Goal: Task Accomplishment & Management: Manage account settings

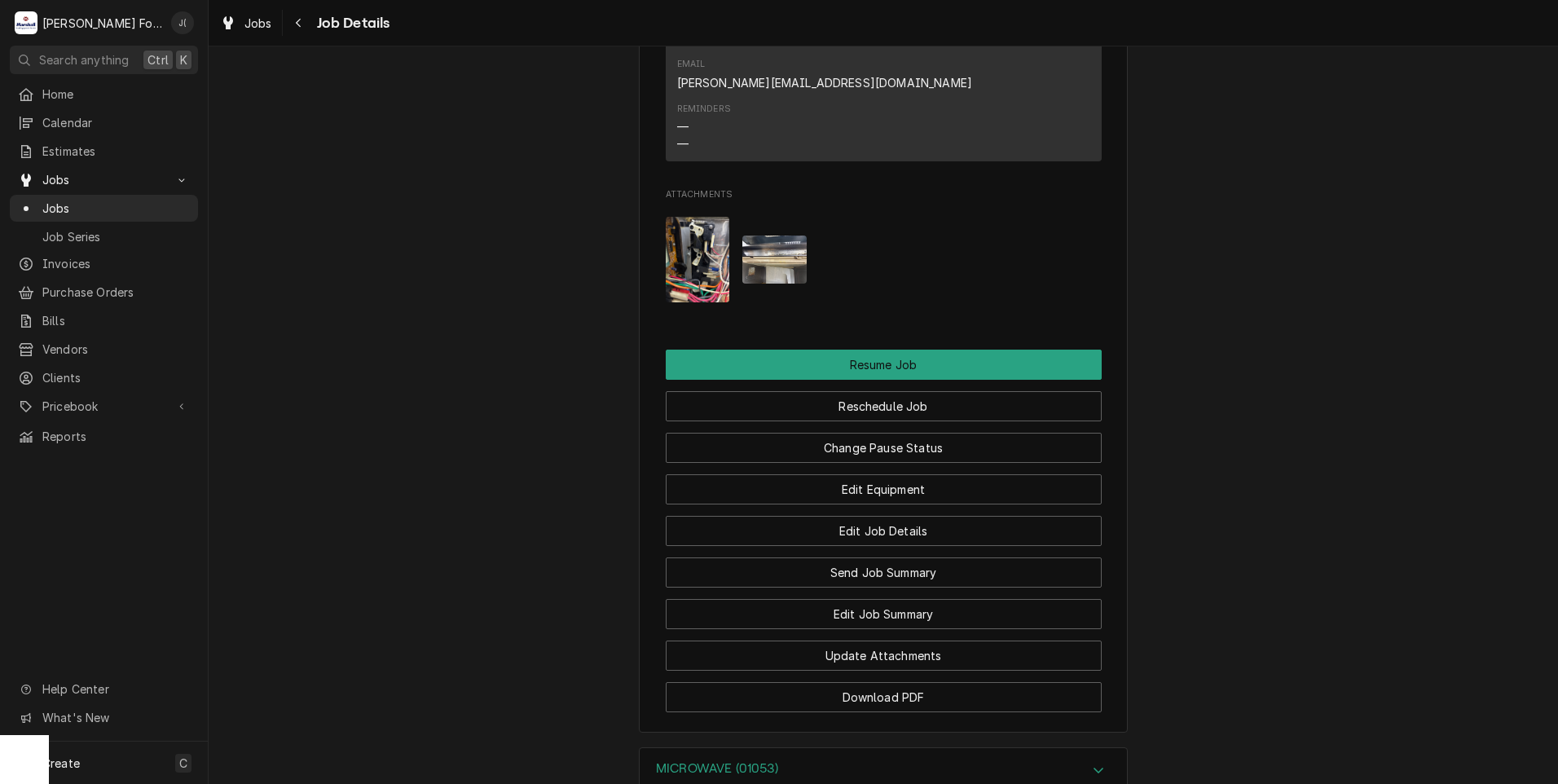
scroll to position [1712, 0]
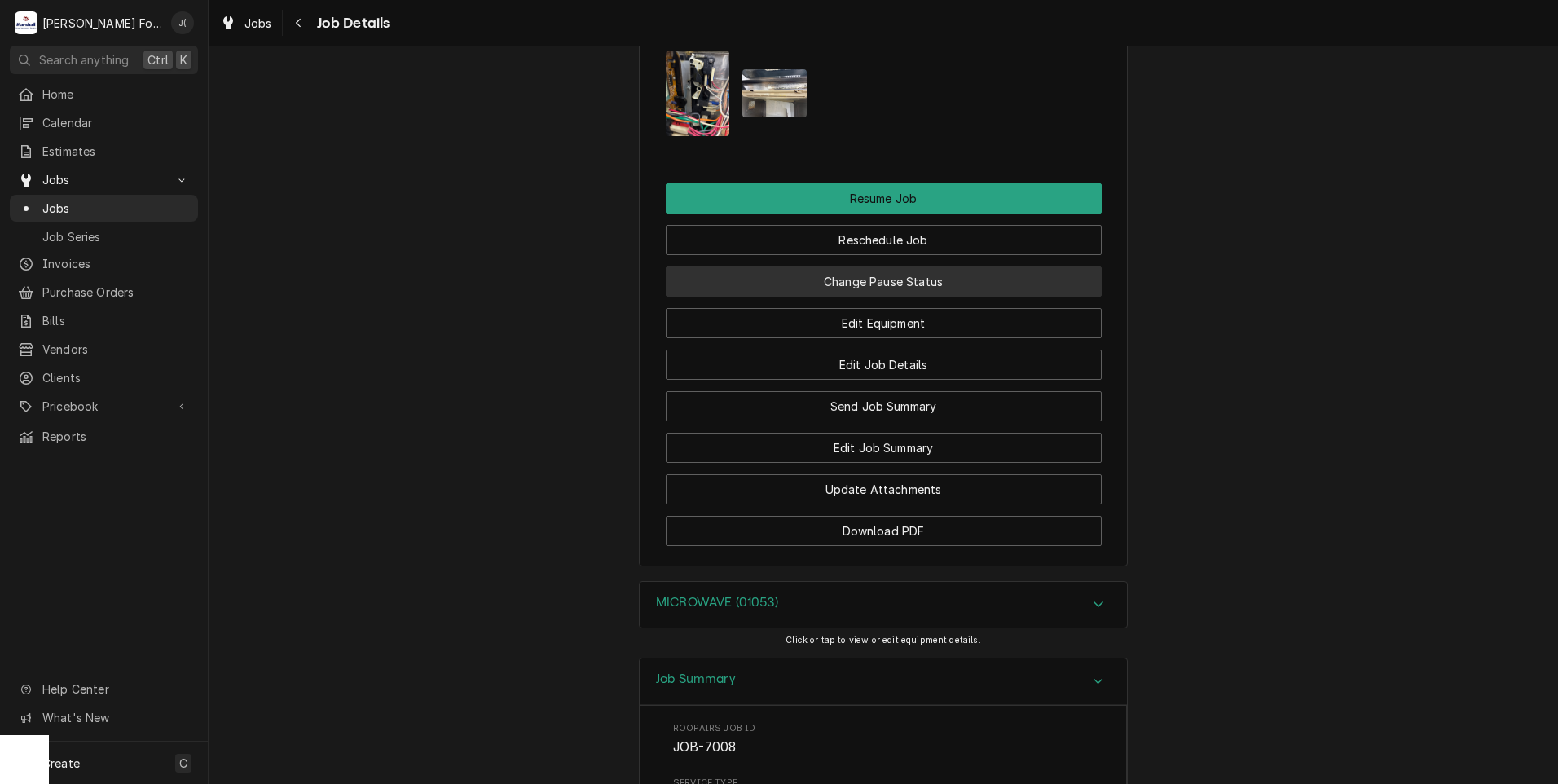
click at [822, 267] on button "Change Pause Status" at bounding box center [883, 281] width 436 height 30
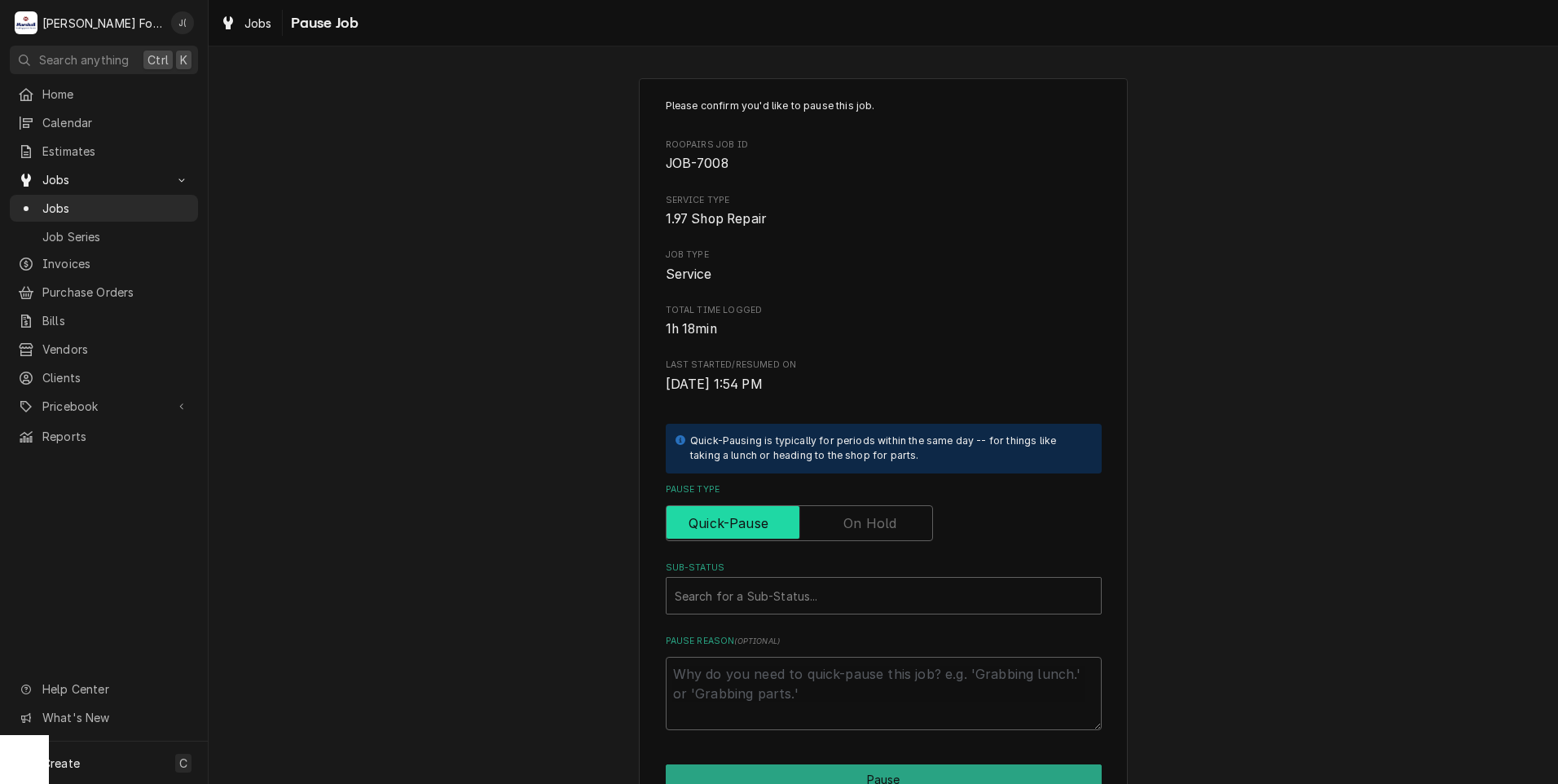
drag, startPoint x: 857, startPoint y: 511, endPoint x: 846, endPoint y: 519, distance: 13.6
click at [853, 511] on input "Pause Type" at bounding box center [799, 523] width 252 height 36
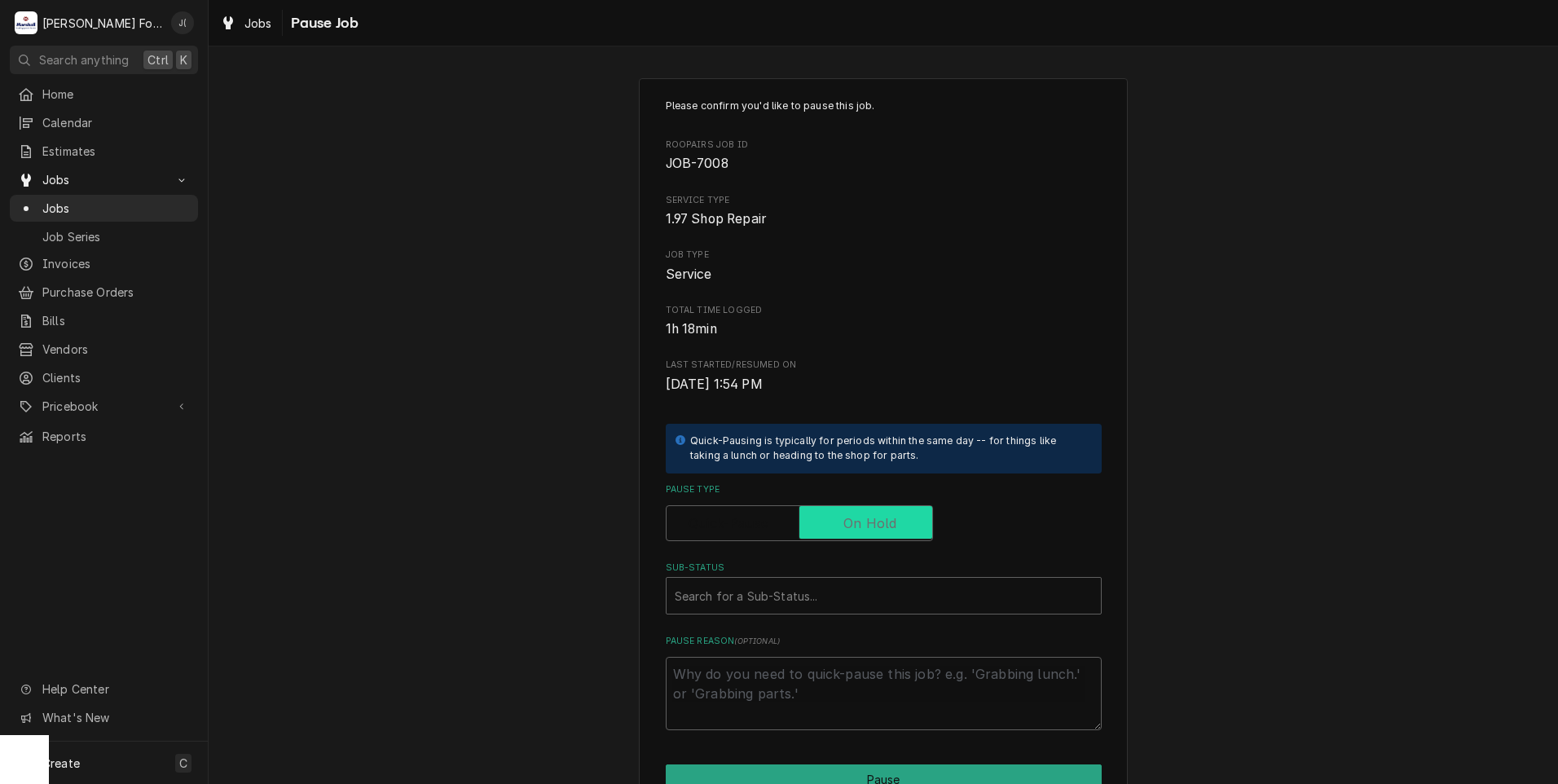
checkbox input "true"
click at [790, 592] on div "Sub-Status" at bounding box center [883, 595] width 418 height 30
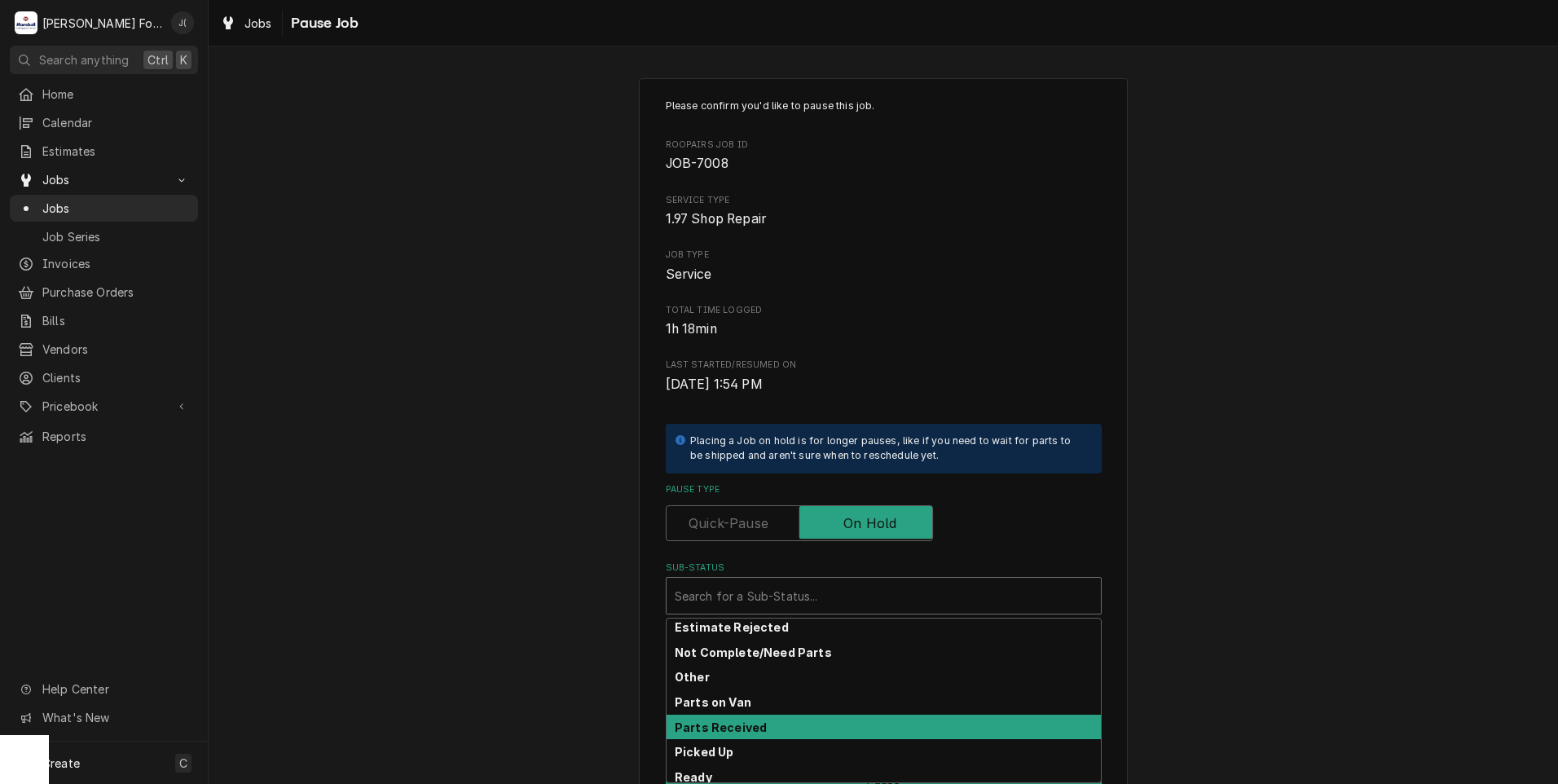
scroll to position [97, 0]
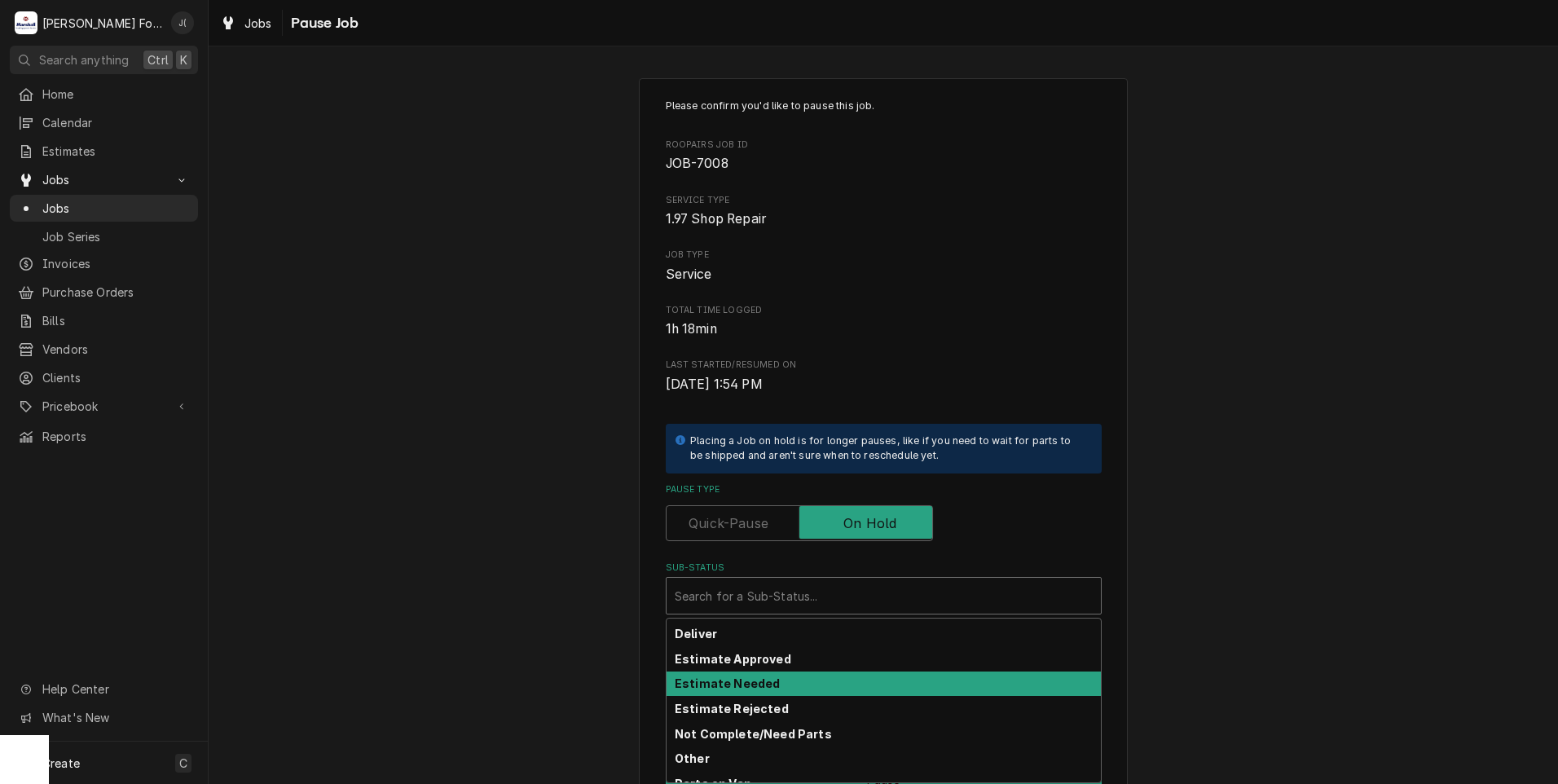
click at [772, 684] on div "Estimate Needed" at bounding box center [883, 685] width 434 height 25
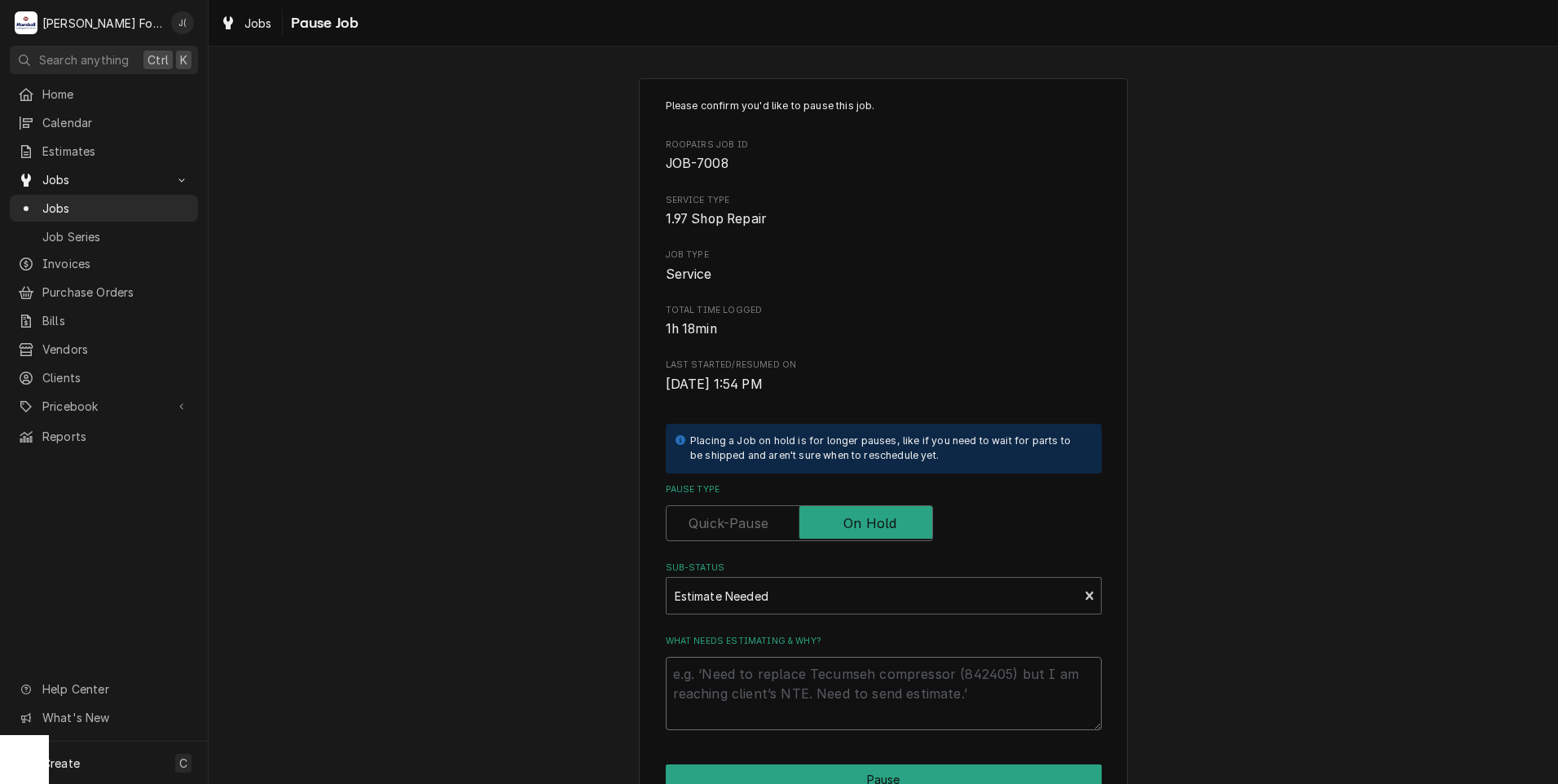
click at [769, 686] on textarea "What needs estimating & why?" at bounding box center [883, 693] width 436 height 73
type textarea "x"
type textarea "P"
type textarea "x"
type textarea "PR"
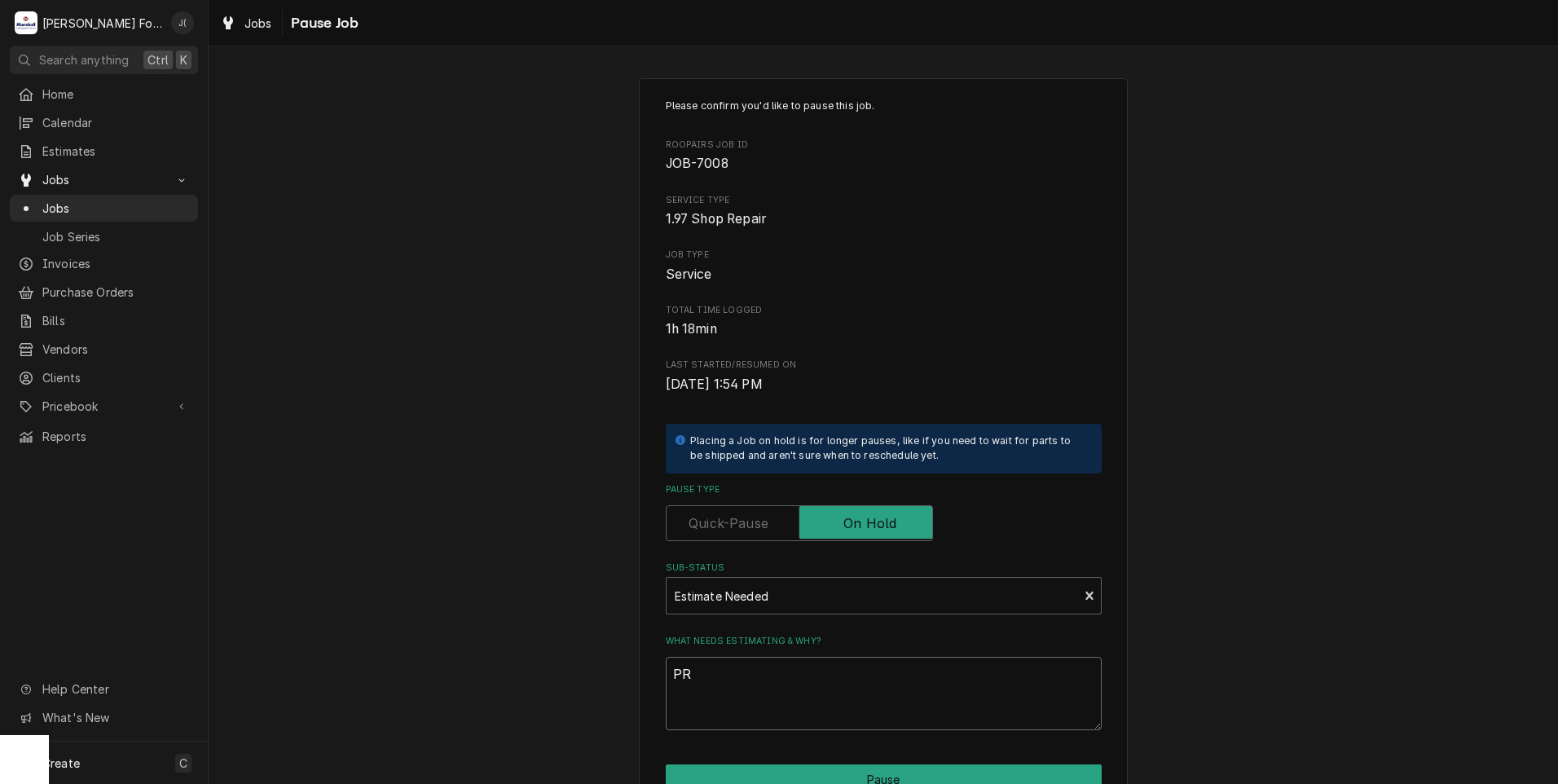
type textarea "x"
type textarea "PRI"
type textarea "x"
type textarea "PRIC"
type textarea "x"
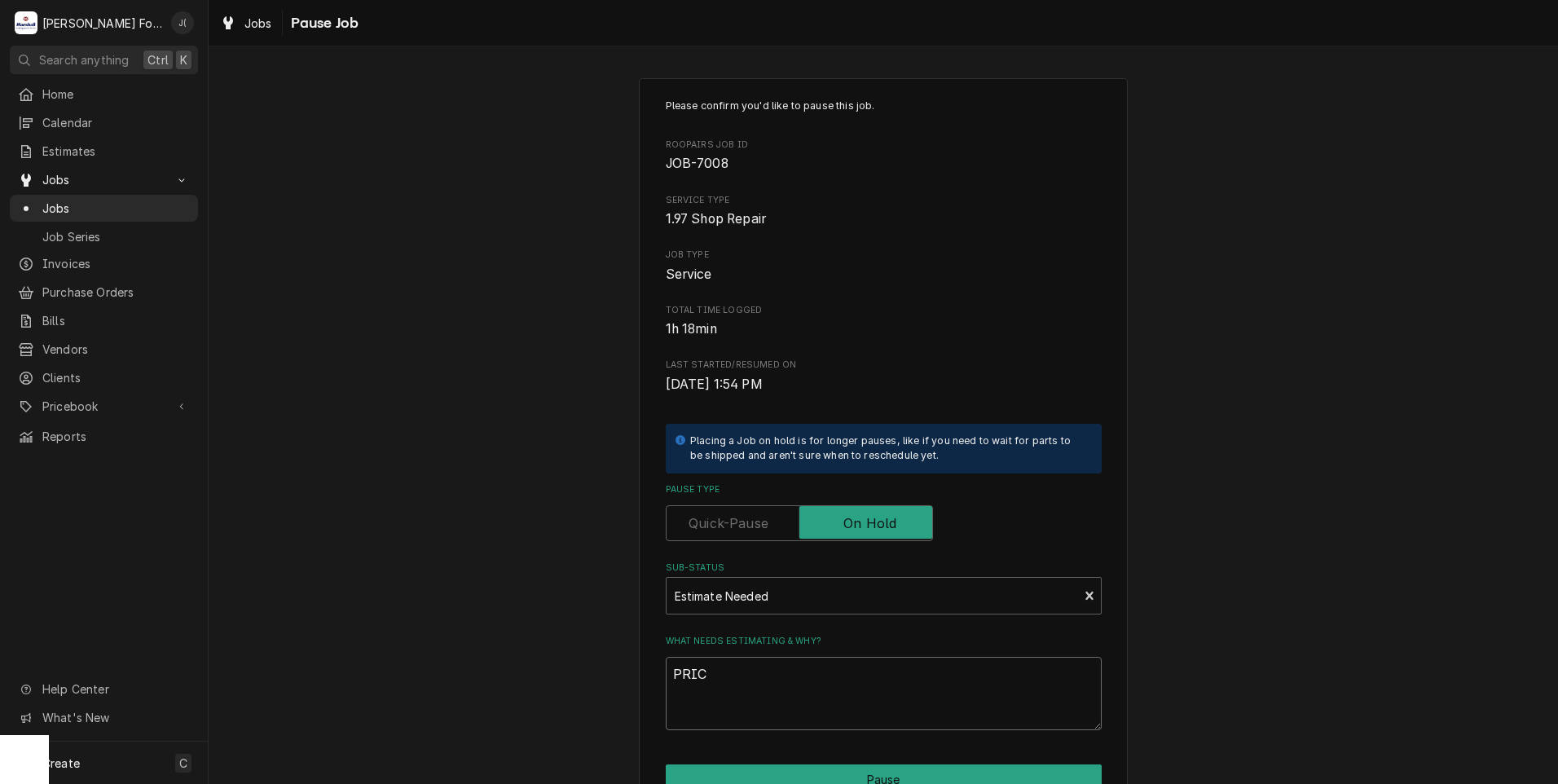
type textarea "PRICE"
type textarea "x"
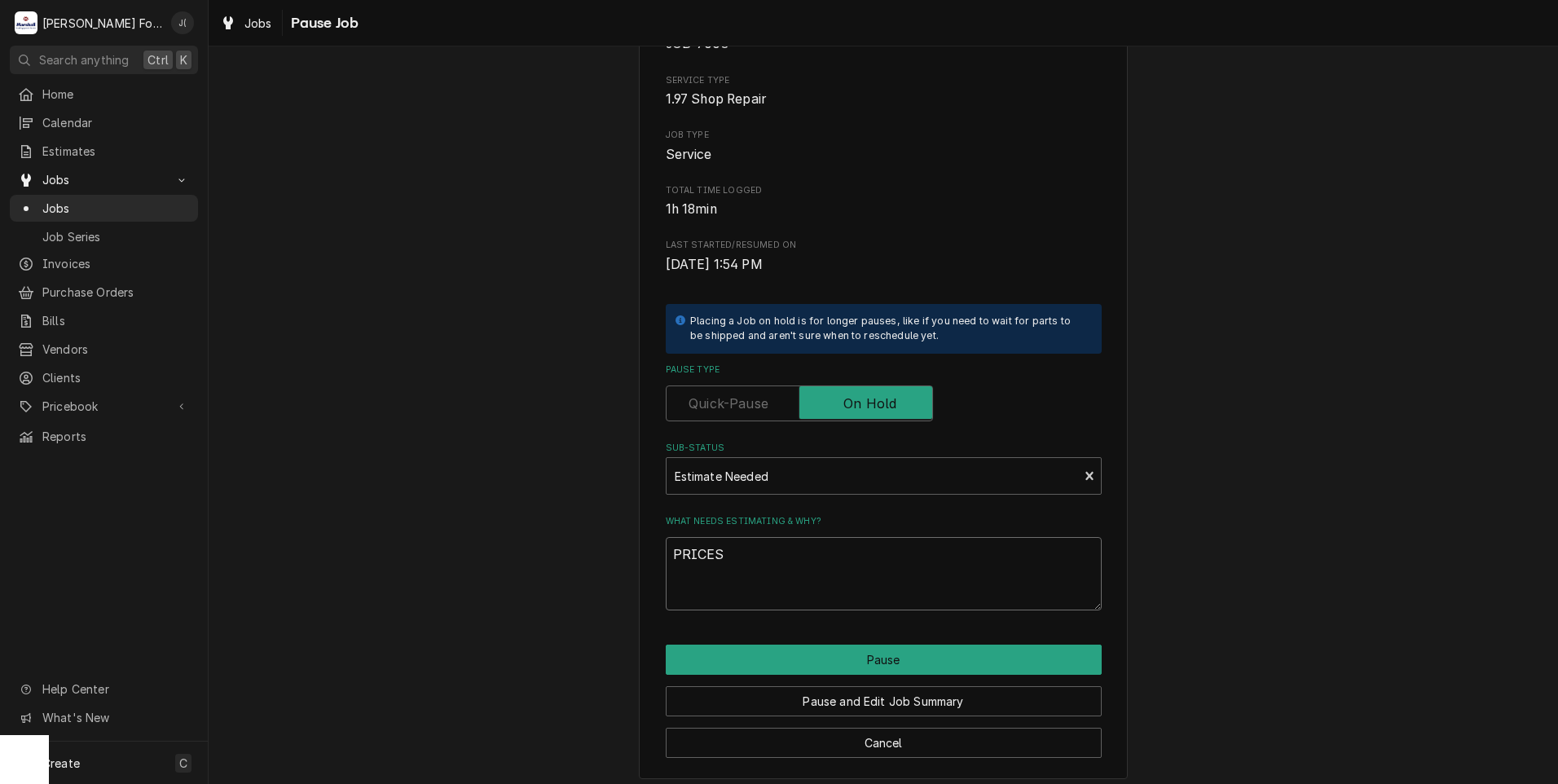
scroll to position [129, 0]
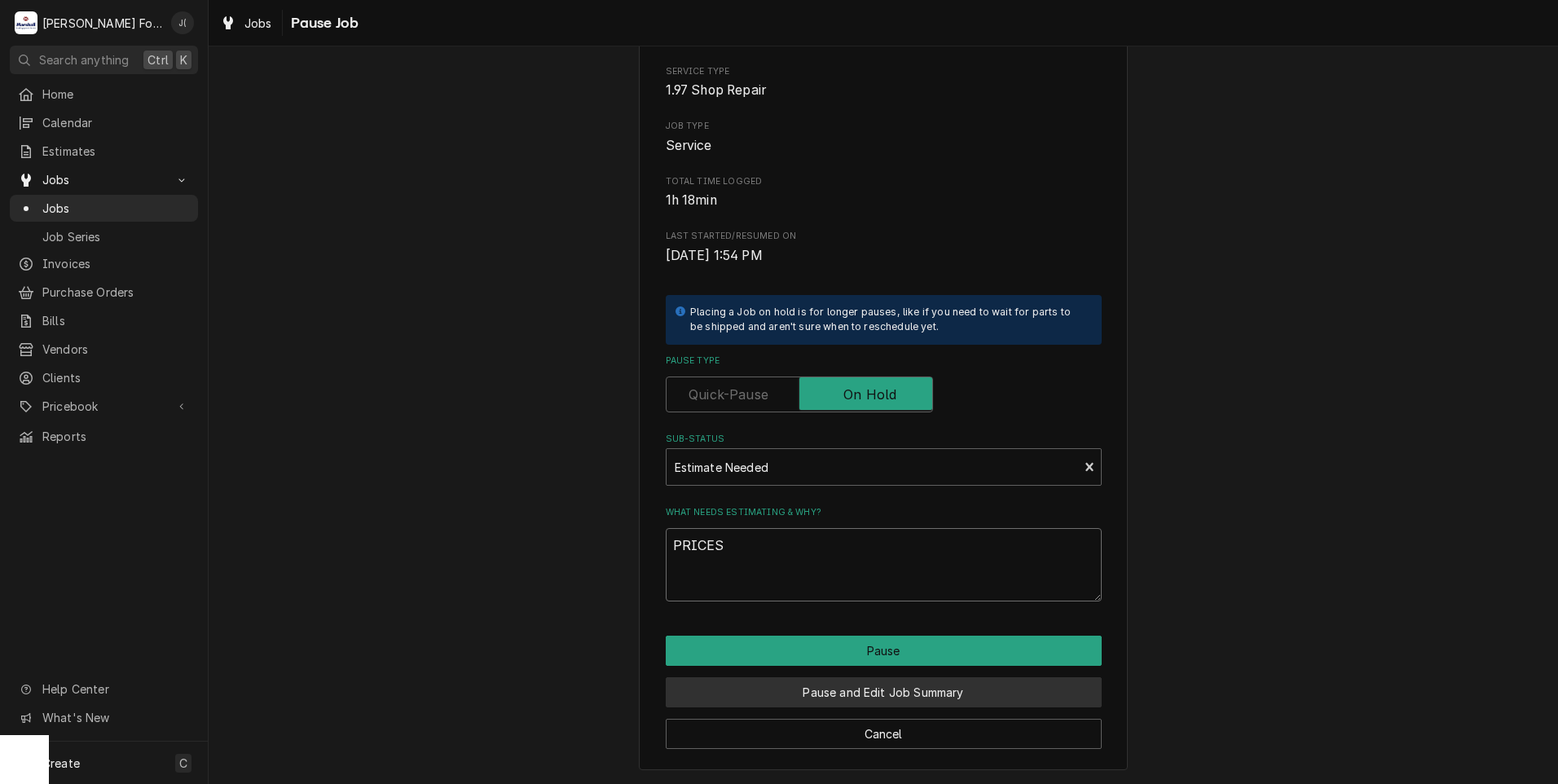
type textarea "PRICES"
click at [808, 691] on button "Pause and Edit Job Summary" at bounding box center [883, 691] width 436 height 30
type textarea "x"
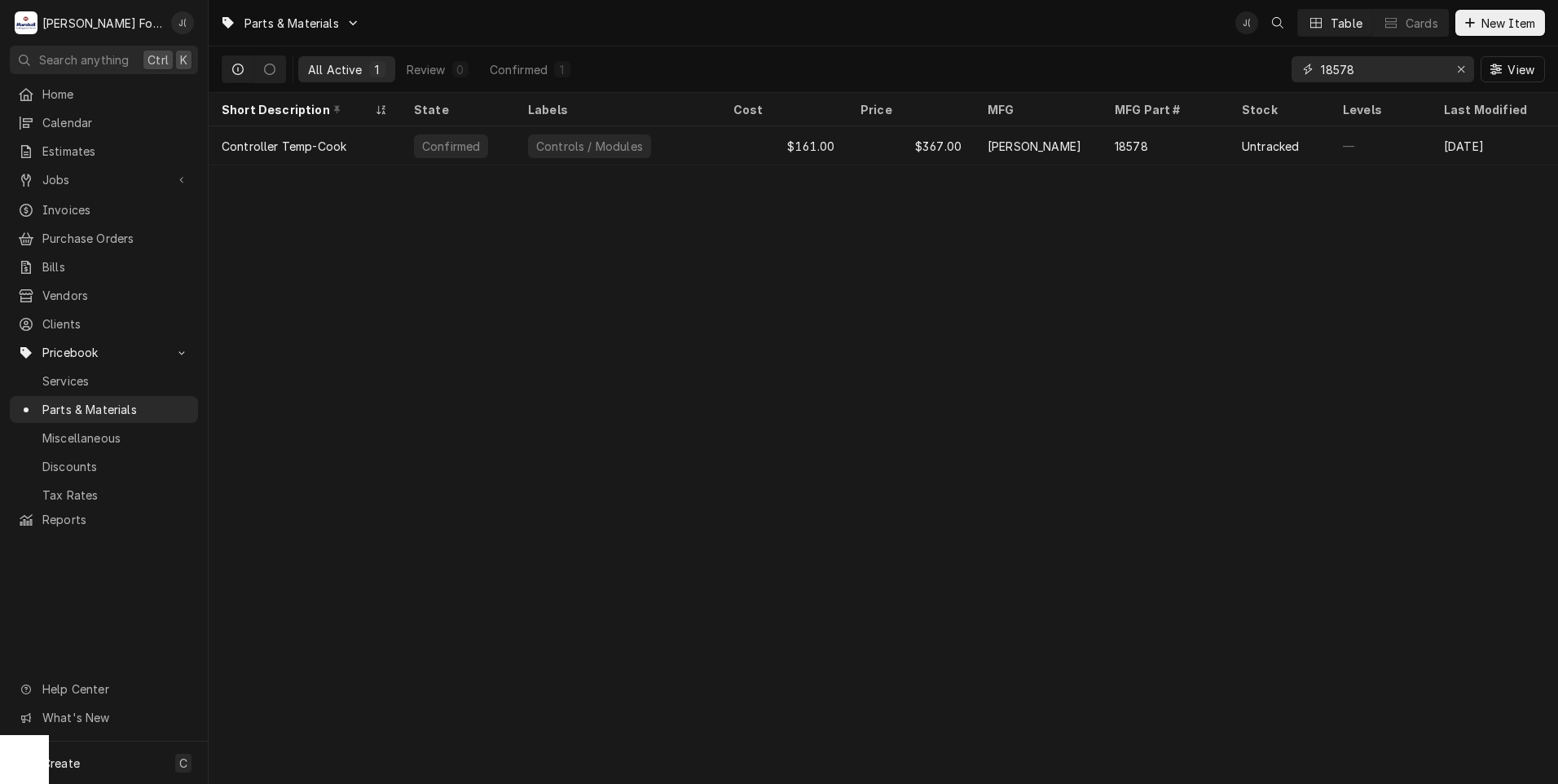
drag, startPoint x: 1468, startPoint y: 73, endPoint x: 1341, endPoint y: 71, distance: 127.0
click at [1466, 73] on div "Erase input" at bounding box center [1461, 69] width 16 height 16
click at [1340, 70] on input "Dynamic Content Wrapper" at bounding box center [1397, 69] width 153 height 26
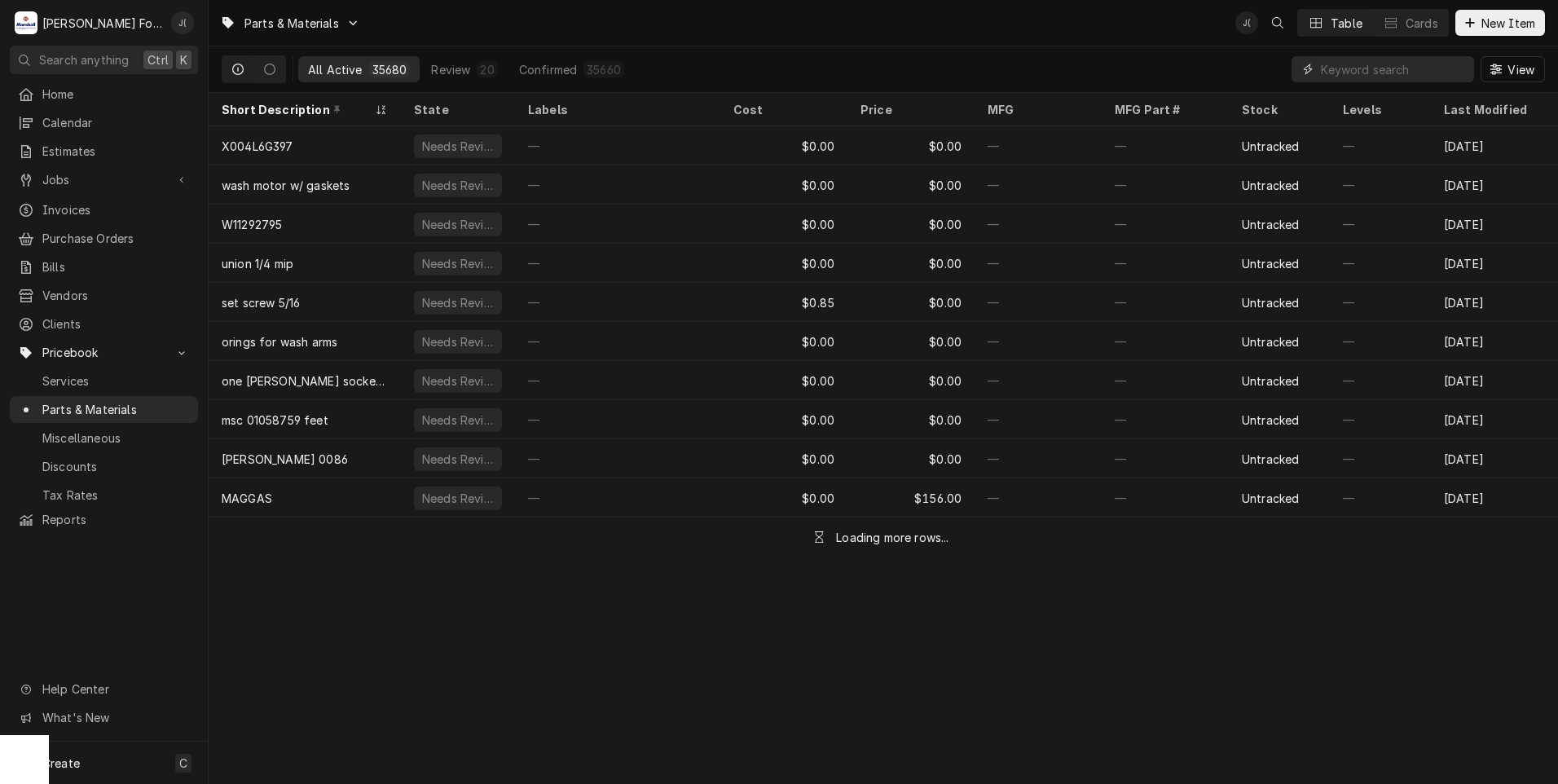
paste input "JKNBKA887WRFZ"
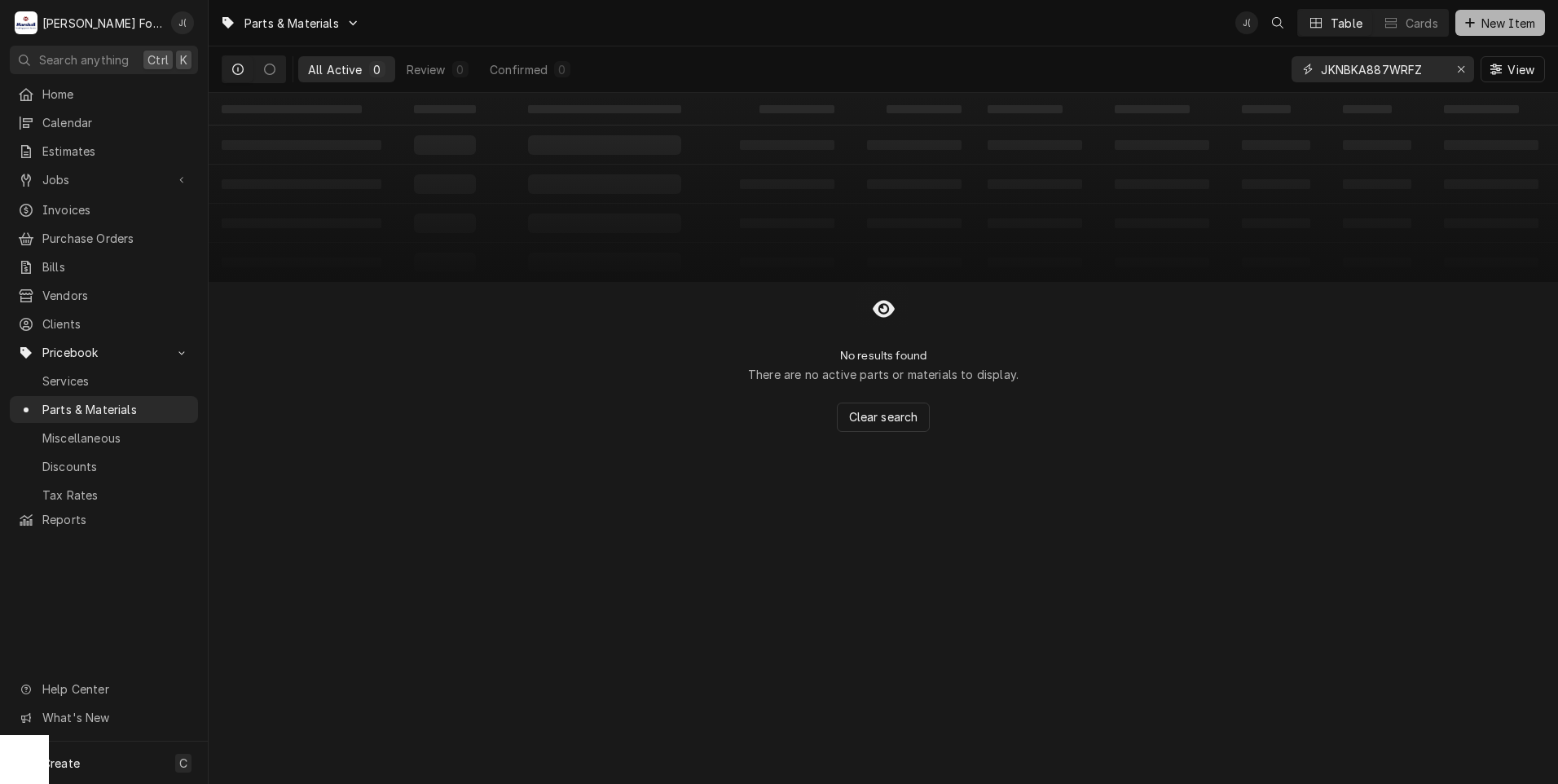
type input "JKNBKA887WRFZ"
click at [1500, 25] on span "New Item" at bounding box center [1508, 23] width 60 height 17
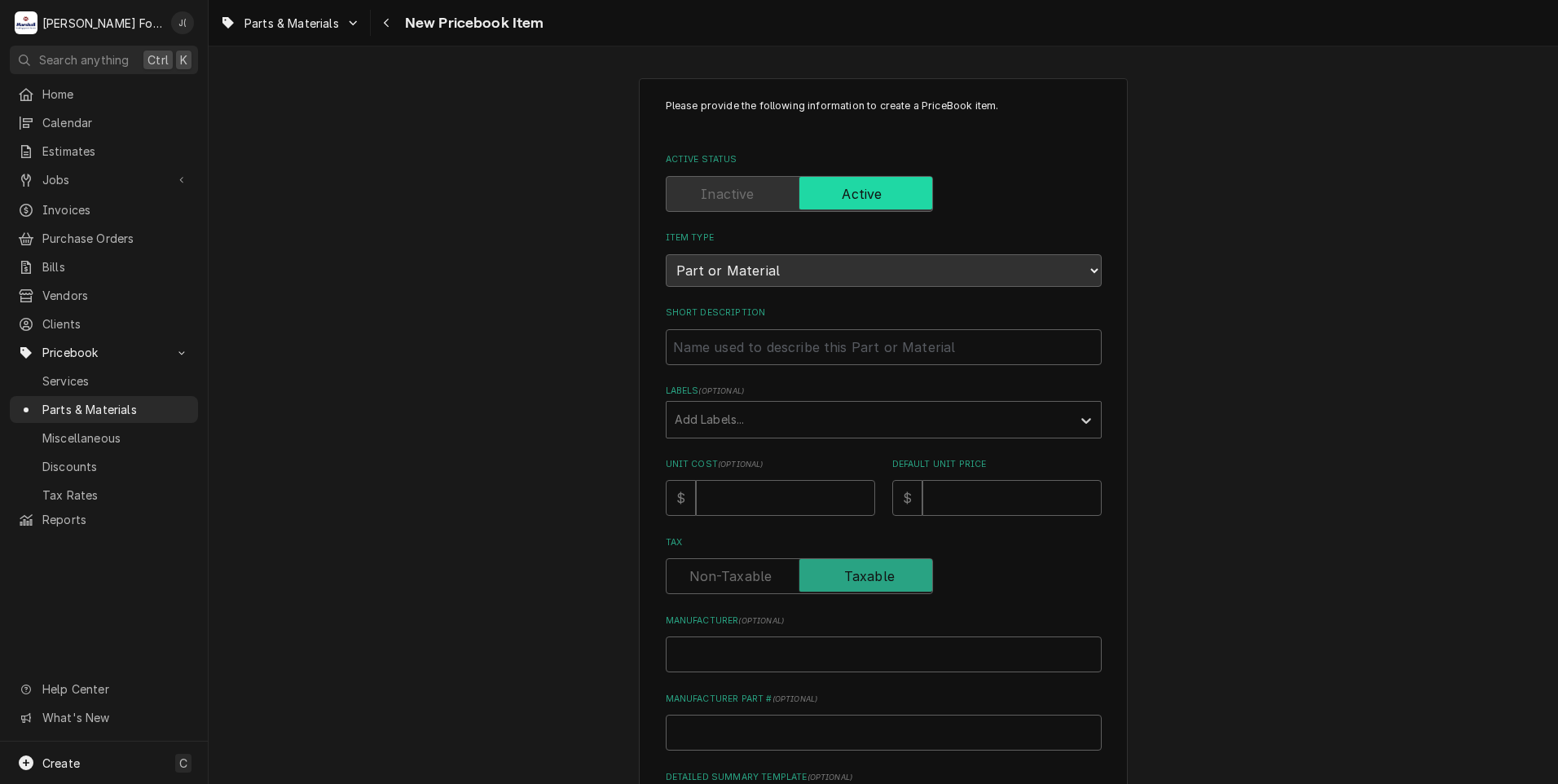
scroll to position [82, 0]
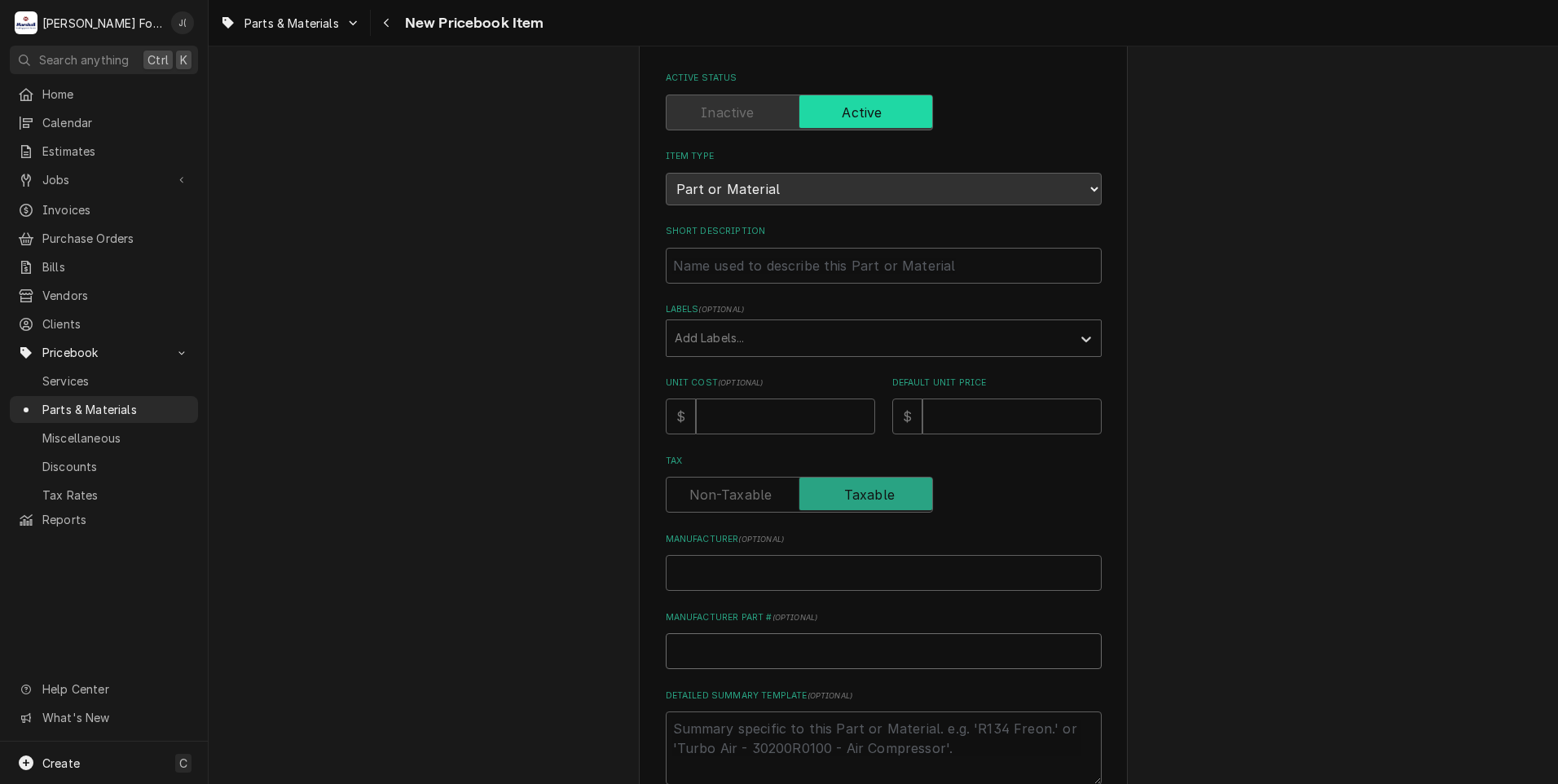
click at [710, 651] on input "Manufacturer Part # ( optional )" at bounding box center [883, 651] width 436 height 36
paste input "JKNBKA887WRFZ"
type textarea "x"
type input "JKNBKA887WRFZ"
click at [725, 571] on input "Manufacturer ( optional )" at bounding box center [883, 572] width 436 height 36
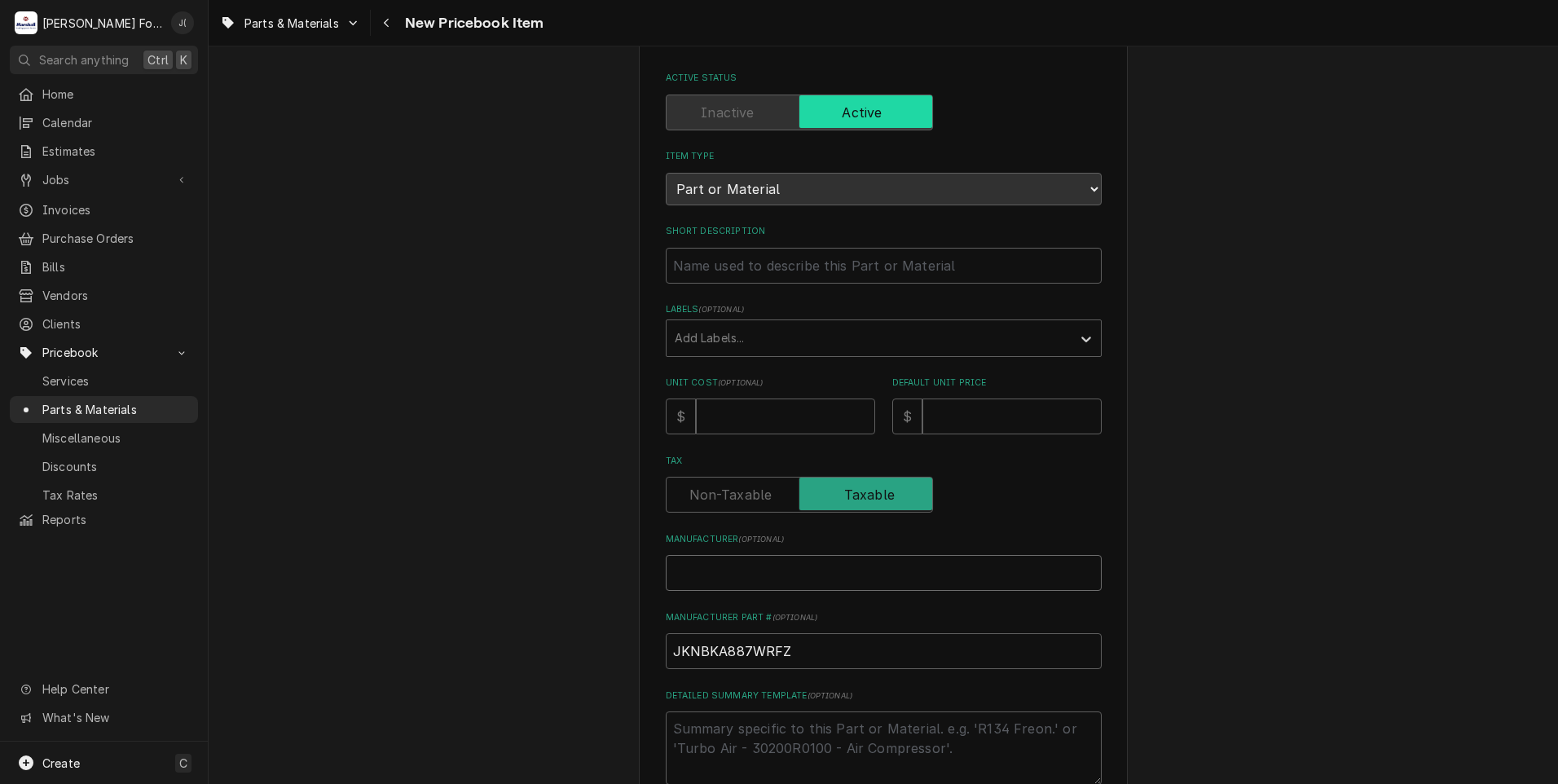
type textarea "x"
type input "S"
type textarea "x"
type input "SH"
type textarea "x"
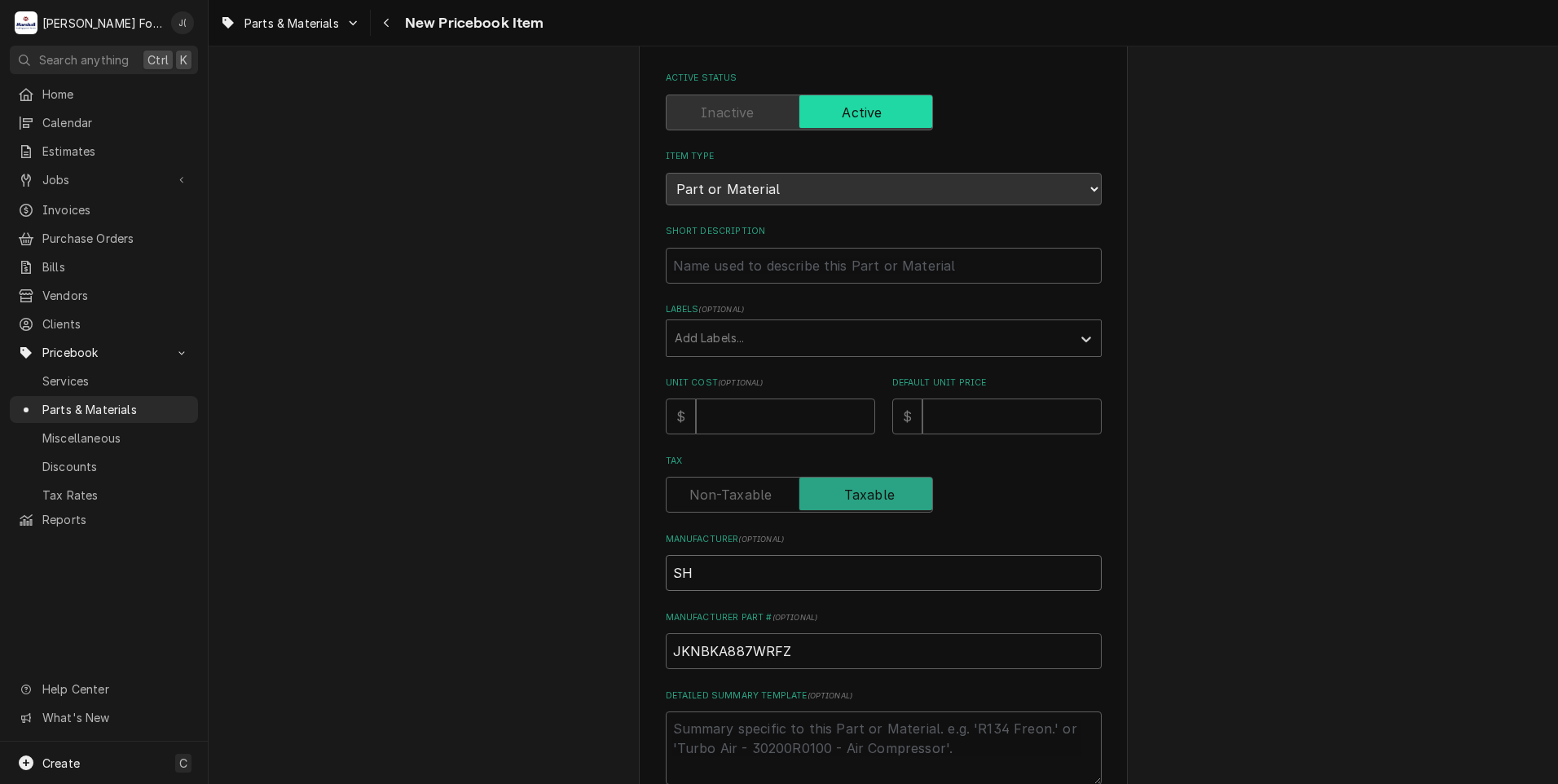
type input "SHA"
type textarea "x"
type input "SHAR"
type textarea "x"
type input "SHARP"
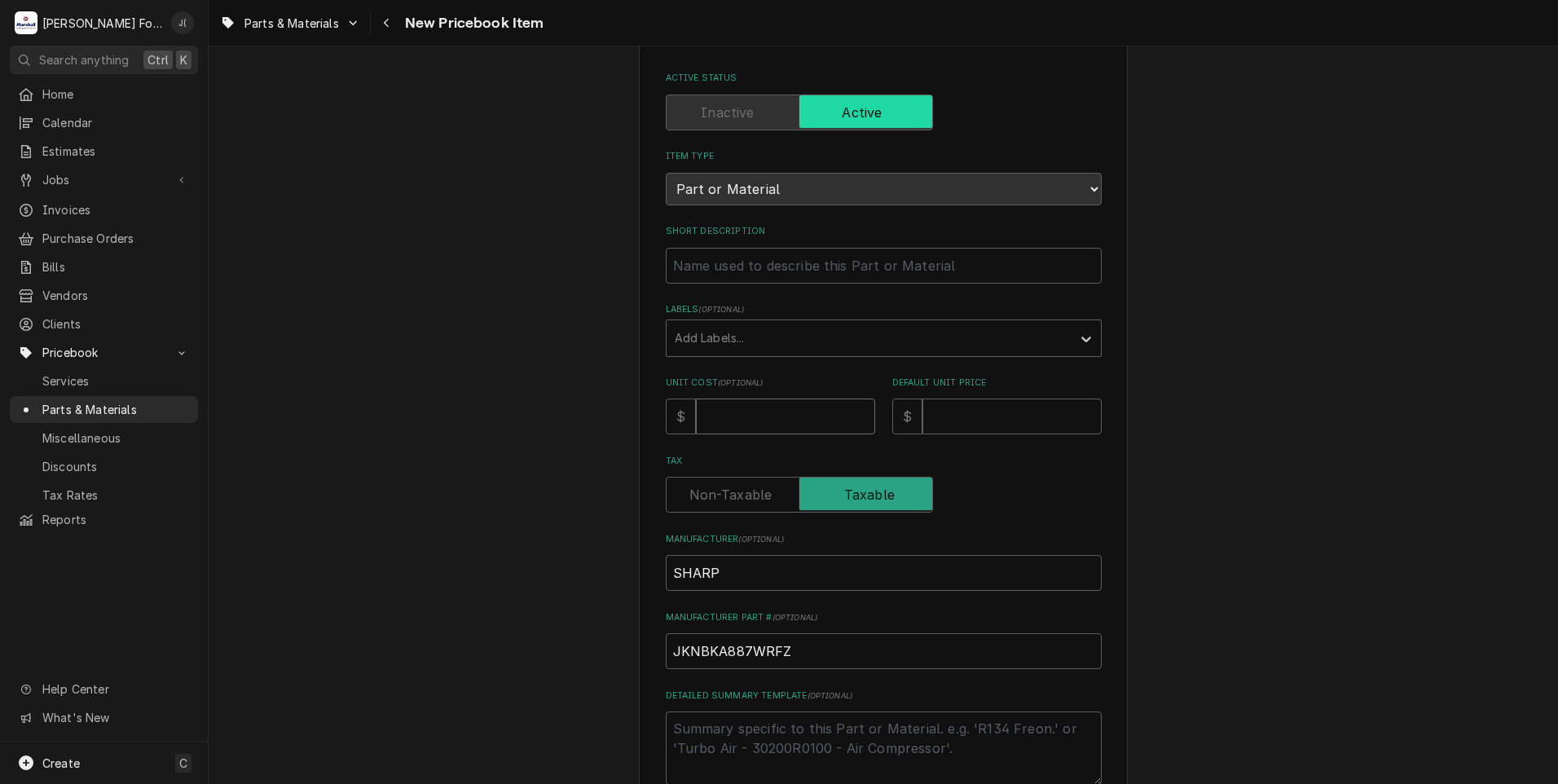
click at [766, 420] on input "Unit Cost ( optional )" at bounding box center [785, 416] width 179 height 36
type textarea "x"
type input "2"
type textarea "x"
type input "2.9"
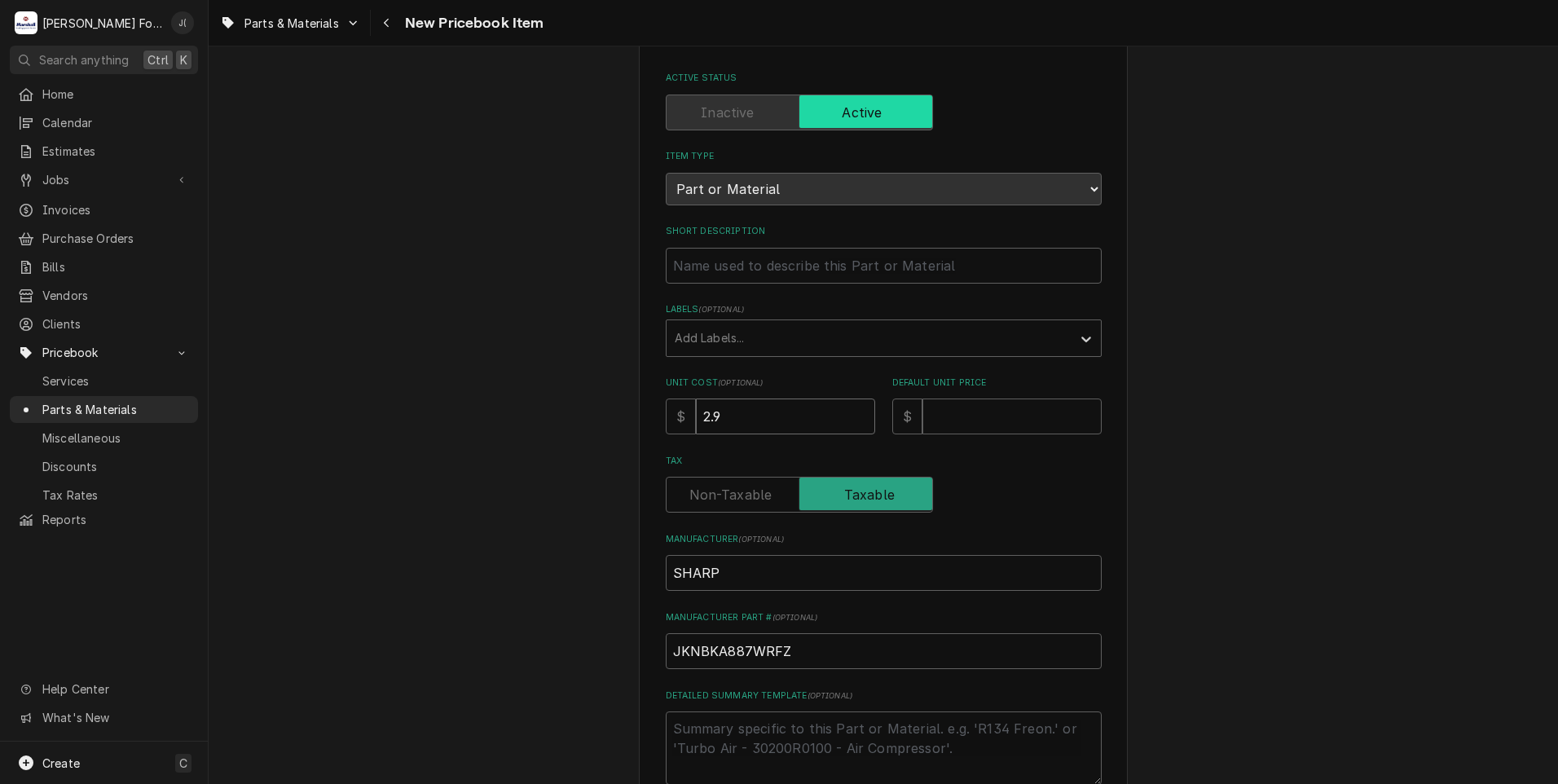
type textarea "x"
type input "2.99"
type textarea "x"
type input "8"
type textarea "x"
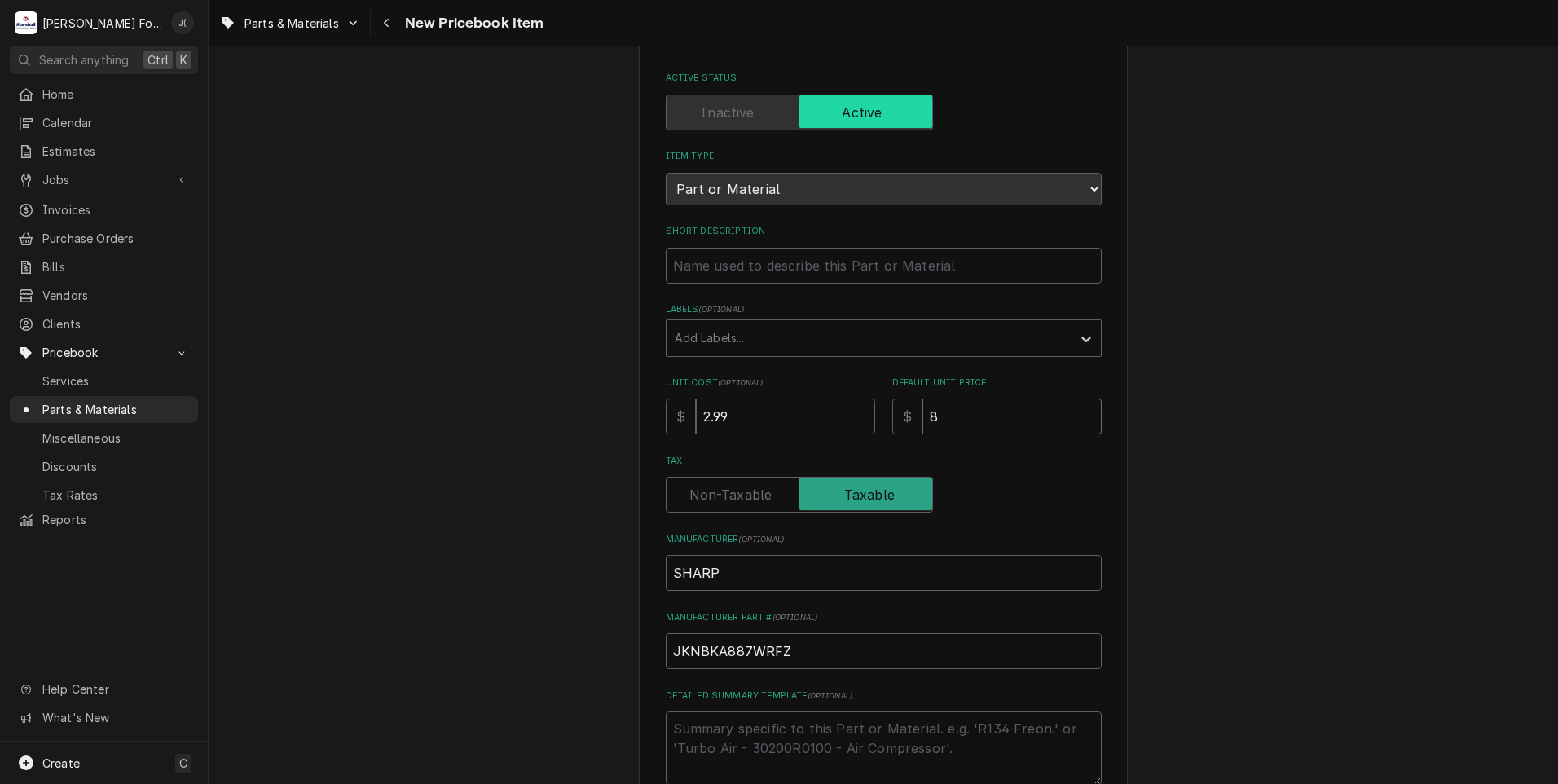
type input "8.0"
type textarea "x"
type input "8.00"
click at [883, 330] on div "Labels" at bounding box center [869, 338] width 389 height 30
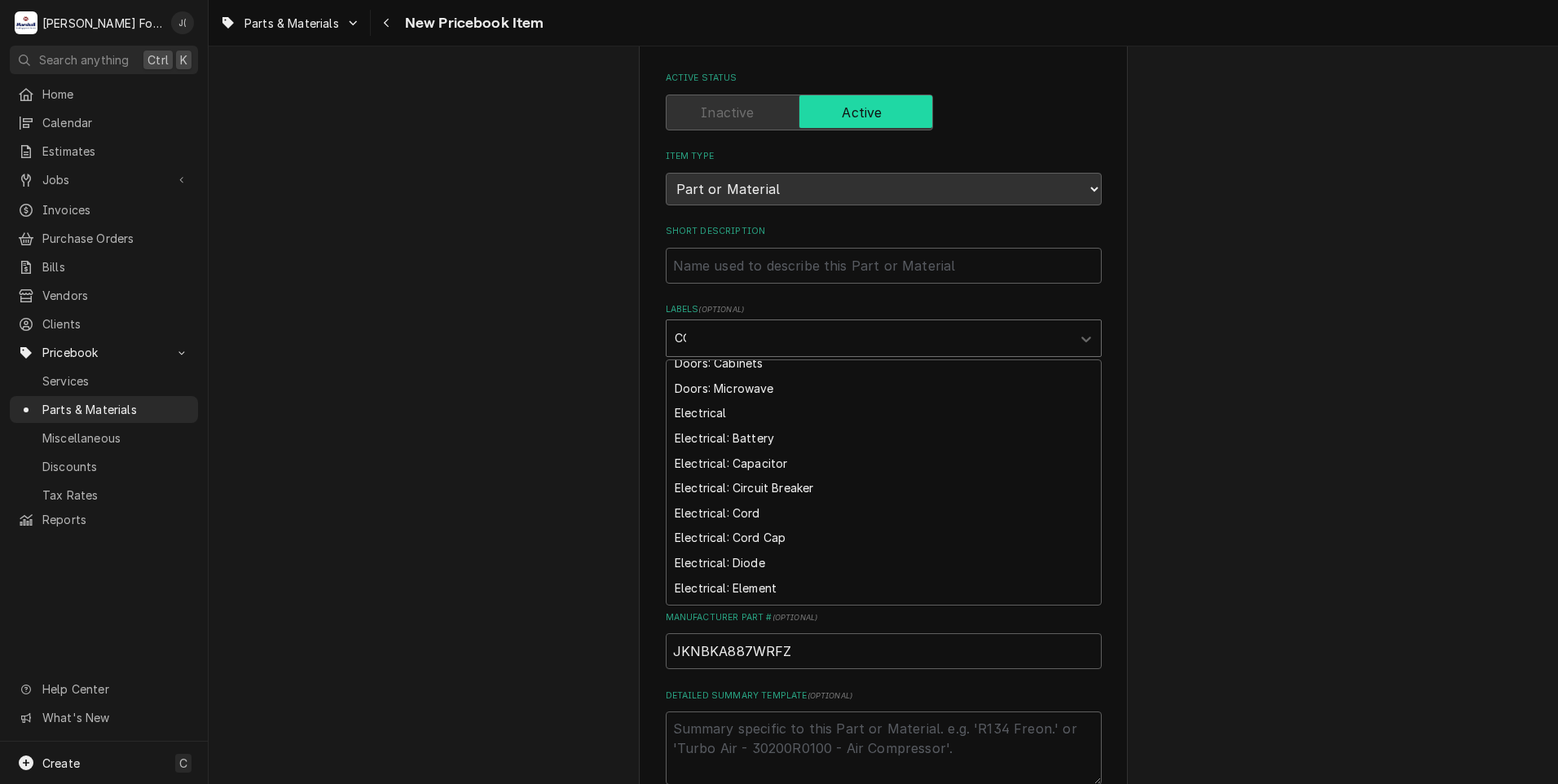
scroll to position [80, 0]
type input "COM"
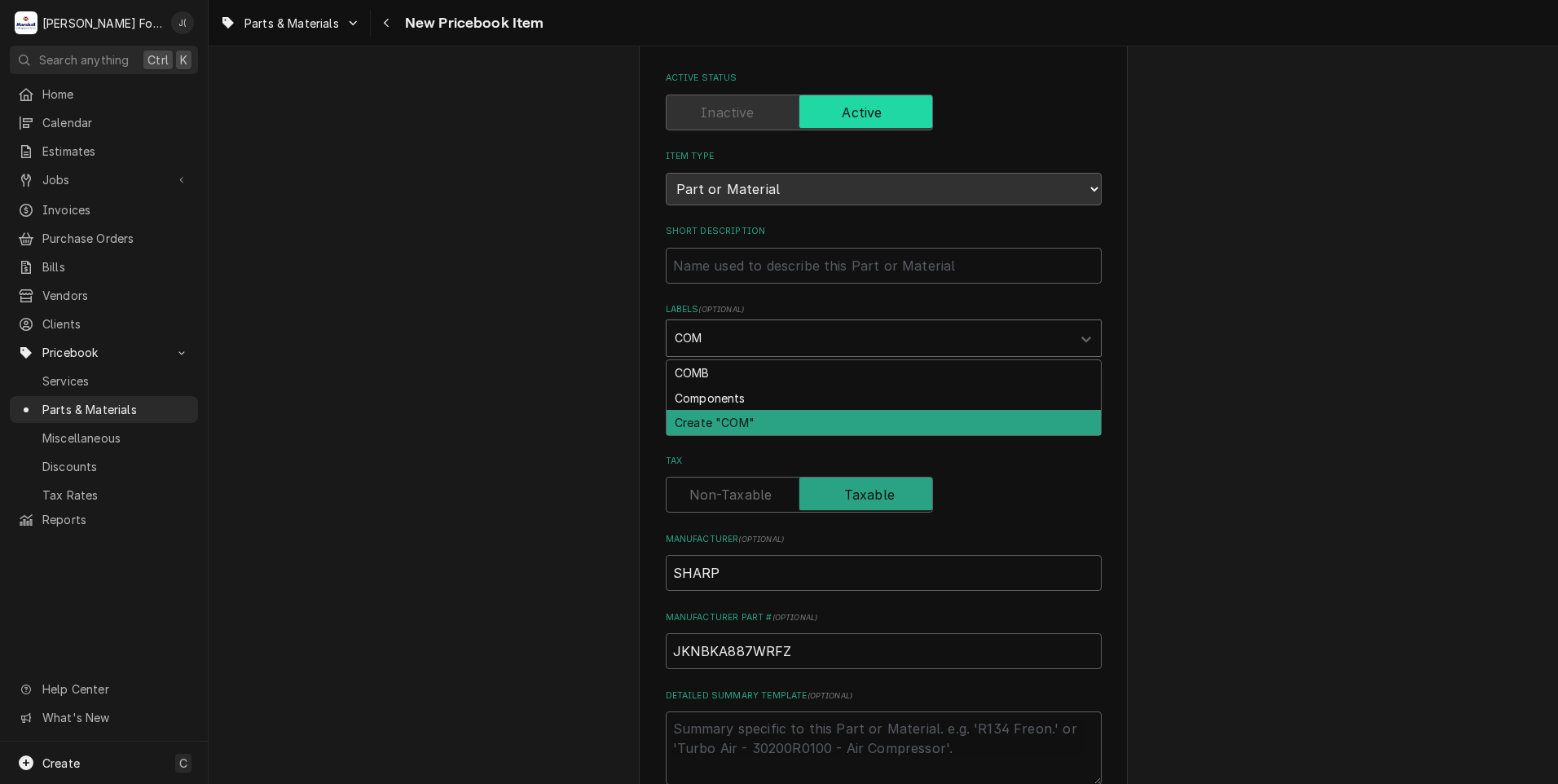
click at [746, 400] on div "Components" at bounding box center [883, 398] width 434 height 25
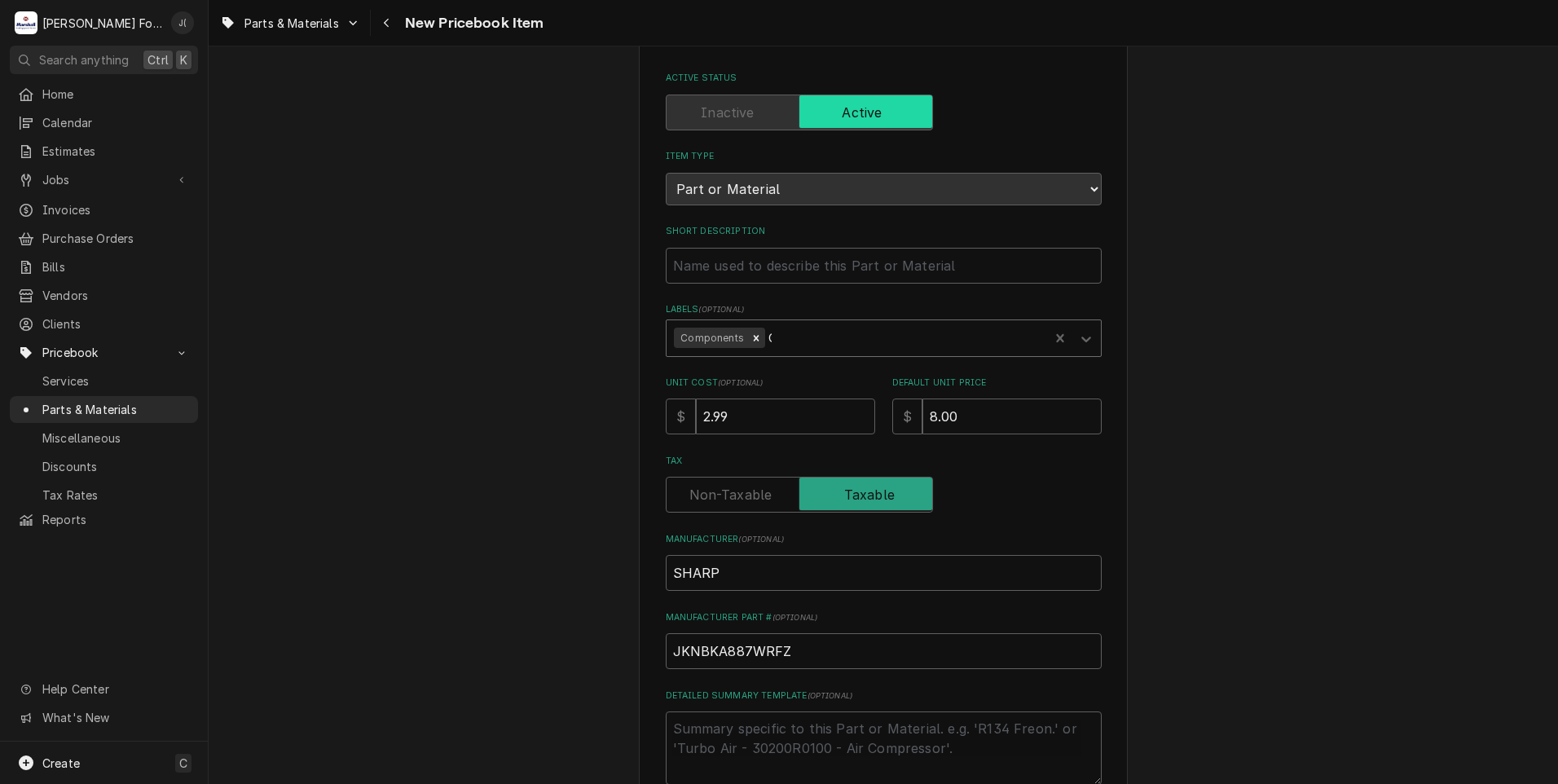
type textarea "x"
click at [712, 268] on input "Short Description" at bounding box center [883, 266] width 436 height 36
click at [675, 264] on input "Short Description" at bounding box center [883, 266] width 436 height 36
paste input "KNOB, SHIELD COVER"
type textarea "x"
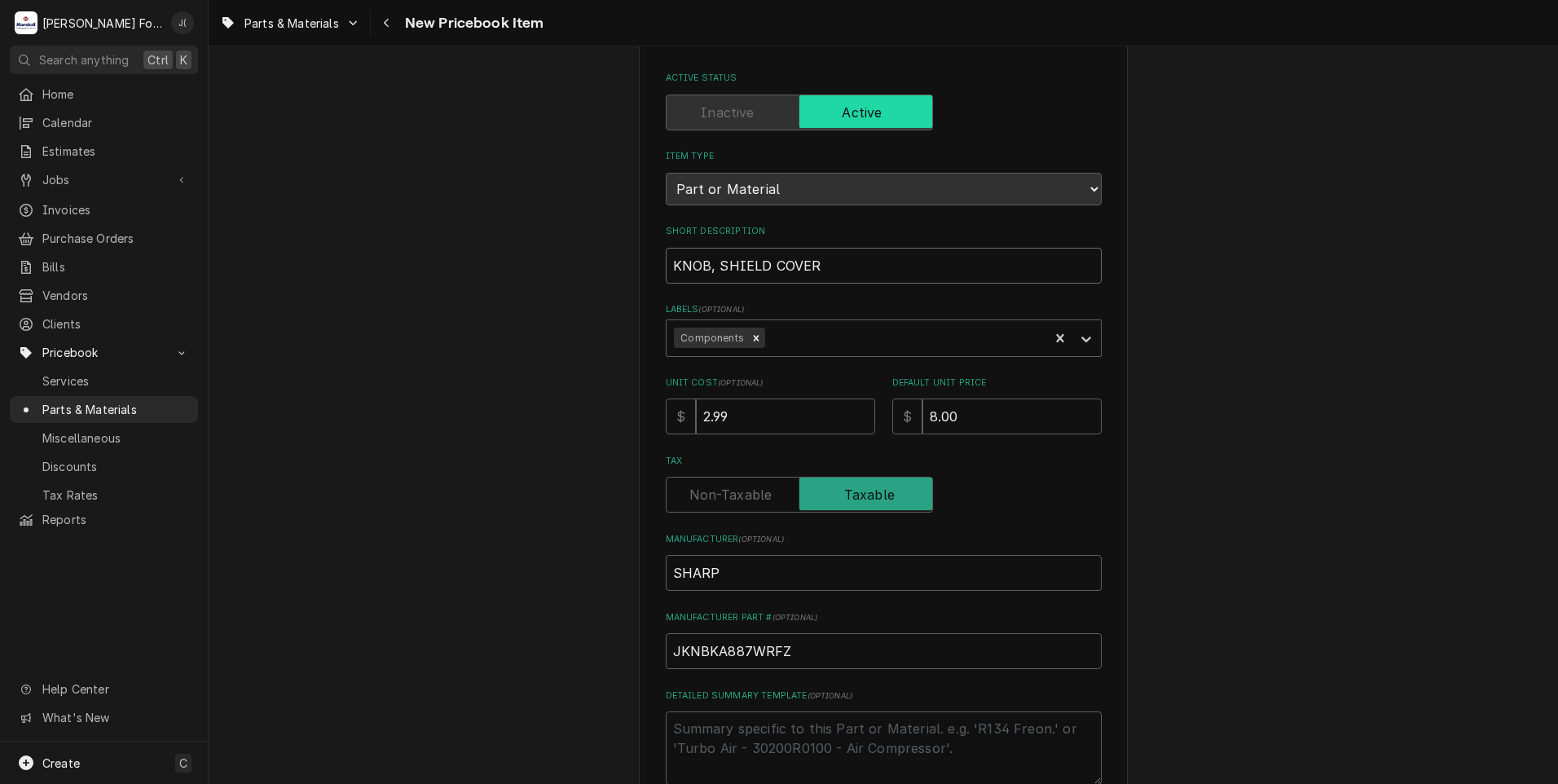
type input "KNOB, SHIELD COVER"
click at [502, 336] on div "Please provide the following information to create a PriceBook item. Active Sta…" at bounding box center [883, 528] width 1350 height 1092
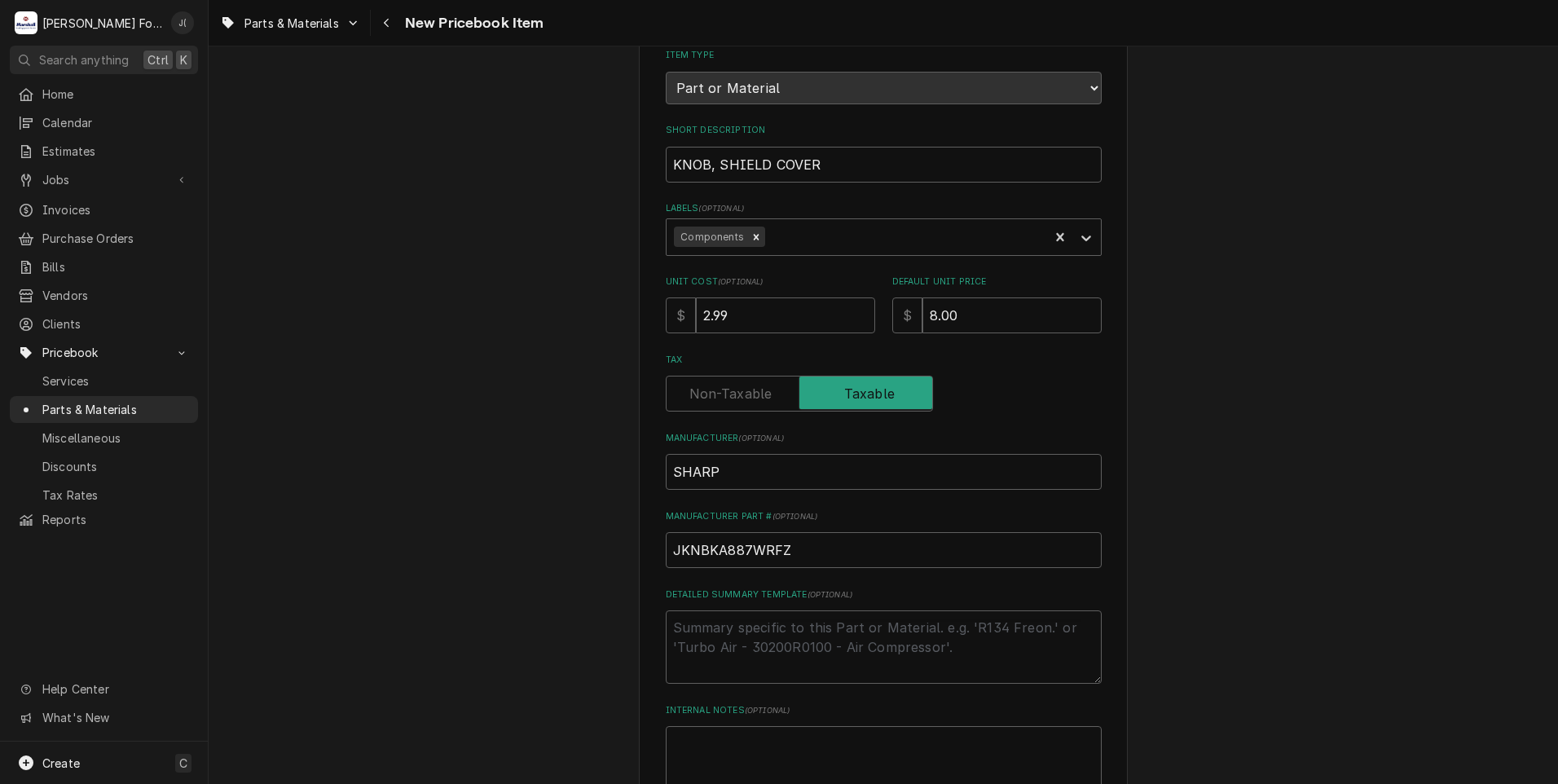
scroll to position [369, 0]
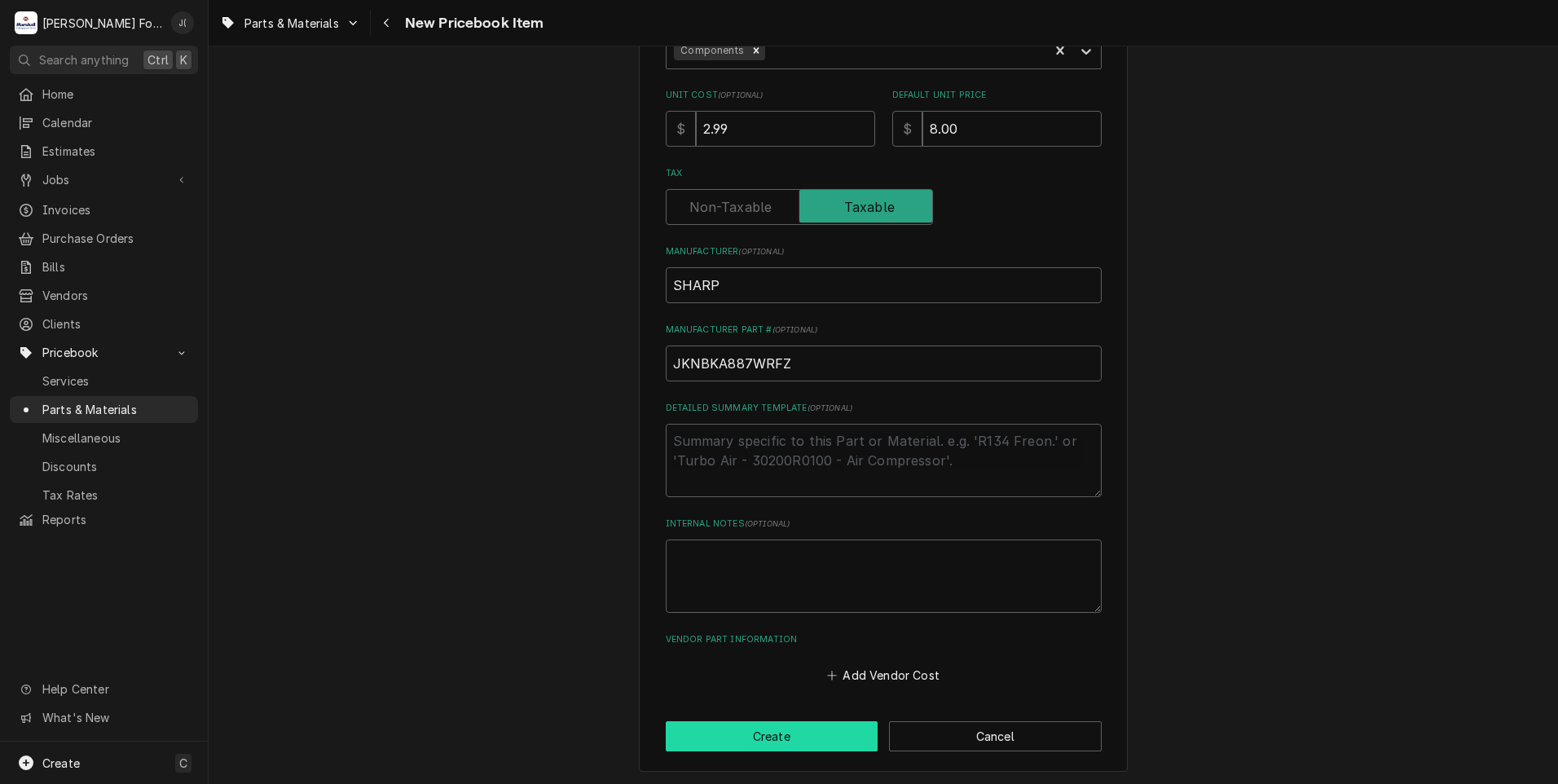
click at [754, 740] on button "Create" at bounding box center [772, 736] width 212 height 30
type textarea "x"
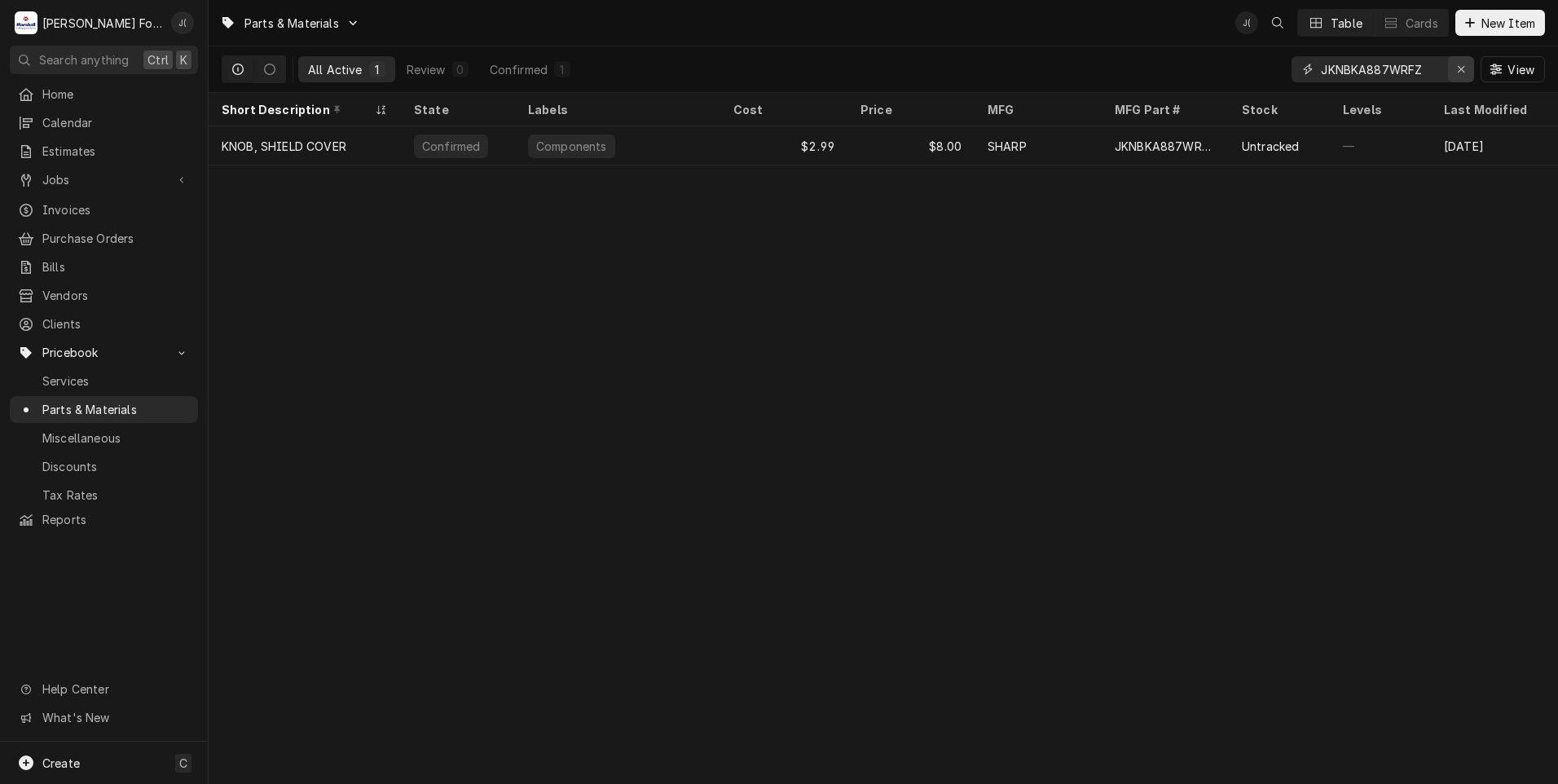
click at [1466, 71] on icon "Erase input" at bounding box center [1461, 69] width 9 height 11
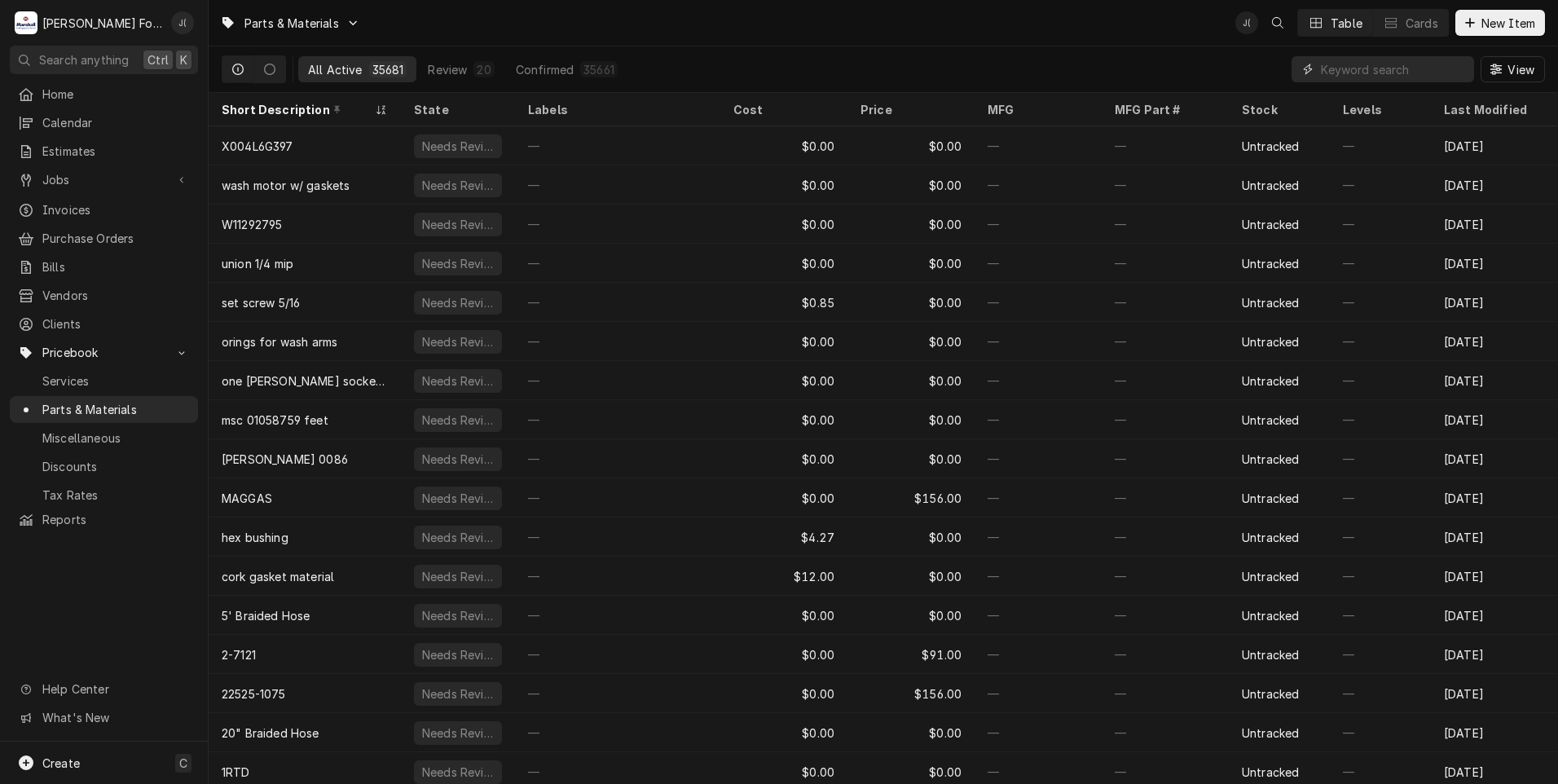
click at [1359, 74] on input "Dynamic Content Wrapper" at bounding box center [1393, 69] width 145 height 26
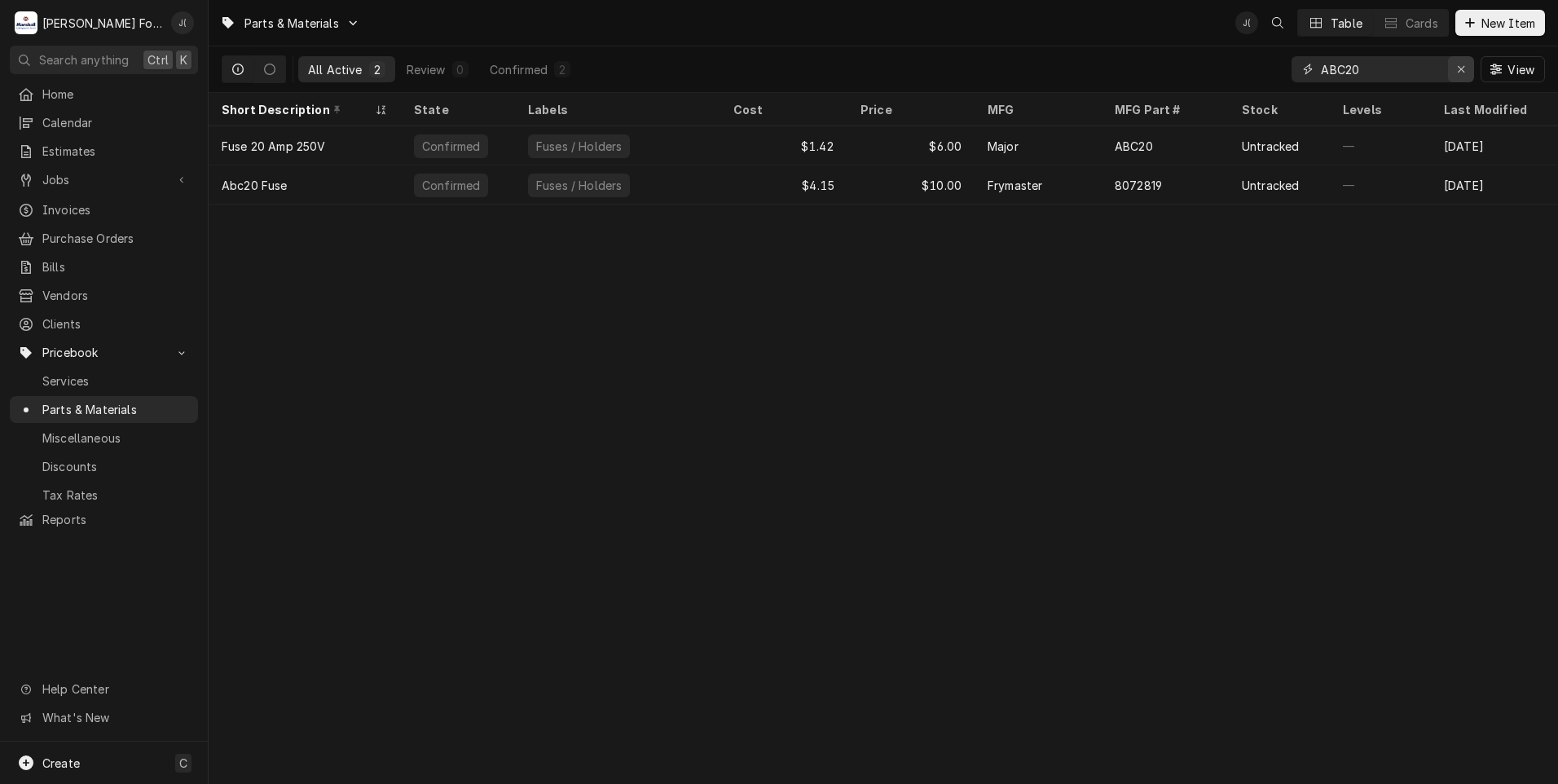
type input "ABC20"
drag, startPoint x: 1462, startPoint y: 68, endPoint x: 1411, endPoint y: 75, distance: 51.5
click at [1459, 70] on icon "Erase input" at bounding box center [1461, 69] width 9 height 11
click at [1385, 74] on input "Dynamic Content Wrapper" at bounding box center [1397, 69] width 153 height 26
type input "MLEVPA153WR"
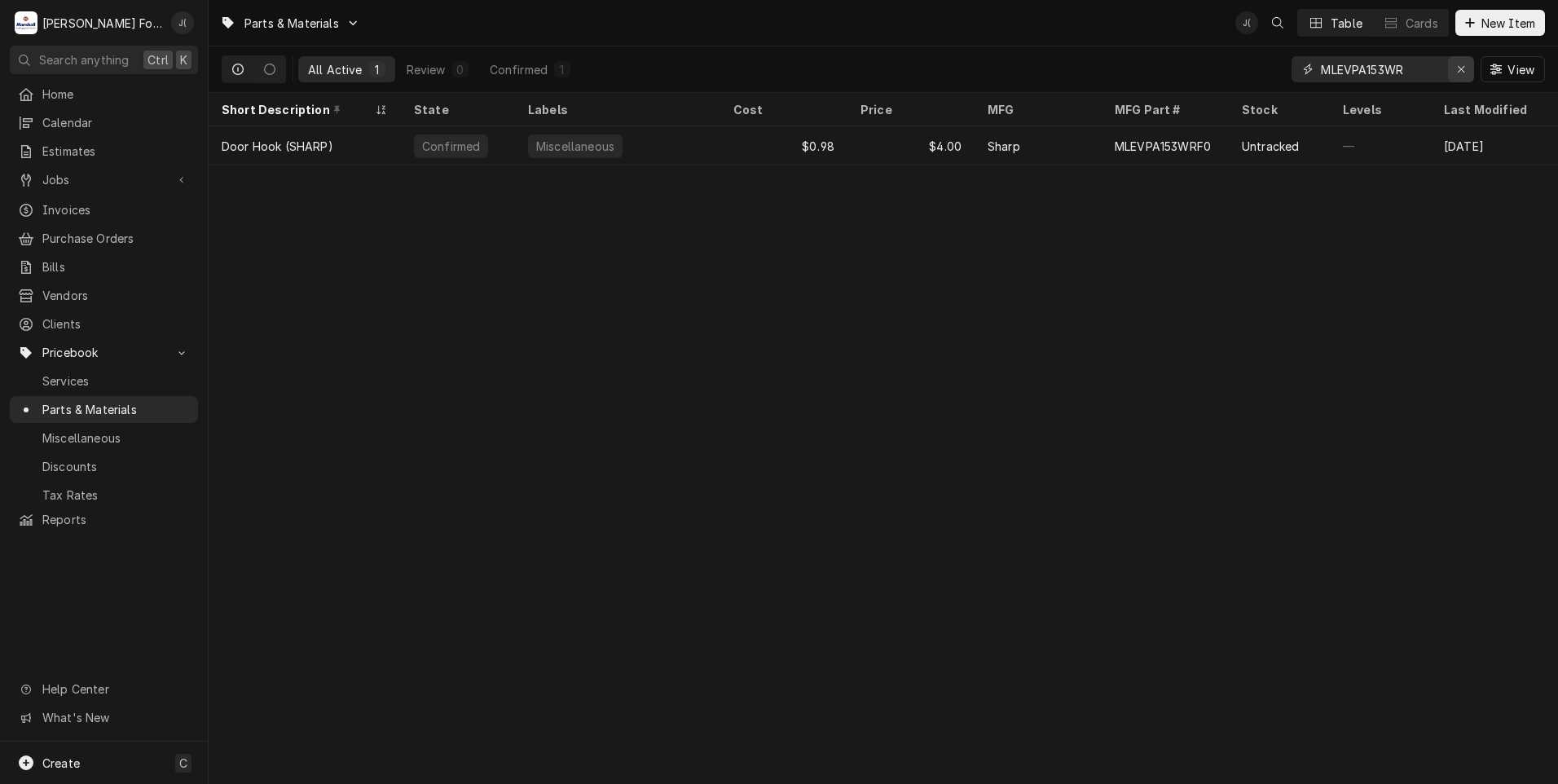
click at [1465, 69] on icon "Erase input" at bounding box center [1461, 69] width 9 height 11
click at [1442, 68] on input "Dynamic Content Wrapper" at bounding box center [1397, 69] width 153 height 26
type input "M"
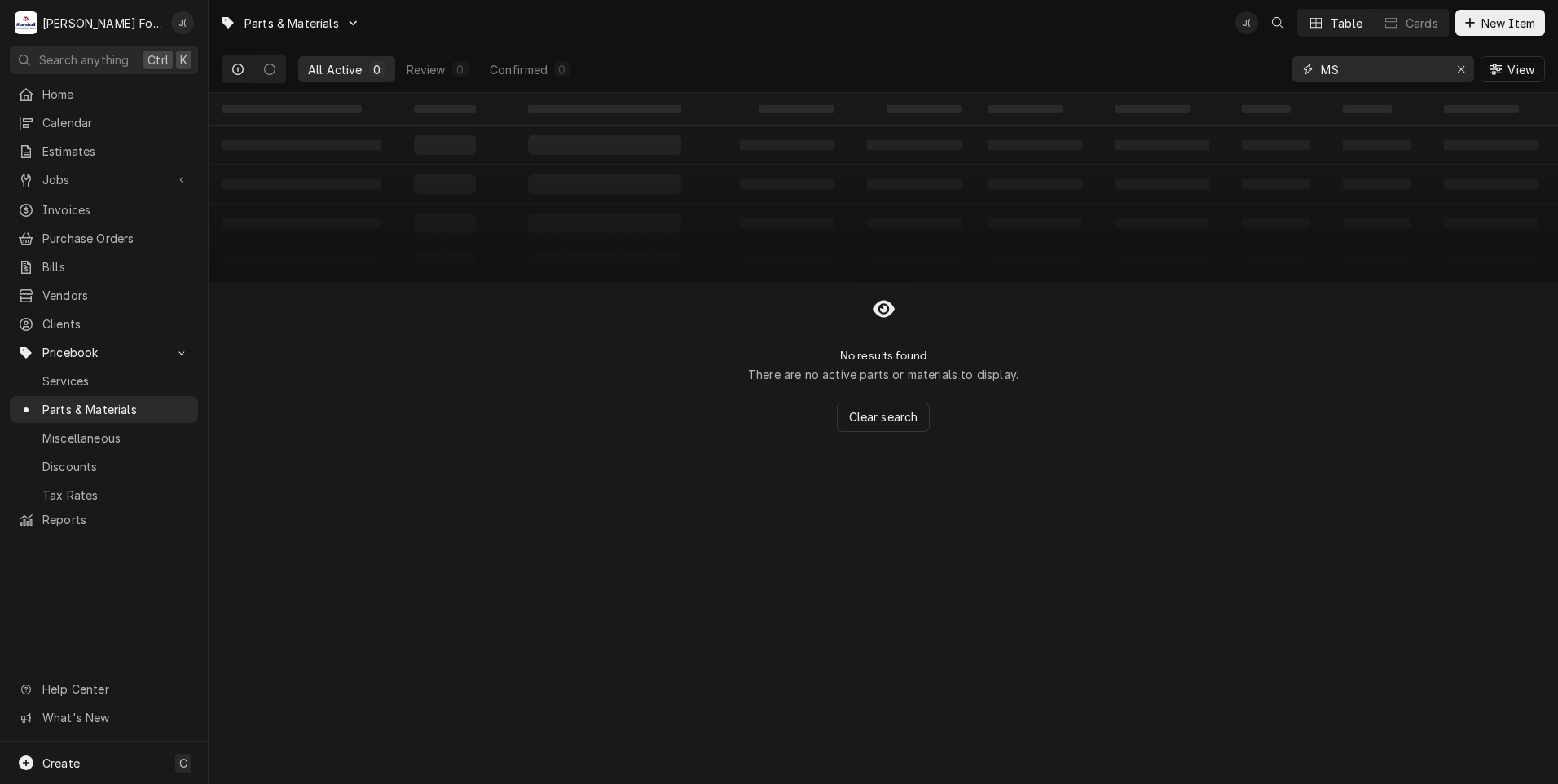
type input "M"
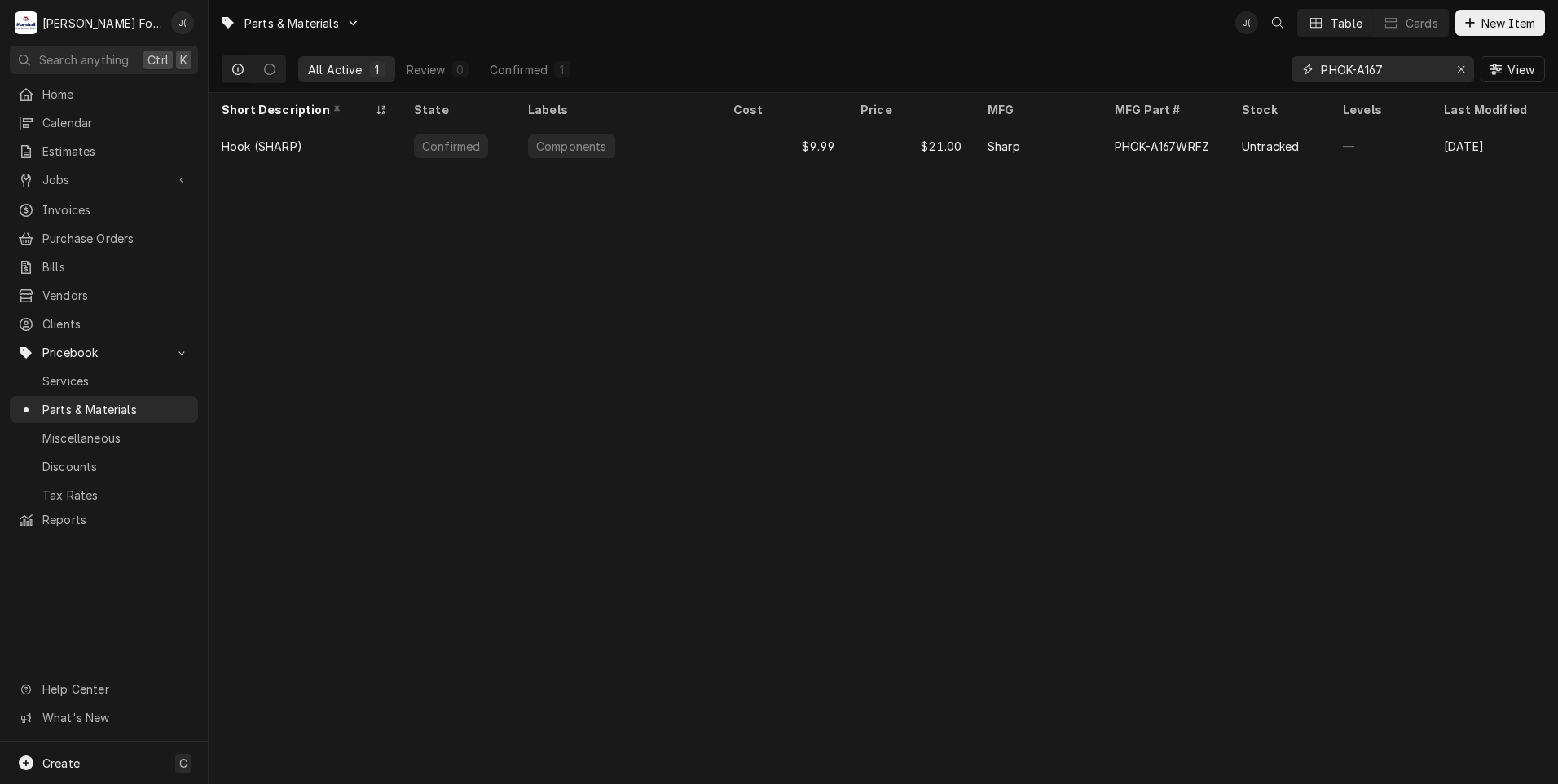
drag, startPoint x: 1401, startPoint y: 71, endPoint x: 988, endPoint y: 53, distance: 413.4
click at [1013, 53] on div "All Active 1 Review 0 Confirmed 1 PHOK-A167 View" at bounding box center [883, 70] width 1324 height 46
type input "J"
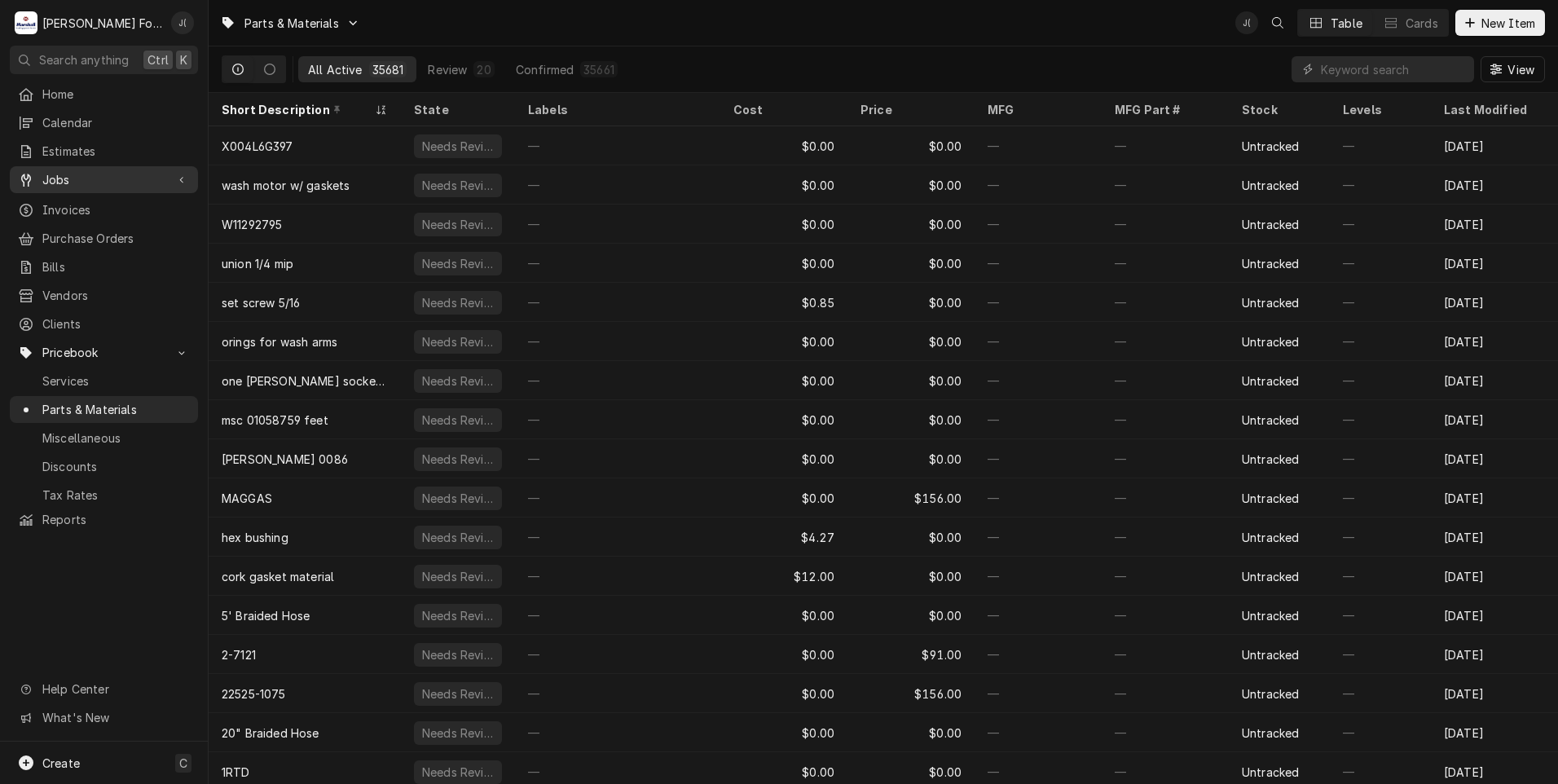
click at [71, 171] on span "Jobs" at bounding box center [104, 179] width 123 height 17
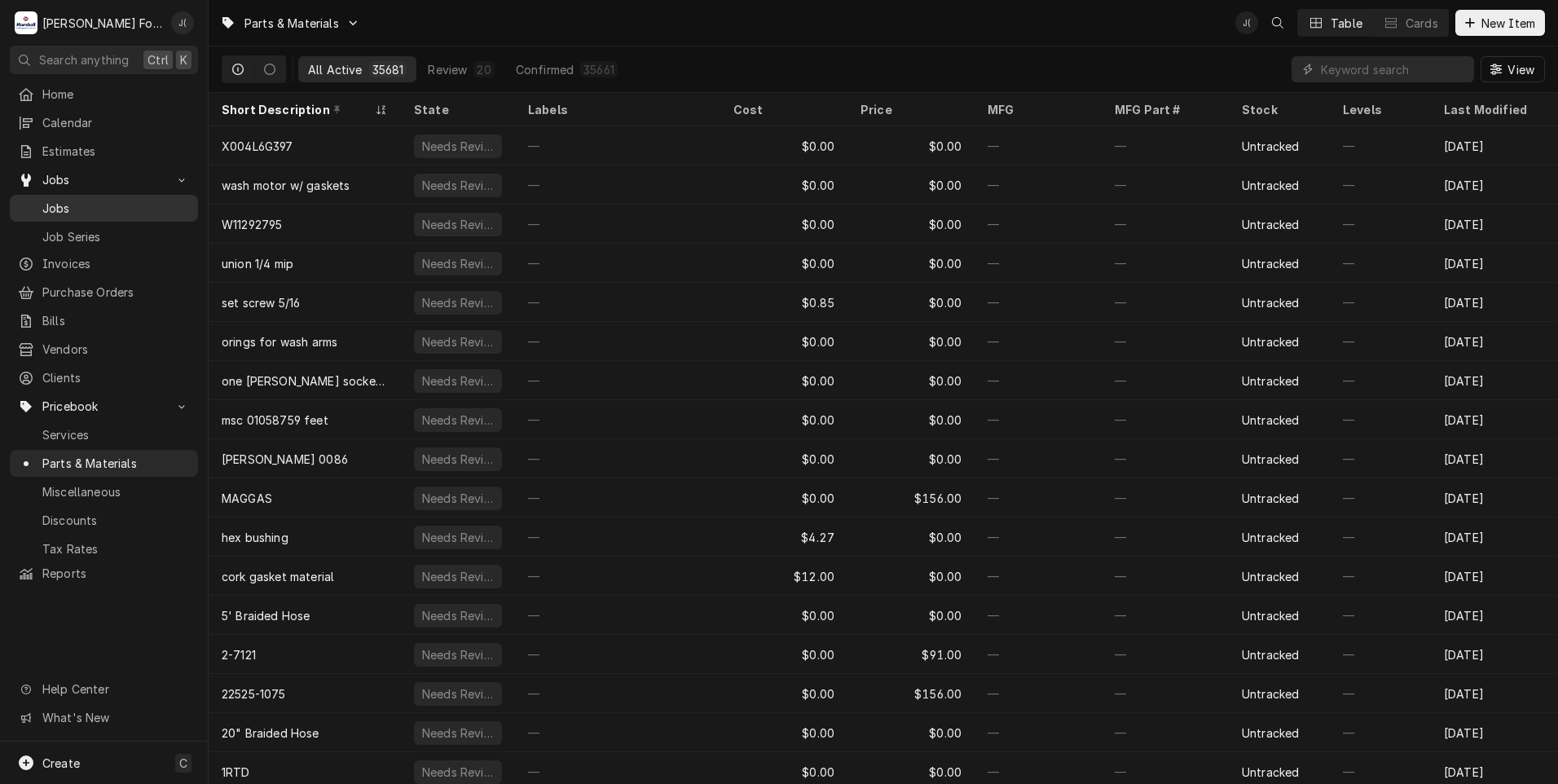
click at [75, 200] on span "Jobs" at bounding box center [116, 208] width 148 height 17
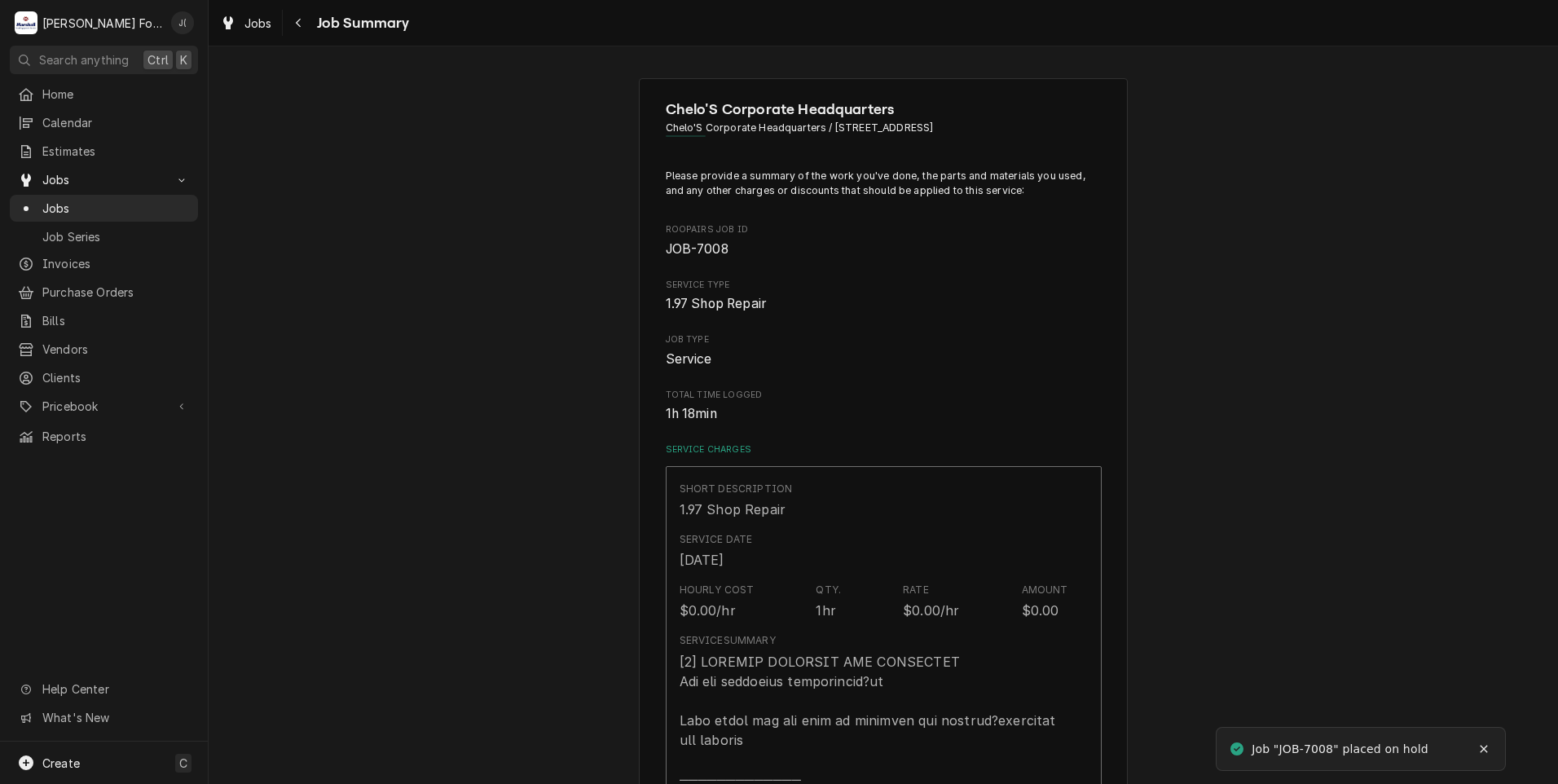
type textarea "x"
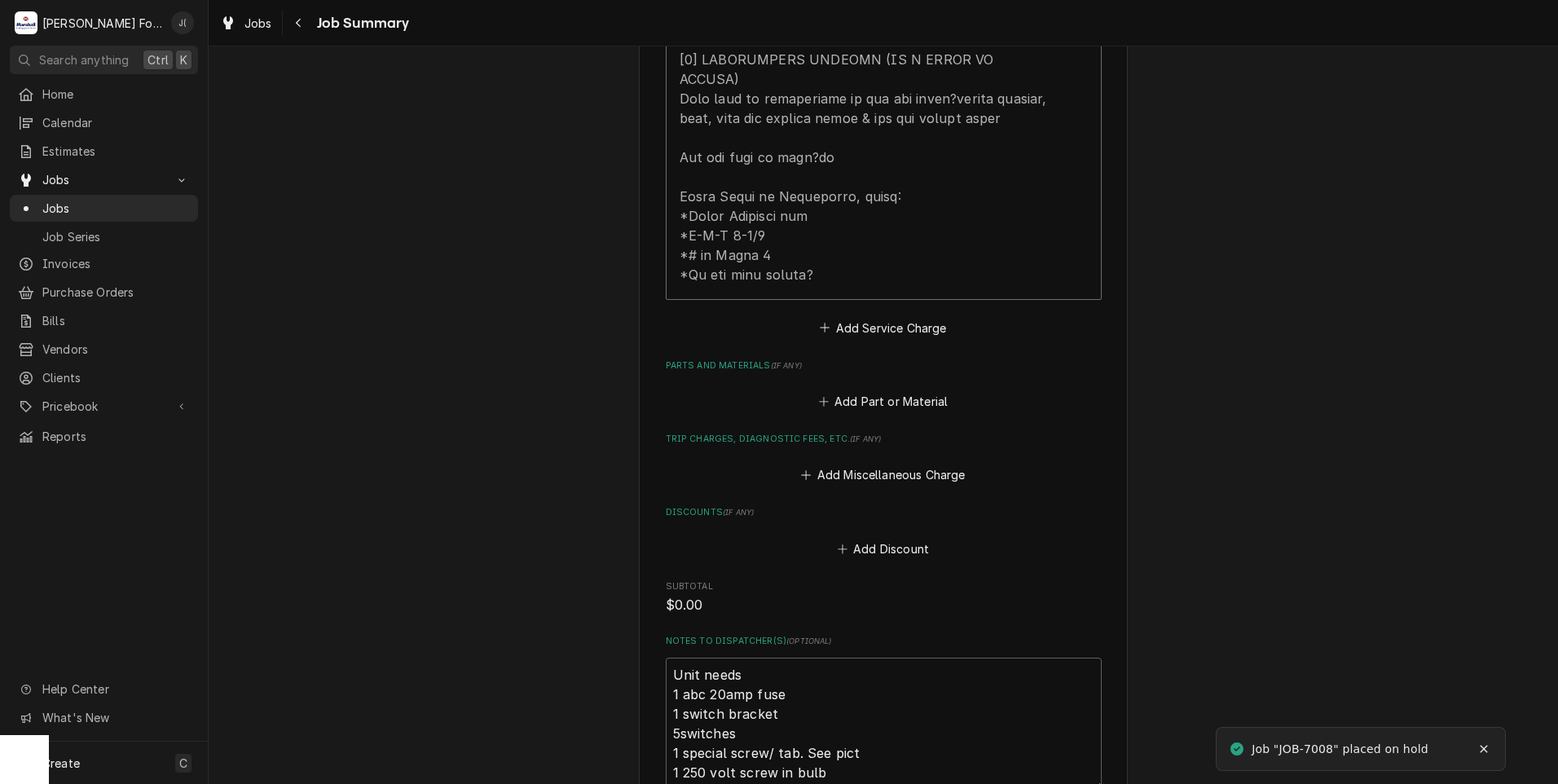
scroll to position [896, 0]
click at [878, 390] on button "Add Part or Material" at bounding box center [883, 401] width 134 height 23
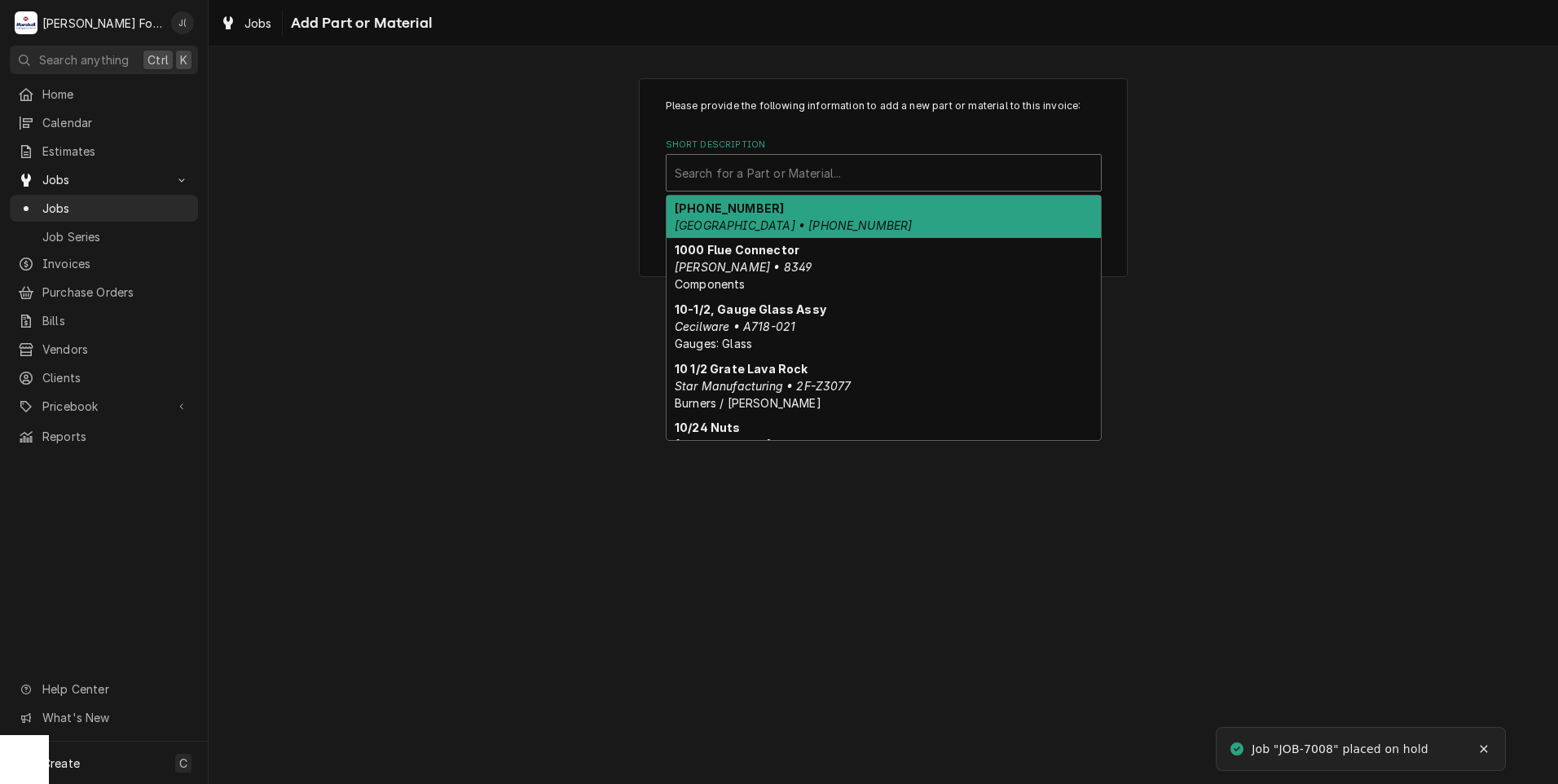
click at [809, 176] on div "Short Description" at bounding box center [883, 172] width 418 height 30
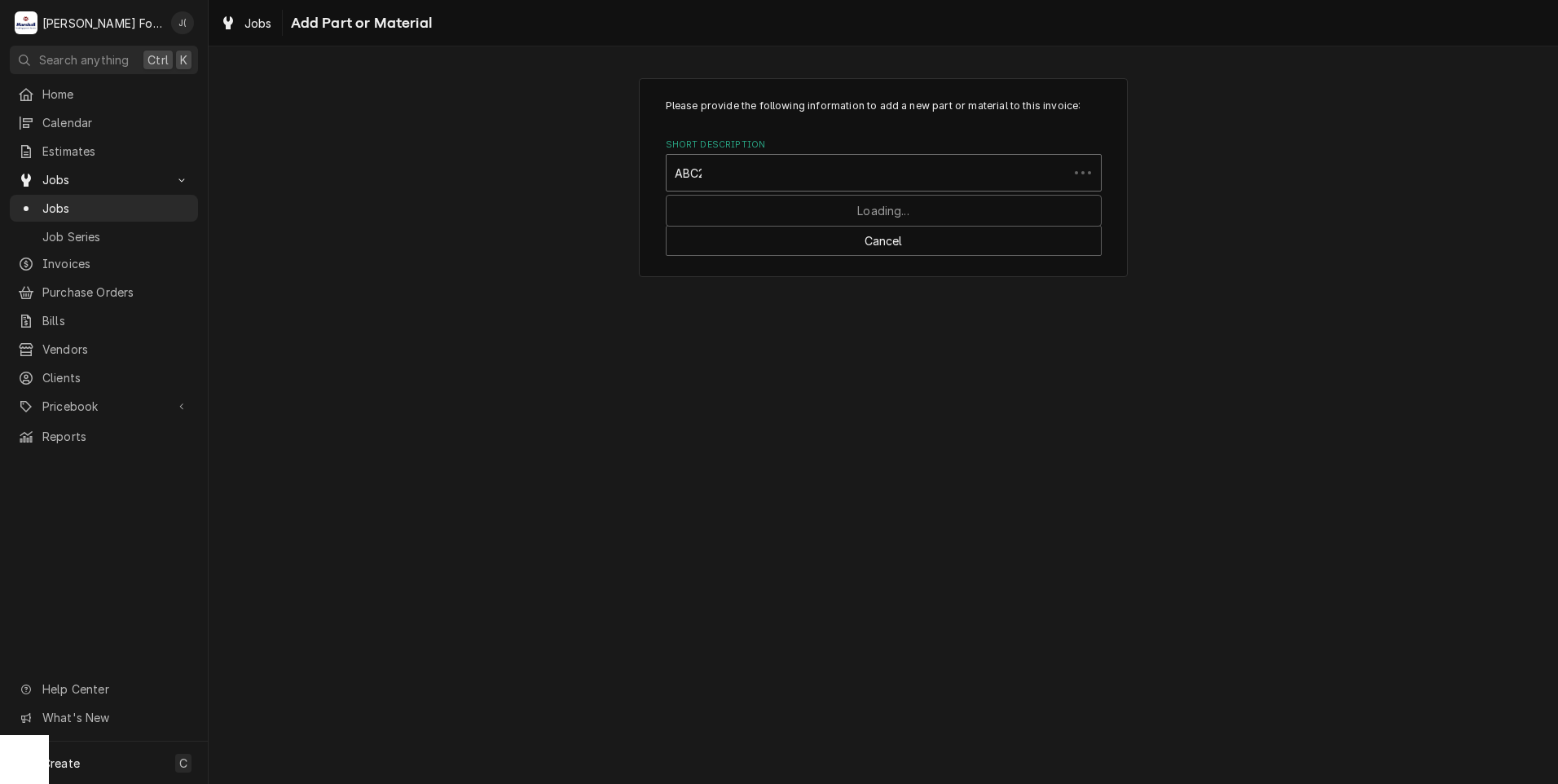
type input "ABC20"
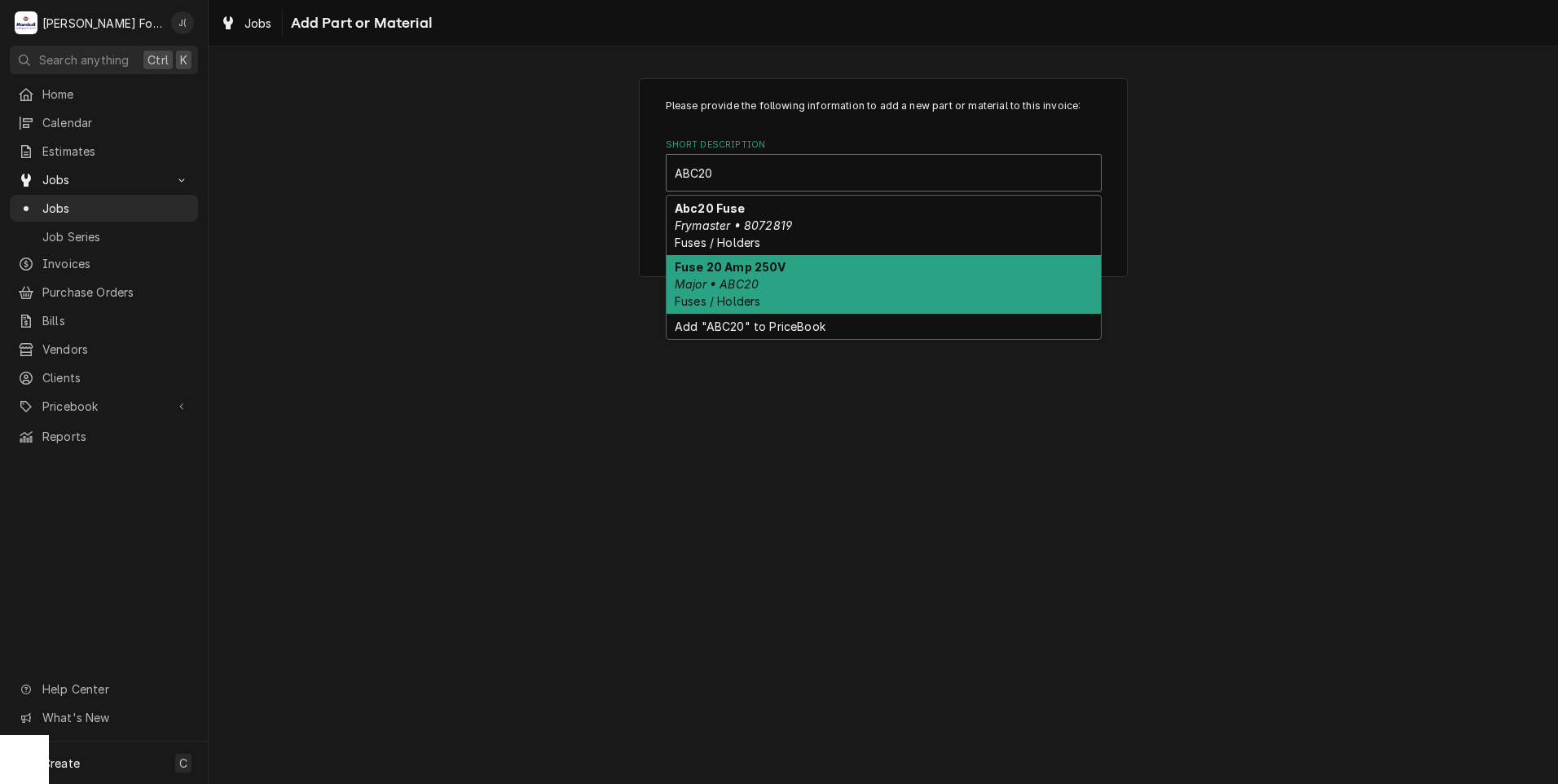
click at [784, 277] on div "Fuse 20 Amp 250V Major • ABC20 Fuses / Holders" at bounding box center [883, 285] width 434 height 59
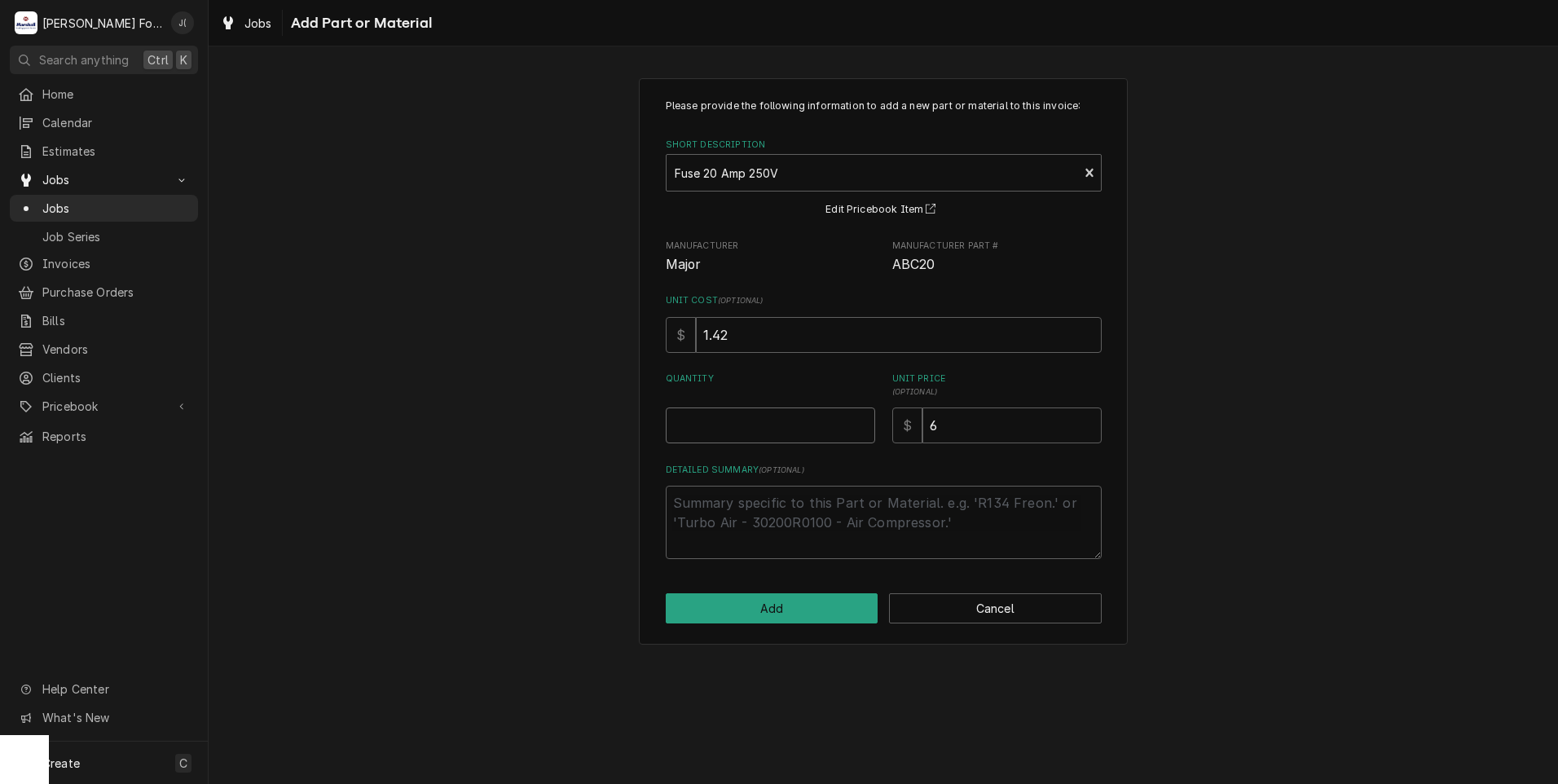
click at [793, 420] on input "Quantity" at bounding box center [771, 426] width 210 height 36
type textarea "x"
type input "1"
click at [782, 615] on button "Add" at bounding box center [772, 607] width 212 height 30
type textarea "x"
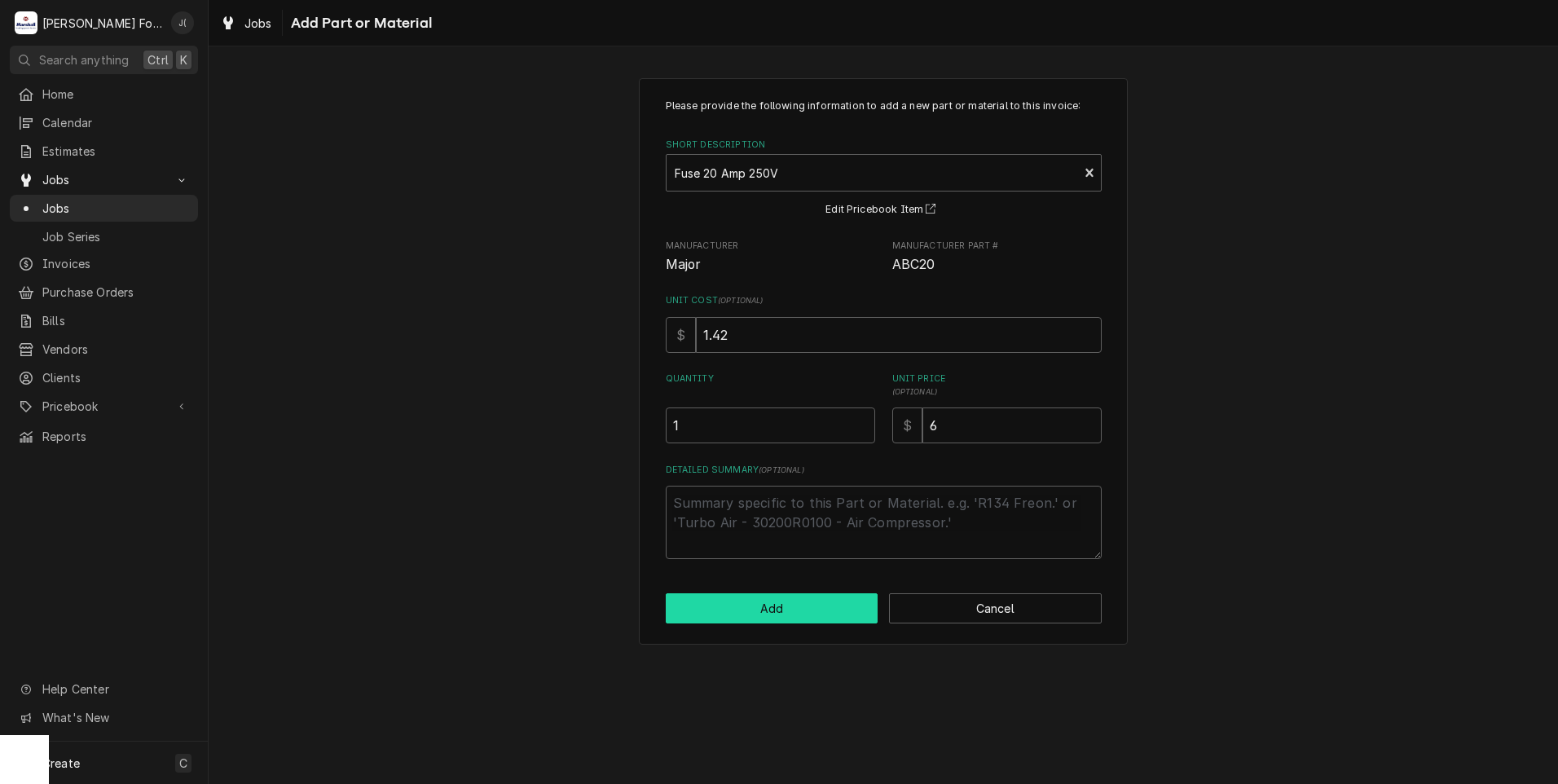
scroll to position [896, 0]
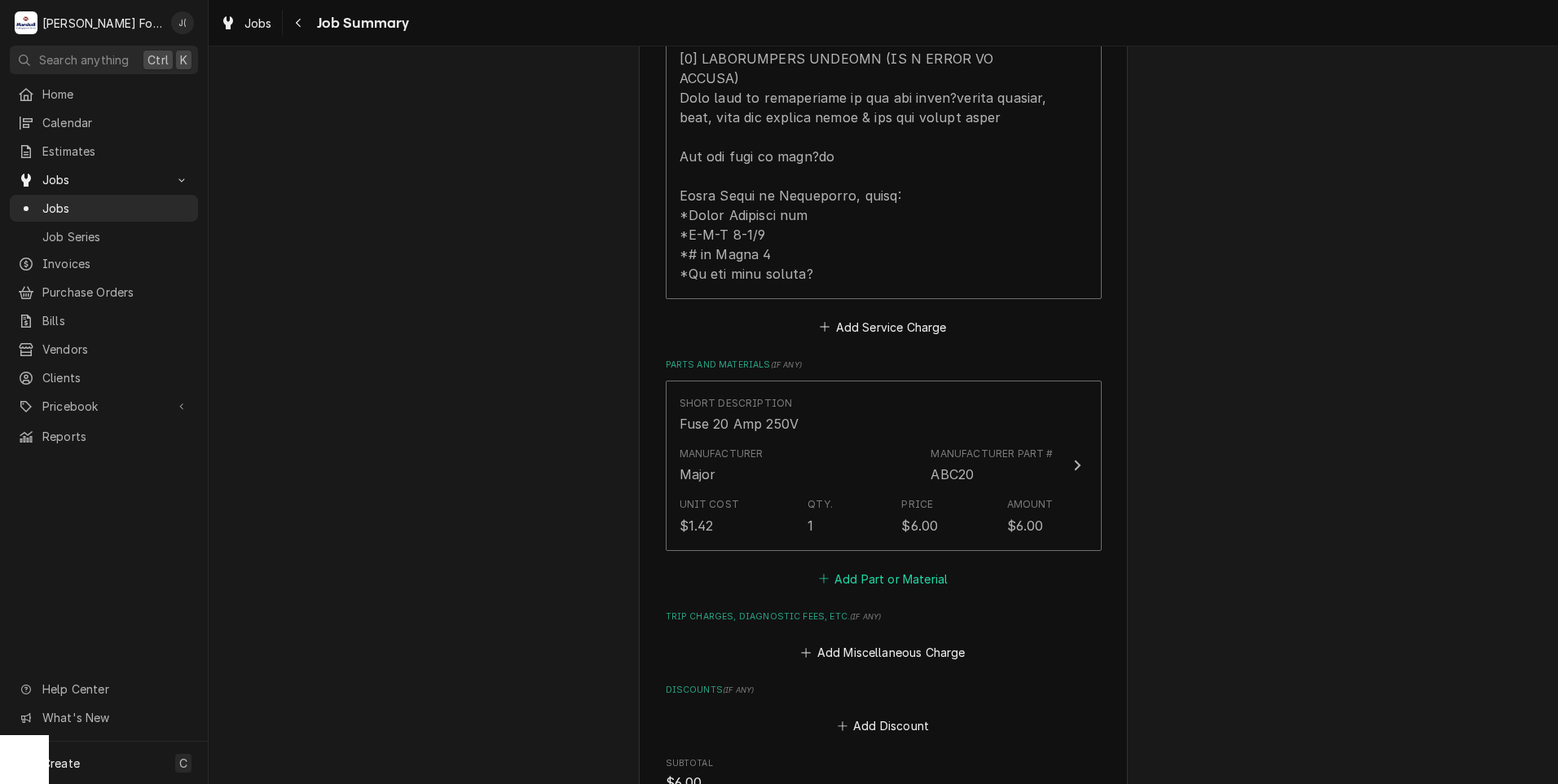
click at [850, 567] on button "Add Part or Material" at bounding box center [883, 578] width 134 height 23
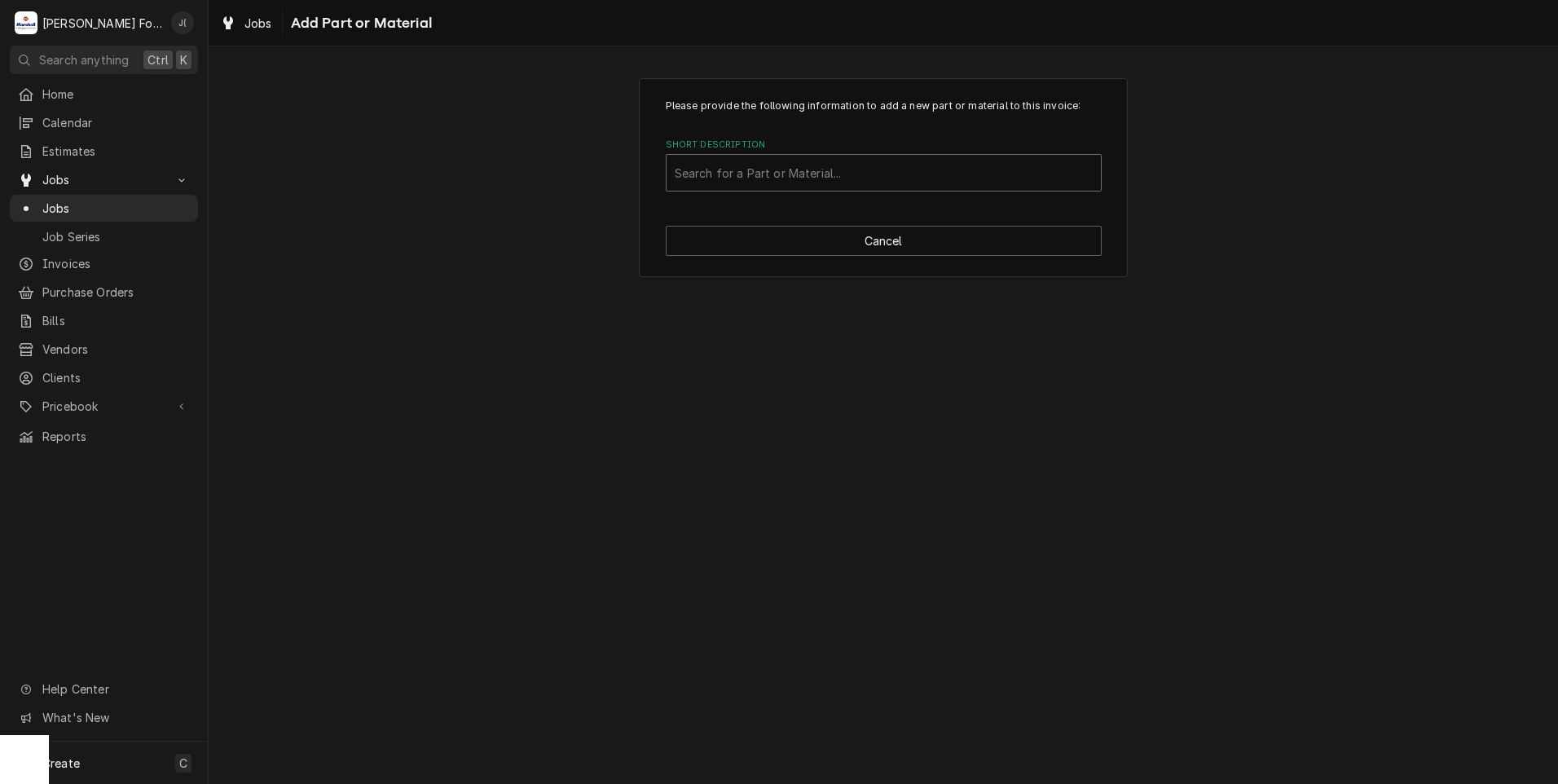
click at [835, 178] on div "Short Description" at bounding box center [883, 172] width 418 height 30
type input "MLEVPA153"
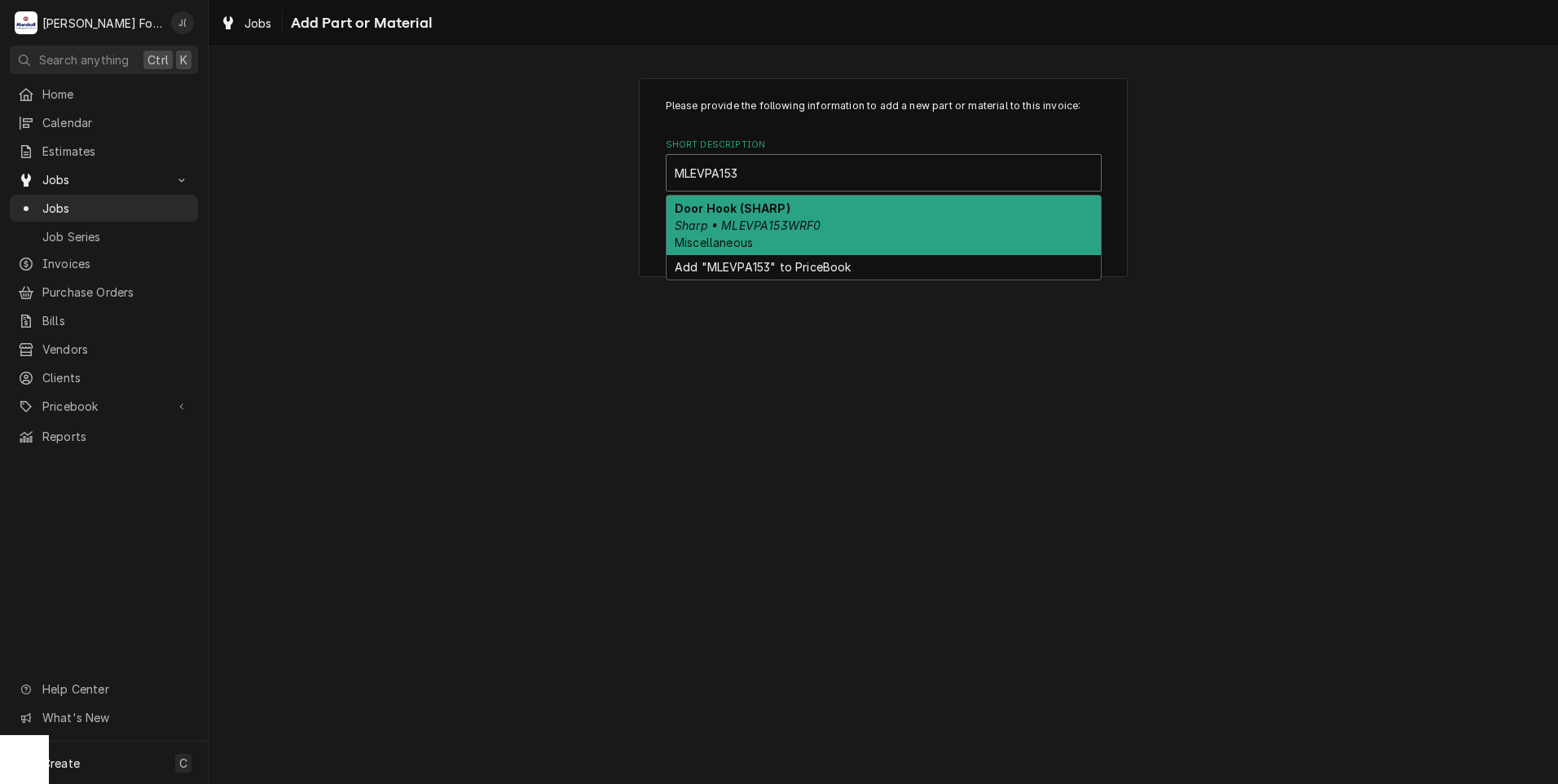
click at [816, 223] on div "Door Hook (SHARP) Sharp • MLEVPA153WRF0 Miscellaneous" at bounding box center [883, 225] width 434 height 59
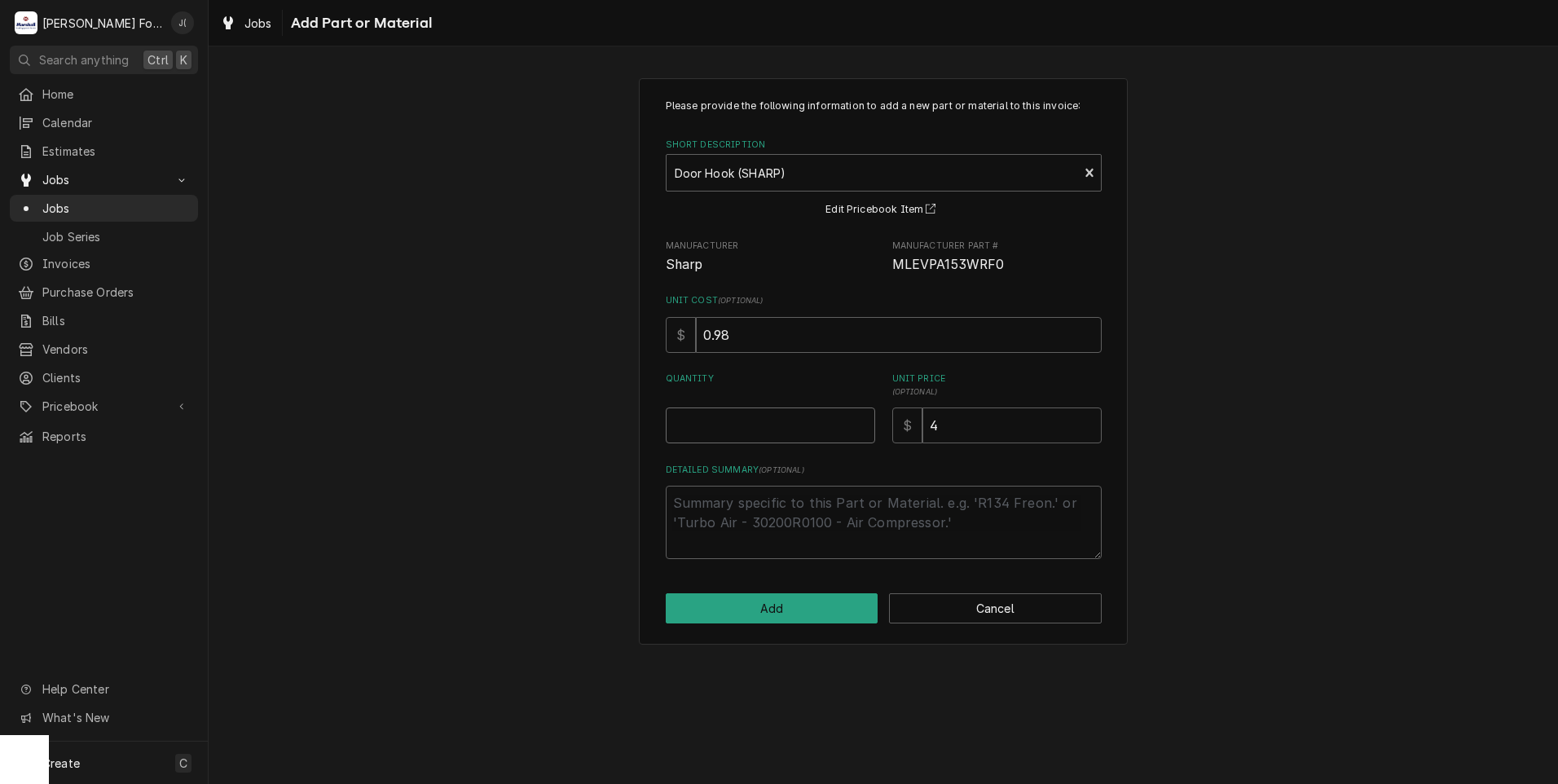
click at [817, 426] on input "Quantity" at bounding box center [771, 426] width 210 height 36
type textarea "x"
type input "1"
click at [813, 616] on button "Add" at bounding box center [772, 607] width 212 height 30
type textarea "x"
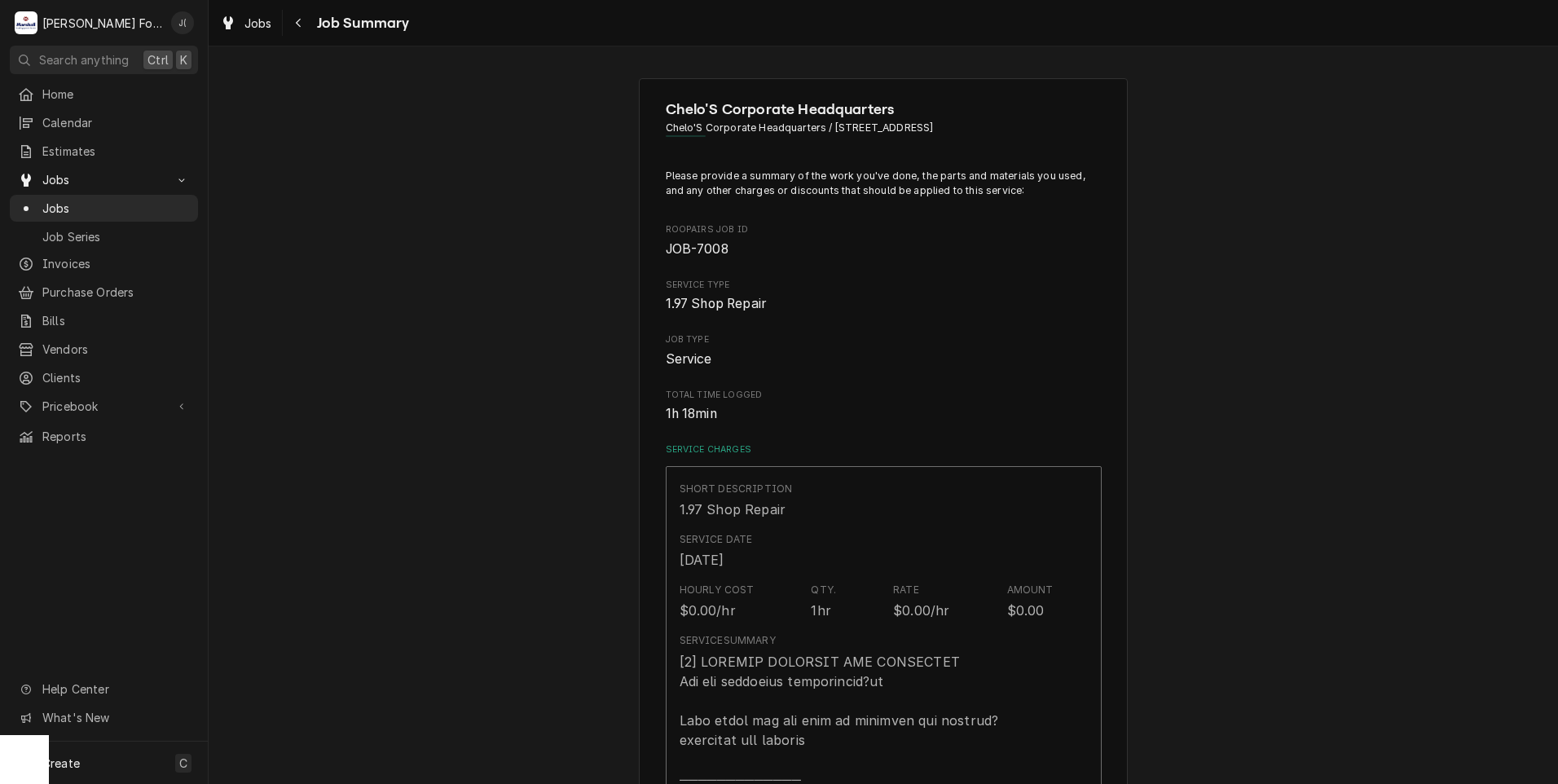
scroll to position [896, 0]
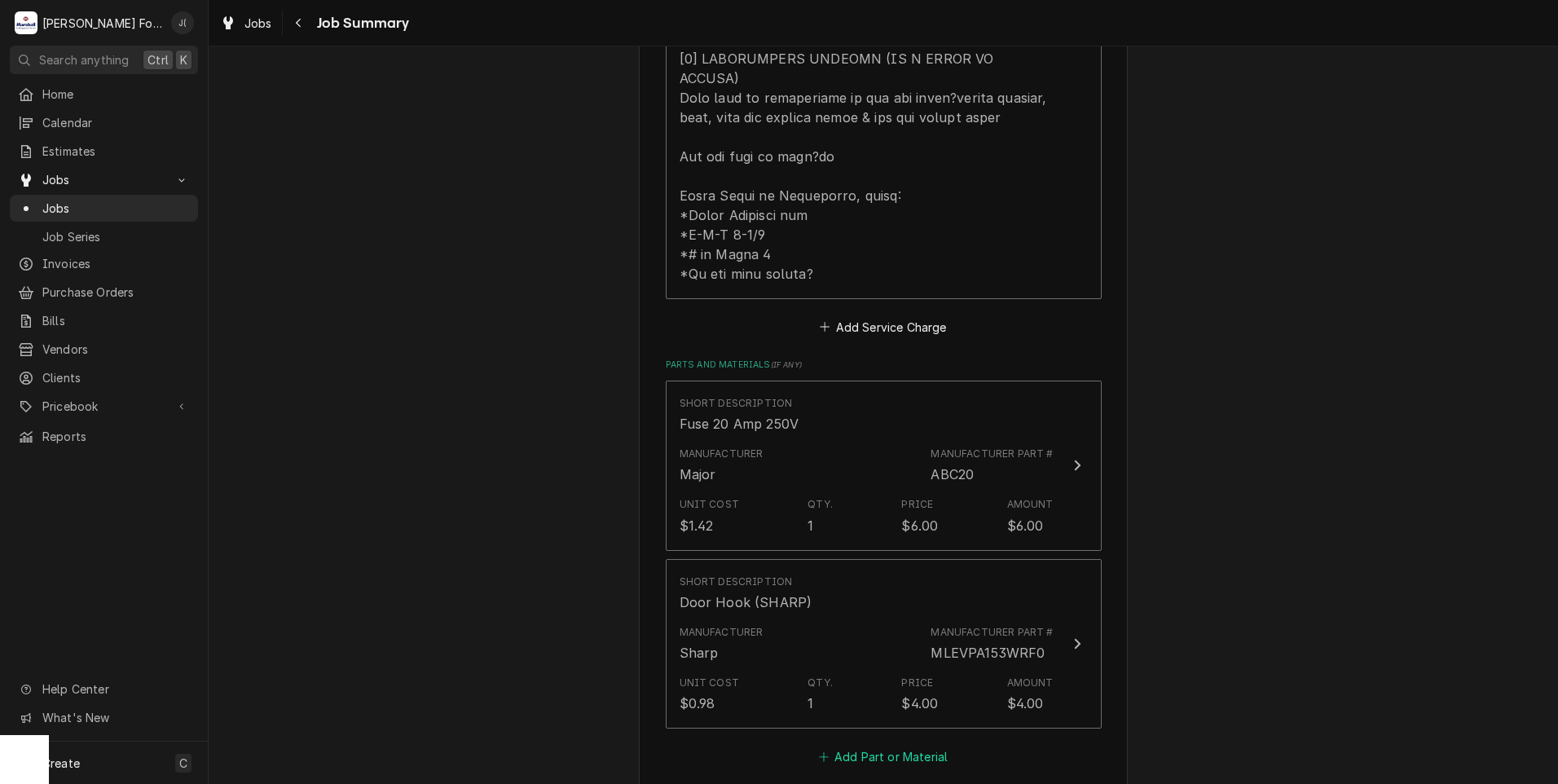
click at [851, 746] on button "Add Part or Material" at bounding box center [883, 757] width 134 height 23
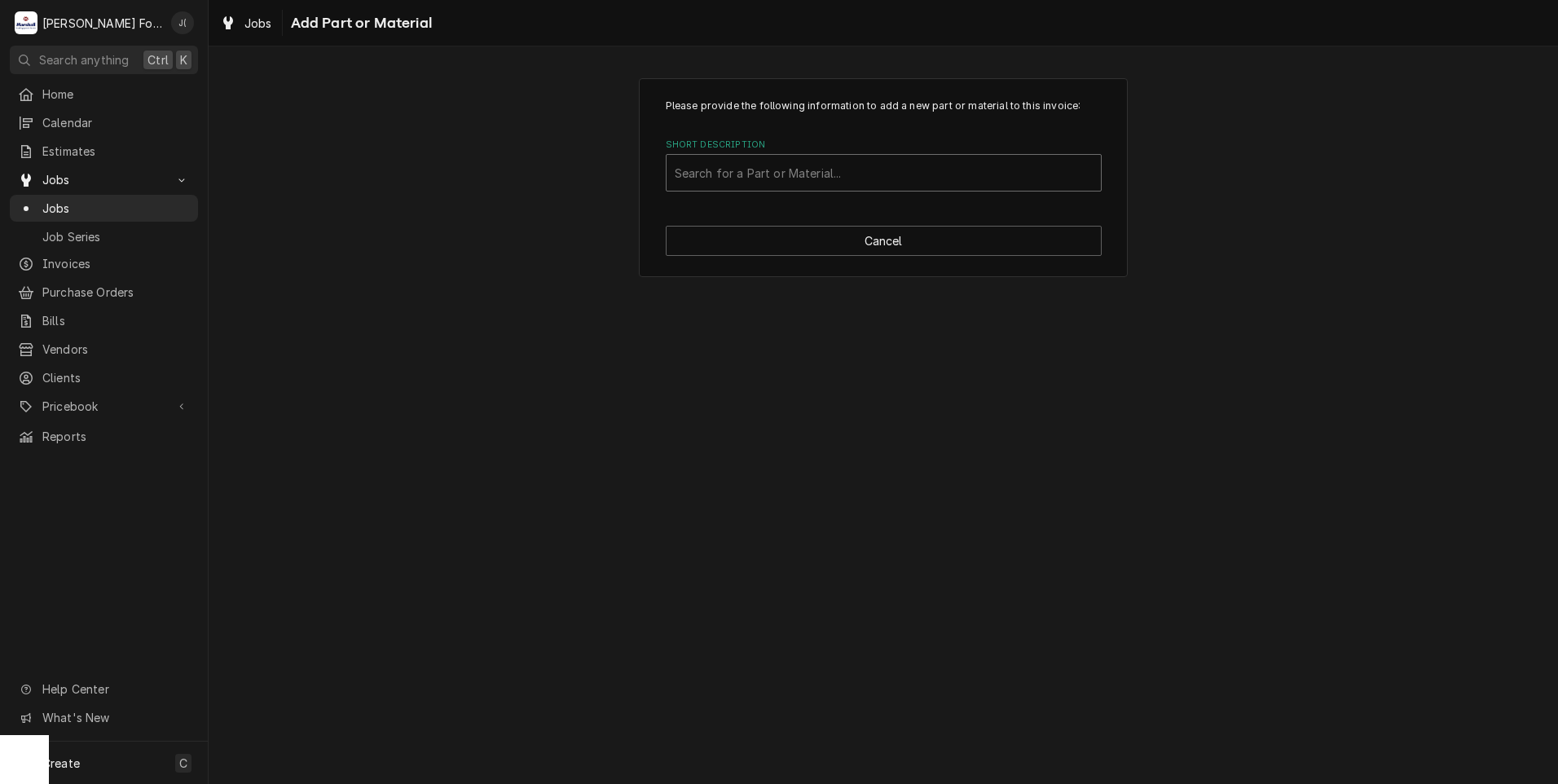
click at [759, 185] on div "Short Description" at bounding box center [883, 172] width 418 height 30
type input "MLEVPA154"
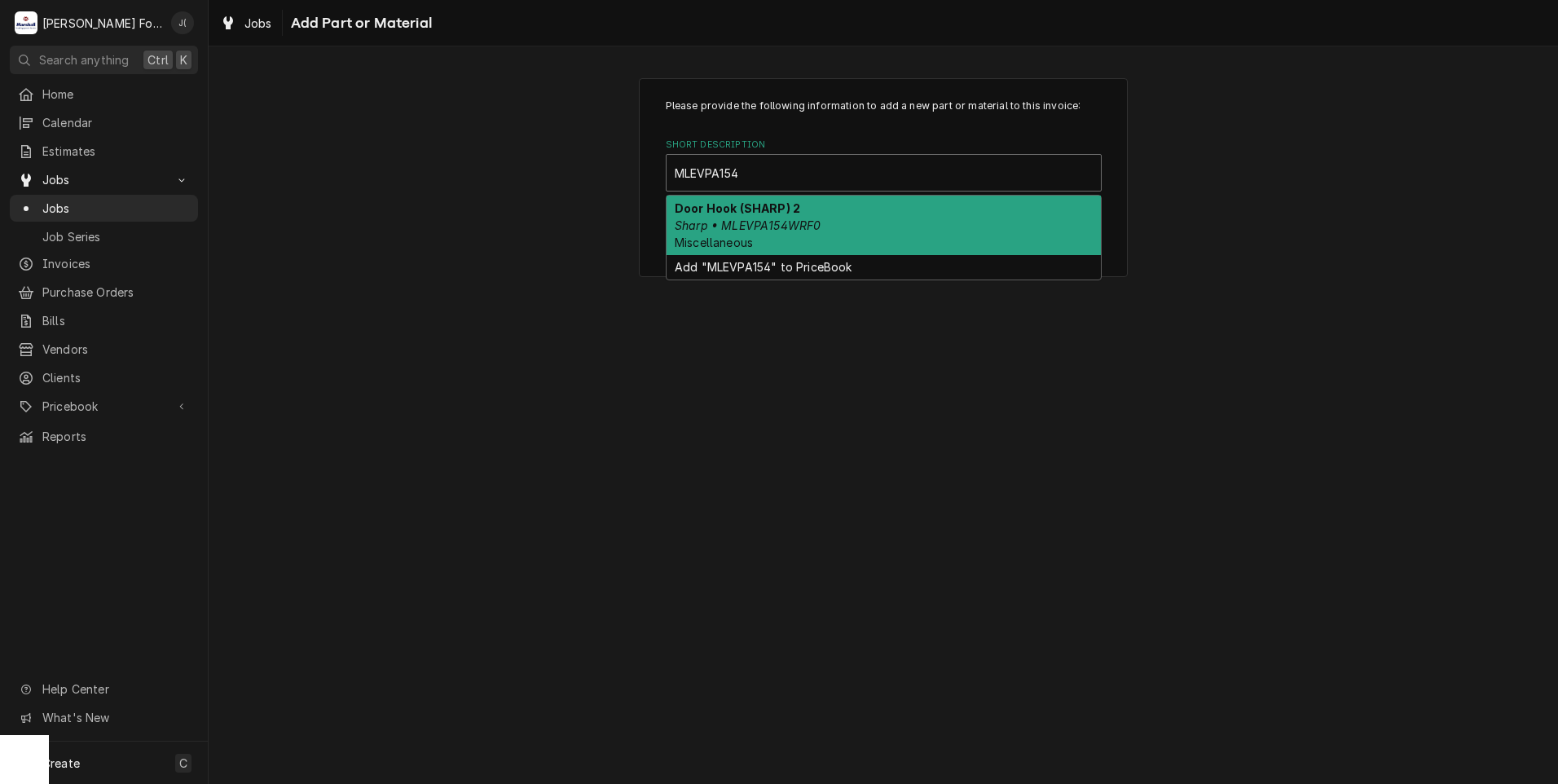
click at [767, 223] on em "Sharp • MLEVPA154WRF0" at bounding box center [748, 225] width 146 height 14
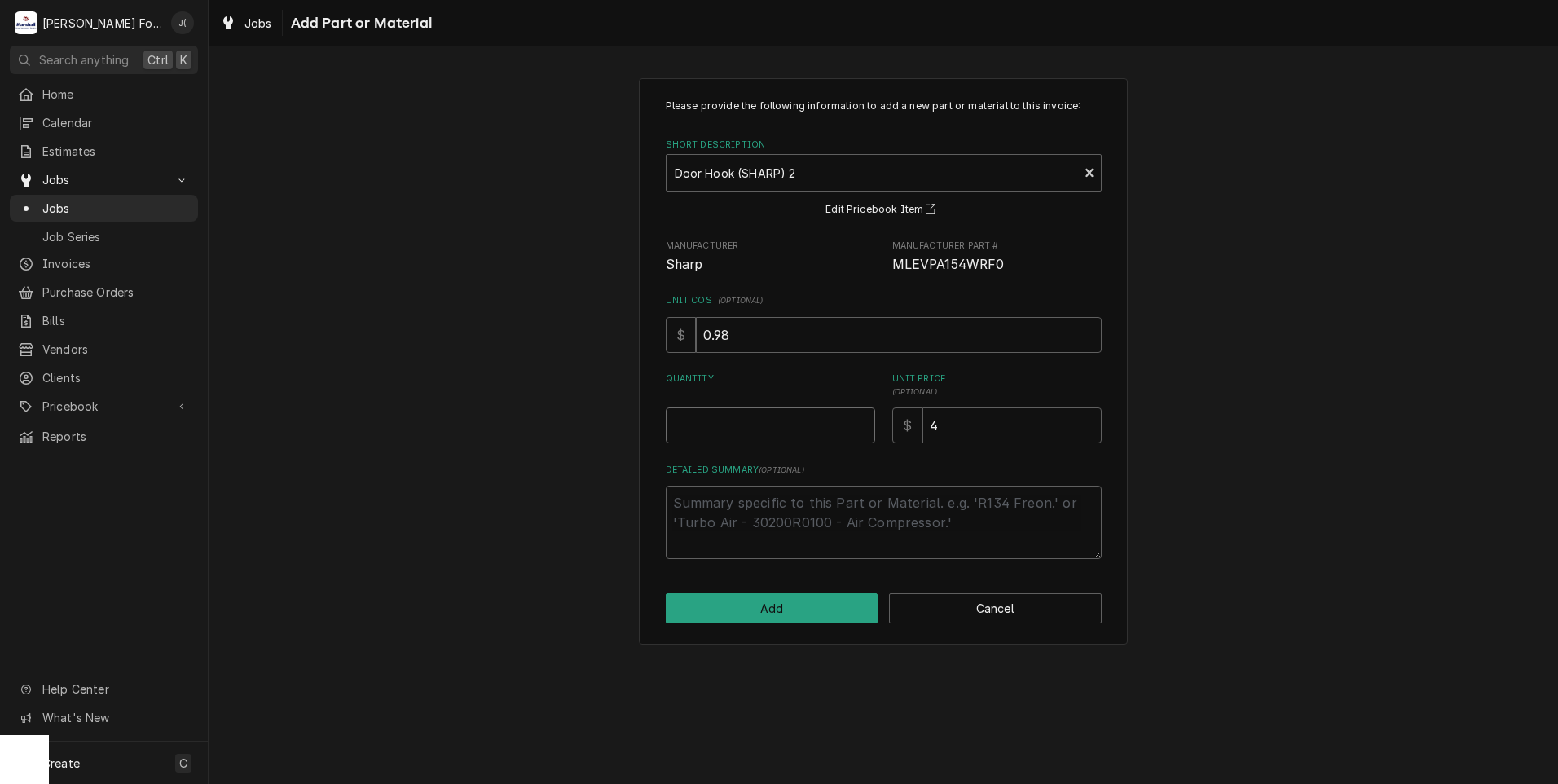
click at [771, 416] on input "Quantity" at bounding box center [771, 426] width 210 height 36
type textarea "x"
type input "1"
click at [748, 602] on button "Add" at bounding box center [772, 607] width 212 height 30
type textarea "x"
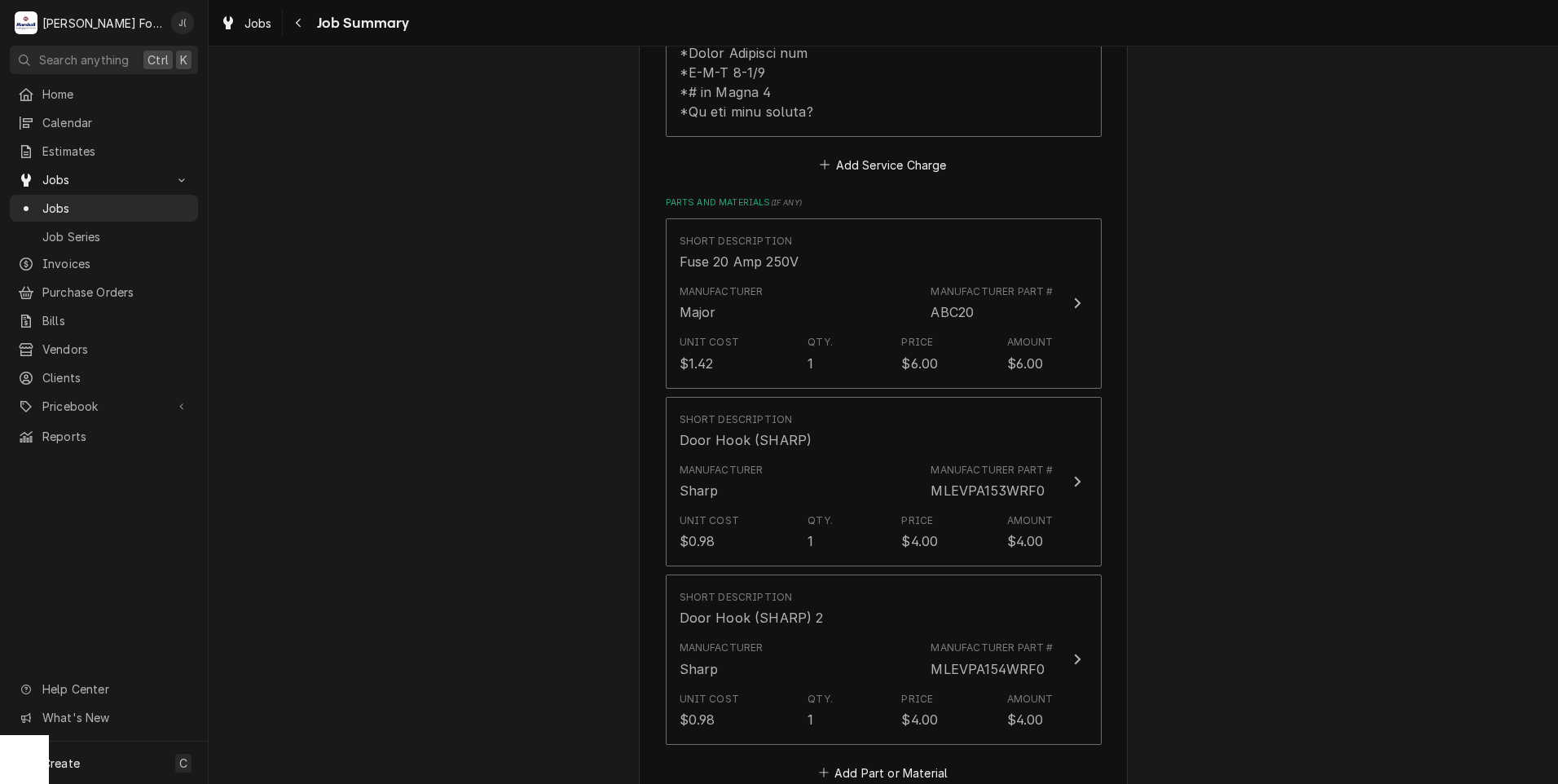
scroll to position [1222, 0]
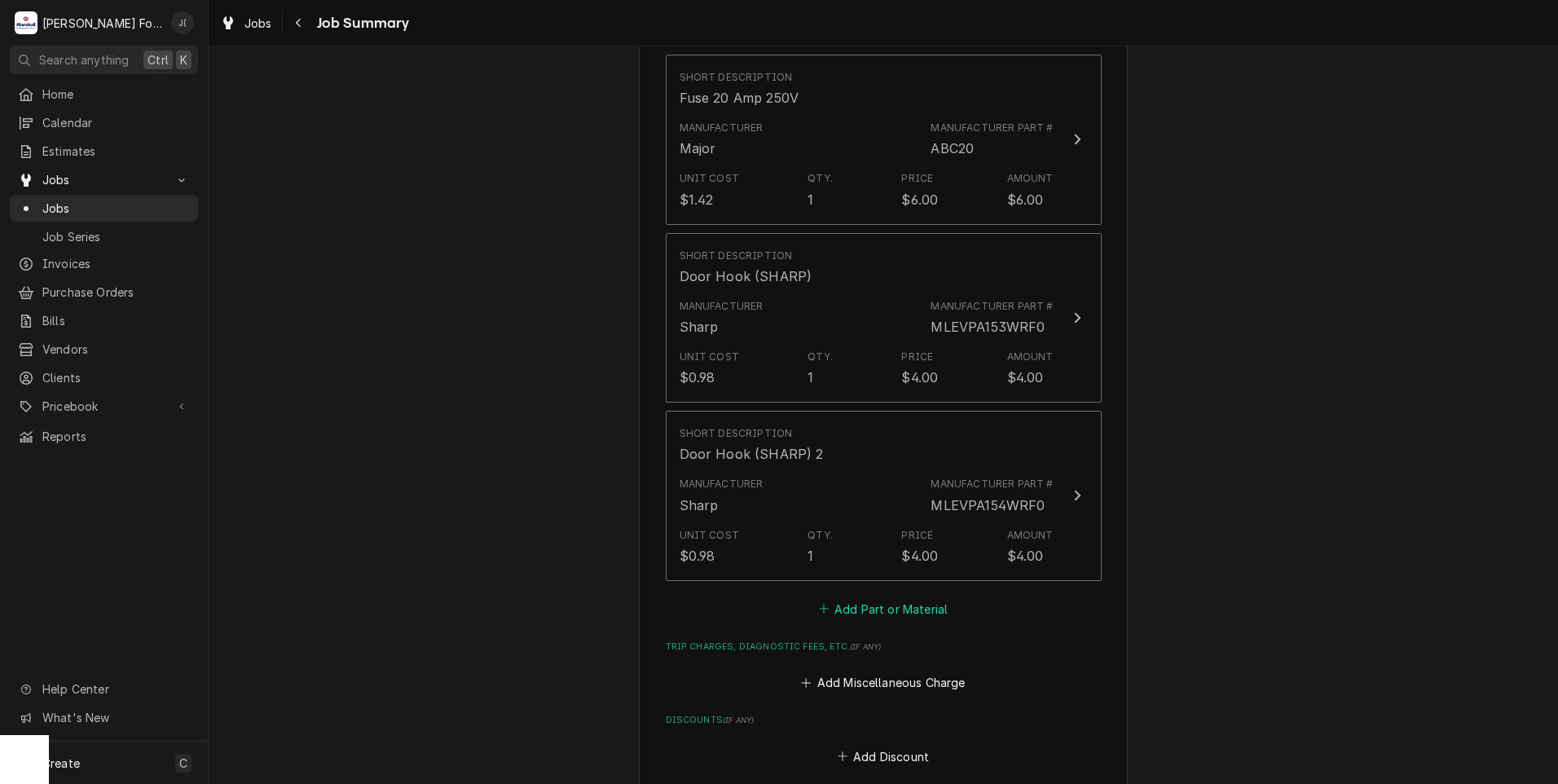
click at [855, 597] on button "Add Part or Material" at bounding box center [883, 608] width 134 height 23
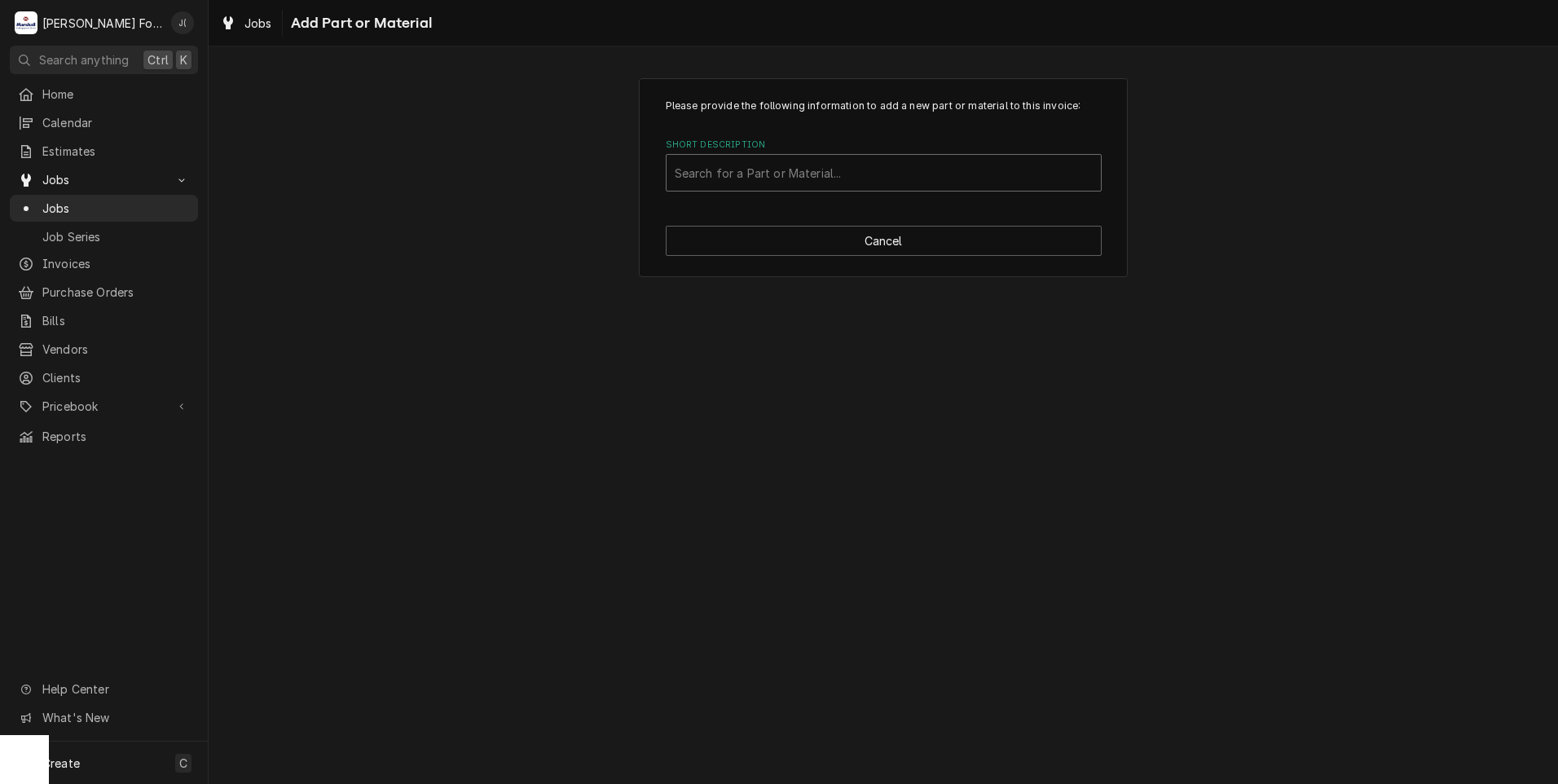
click at [774, 175] on div "Short Description" at bounding box center [883, 172] width 418 height 30
type input "MLEVPA155"
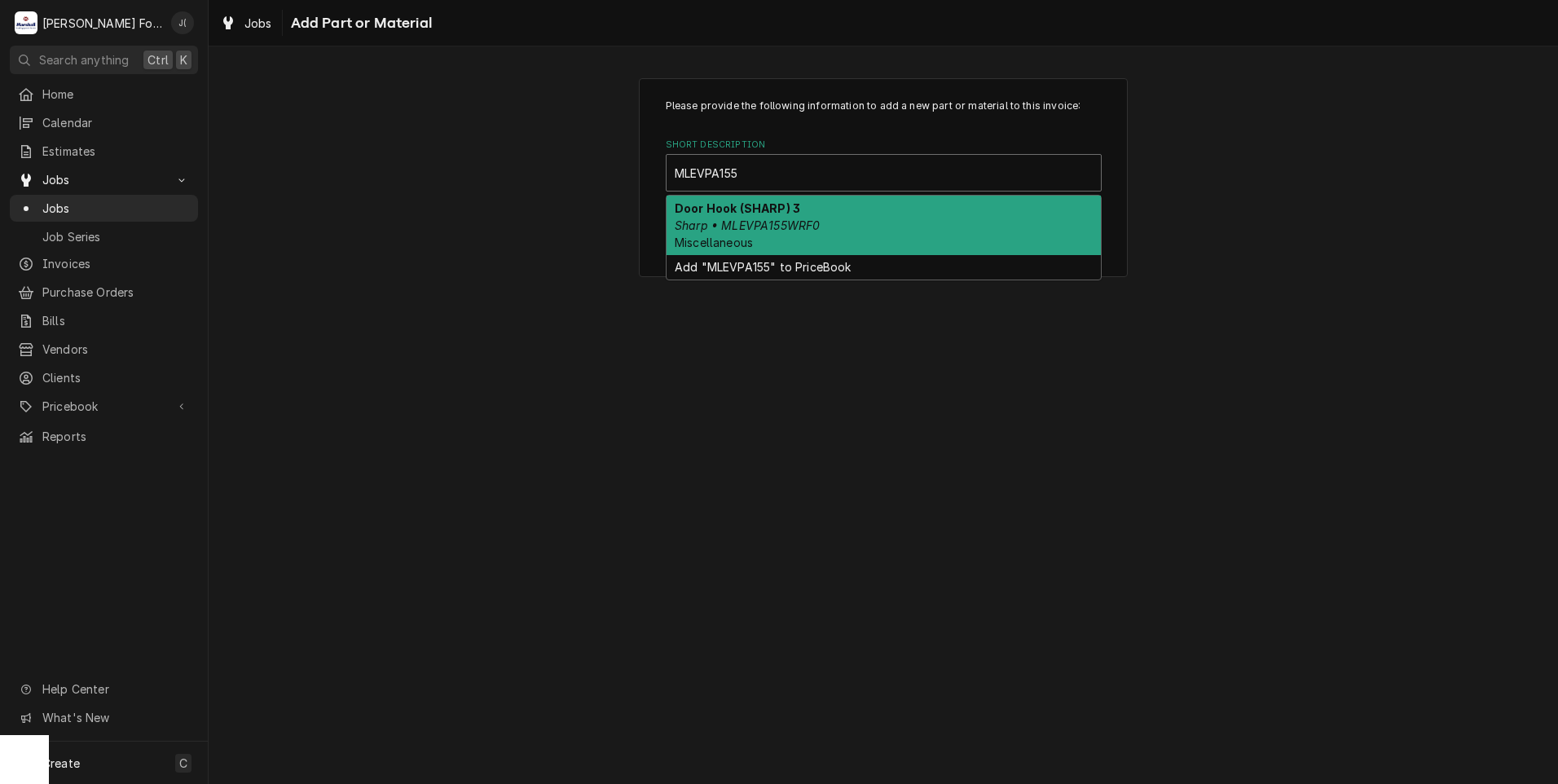
click at [826, 213] on div "Door Hook (SHARP) 3 Sharp • MLEVPA155WRF0 Miscellaneous" at bounding box center [883, 225] width 434 height 59
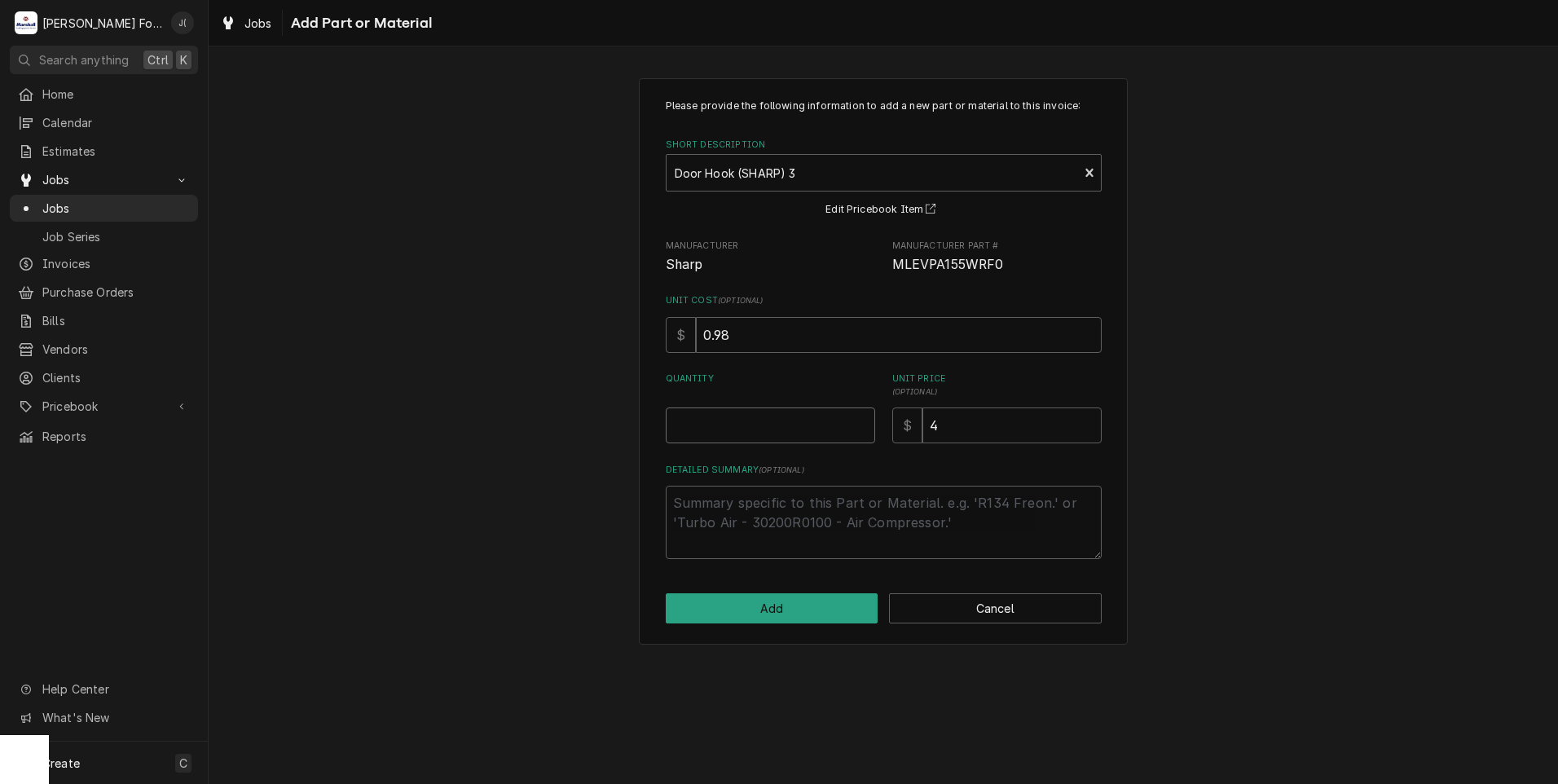
click at [831, 426] on input "Quantity" at bounding box center [771, 426] width 210 height 36
type textarea "x"
type input "1"
click at [816, 601] on button "Add" at bounding box center [772, 607] width 212 height 30
type textarea "x"
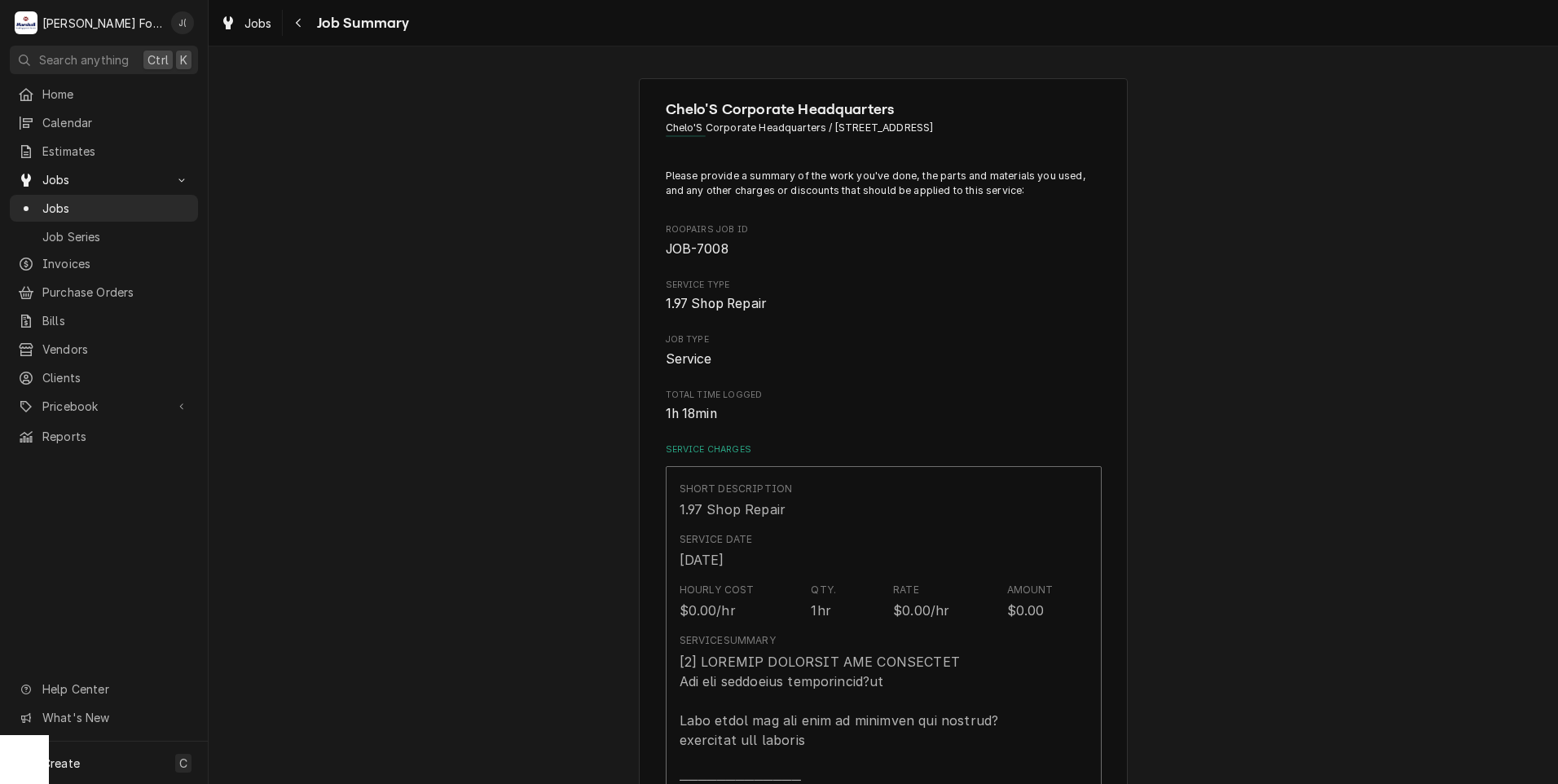
scroll to position [1222, 0]
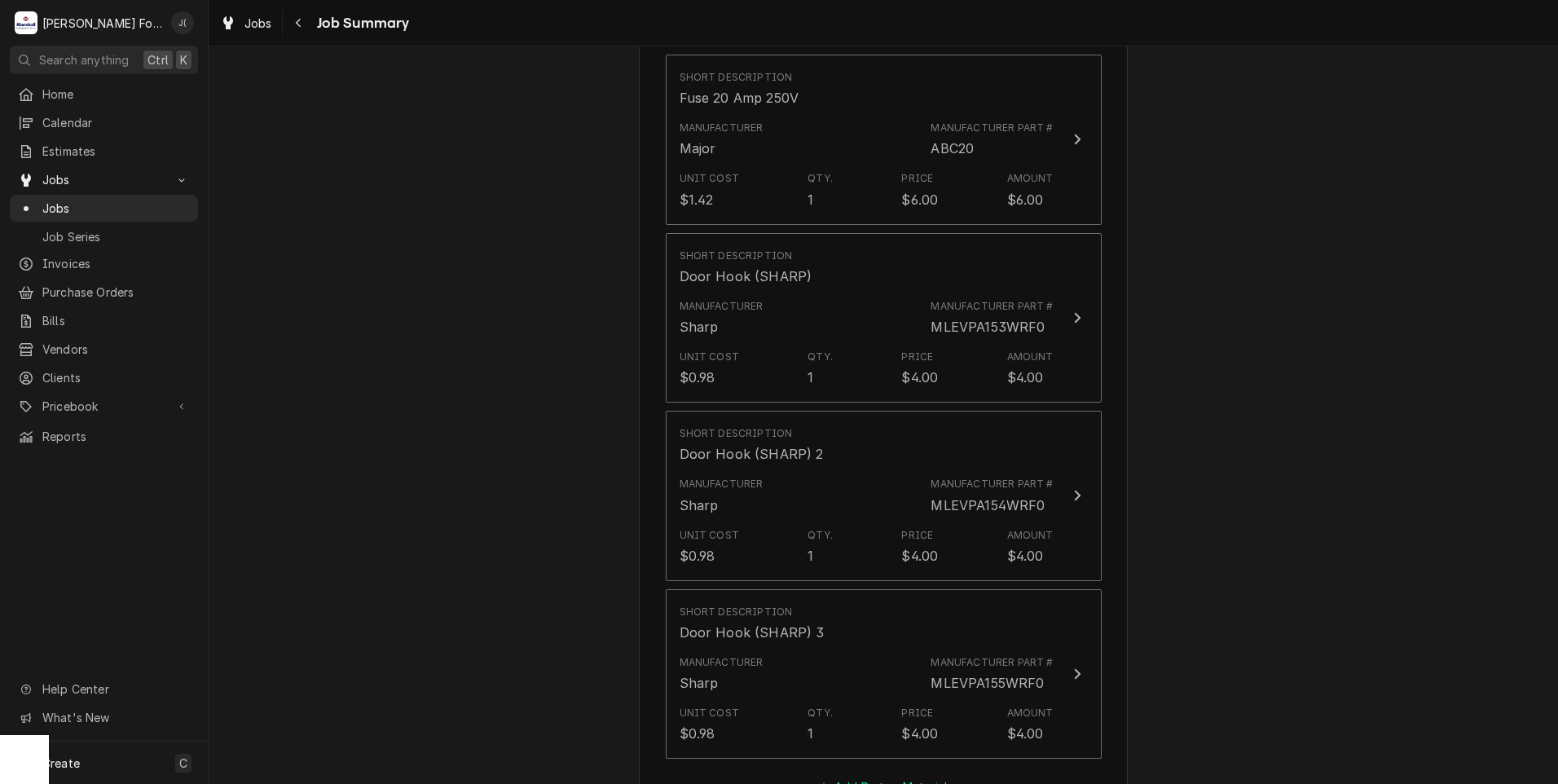
click at [901, 776] on button "Add Part or Material" at bounding box center [883, 787] width 134 height 23
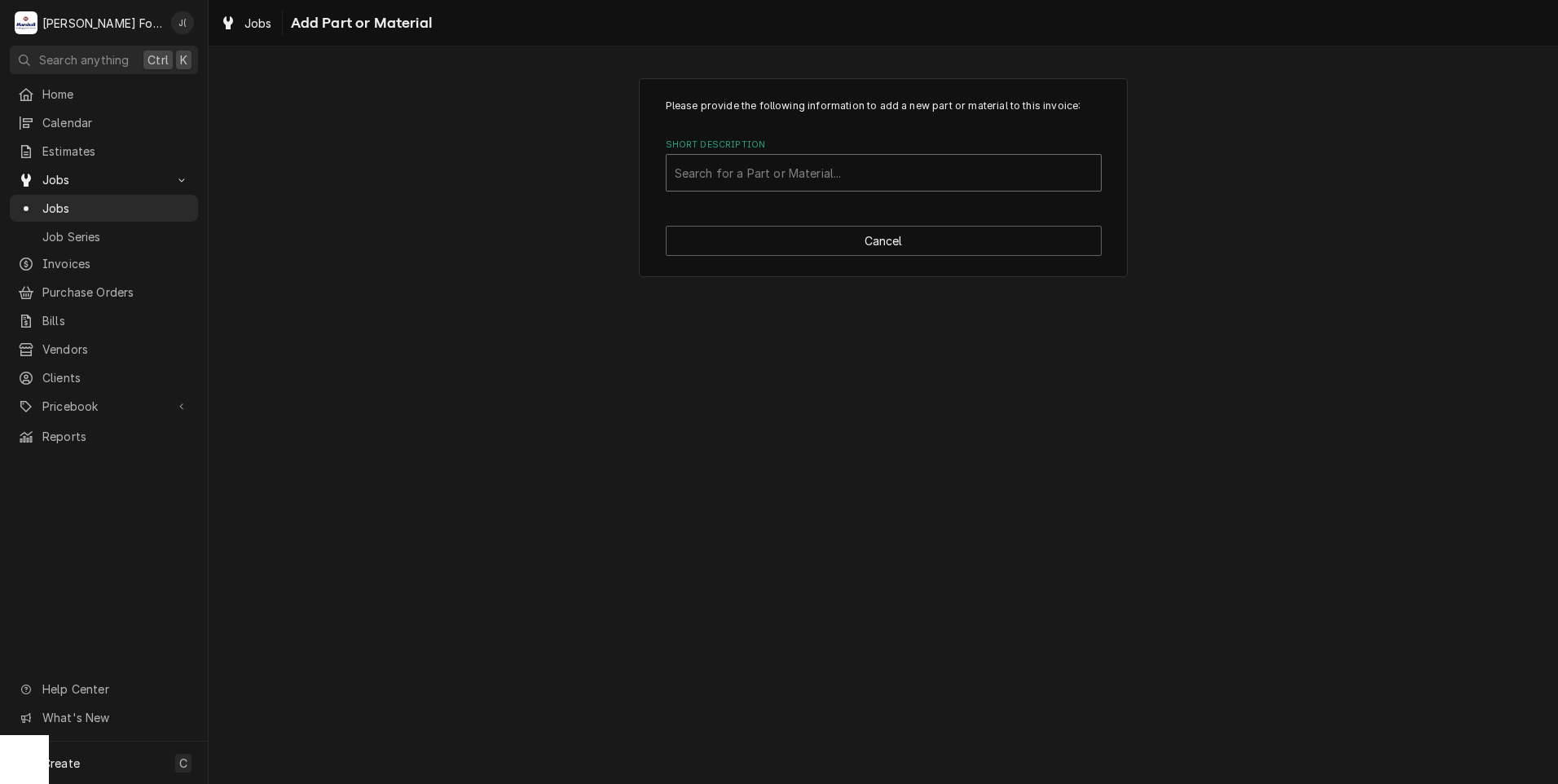
click at [811, 170] on div "Short Description" at bounding box center [883, 172] width 418 height 30
type input "MSPRCA076"
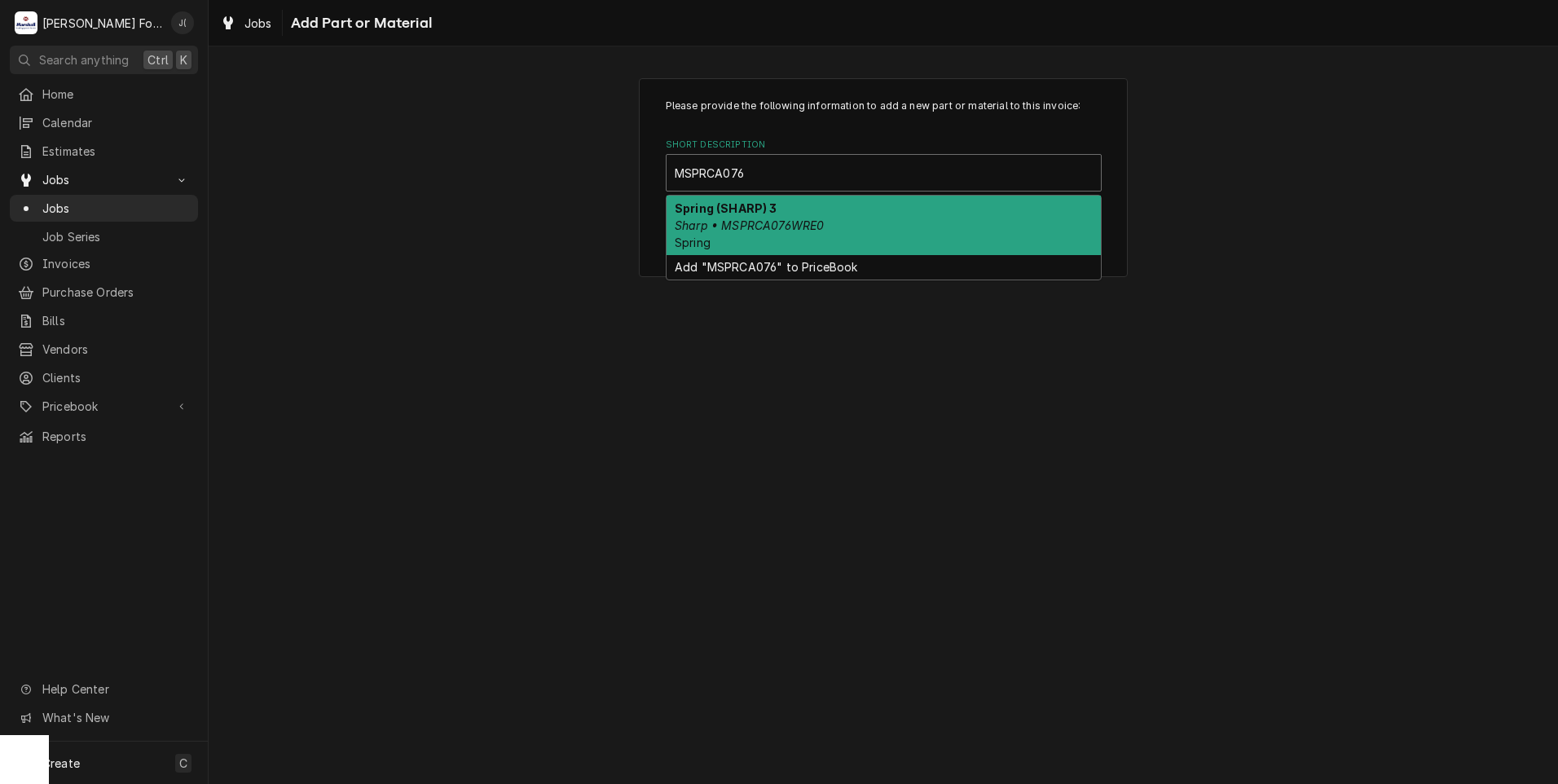
click at [943, 223] on div "Spring (SHARP) 3 Sharp • MSPRCA076WRE0 Spring" at bounding box center [883, 225] width 434 height 59
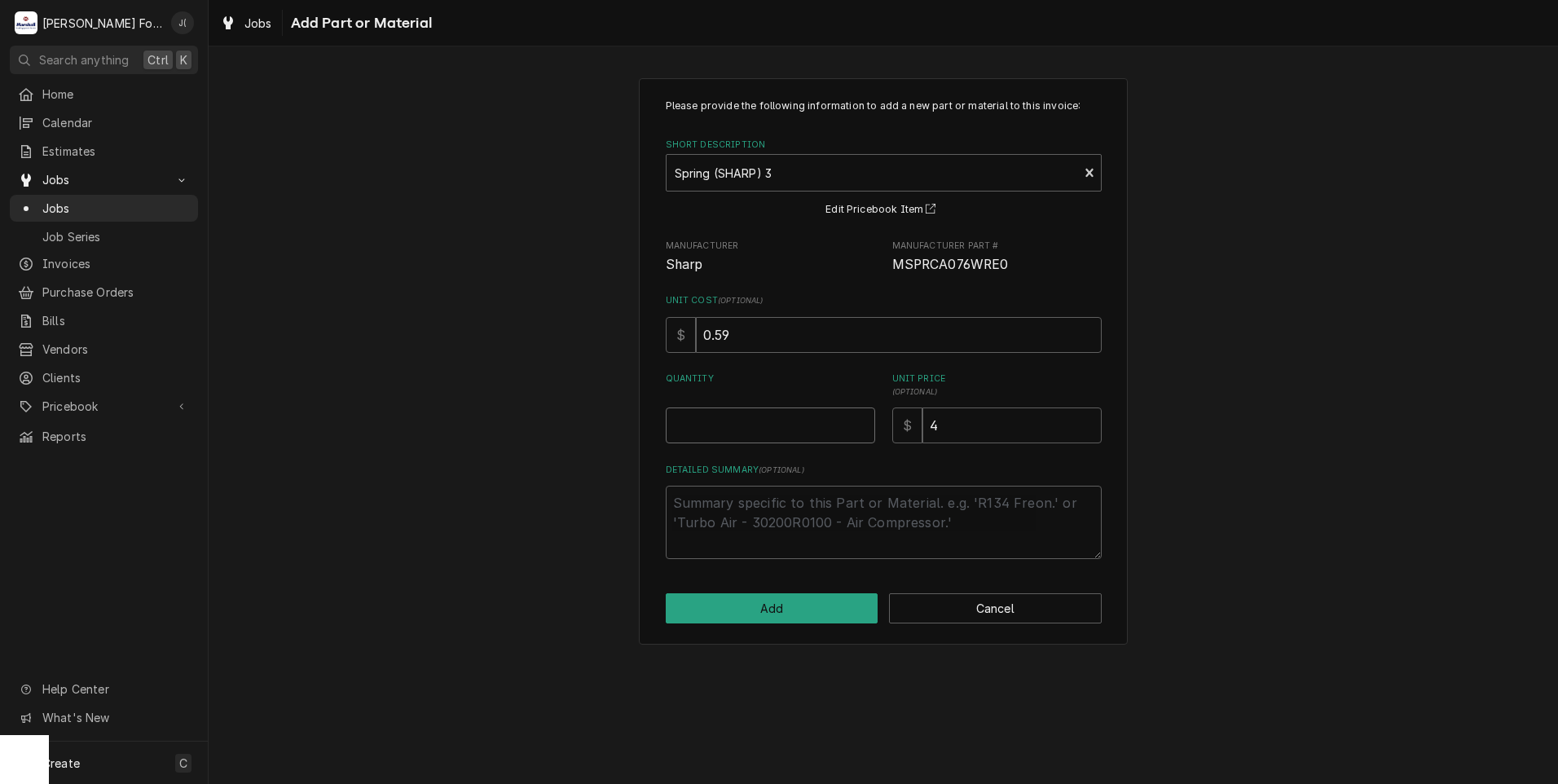
click at [815, 431] on input "Quantity" at bounding box center [771, 426] width 210 height 36
type textarea "x"
type input "1"
click at [799, 607] on button "Add" at bounding box center [772, 607] width 212 height 30
type textarea "x"
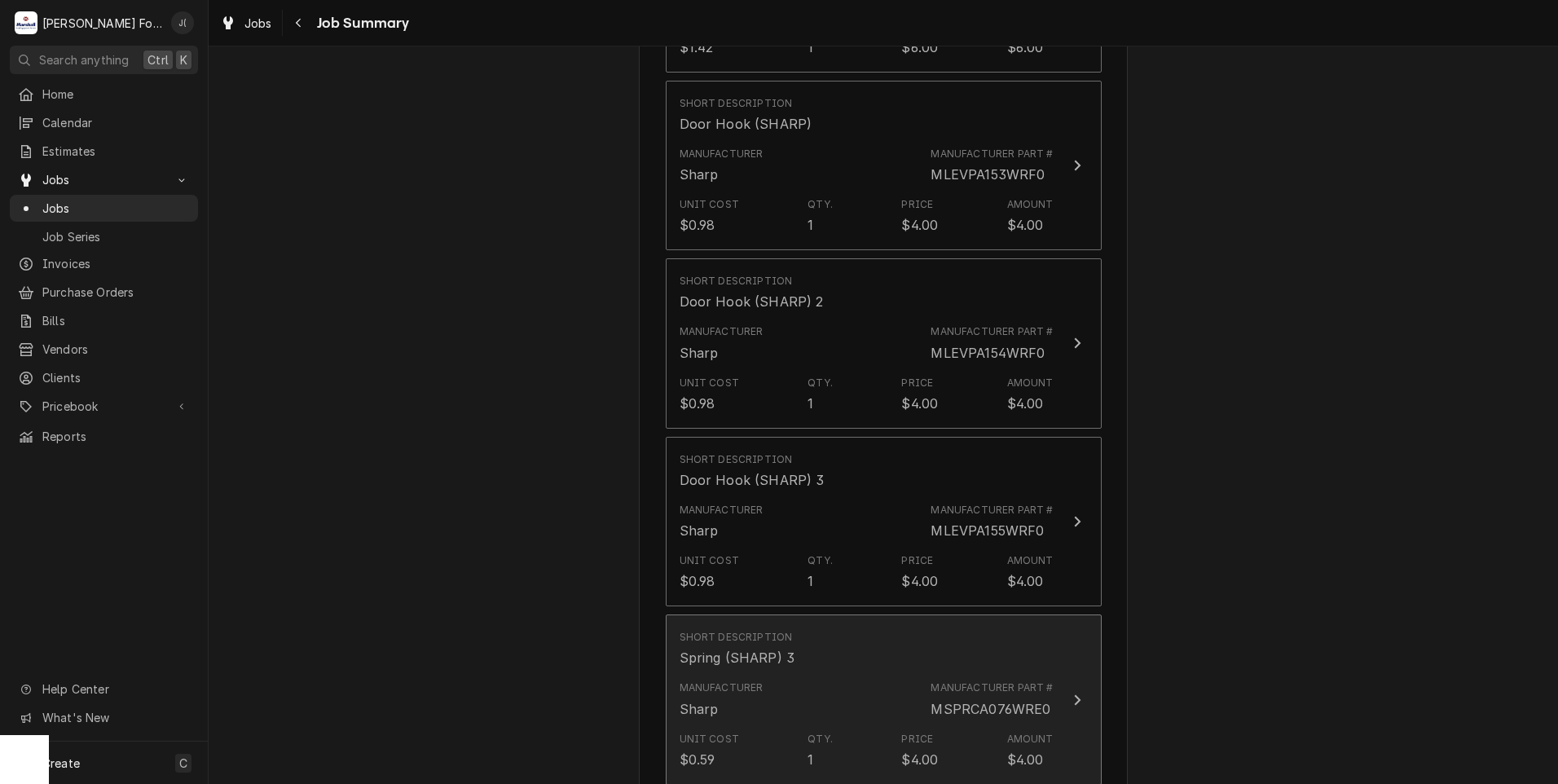
scroll to position [1548, 0]
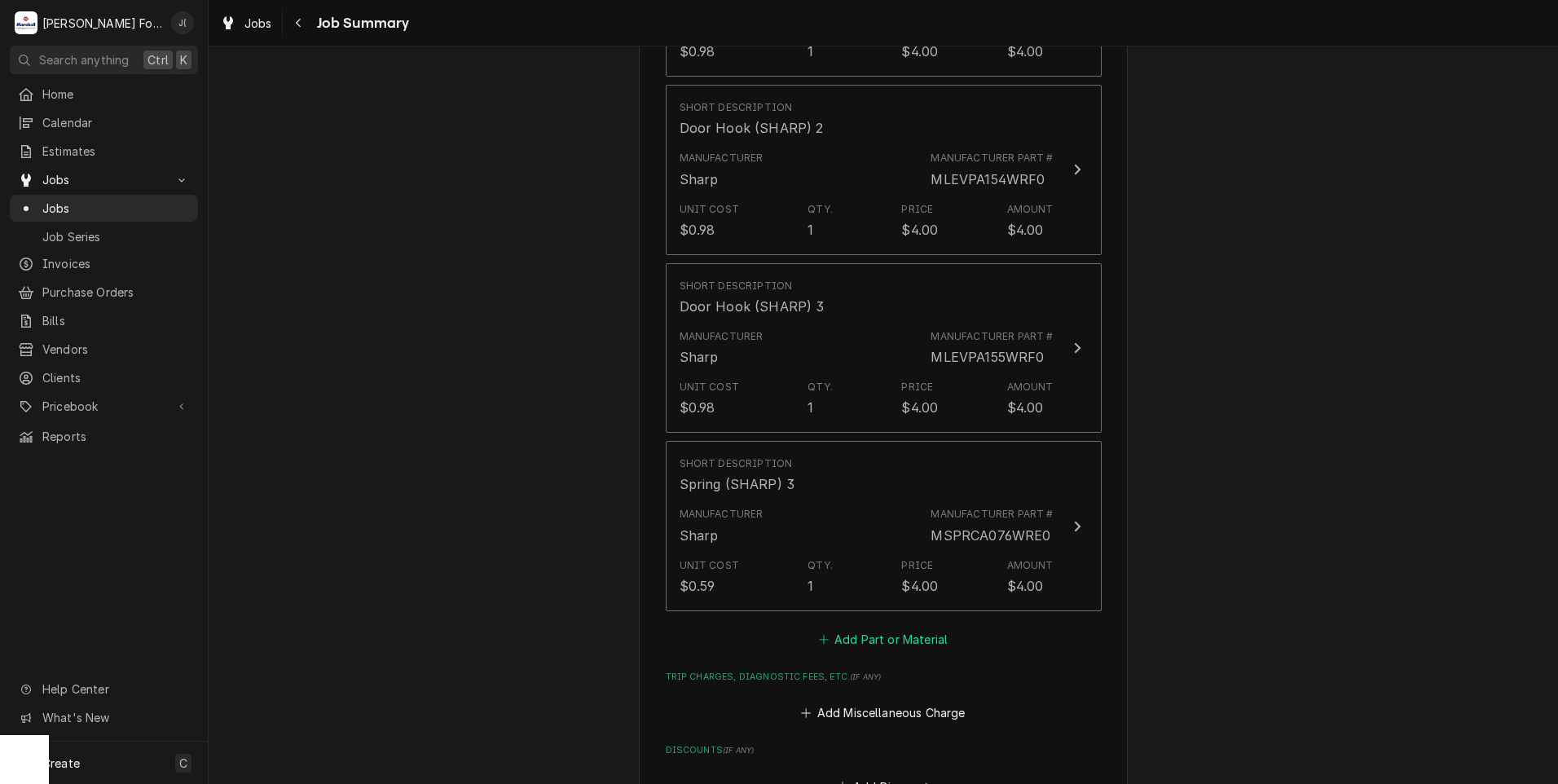
click at [897, 628] on button "Add Part or Material" at bounding box center [883, 639] width 134 height 23
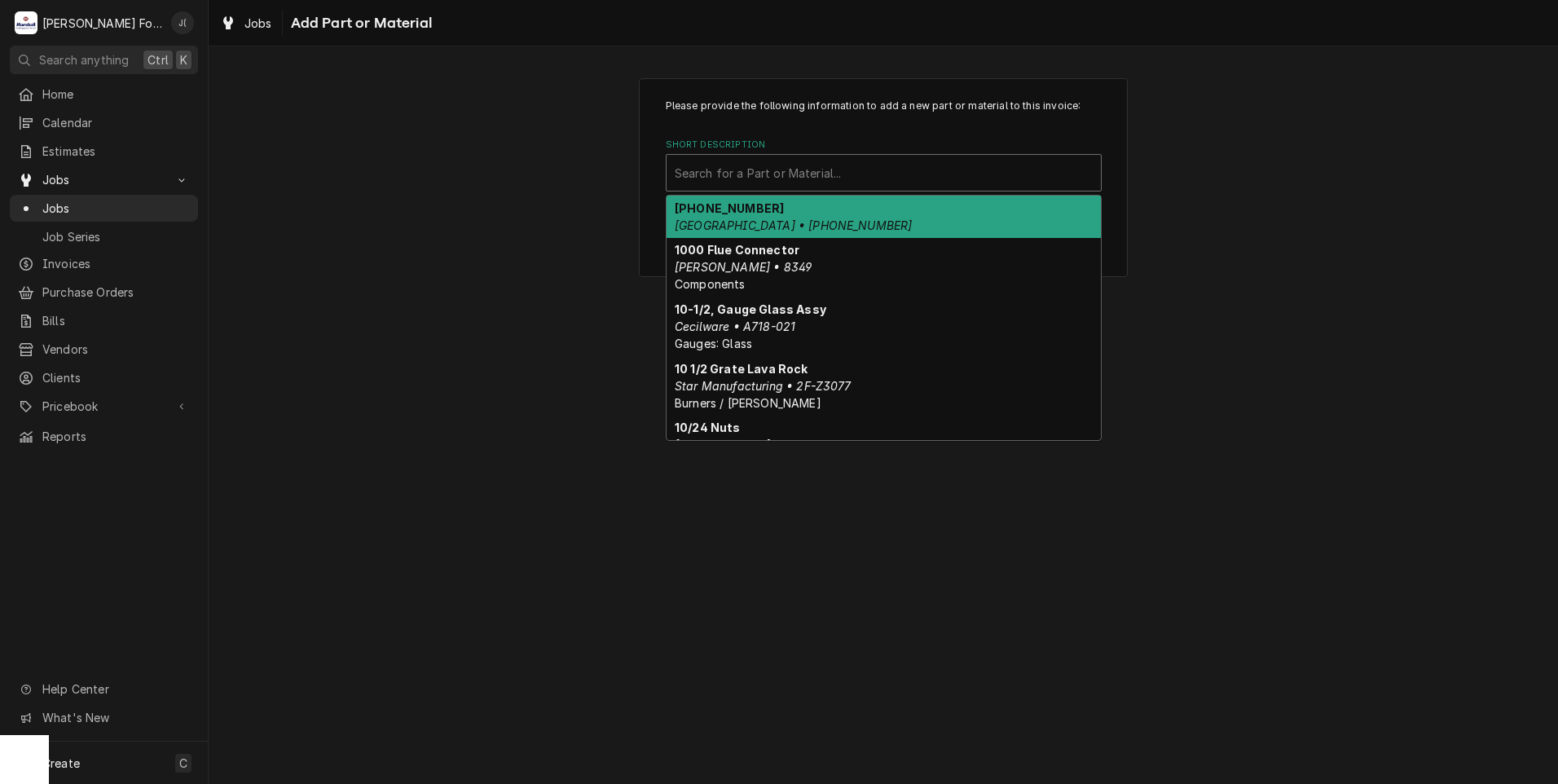
click at [809, 177] on div "Short Description" at bounding box center [883, 172] width 418 height 30
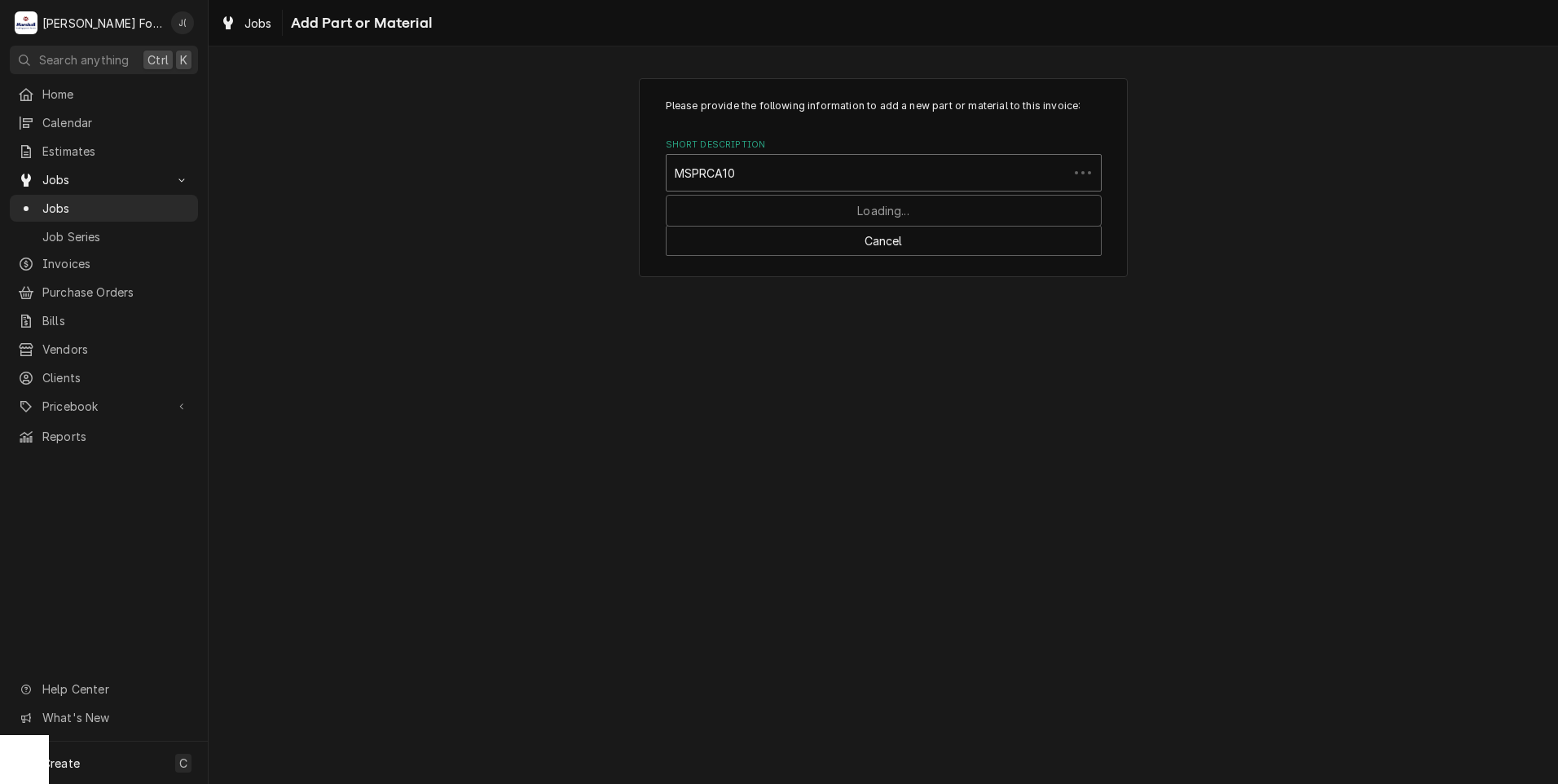
type input "MSPRCA101"
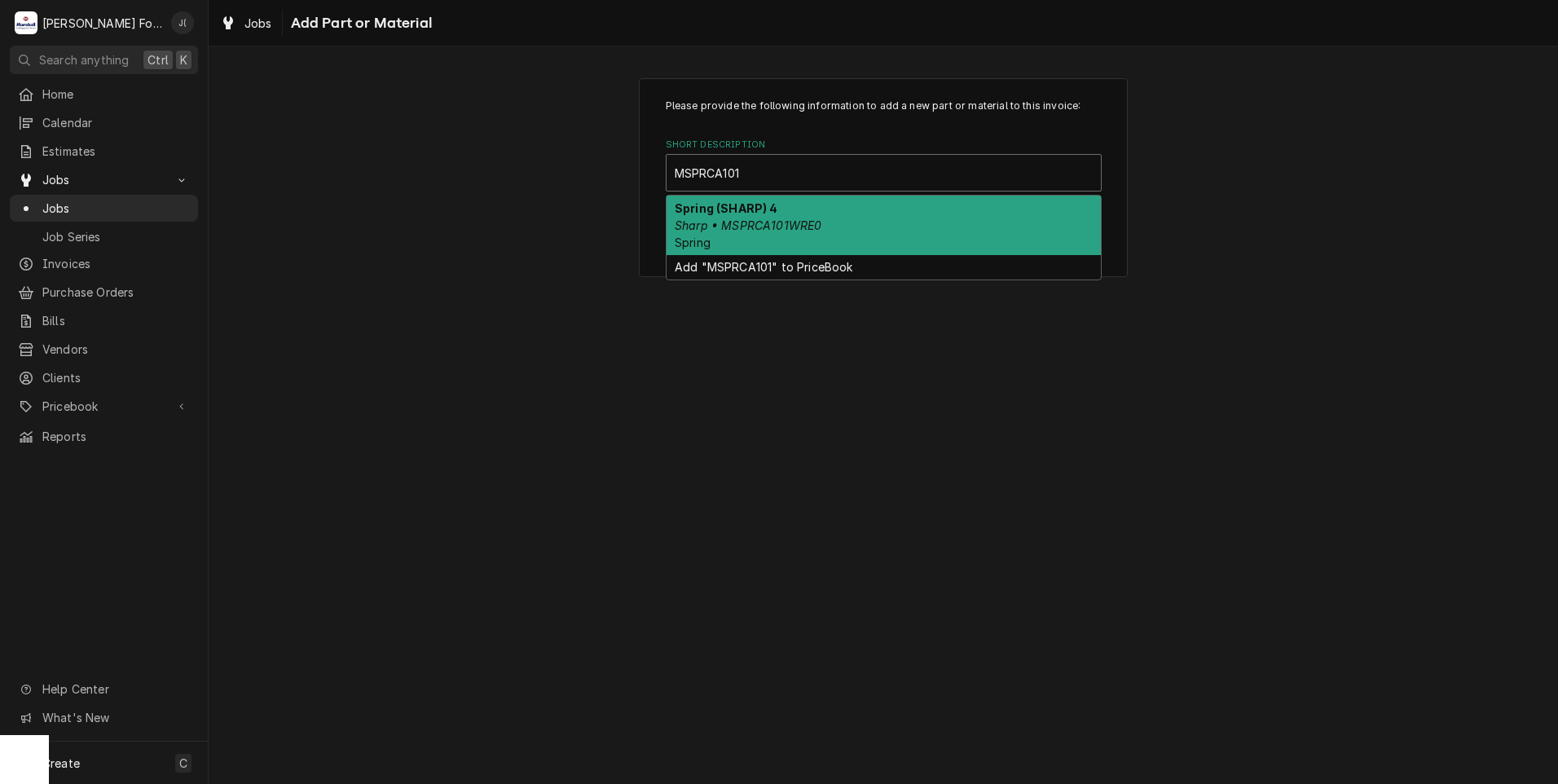
click at [967, 212] on div "Spring (SHARP) 4 Sharp • MSPRCA101WRE0 Spring" at bounding box center [883, 225] width 434 height 59
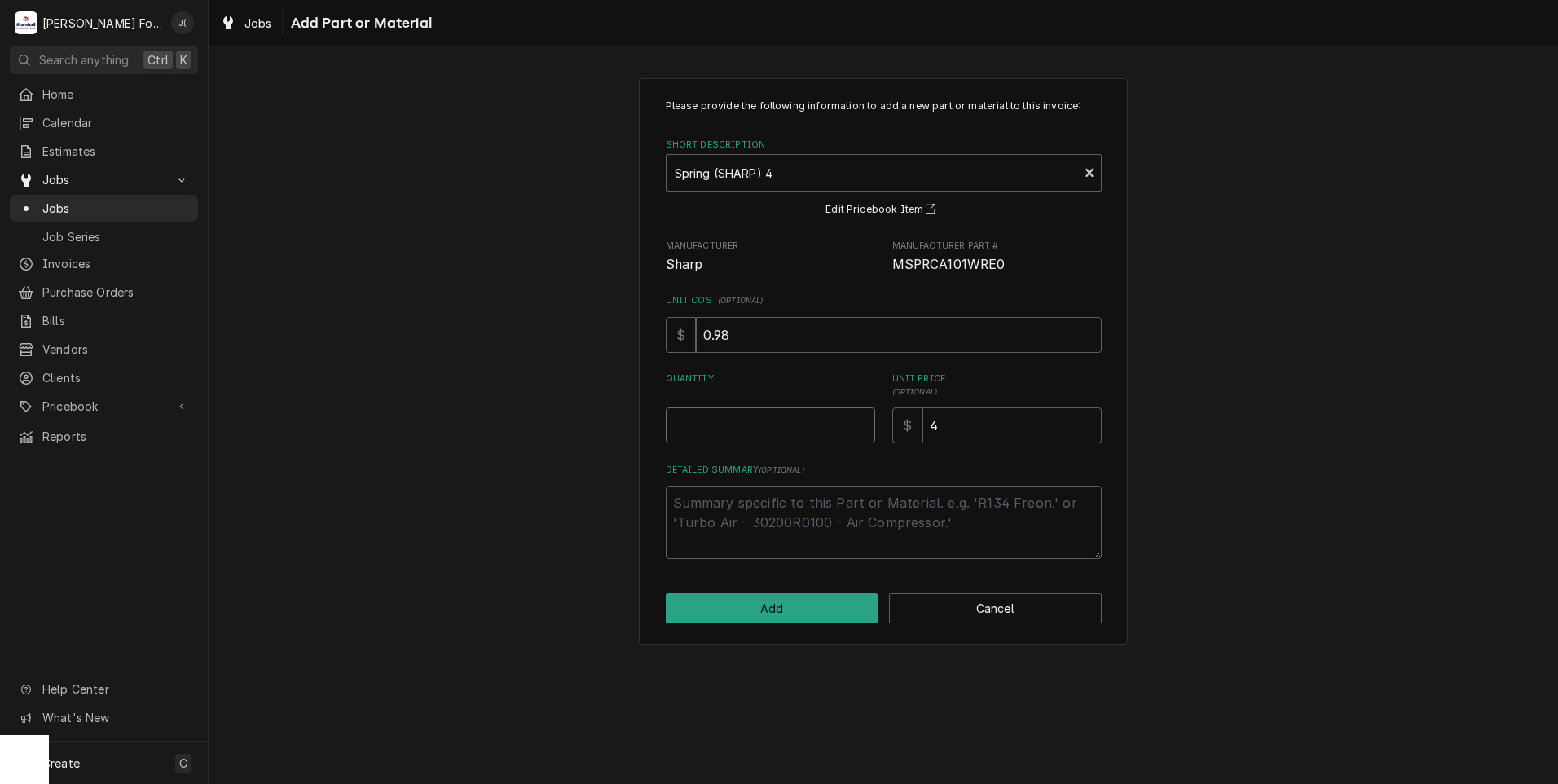
click at [792, 416] on input "Quantity" at bounding box center [771, 426] width 210 height 36
type textarea "x"
type input "1"
click at [730, 604] on button "Add" at bounding box center [772, 607] width 212 height 30
type textarea "x"
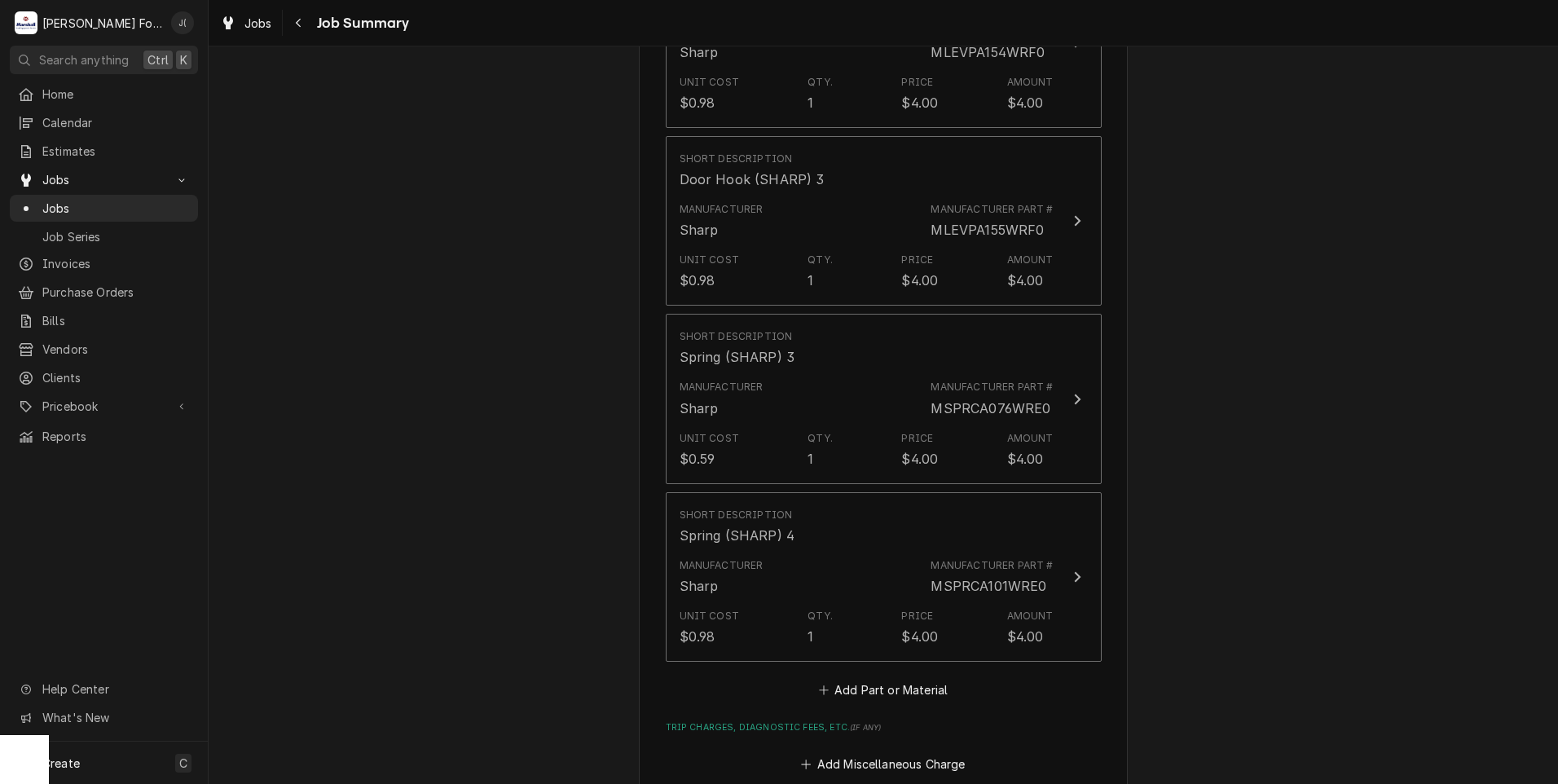
scroll to position [1793, 0]
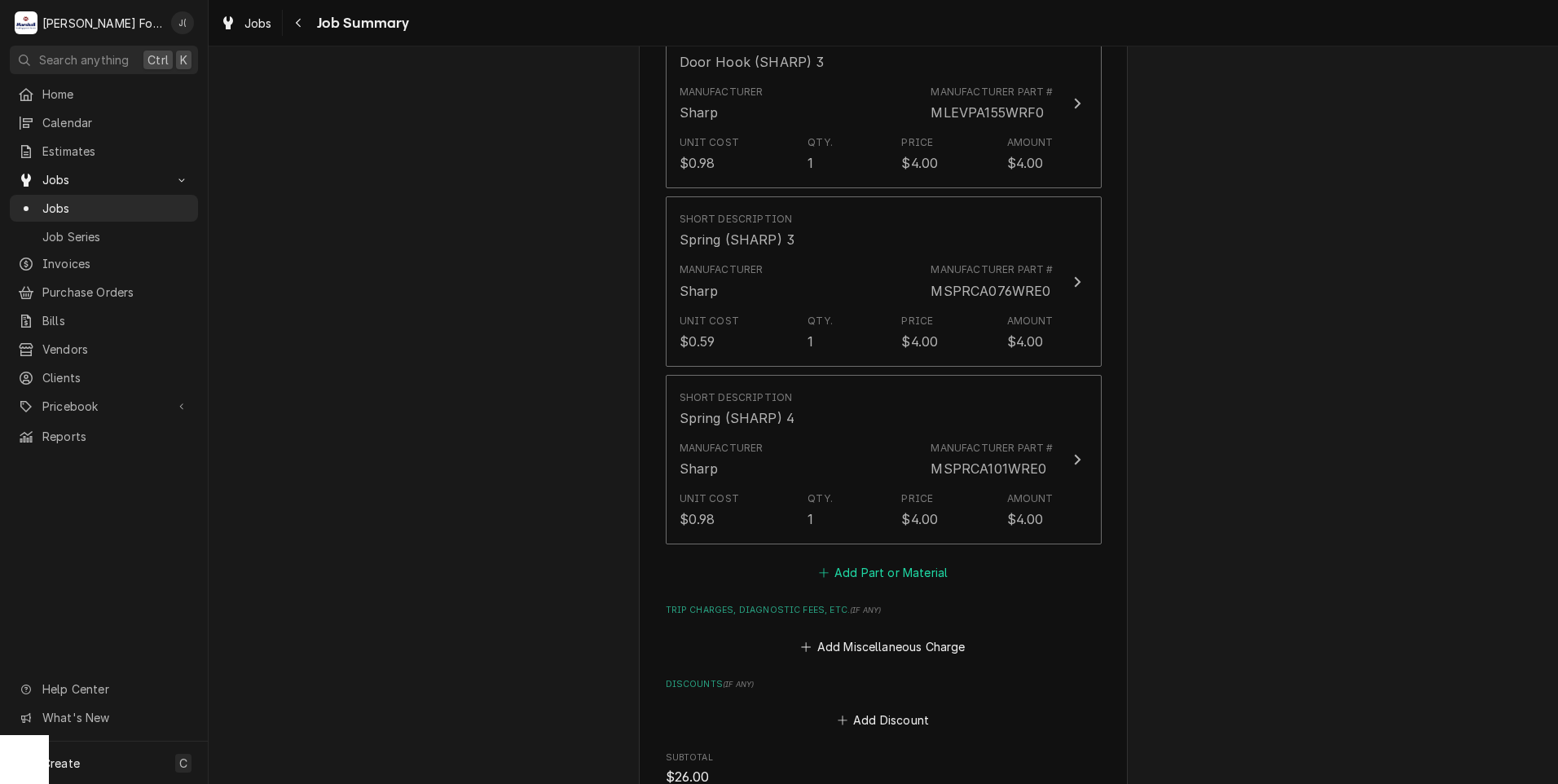
click at [925, 561] on button "Add Part or Material" at bounding box center [883, 572] width 134 height 23
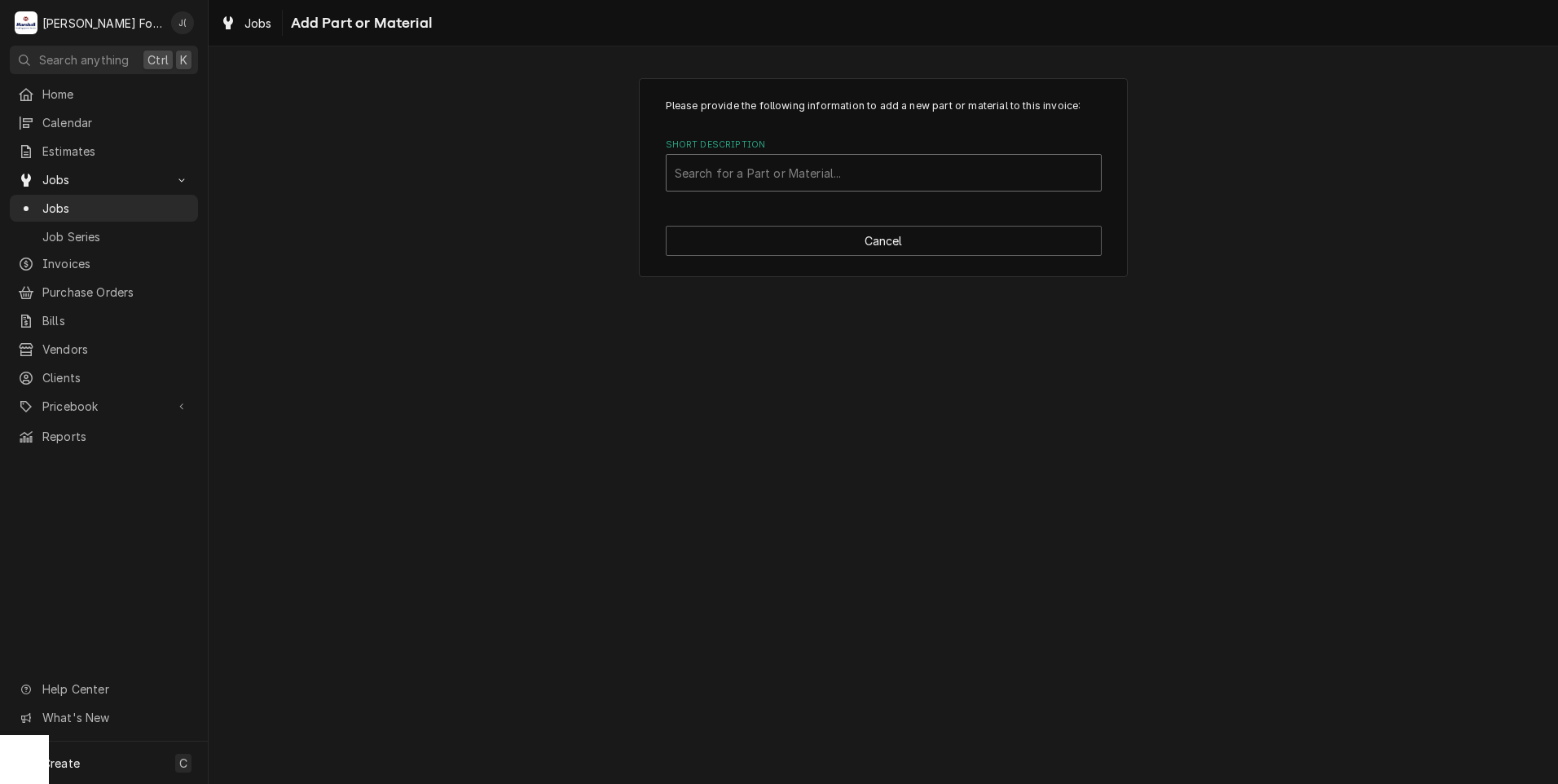
click at [850, 183] on div "Short Description" at bounding box center [883, 172] width 418 height 30
type input "0086"
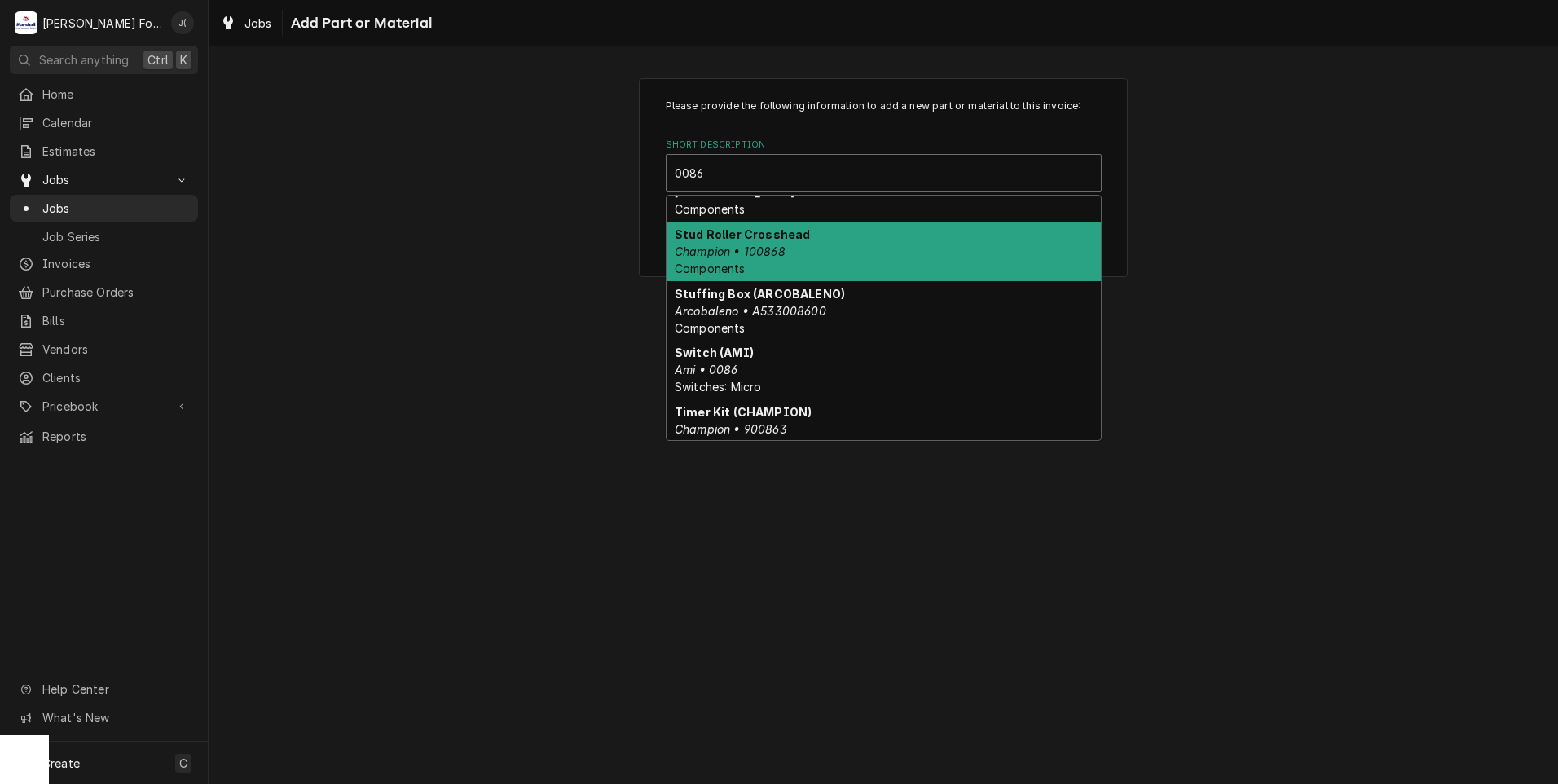
scroll to position [930, 0]
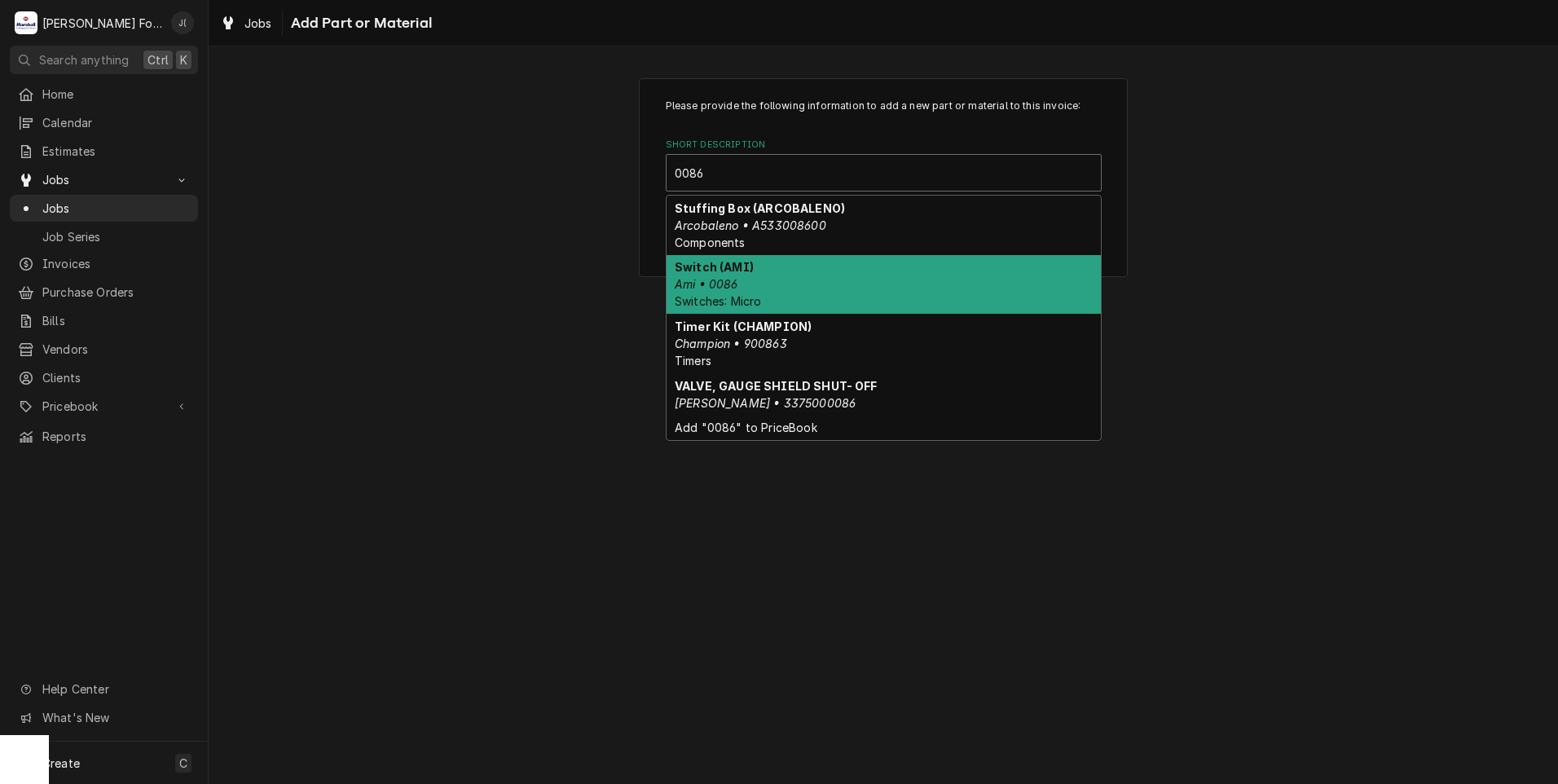
click at [758, 293] on div "Switch (AMI) Ami • 0086 Switches: Micro" at bounding box center [883, 285] width 434 height 59
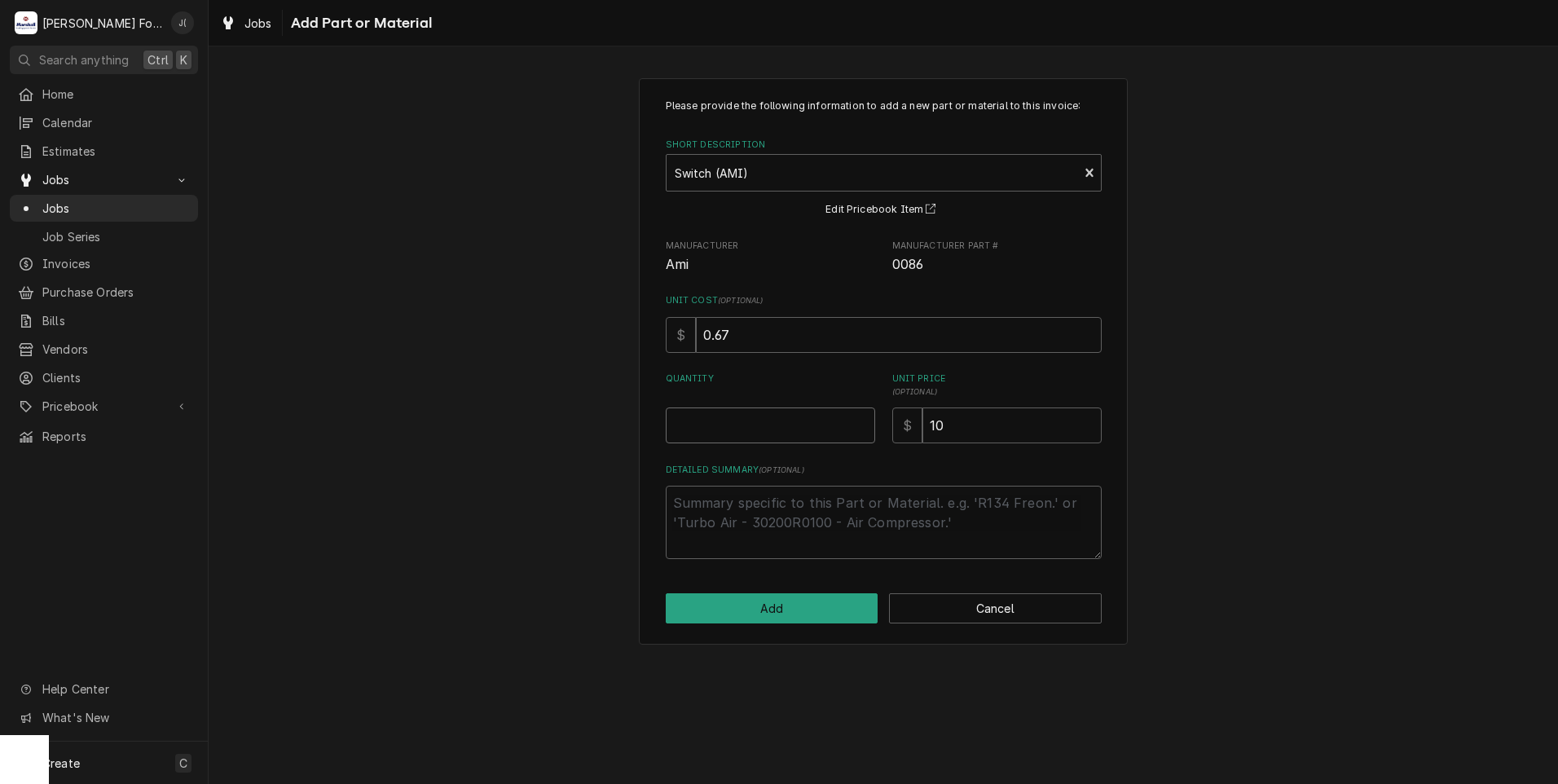
click at [792, 433] on input "Quantity" at bounding box center [771, 426] width 210 height 36
type textarea "x"
type input "5"
click at [783, 610] on button "Add" at bounding box center [772, 607] width 212 height 30
type textarea "x"
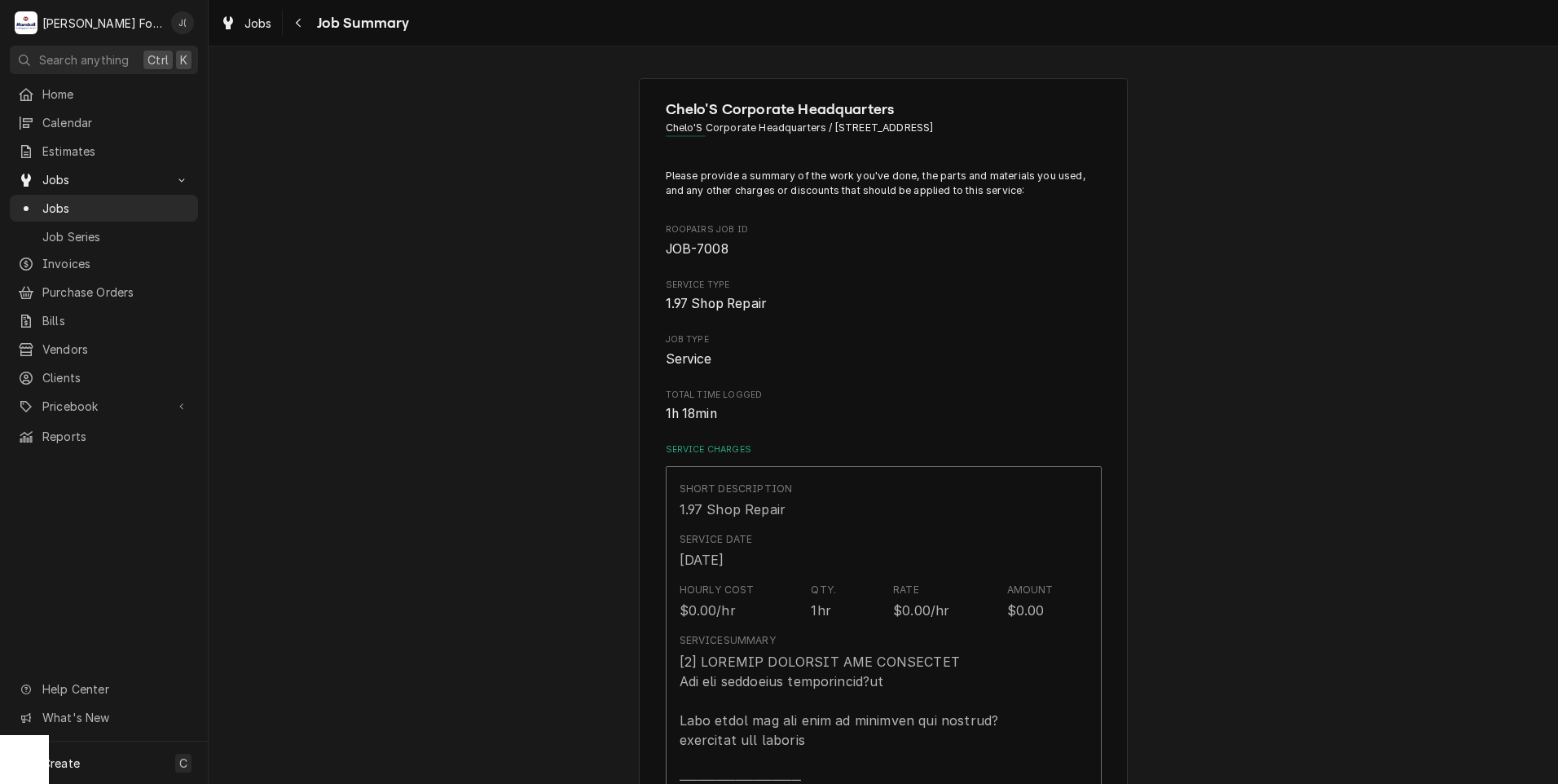
scroll to position [1793, 0]
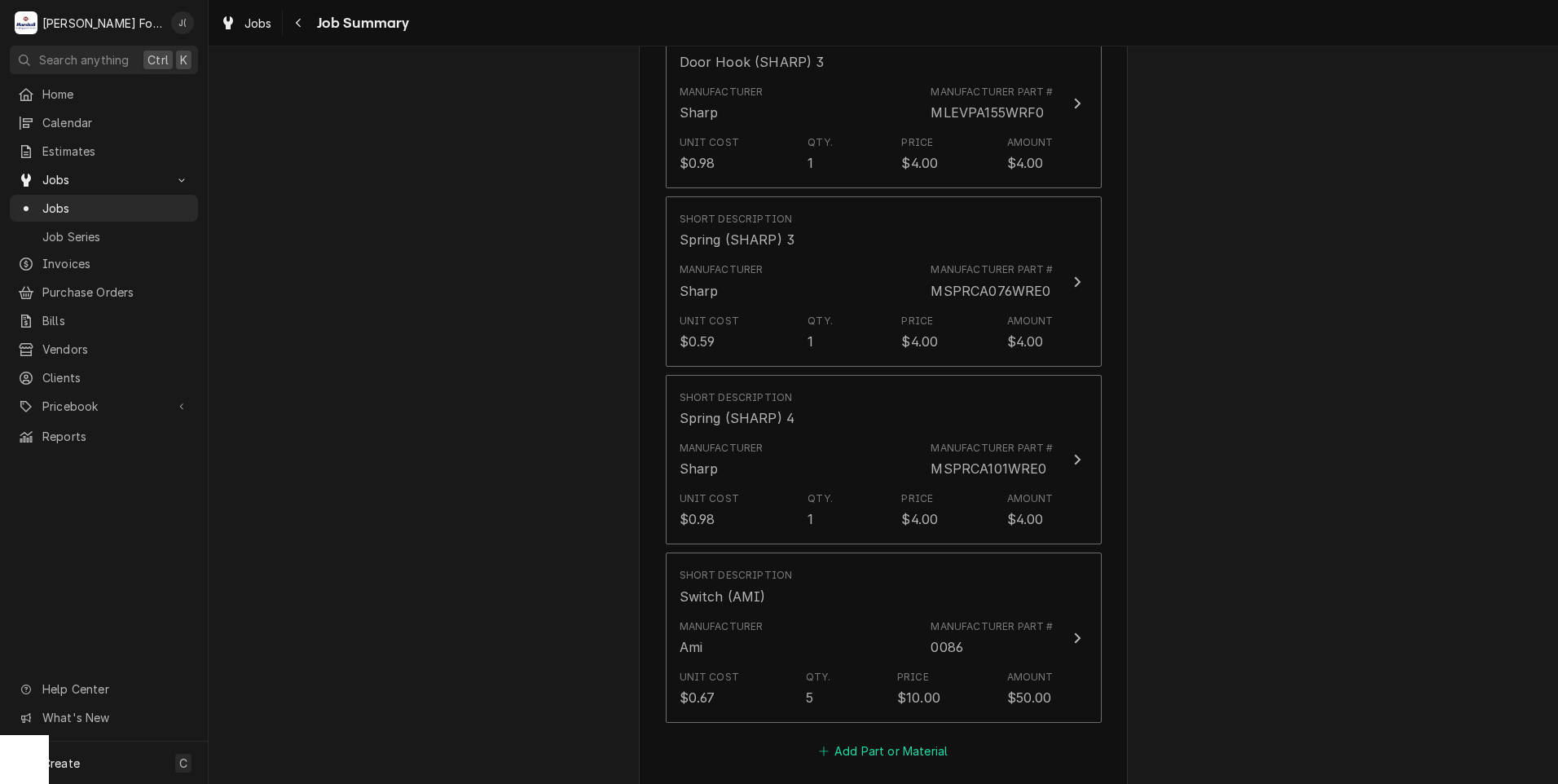
click at [847, 739] on button "Add Part or Material" at bounding box center [883, 750] width 134 height 23
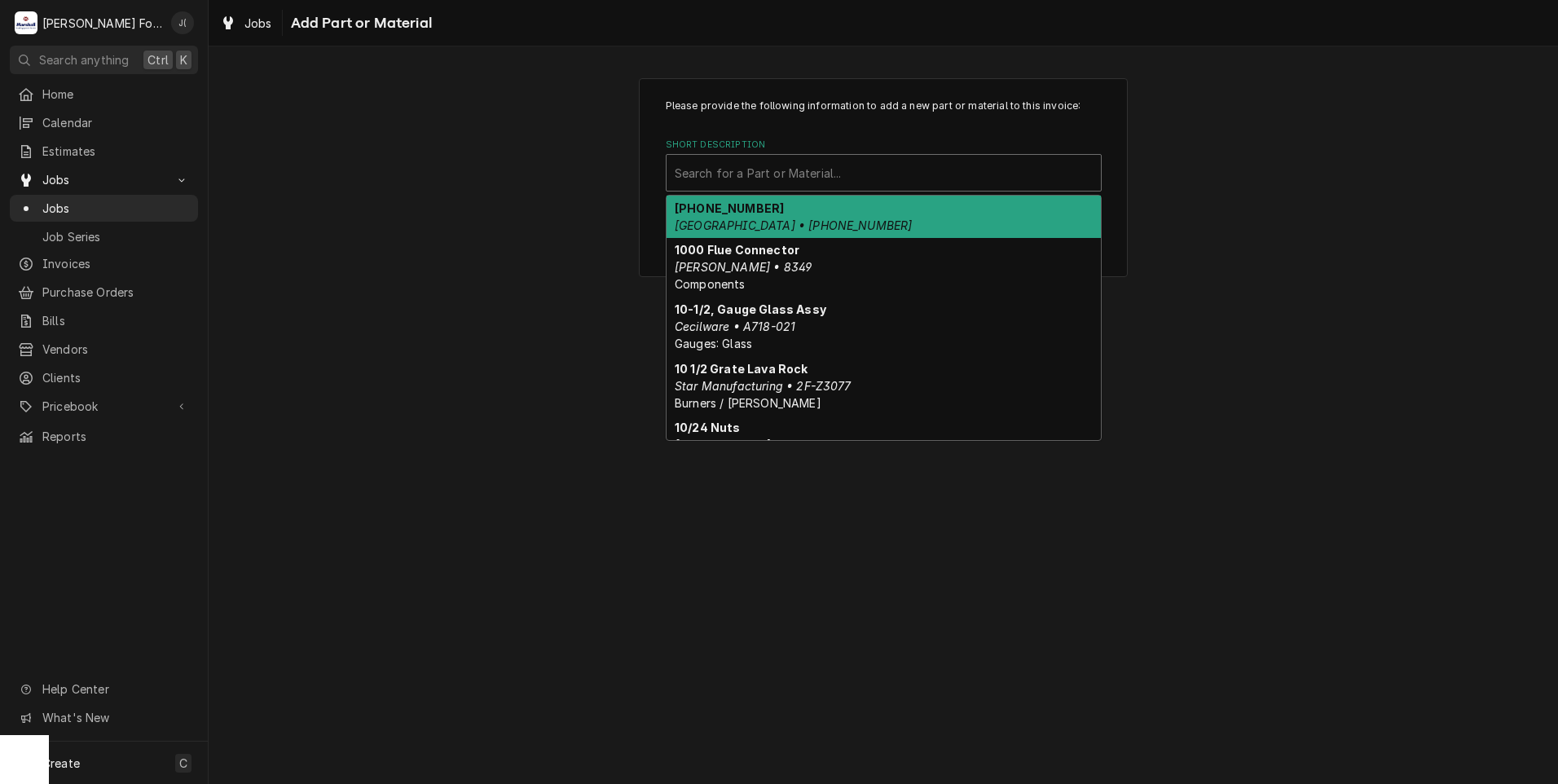
click at [866, 172] on div "Short Description" at bounding box center [883, 172] width 418 height 30
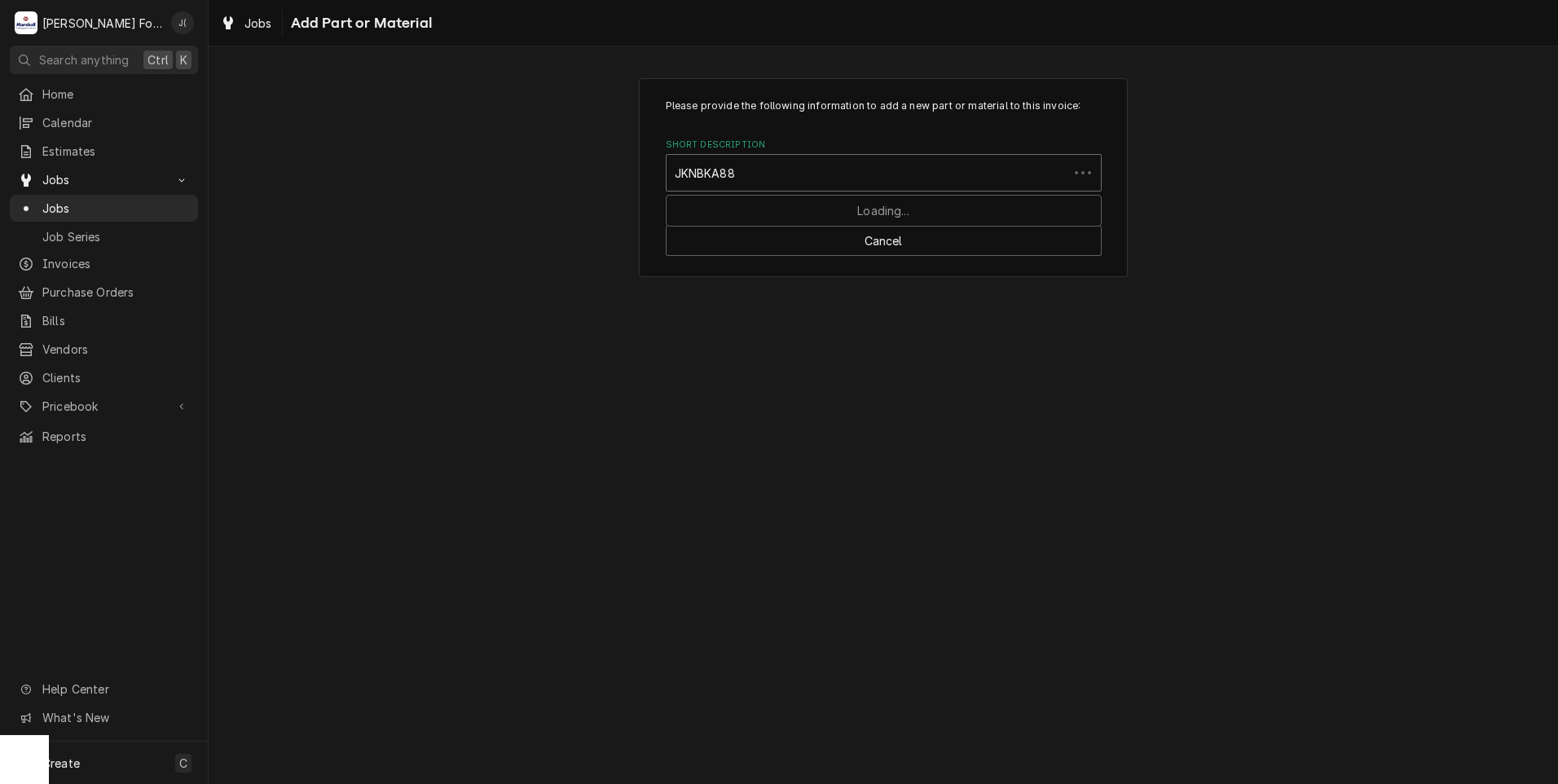
type input "JKNBKA887"
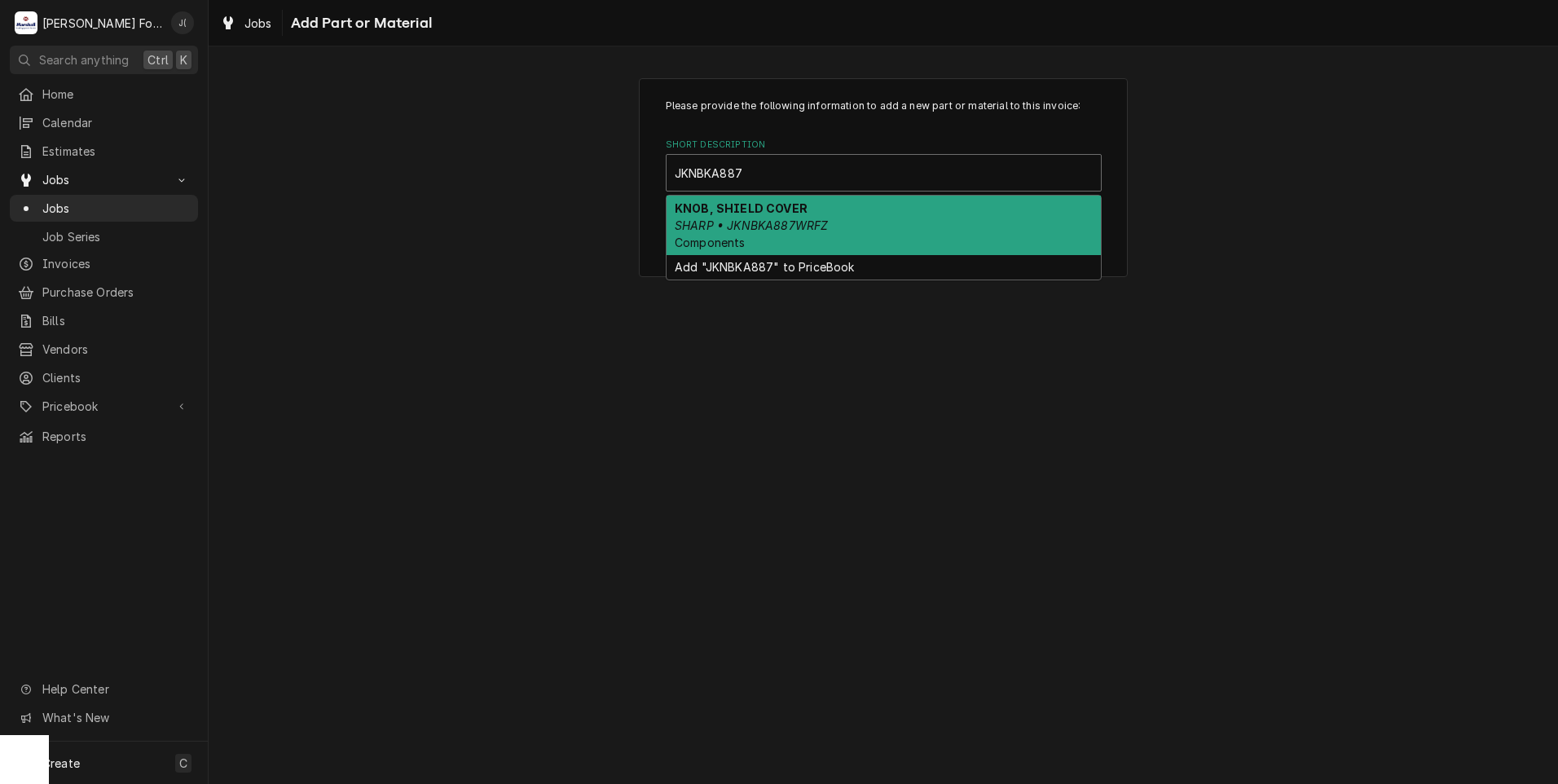
click at [868, 225] on div "KNOB, SHIELD COVER SHARP • JKNBKA887WRFZ Components" at bounding box center [883, 225] width 434 height 59
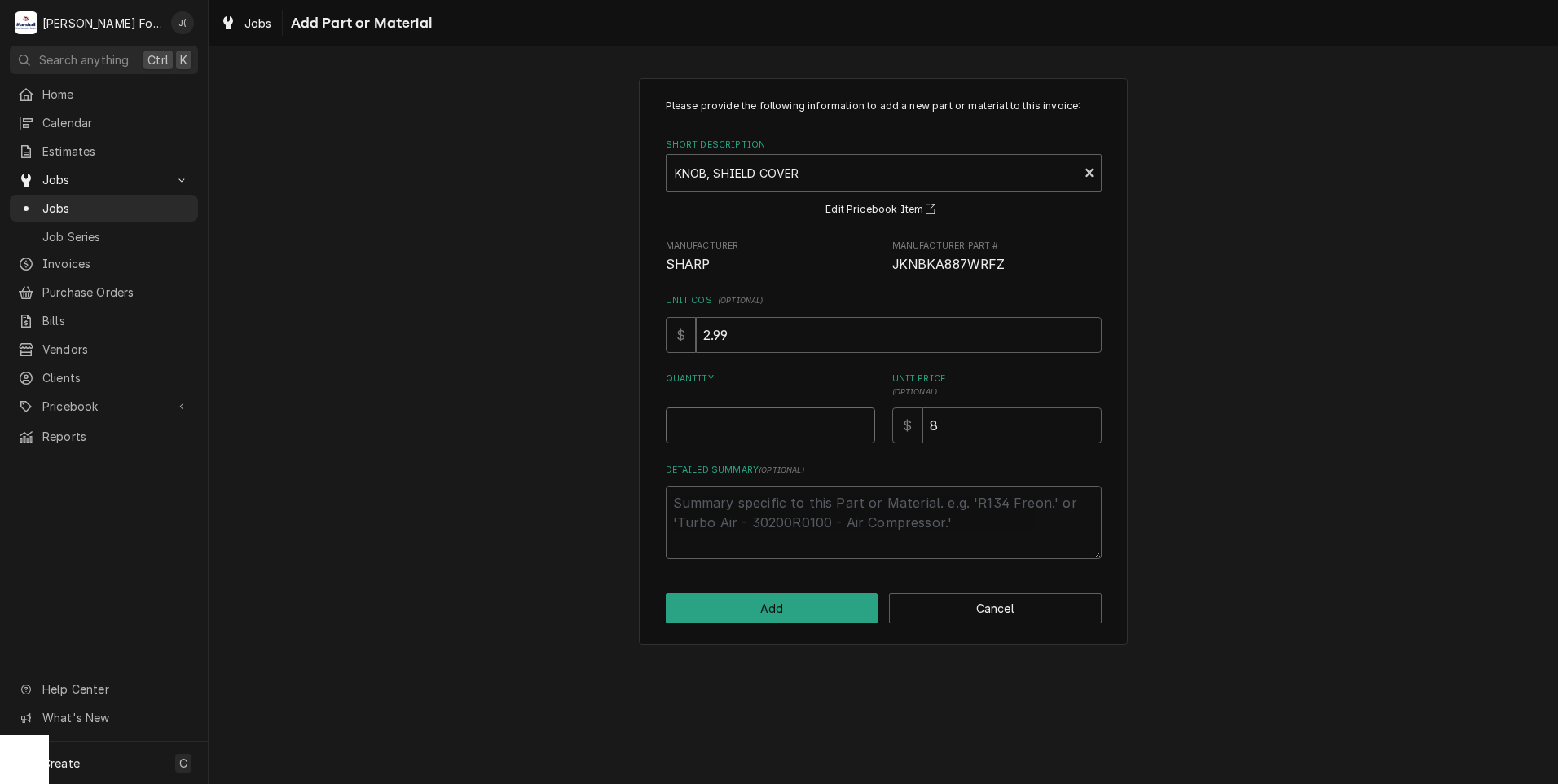
click at [811, 423] on input "Quantity" at bounding box center [771, 426] width 210 height 36
type textarea "x"
type input "1"
click at [760, 600] on button "Add" at bounding box center [772, 607] width 212 height 30
type textarea "x"
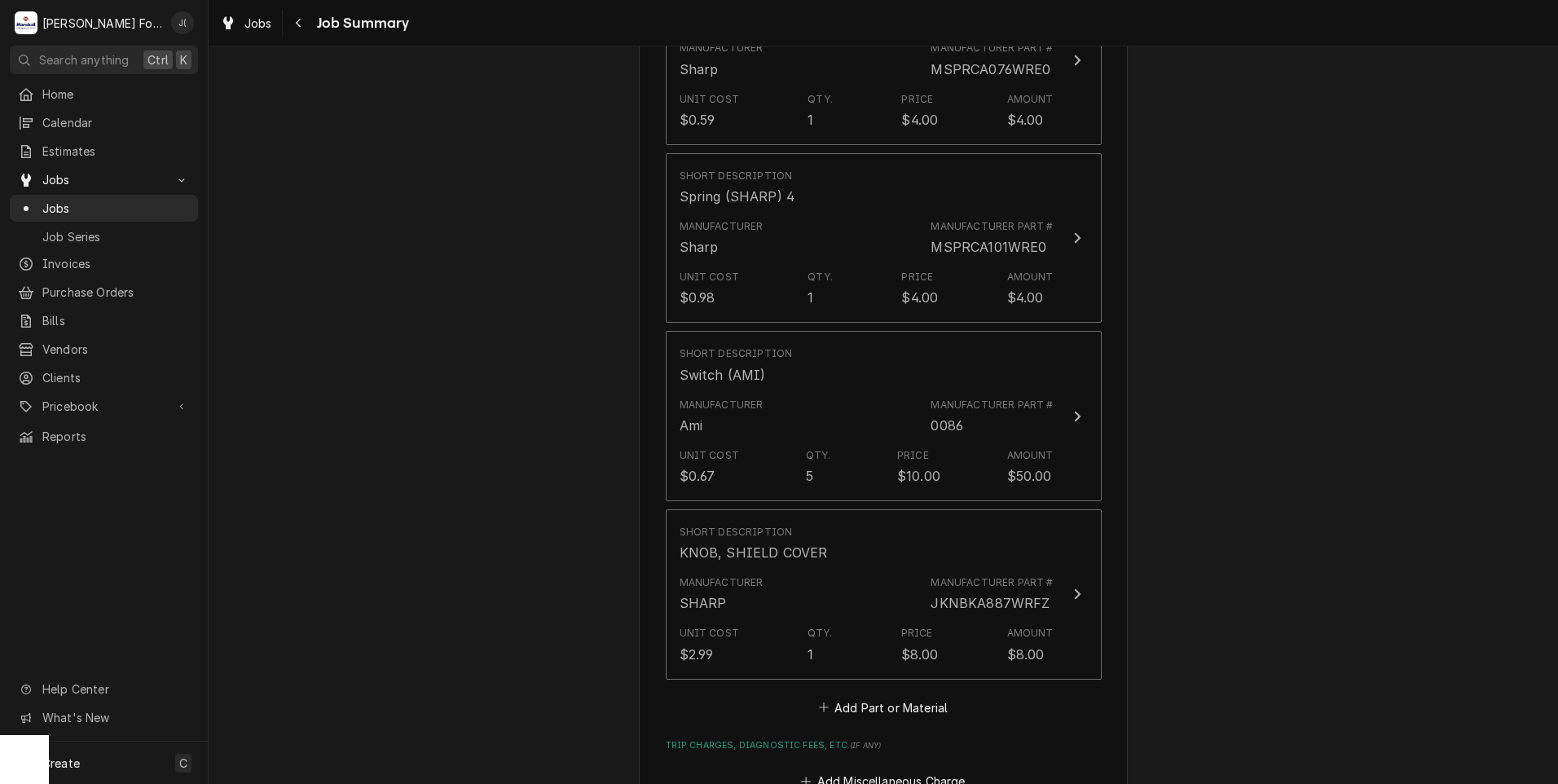
scroll to position [2037, 0]
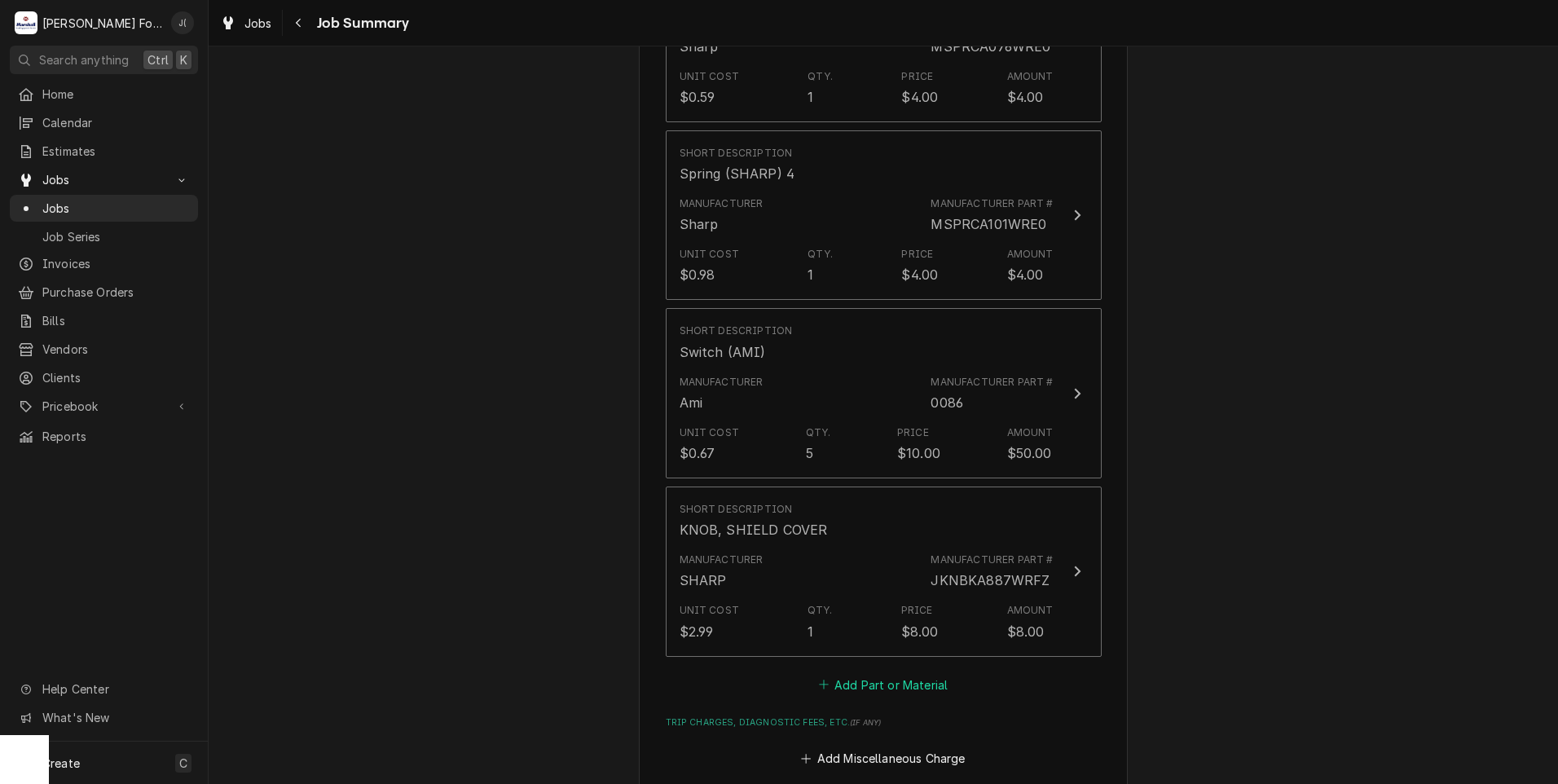
click at [837, 673] on button "Add Part or Material" at bounding box center [883, 684] width 134 height 23
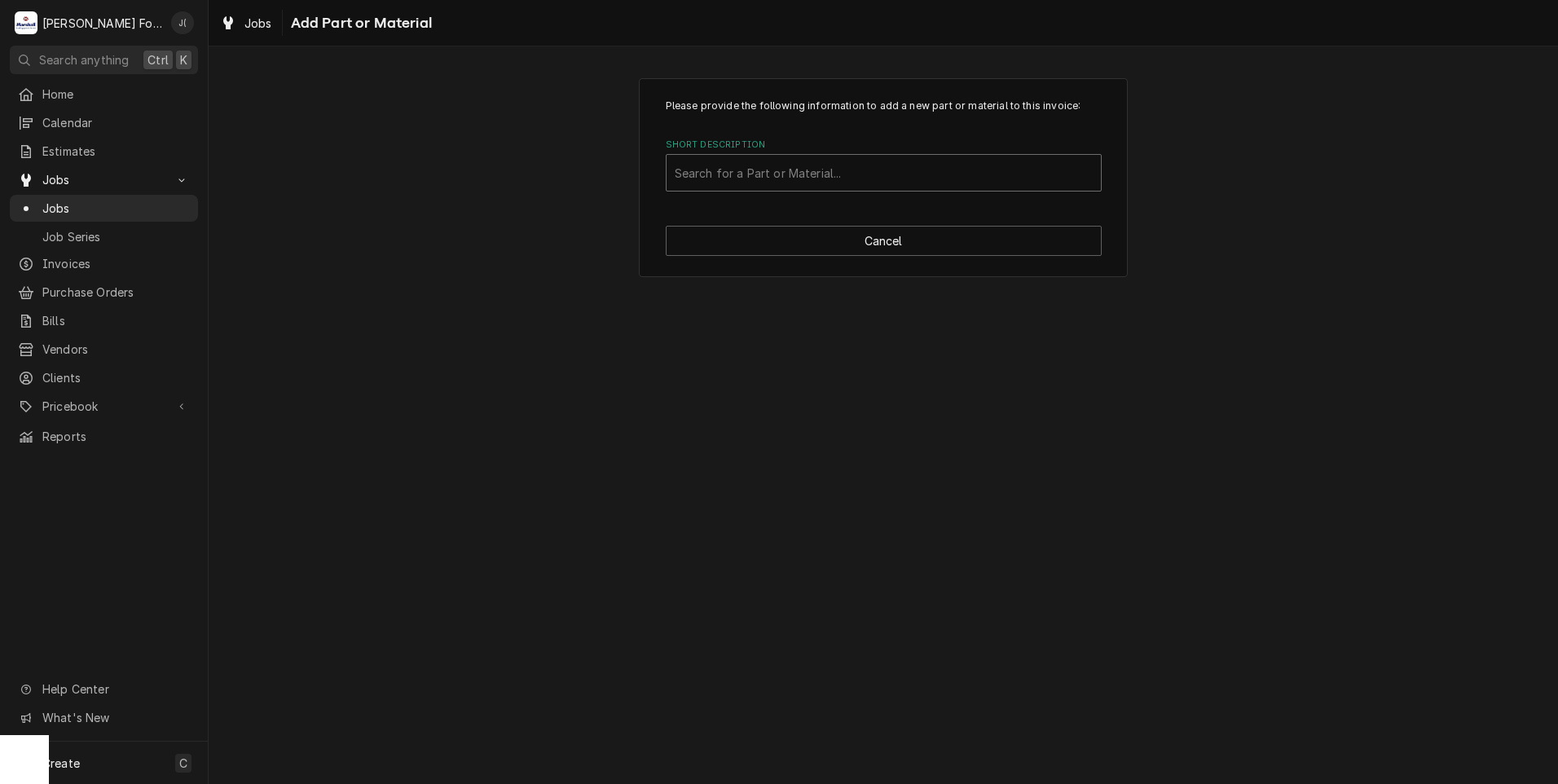
click at [793, 184] on div "Short Description" at bounding box center [883, 172] width 418 height 30
type input "PHOK-A167"
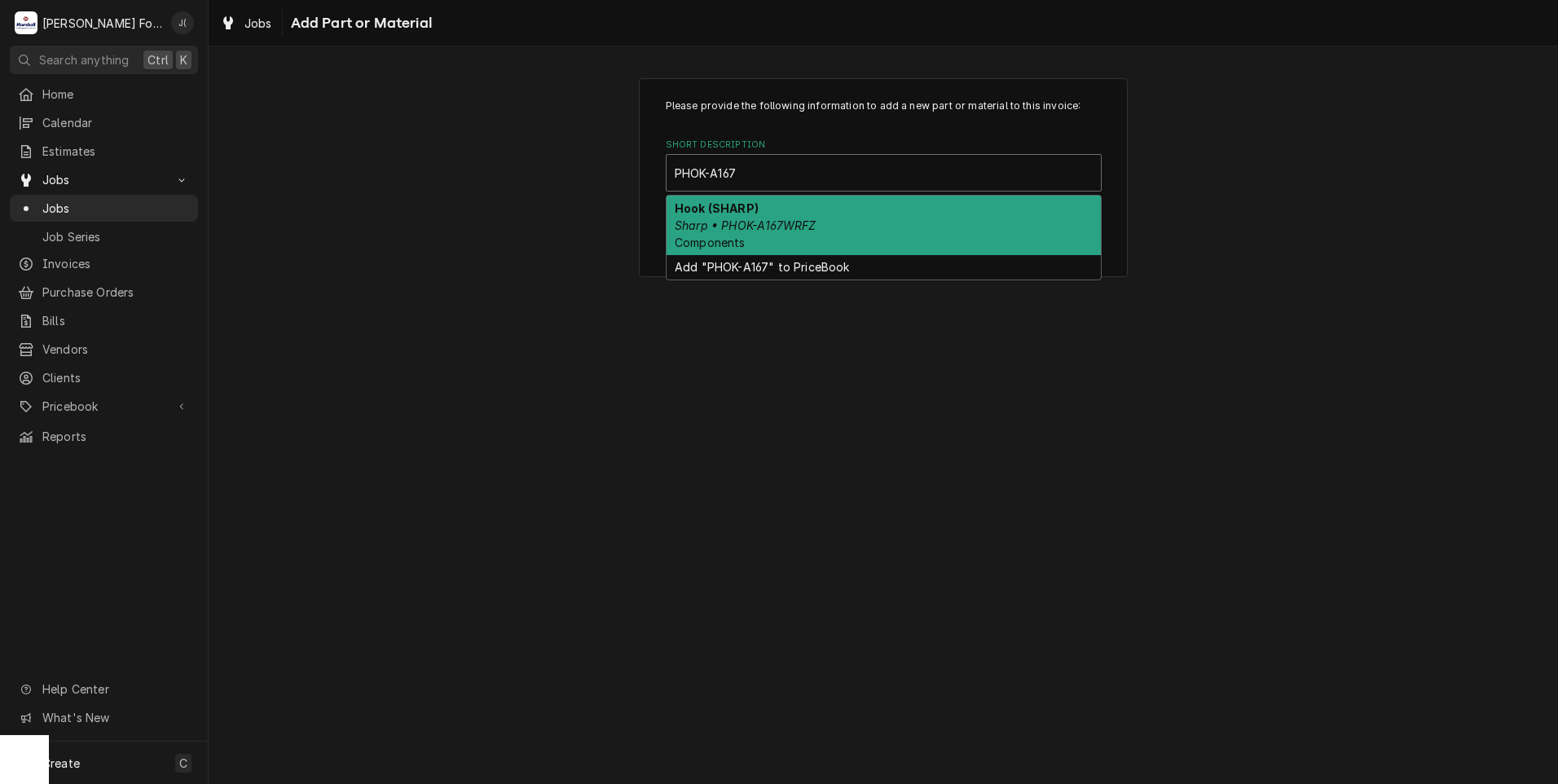
click at [790, 223] on em "Sharp • PHOK-A167WRFZ" at bounding box center [745, 225] width 141 height 14
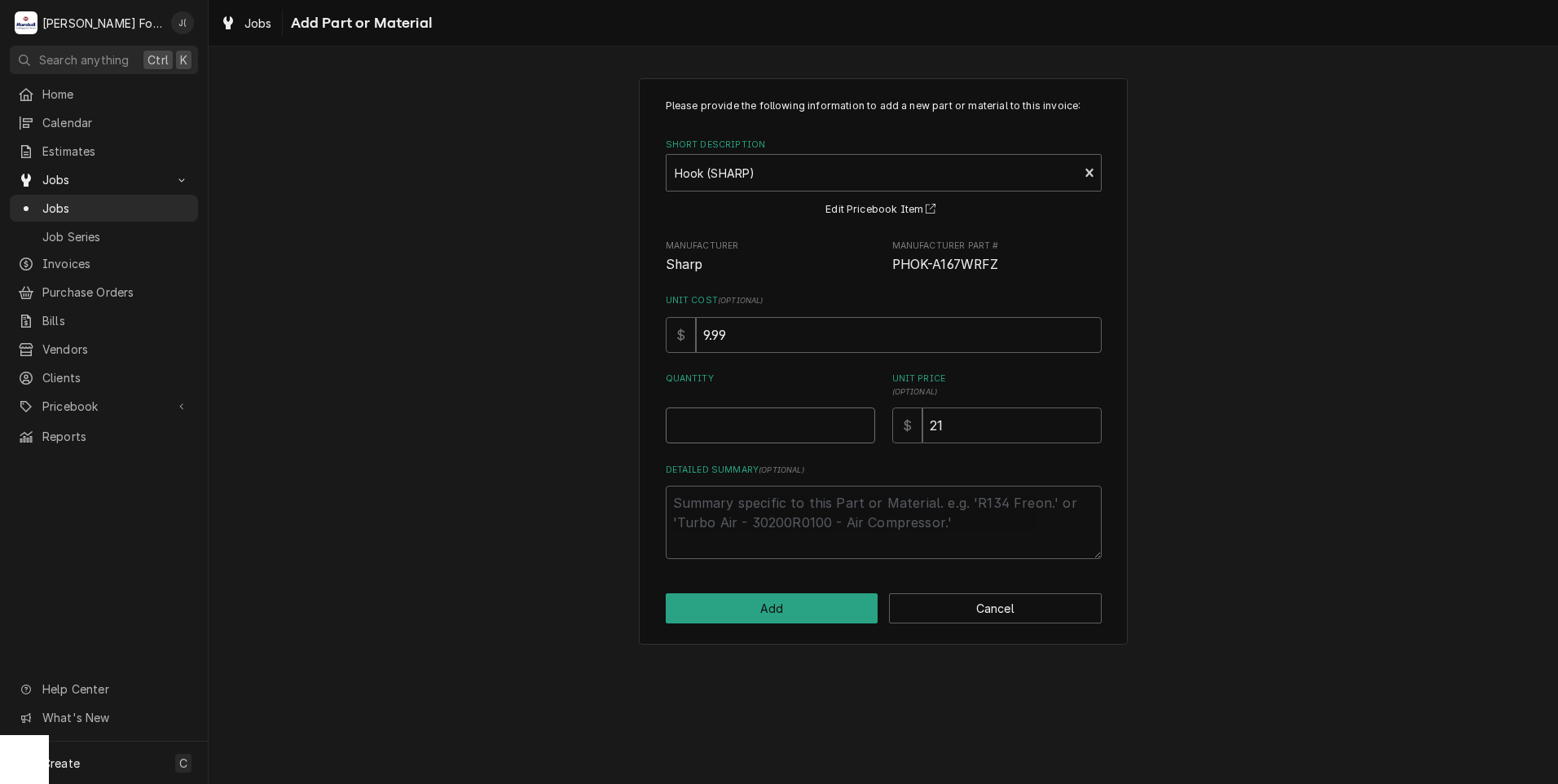
click at [779, 435] on input "Quantity" at bounding box center [771, 426] width 210 height 36
type textarea "x"
type input "1"
click at [833, 612] on button "Add" at bounding box center [772, 607] width 212 height 30
type textarea "x"
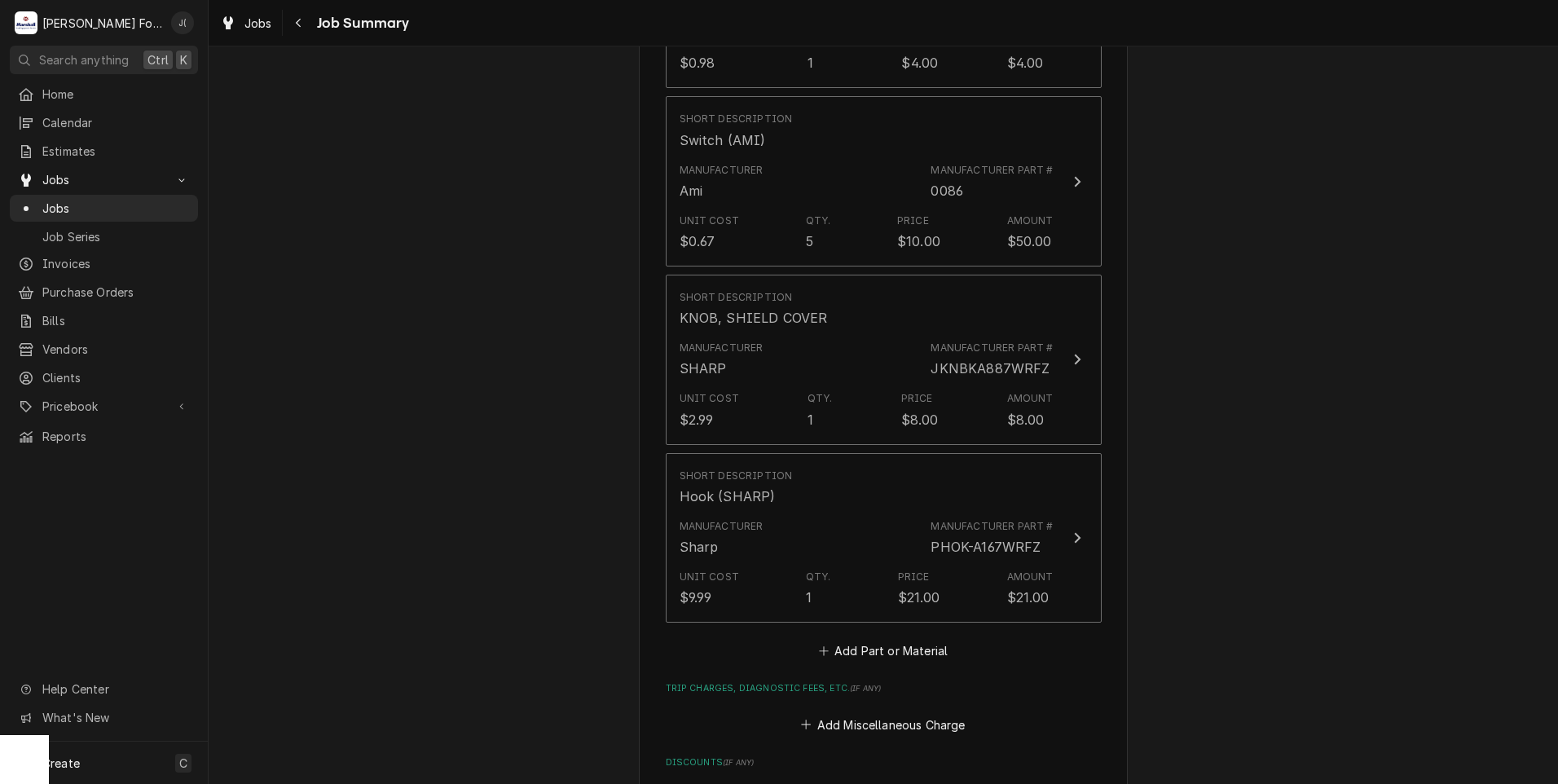
scroll to position [2281, 0]
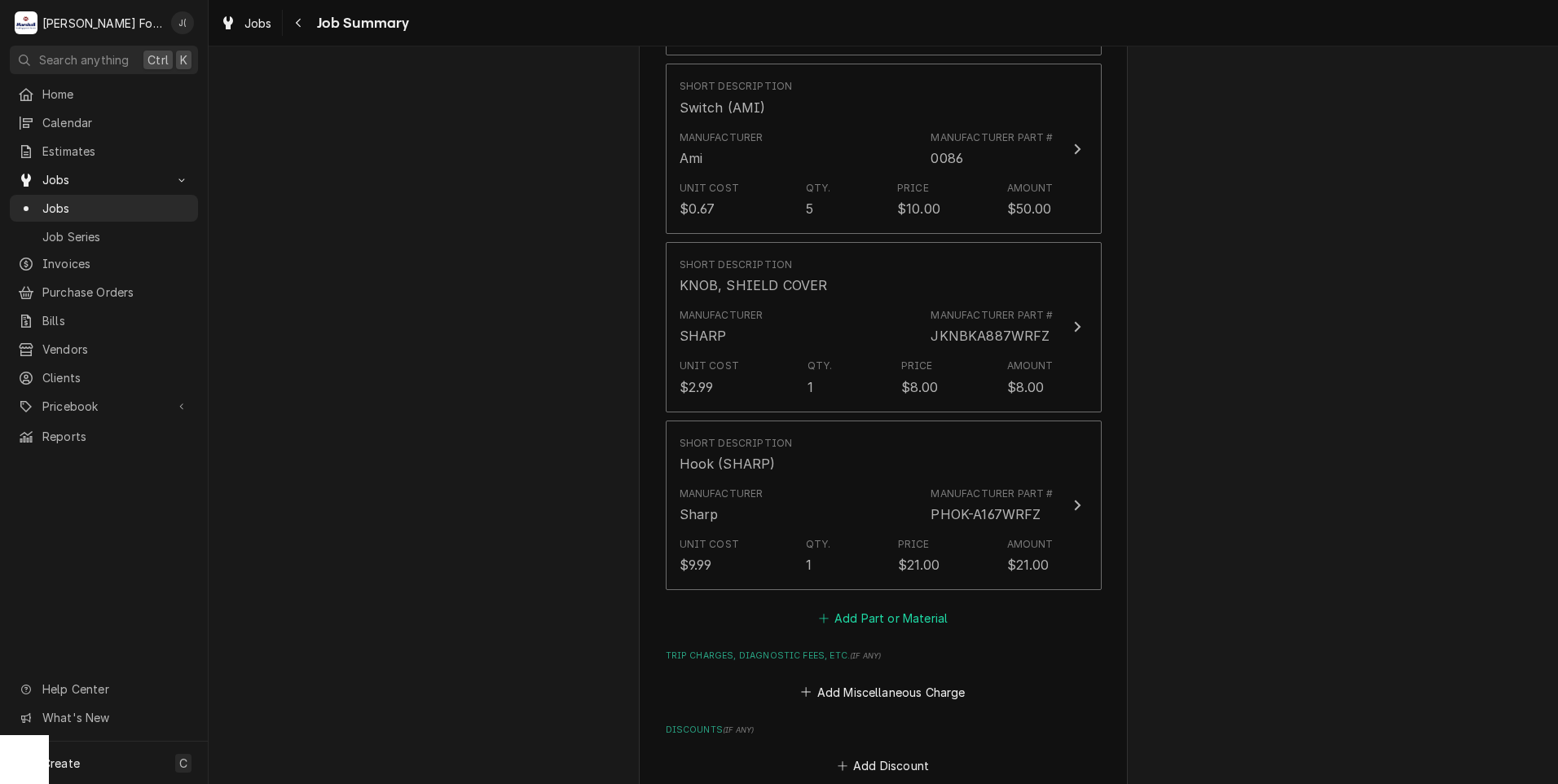
click at [872, 607] on button "Add Part or Material" at bounding box center [883, 618] width 134 height 23
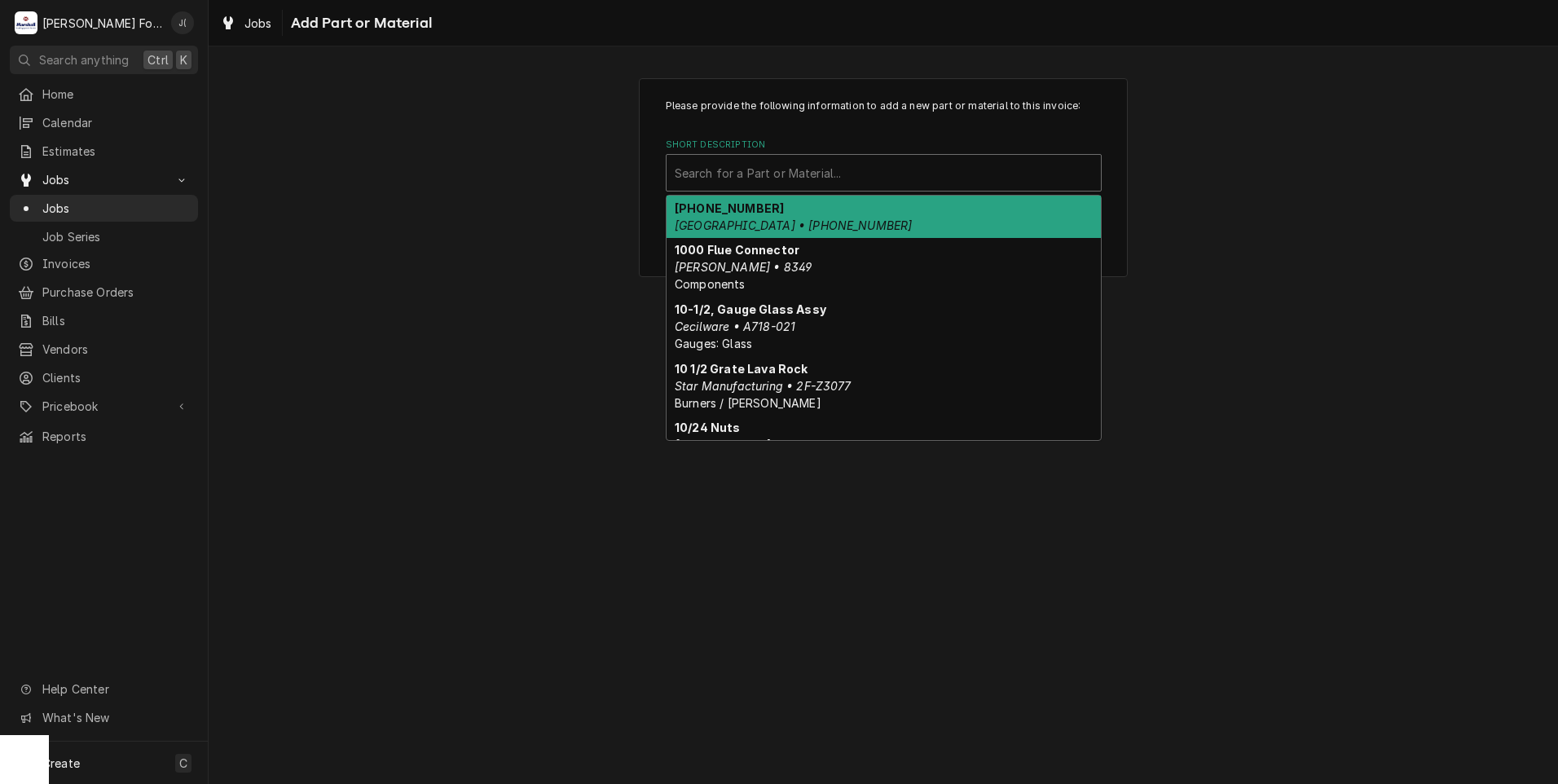
click at [778, 171] on div "Short Description" at bounding box center [883, 172] width 418 height 30
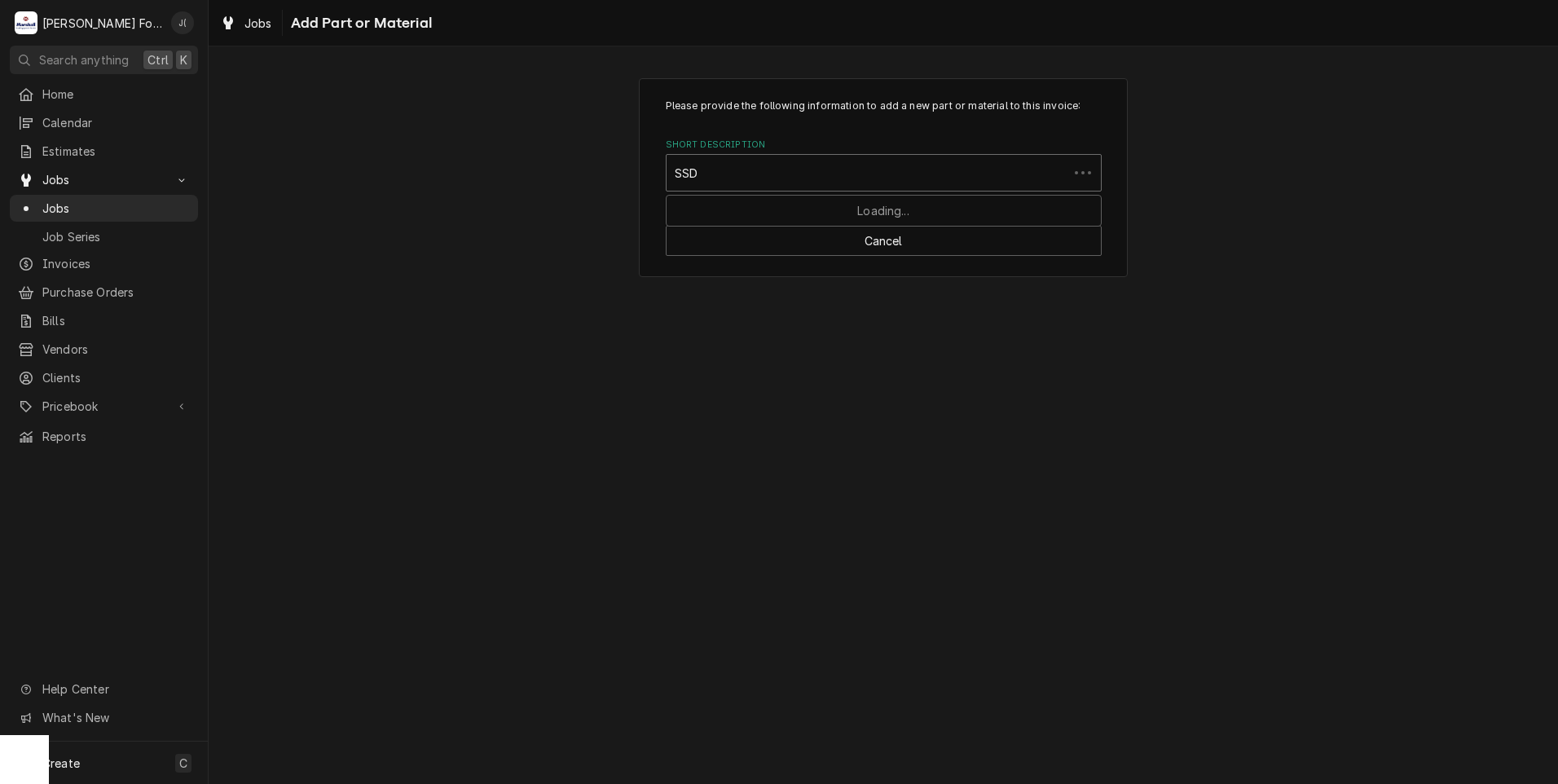
type input "SSDT"
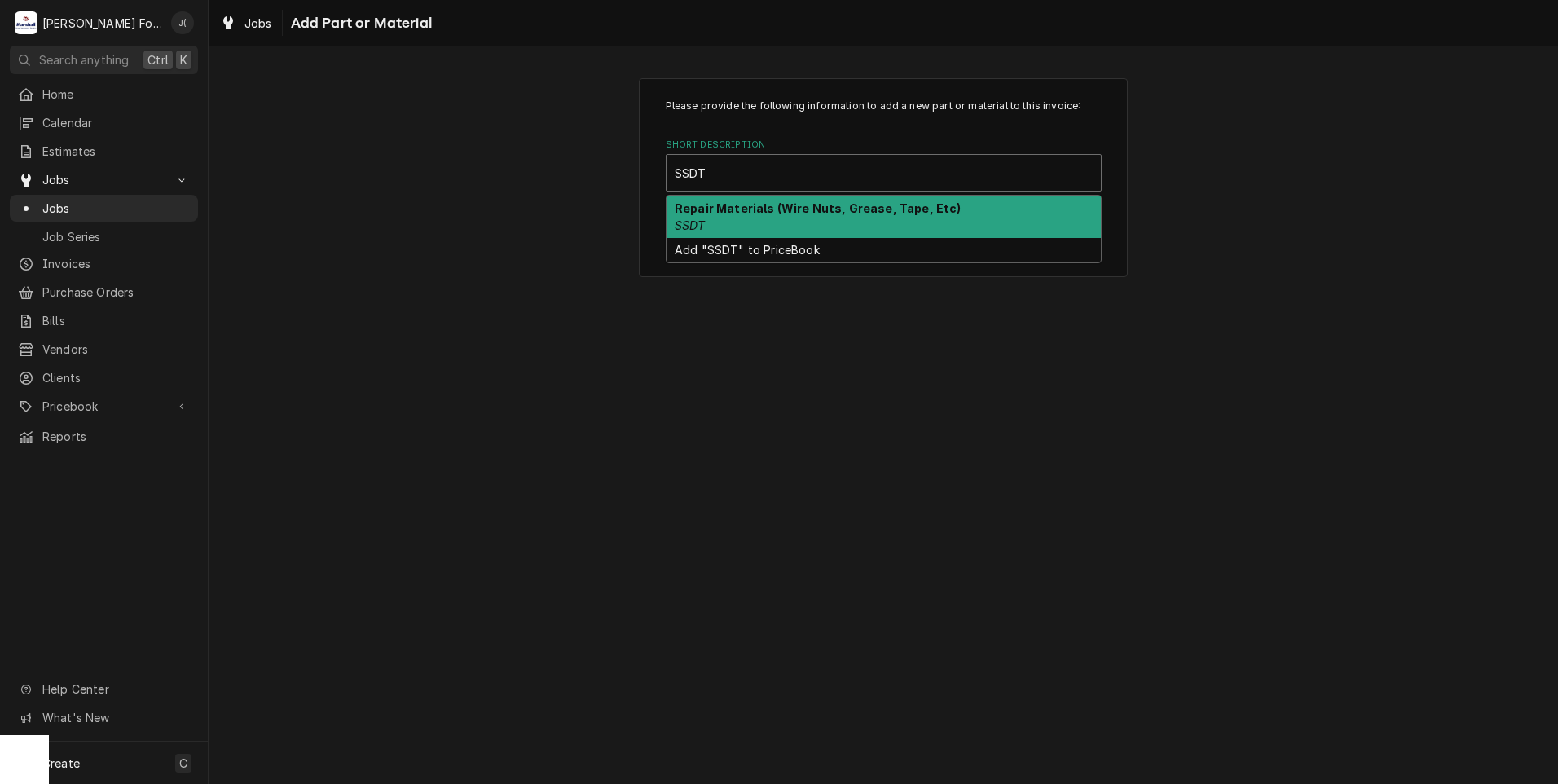
click at [776, 223] on div "Repair Materials (Wire Nuts, Grease, Tape, Etc) SSDT" at bounding box center [883, 217] width 434 height 42
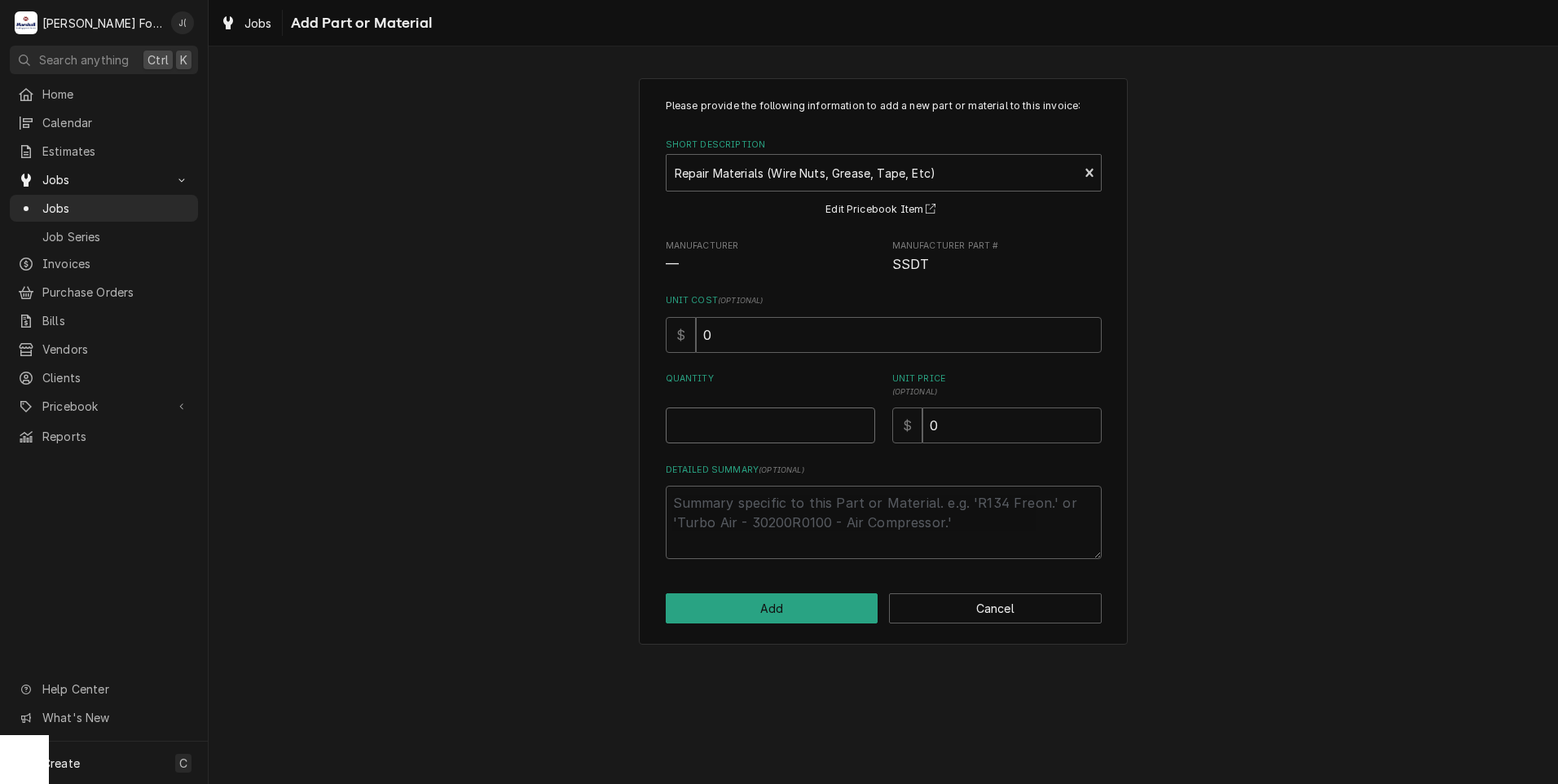
click at [749, 439] on input "Quantity" at bounding box center [771, 426] width 210 height 36
type textarea "x"
type input "1"
type textarea "x"
type input "4"
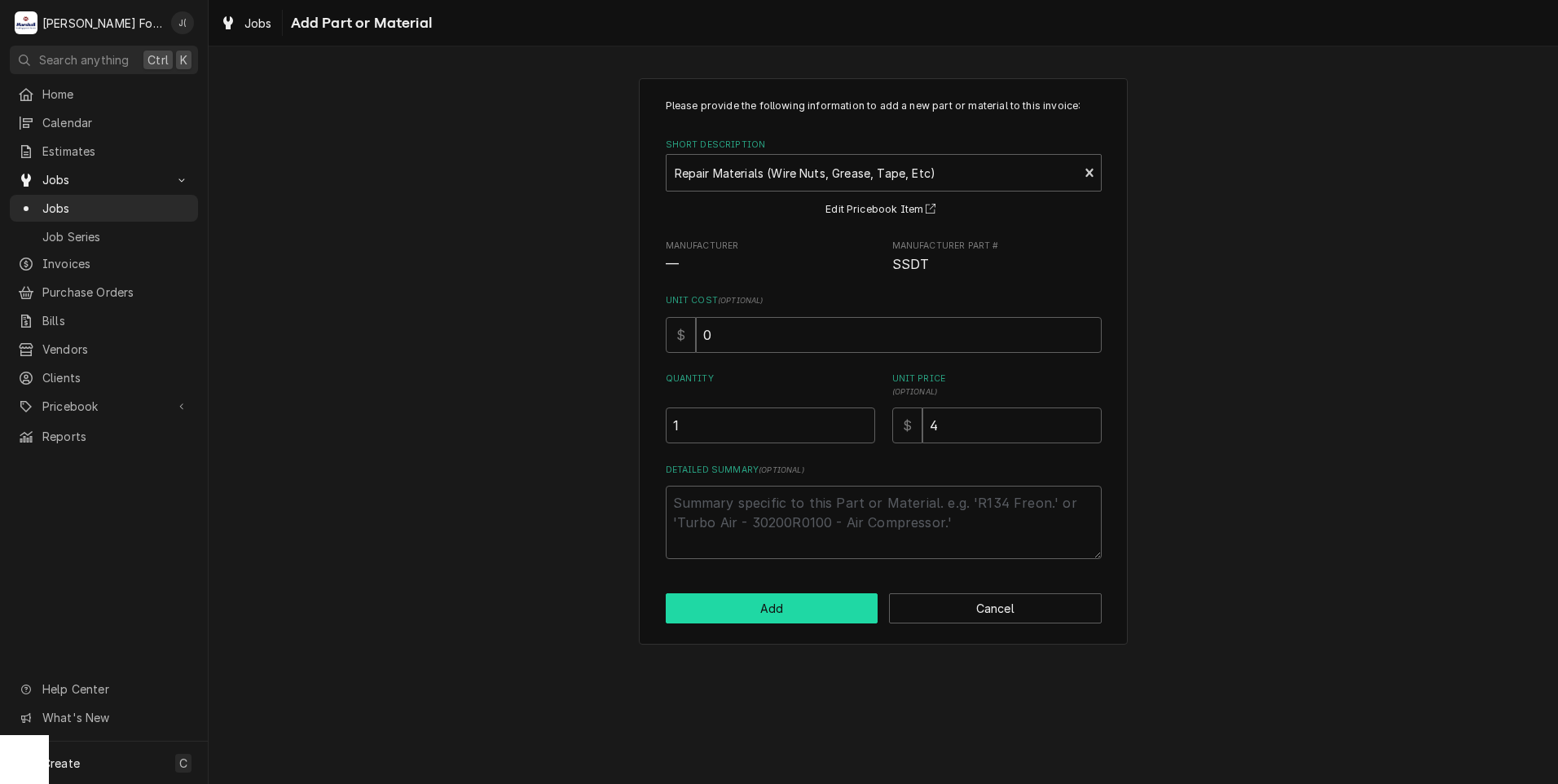
click at [779, 610] on button "Add" at bounding box center [772, 607] width 212 height 30
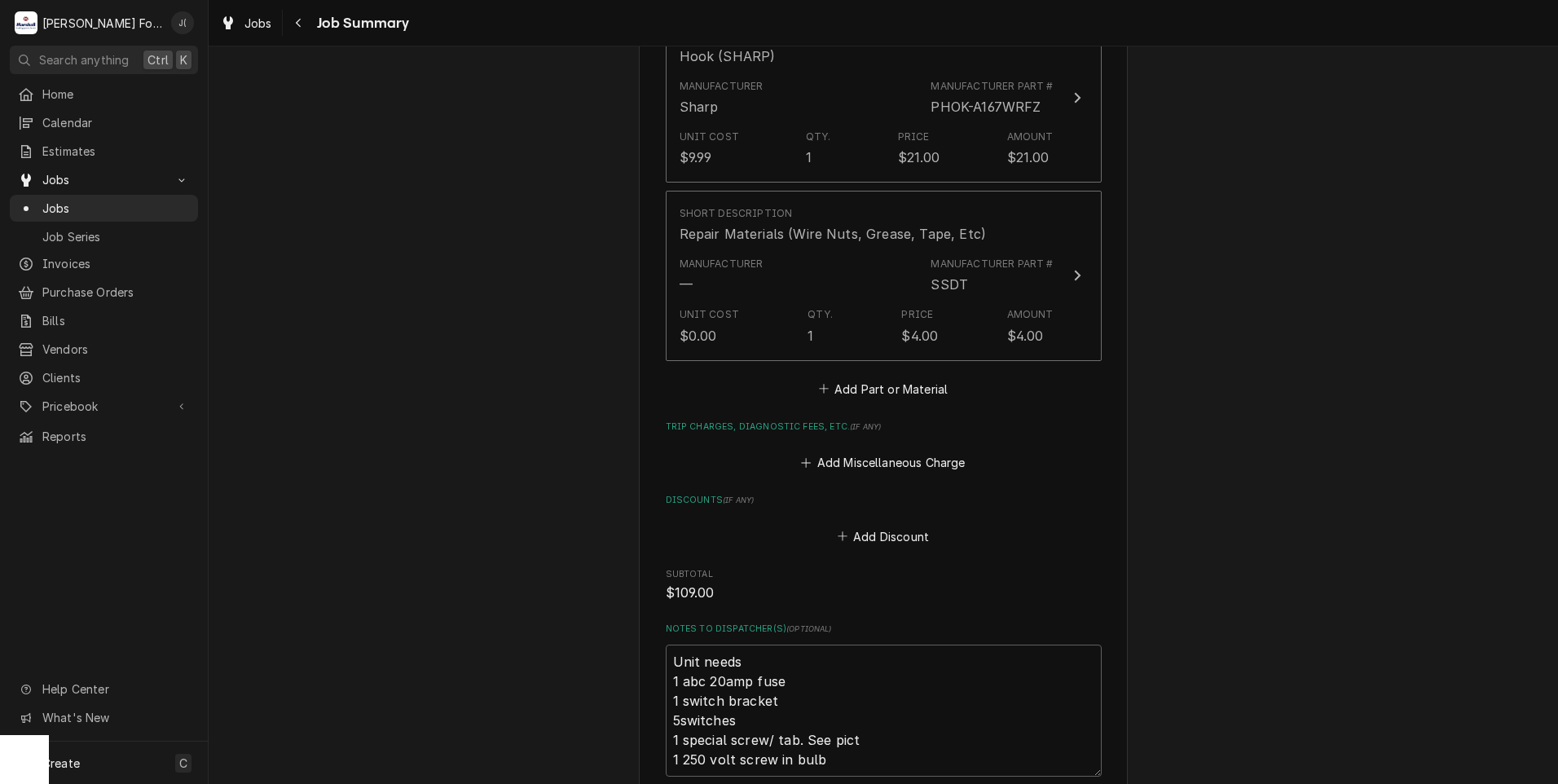
scroll to position [3069, 0]
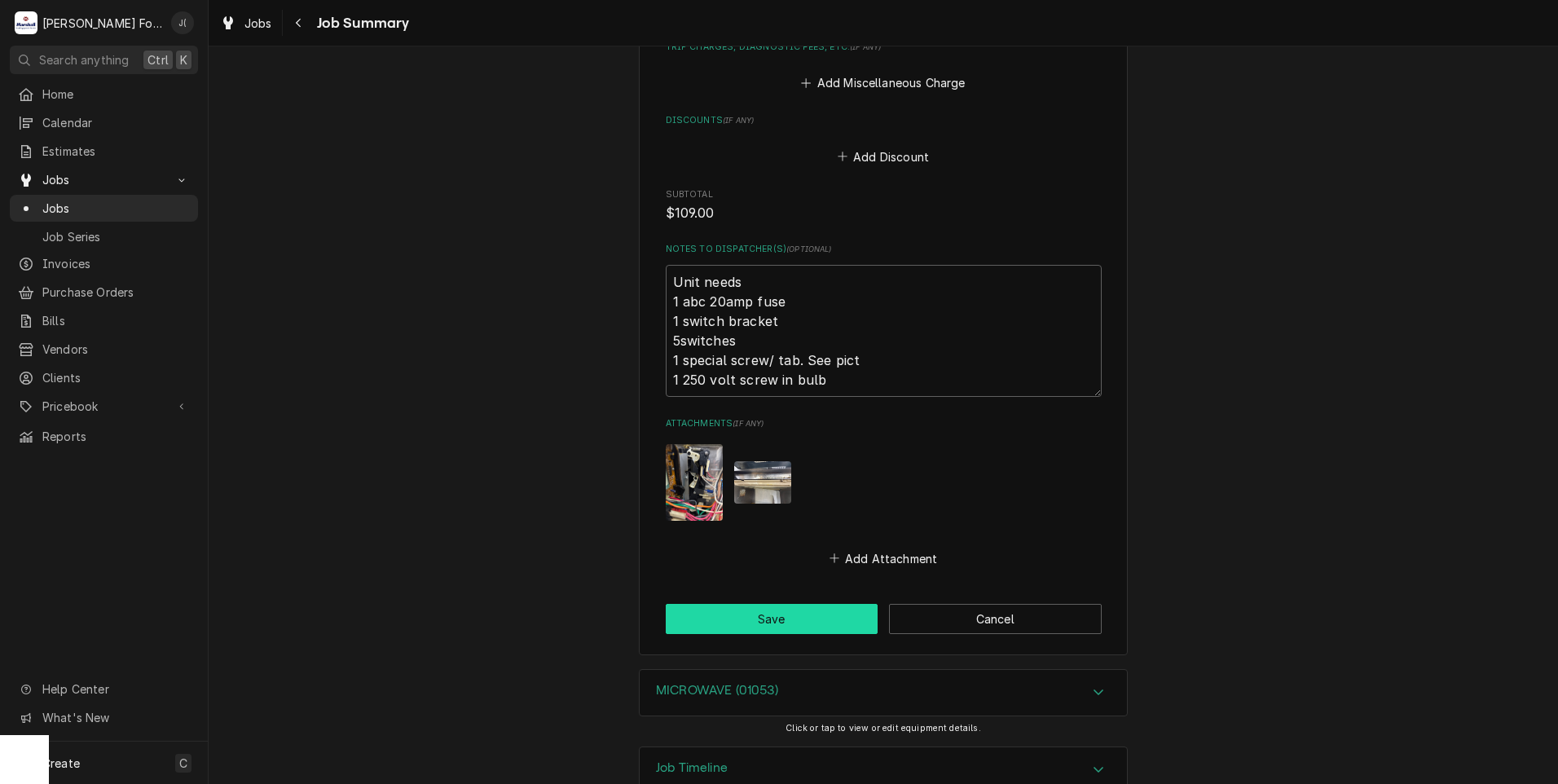
click at [772, 604] on button "Save" at bounding box center [772, 618] width 212 height 30
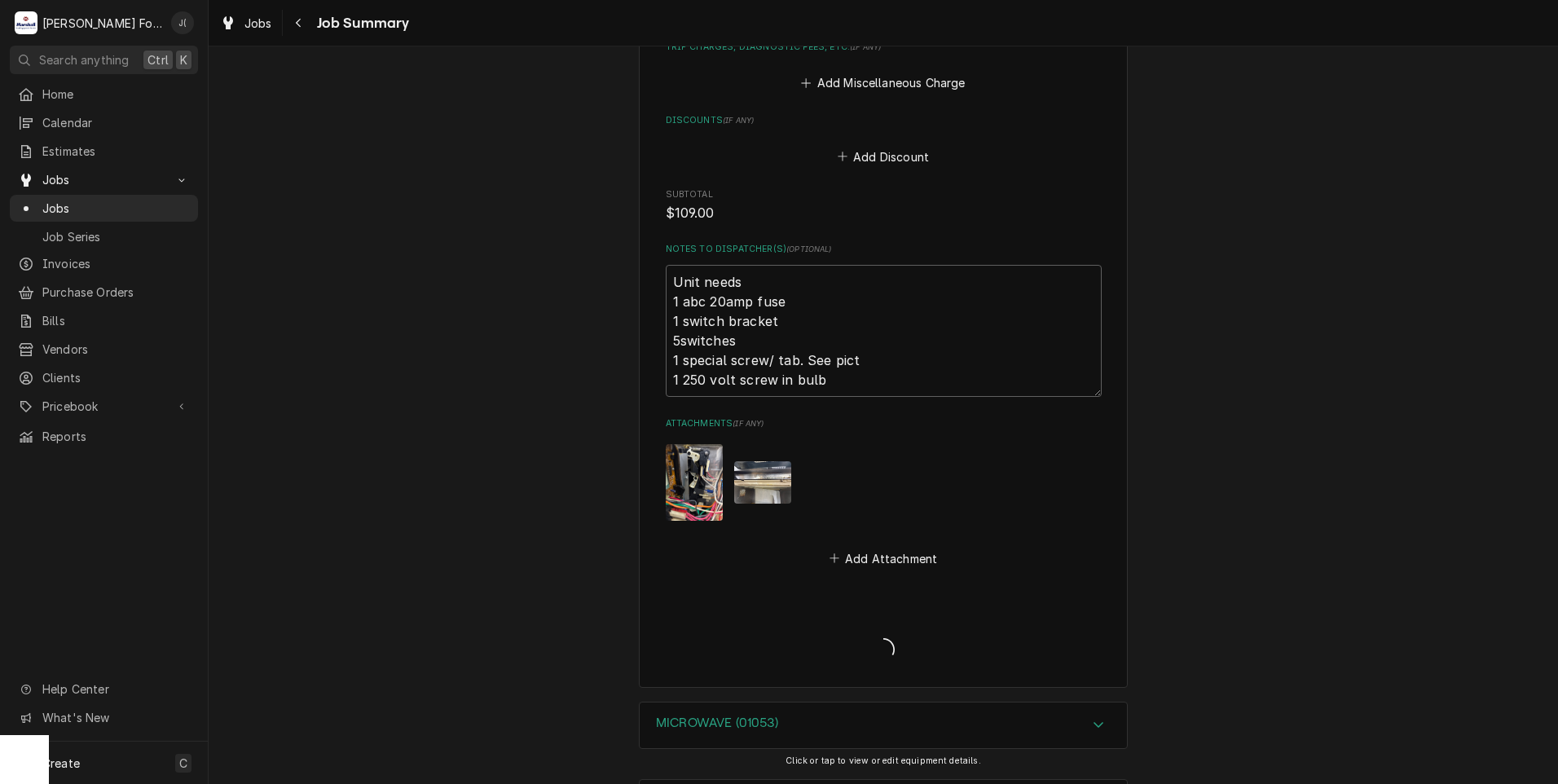
type textarea "x"
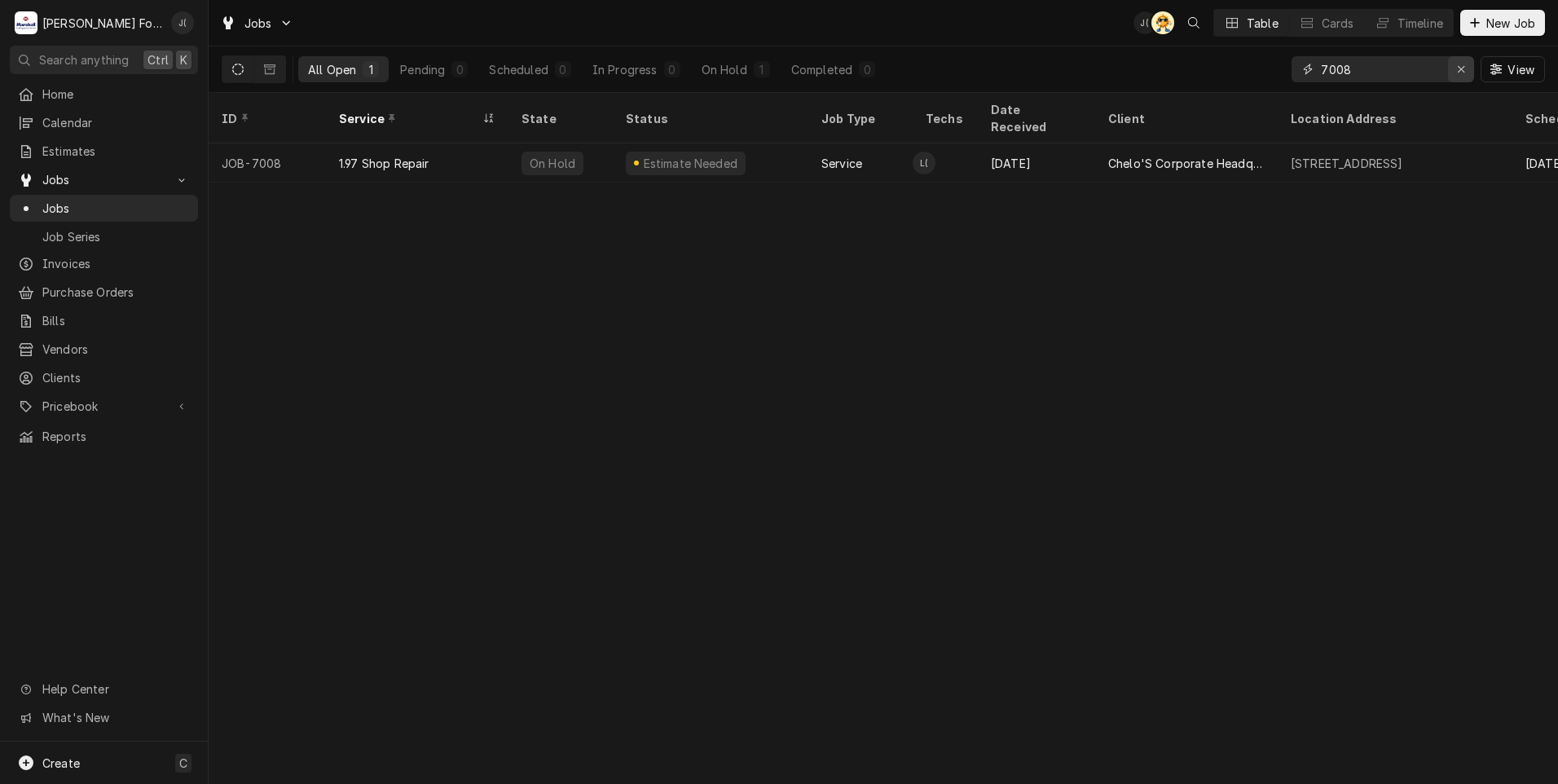
click at [1457, 66] on div "Erase input" at bounding box center [1461, 69] width 16 height 16
click at [1347, 71] on input "Dynamic Content Wrapper" at bounding box center [1397, 69] width 153 height 26
type input "6705"
click at [430, 123] on th "Service" at bounding box center [417, 117] width 183 height 50
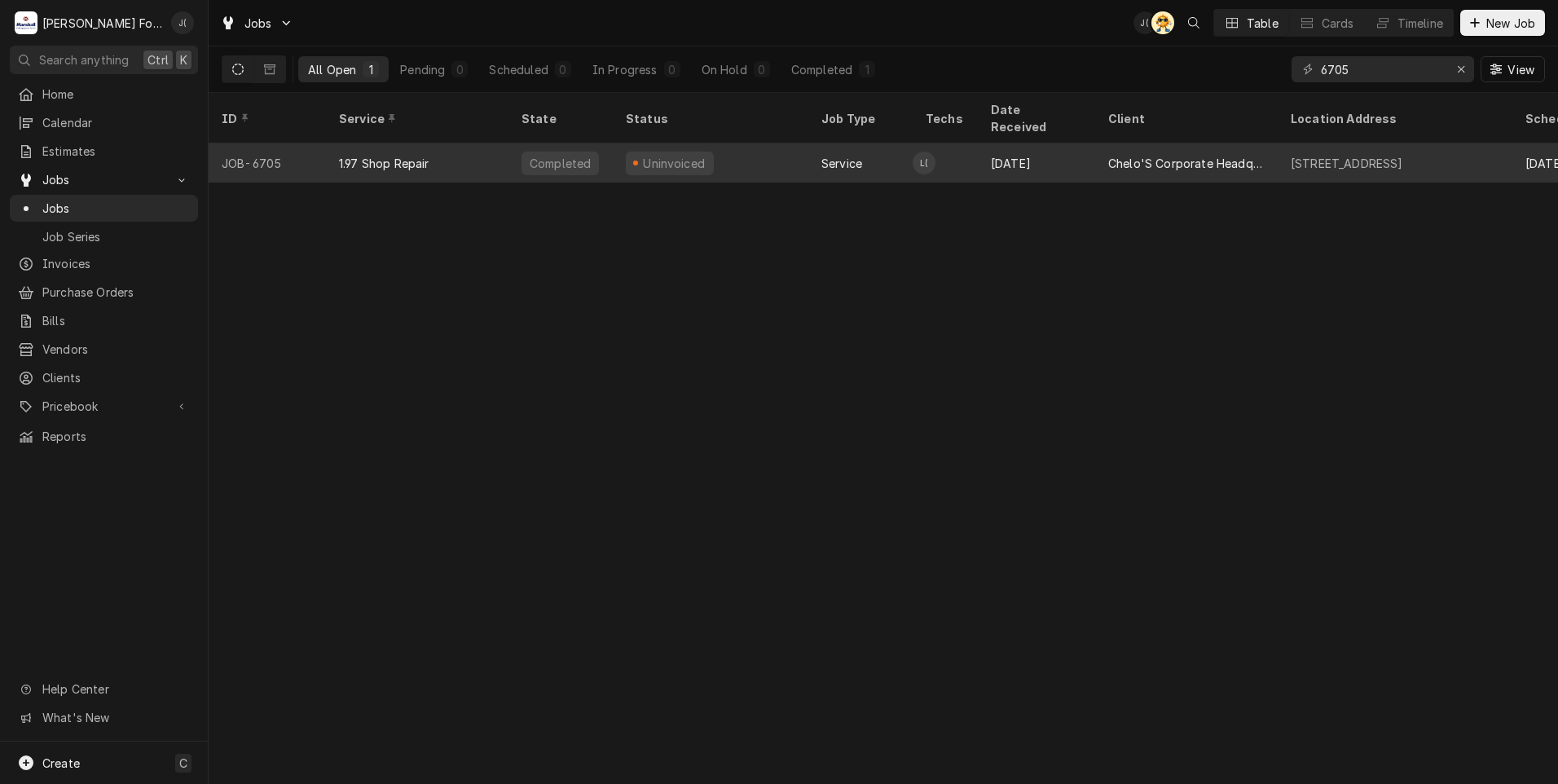
click at [391, 155] on div "1.97 Shop Repair" at bounding box center [384, 163] width 90 height 17
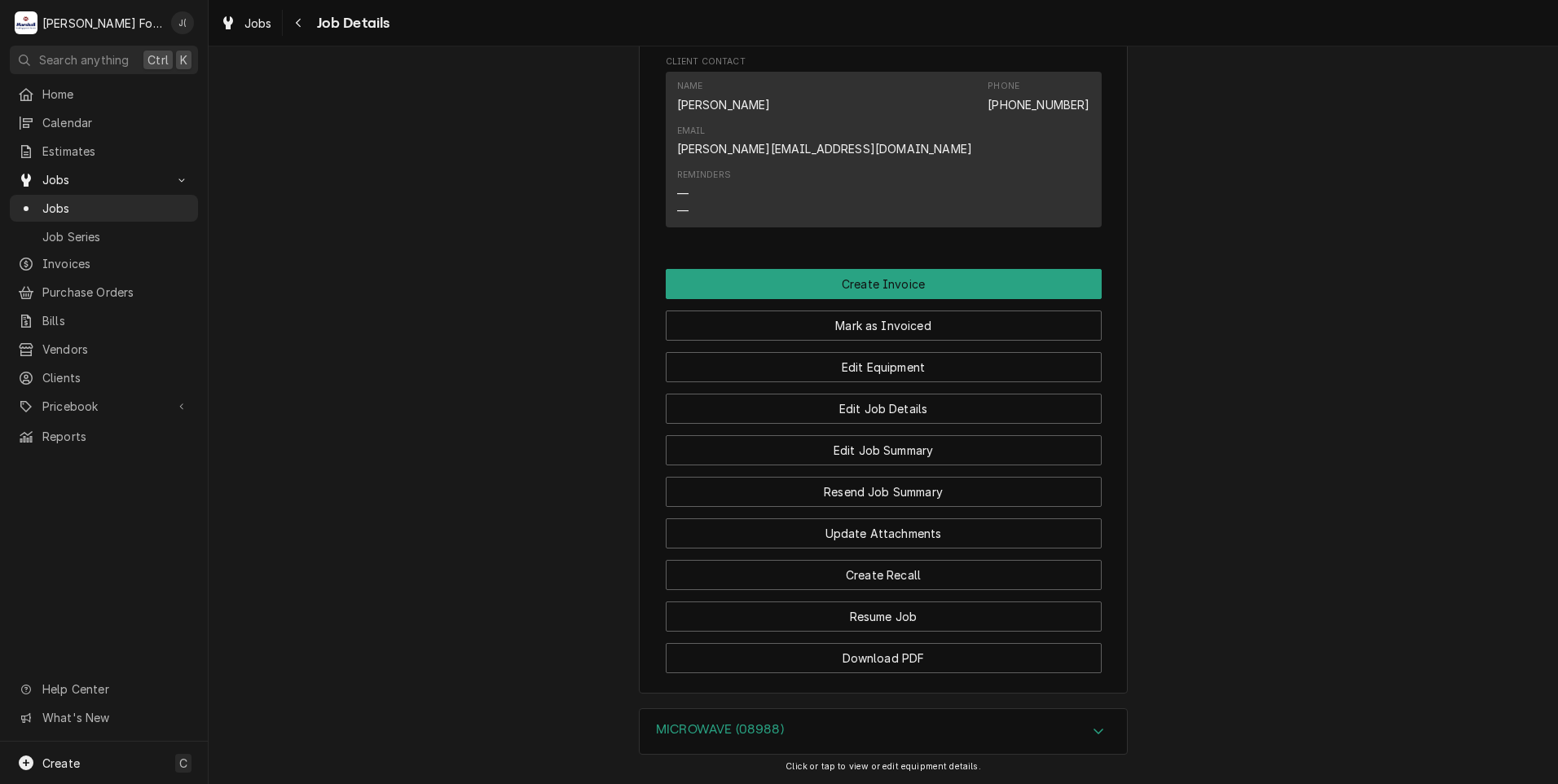
scroll to position [1314, 0]
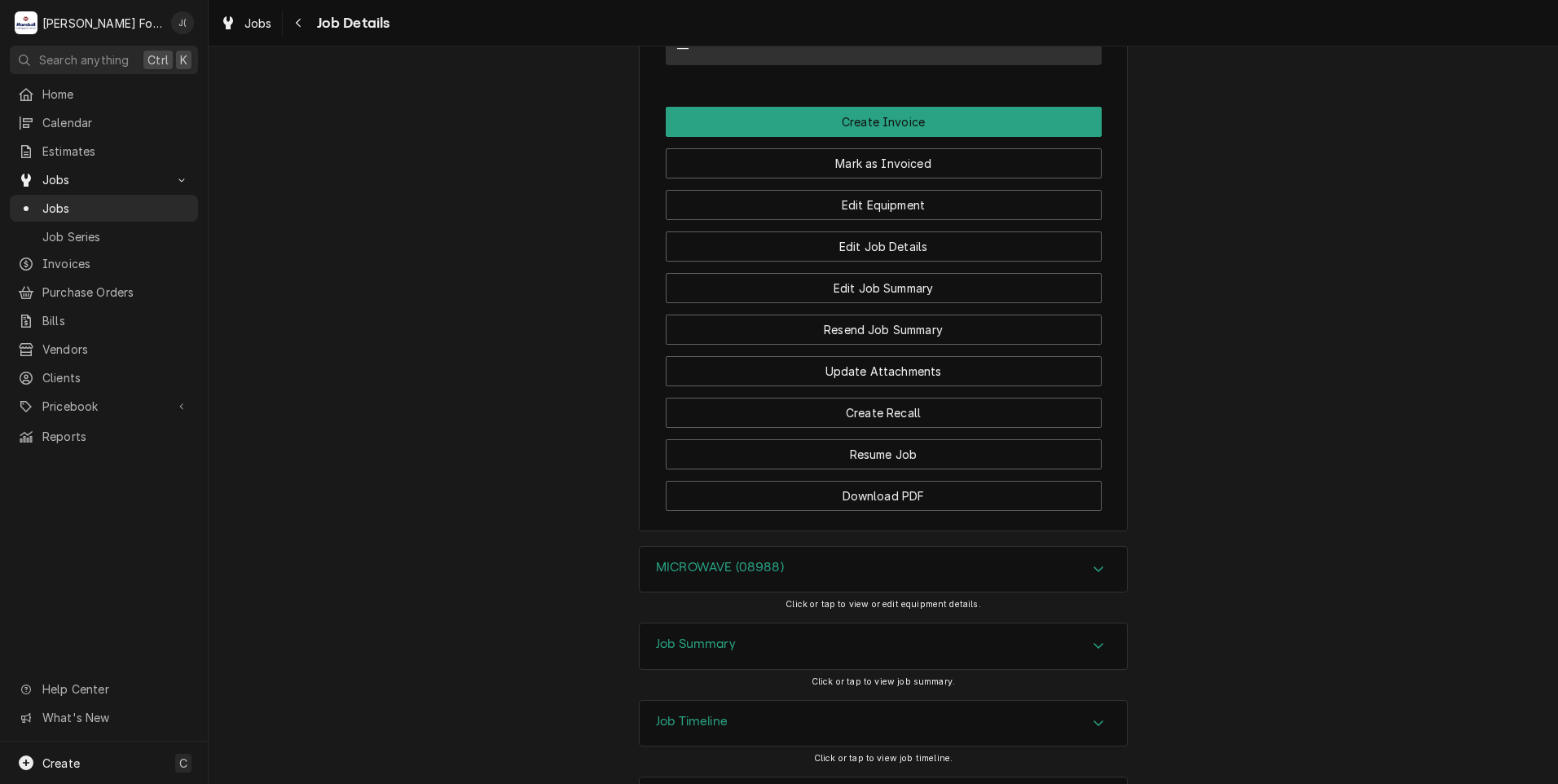
click at [669, 636] on h3 "Job Summary" at bounding box center [696, 644] width 80 height 15
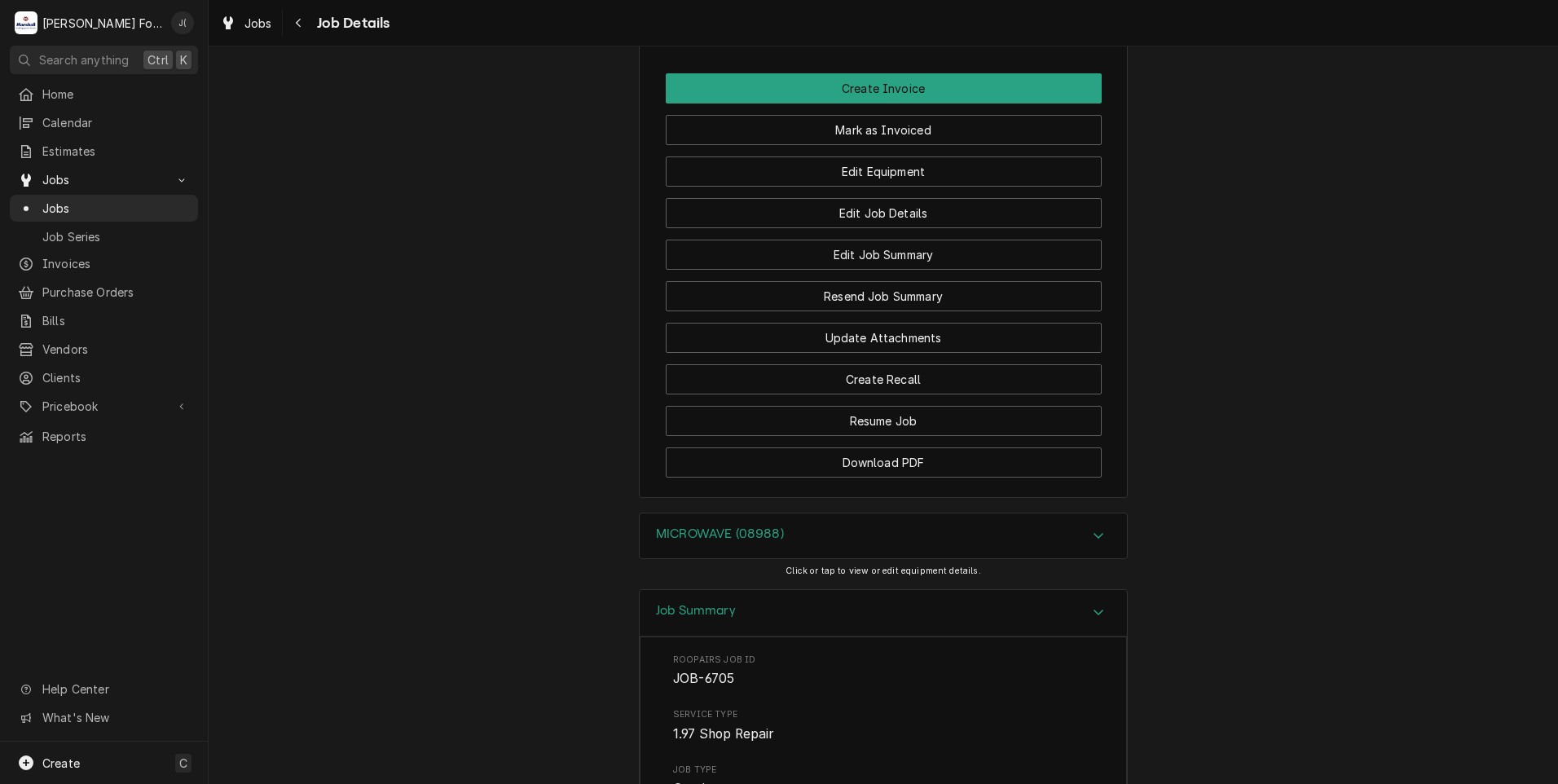
scroll to position [1223, 0]
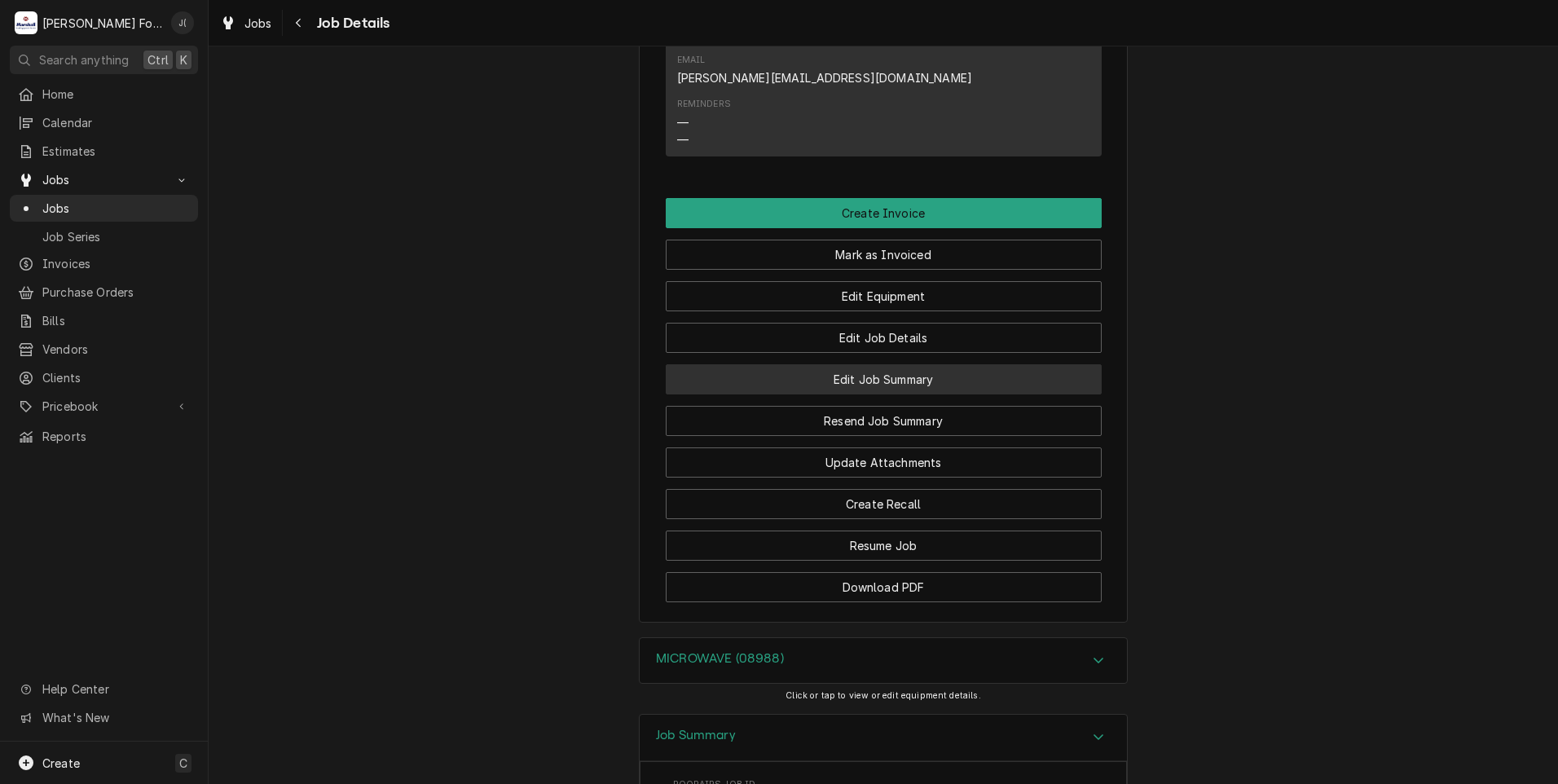
click at [926, 364] on button "Edit Job Summary" at bounding box center [883, 379] width 436 height 30
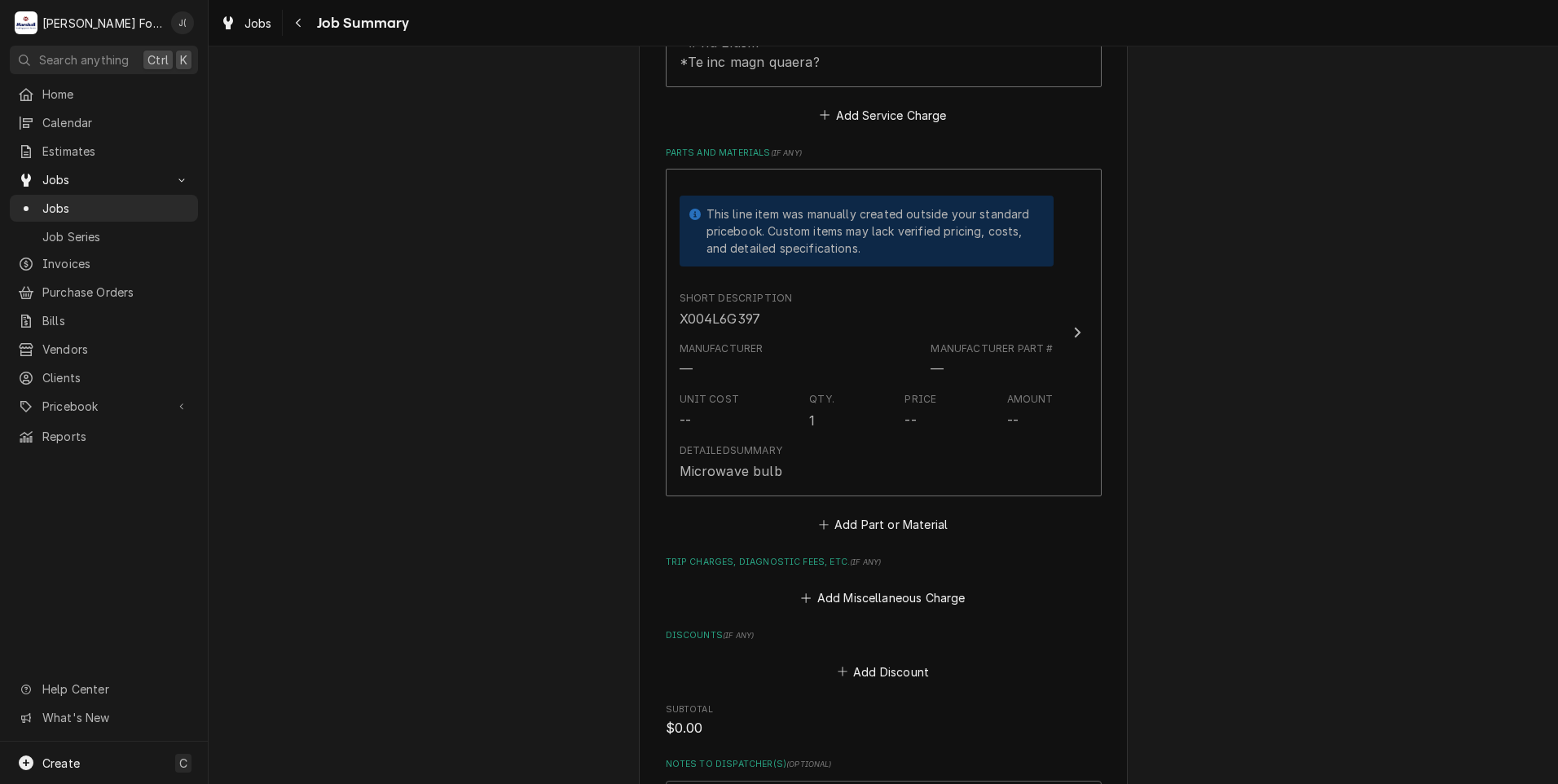
scroll to position [1059, 0]
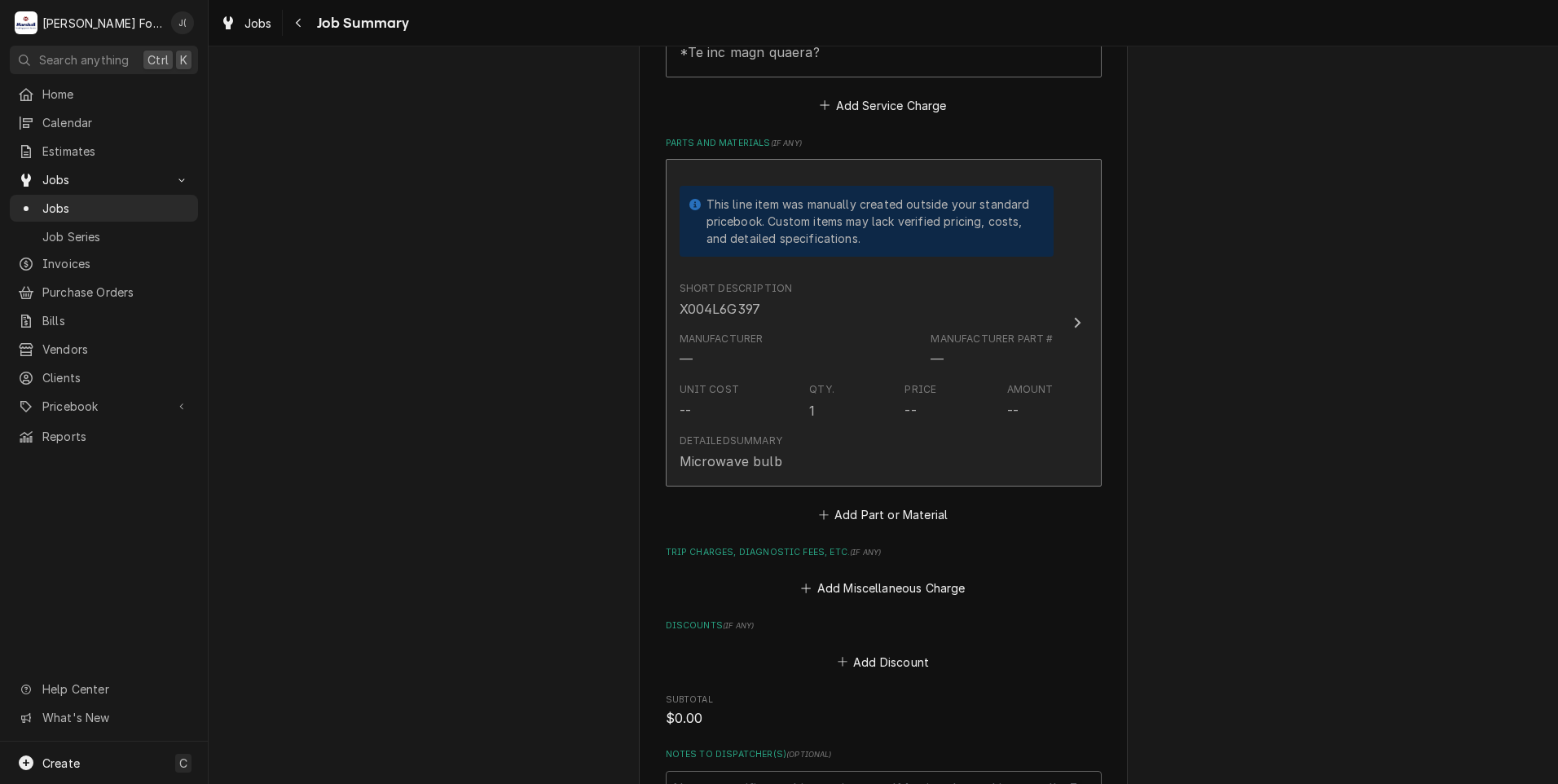
drag, startPoint x: 735, startPoint y: 278, endPoint x: 843, endPoint y: 255, distance: 110.4
click at [843, 274] on div "Short Description X004L6G397" at bounding box center [866, 299] width 374 height 50
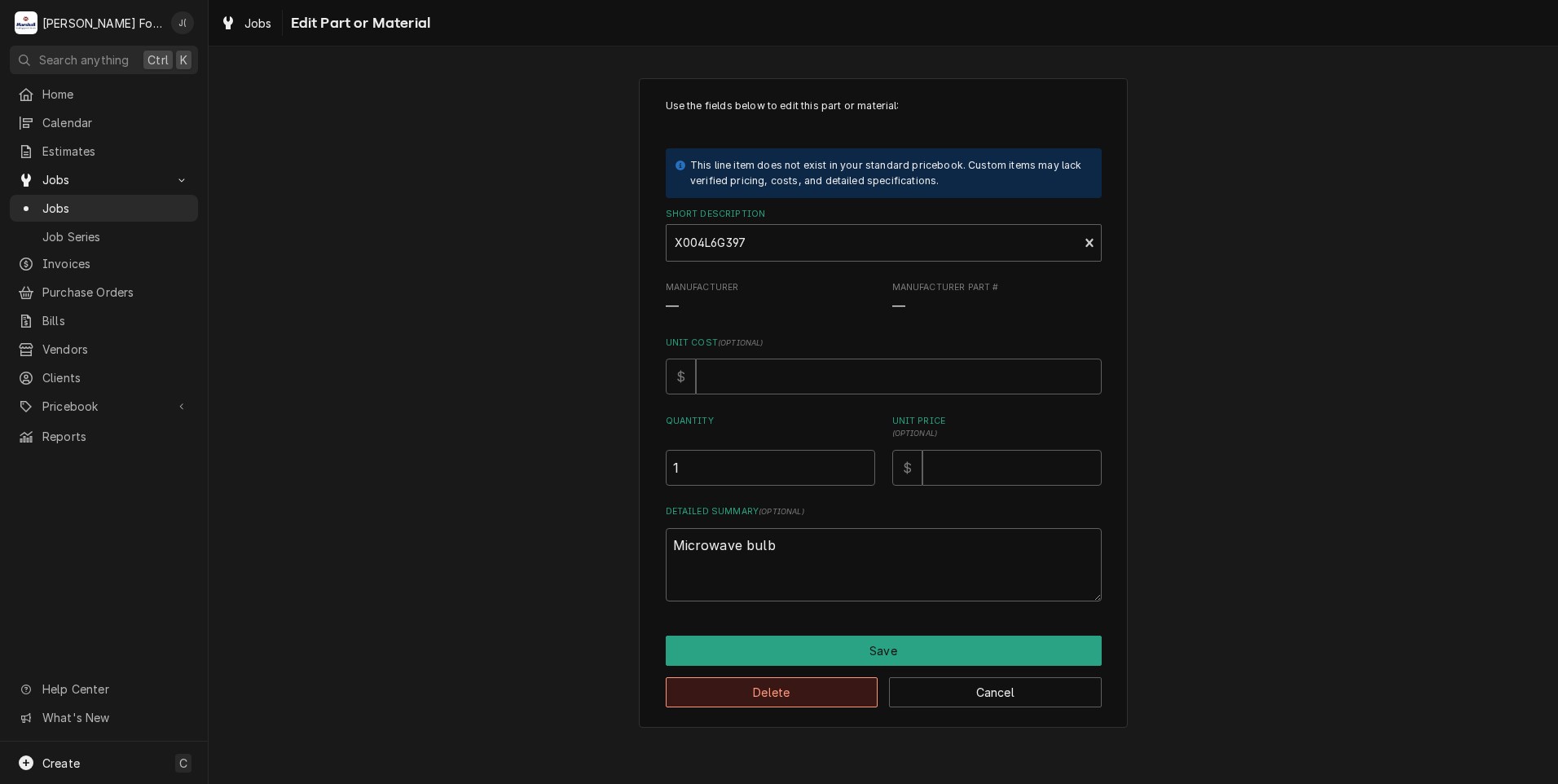
click at [827, 702] on button "Delete" at bounding box center [772, 691] width 212 height 30
type textarea "x"
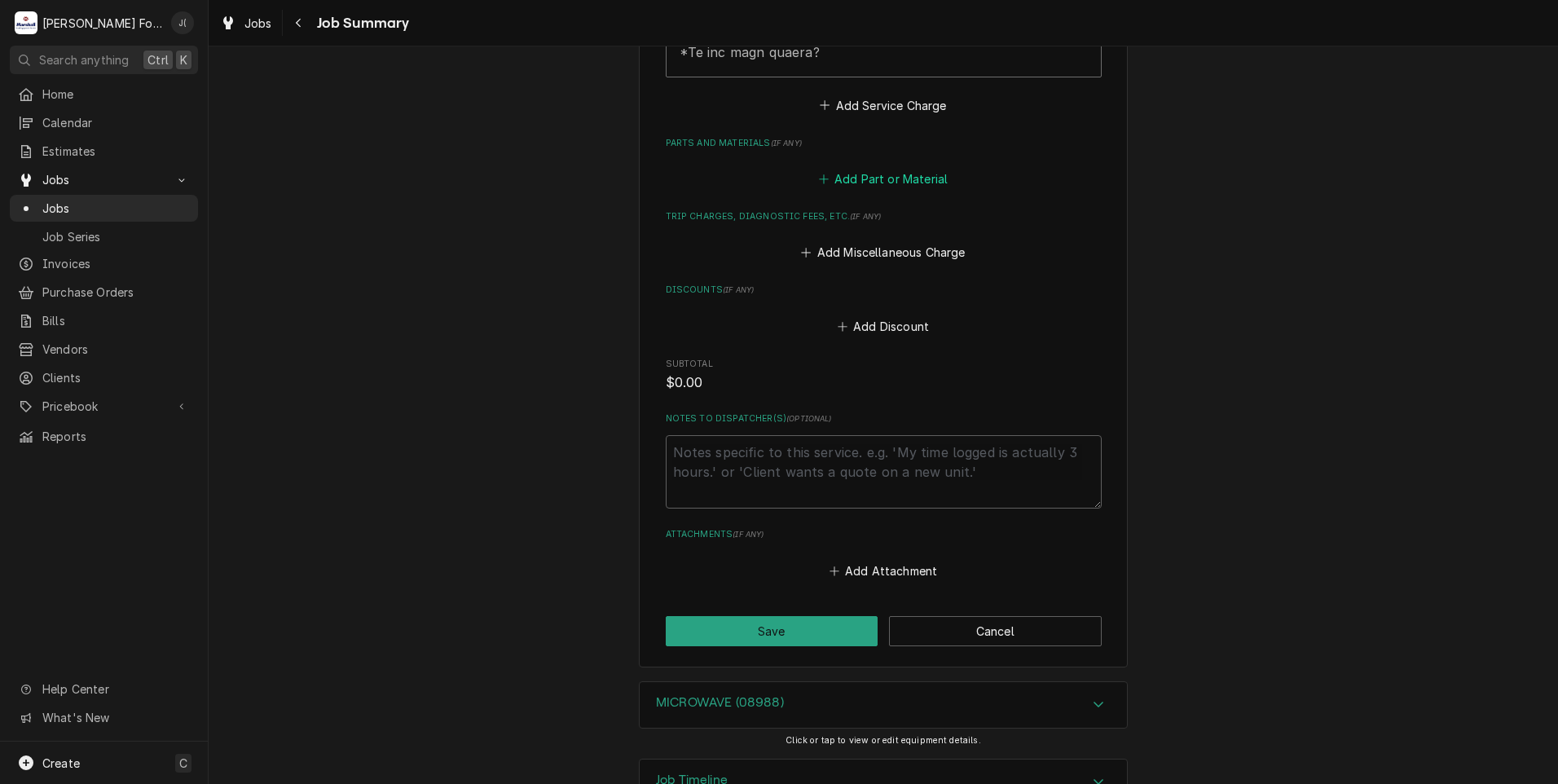
click at [869, 168] on button "Add Part or Material" at bounding box center [883, 179] width 134 height 23
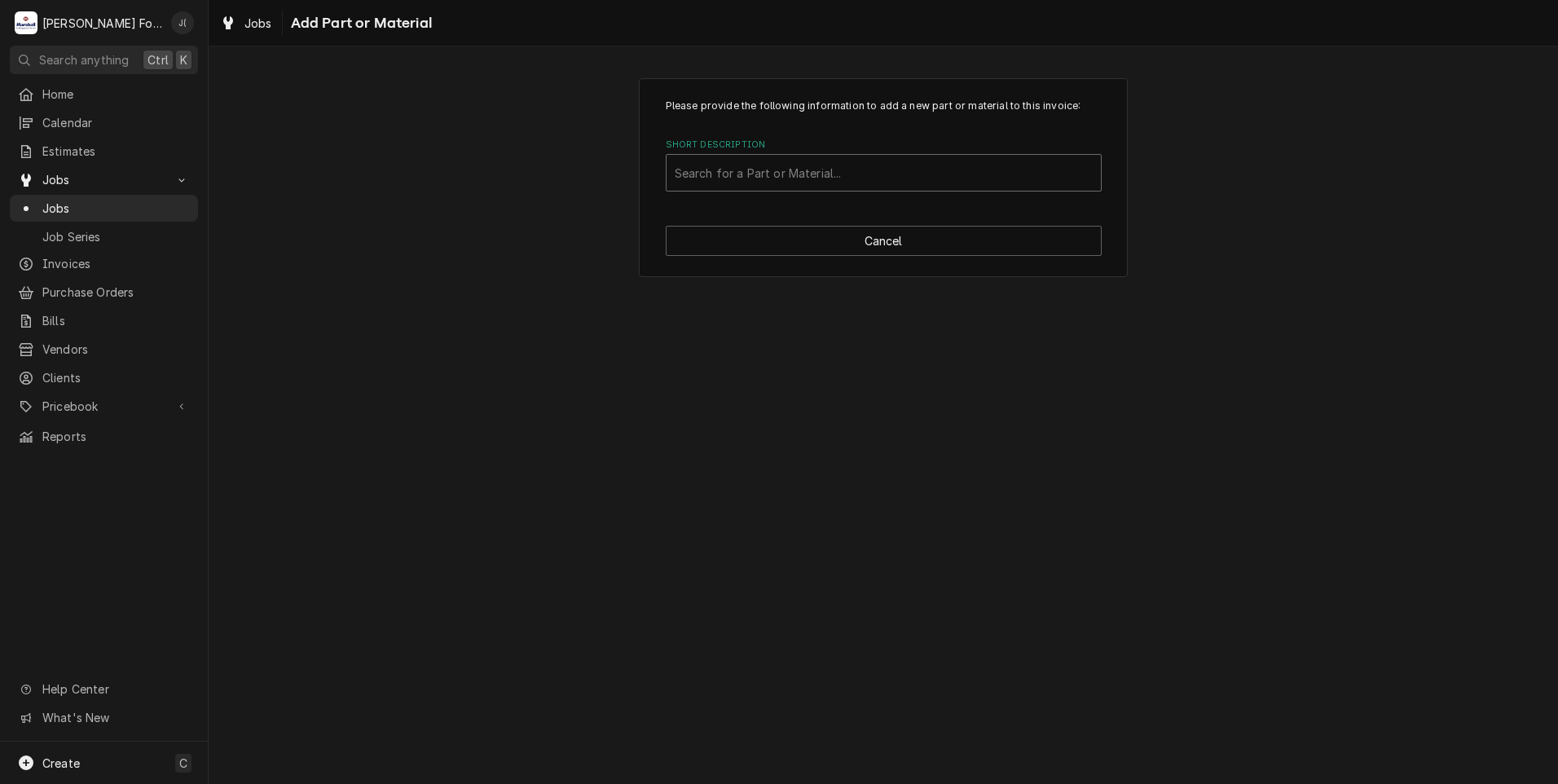
click at [766, 175] on div "Short Description" at bounding box center [883, 172] width 418 height 30
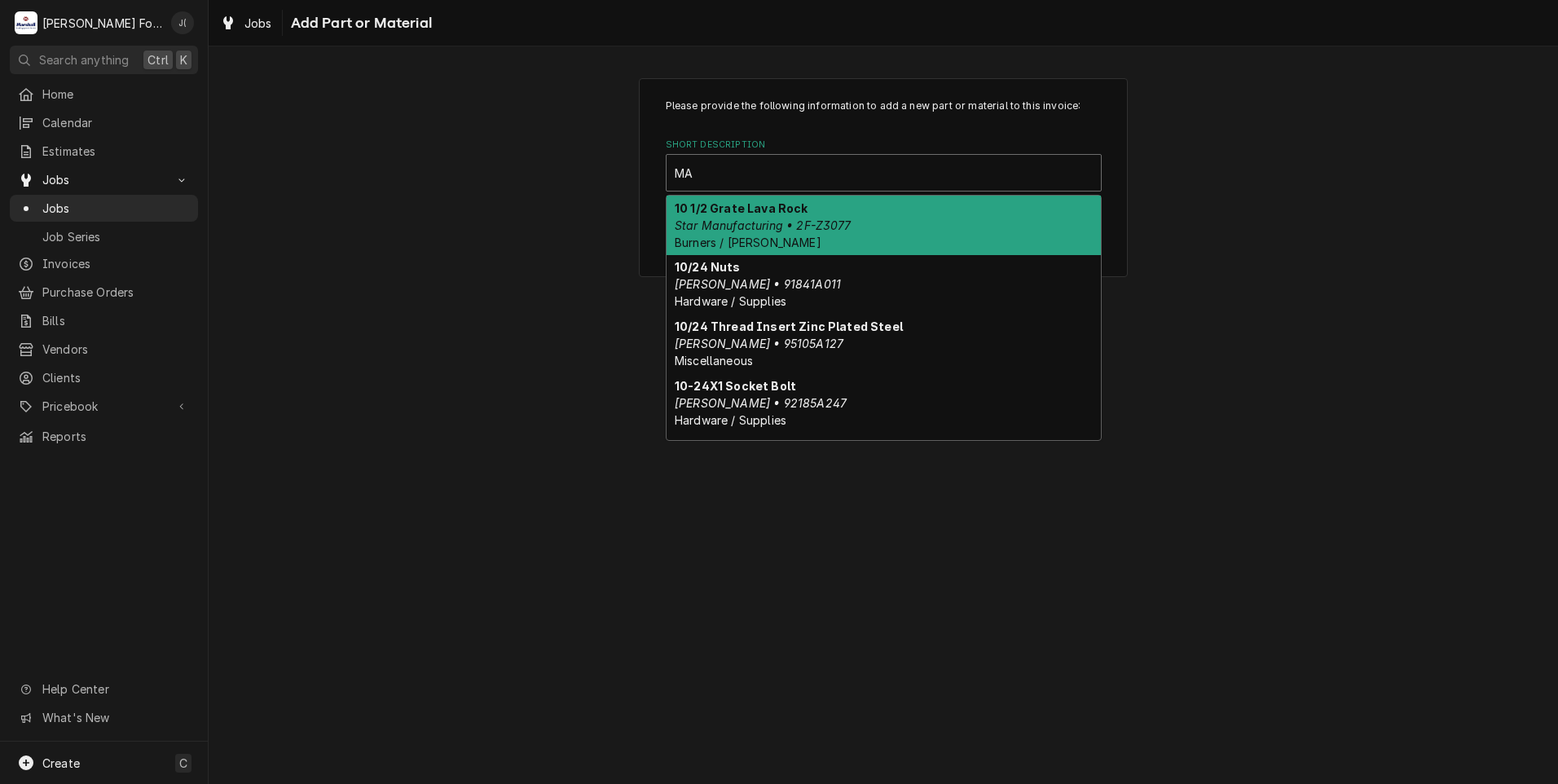
type input "M"
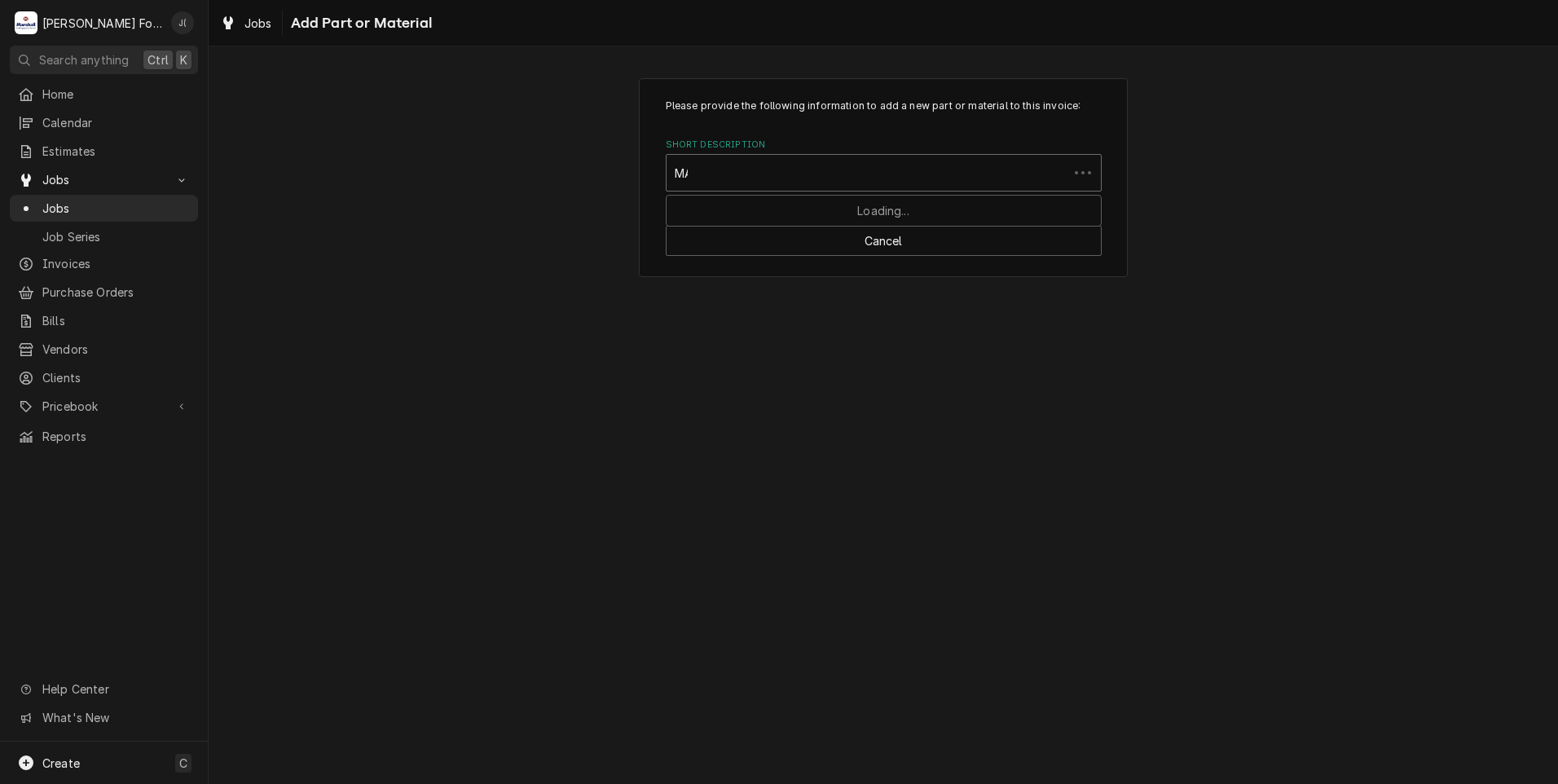
type input "MAT"
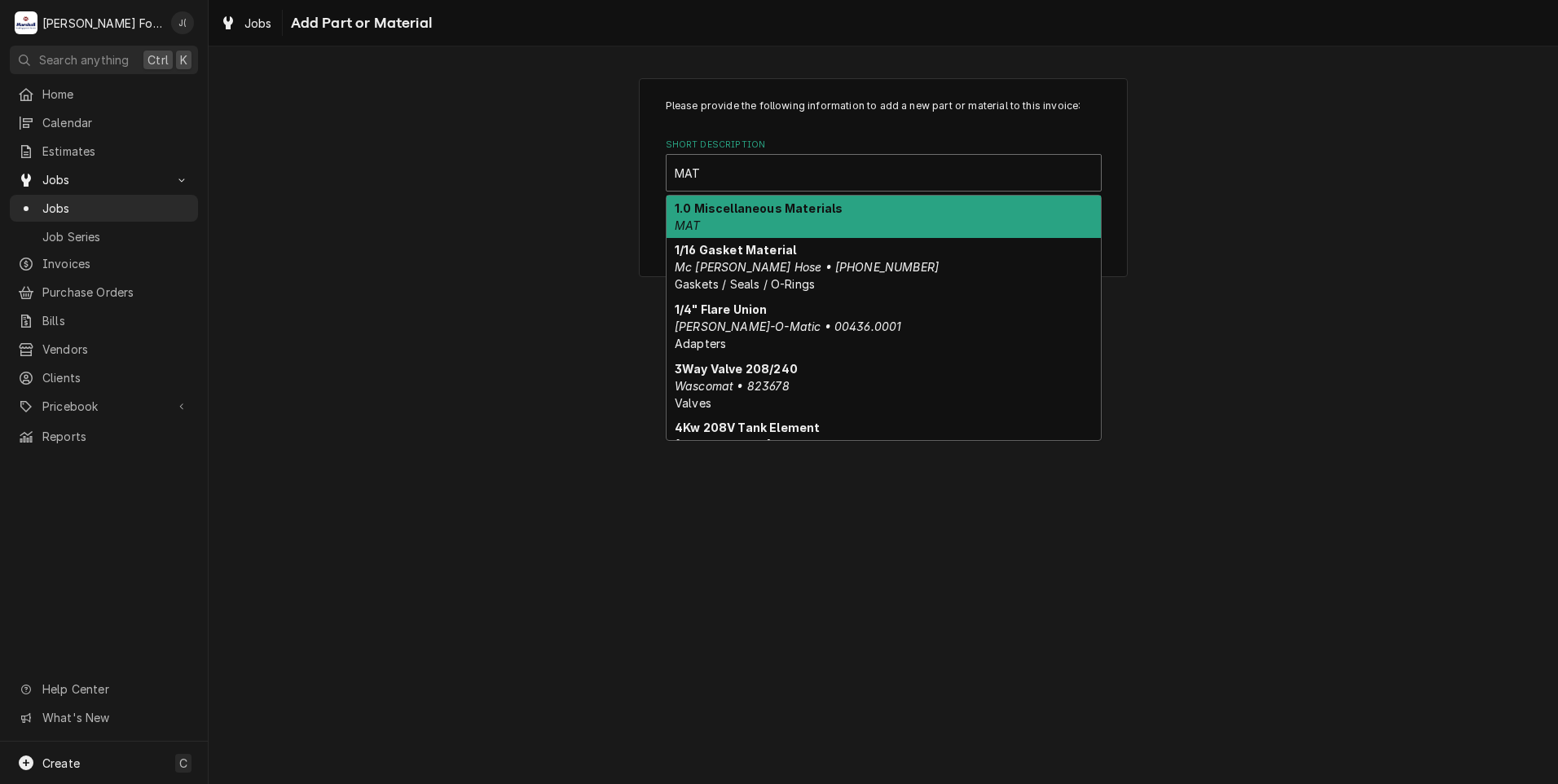
click at [833, 218] on div "1.0 Miscellaneous Materials MAT" at bounding box center [883, 217] width 434 height 42
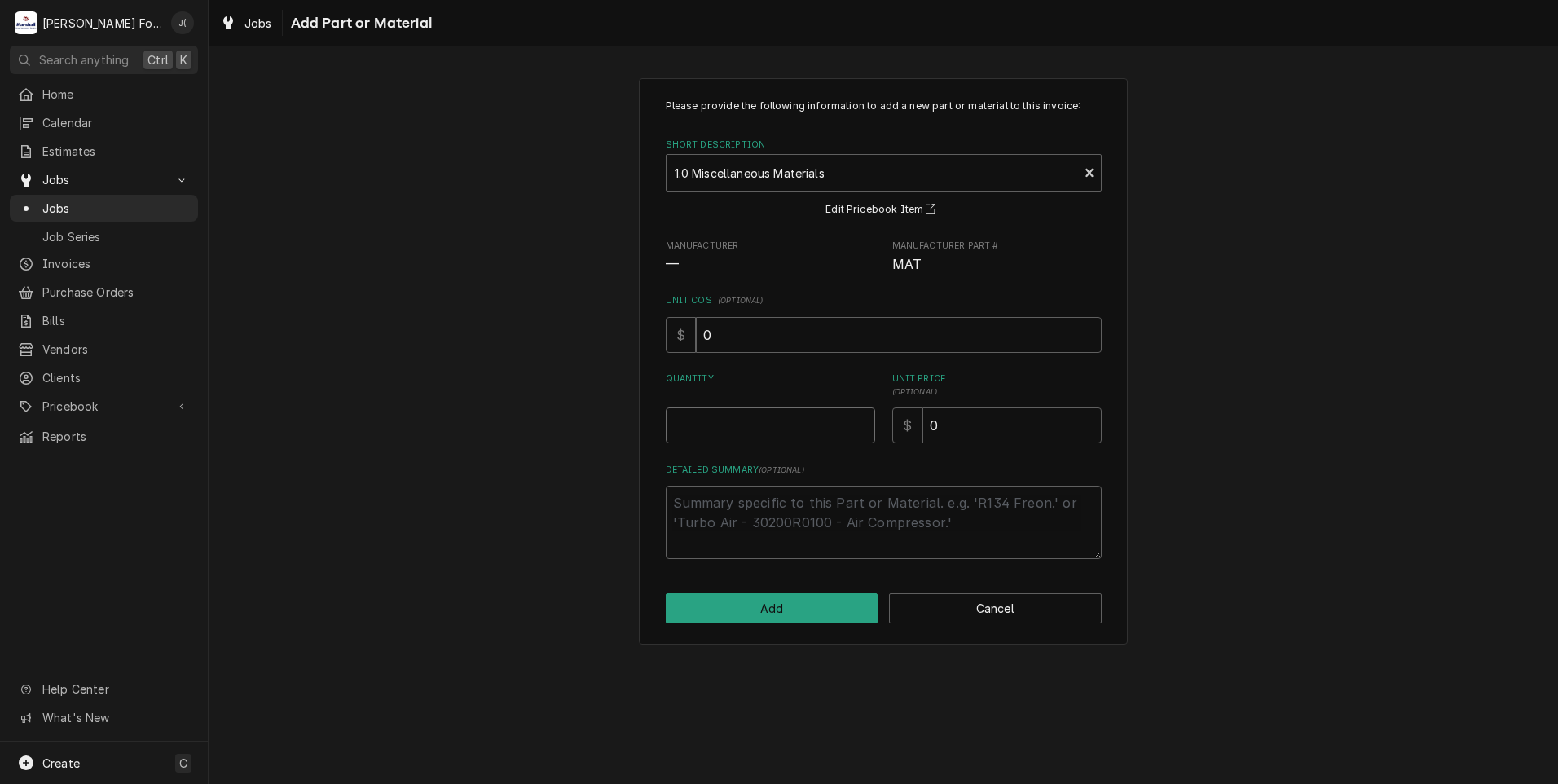
click at [723, 417] on input "Quantity" at bounding box center [771, 426] width 210 height 36
type textarea "x"
type input "1"
type textarea "x"
type input "1"
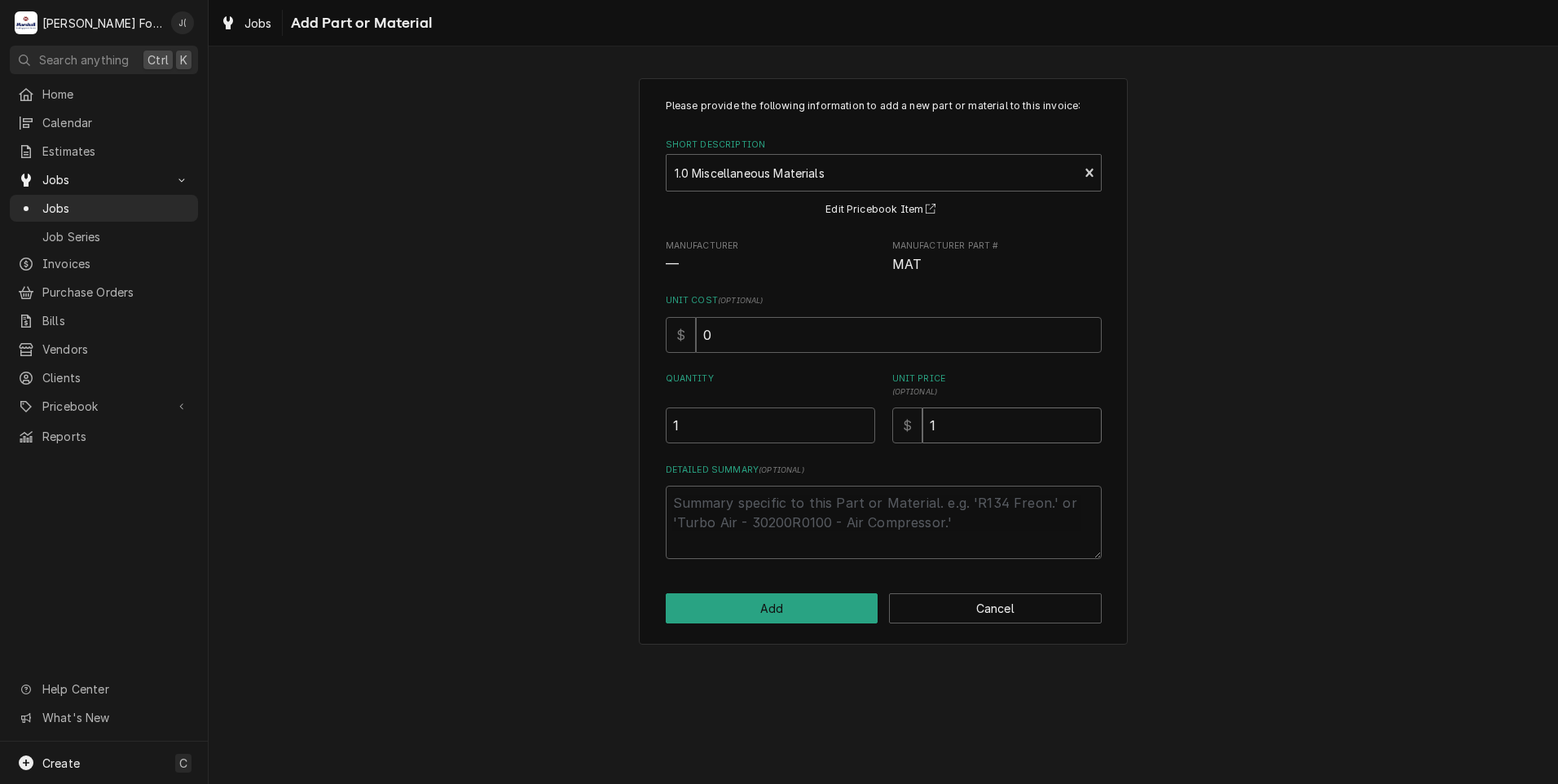
type textarea "x"
type input "10"
click at [745, 505] on textarea "Detailed Summary ( optional )" at bounding box center [883, 522] width 436 height 73
type textarea "x"
type textarea "B"
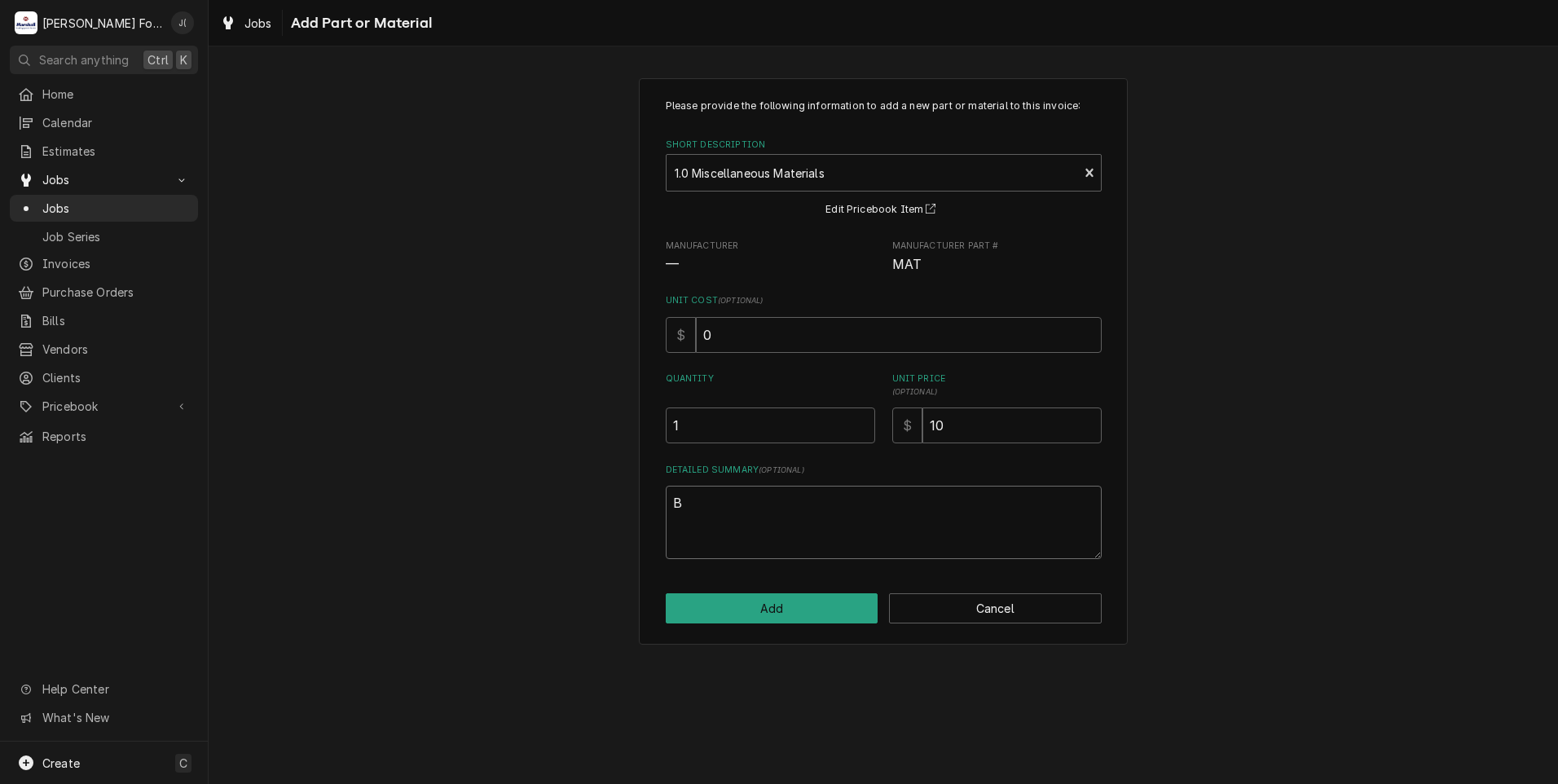
type textarea "x"
type textarea "BU"
type textarea "x"
type textarea "BUL"
type textarea "x"
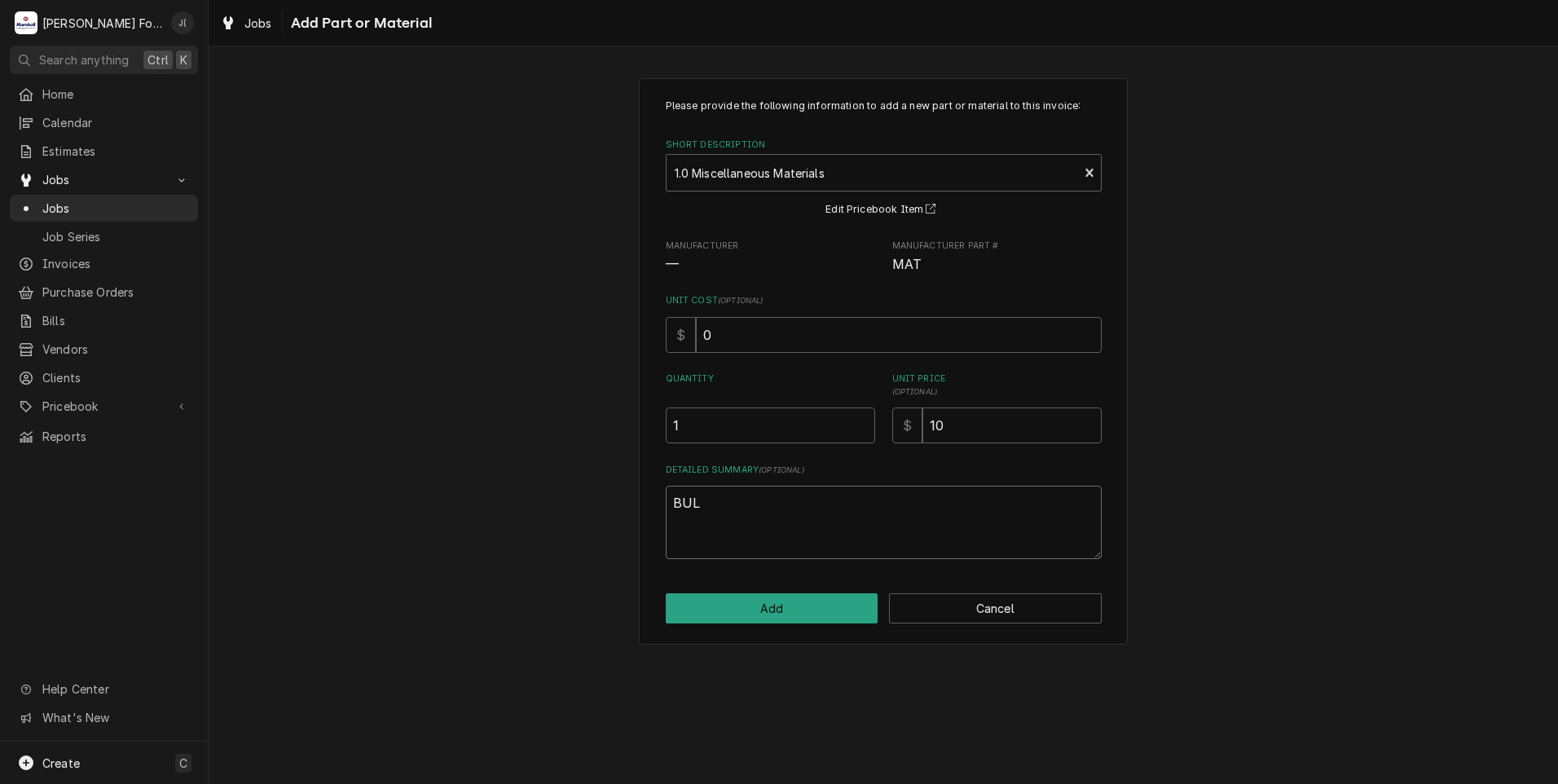
type textarea "BULB"
type textarea "x"
type textarea "BULB"
type textarea "x"
type textarea "BULB A"
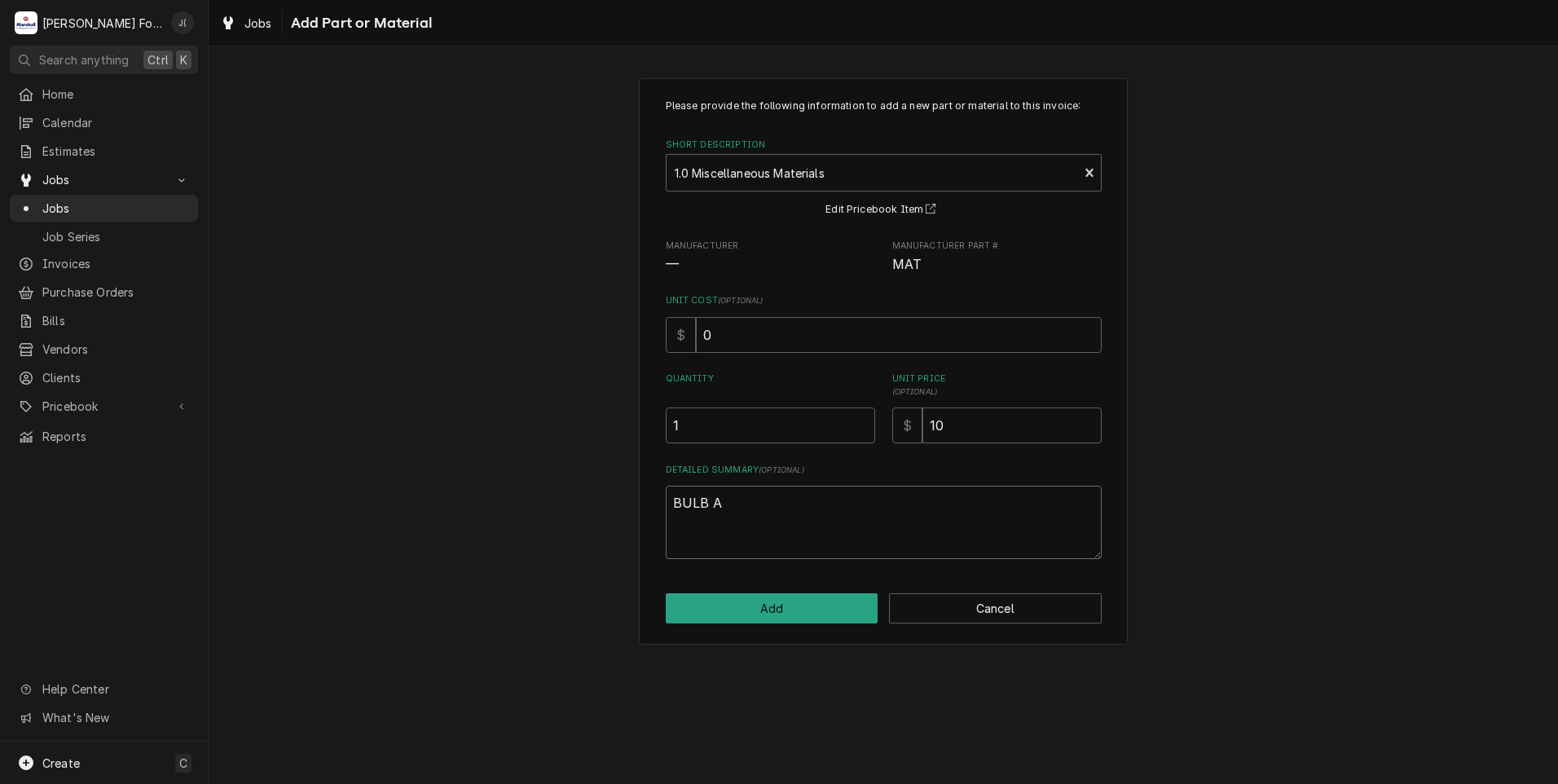
type textarea "x"
type textarea "BULB AS"
type textarea "x"
type textarea "BULB ASS"
type textarea "x"
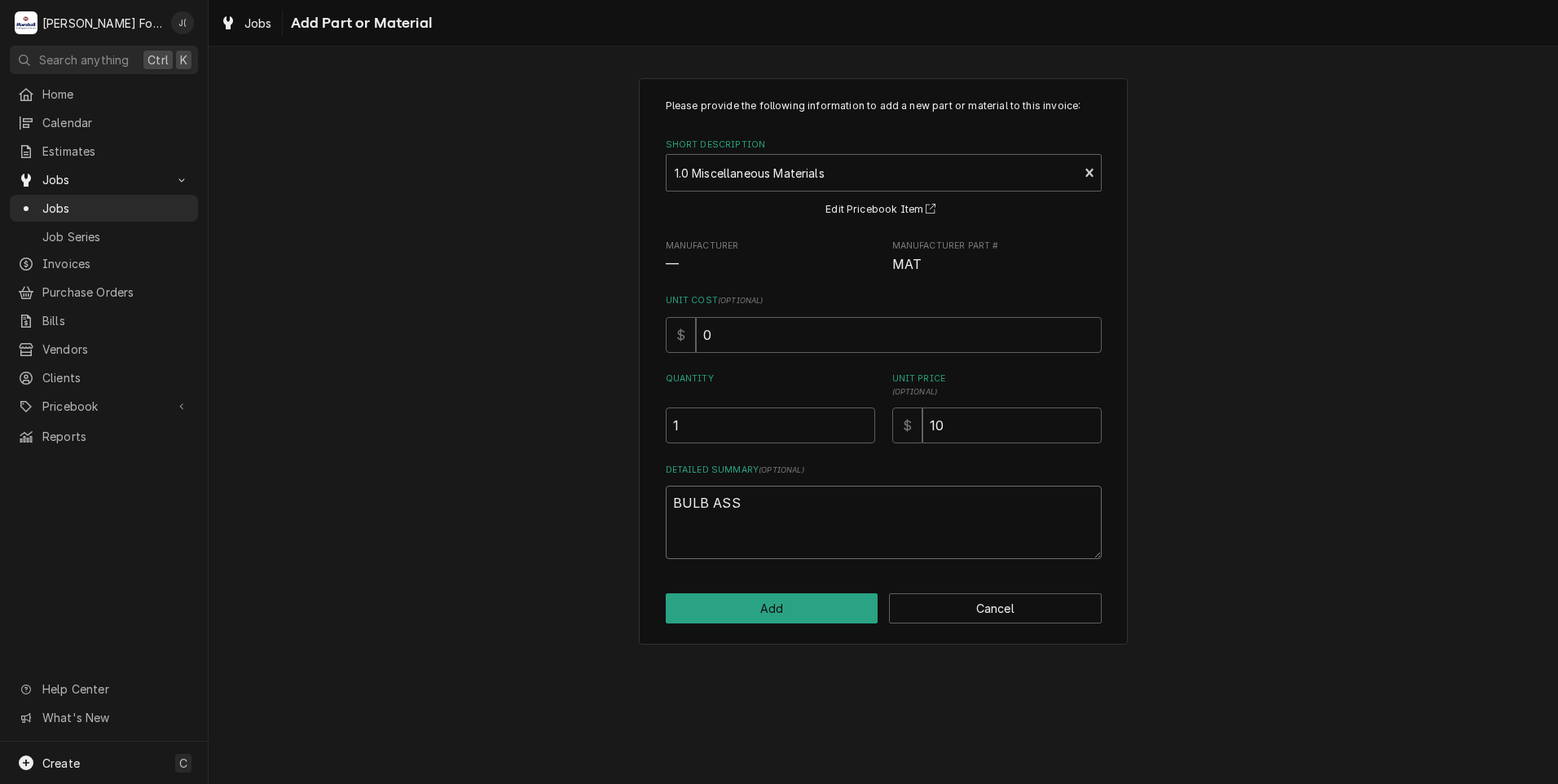
type textarea "BULB ASSE"
type textarea "x"
type textarea "BULB ASSEM"
type textarea "x"
type textarea "BULB ASSEMB"
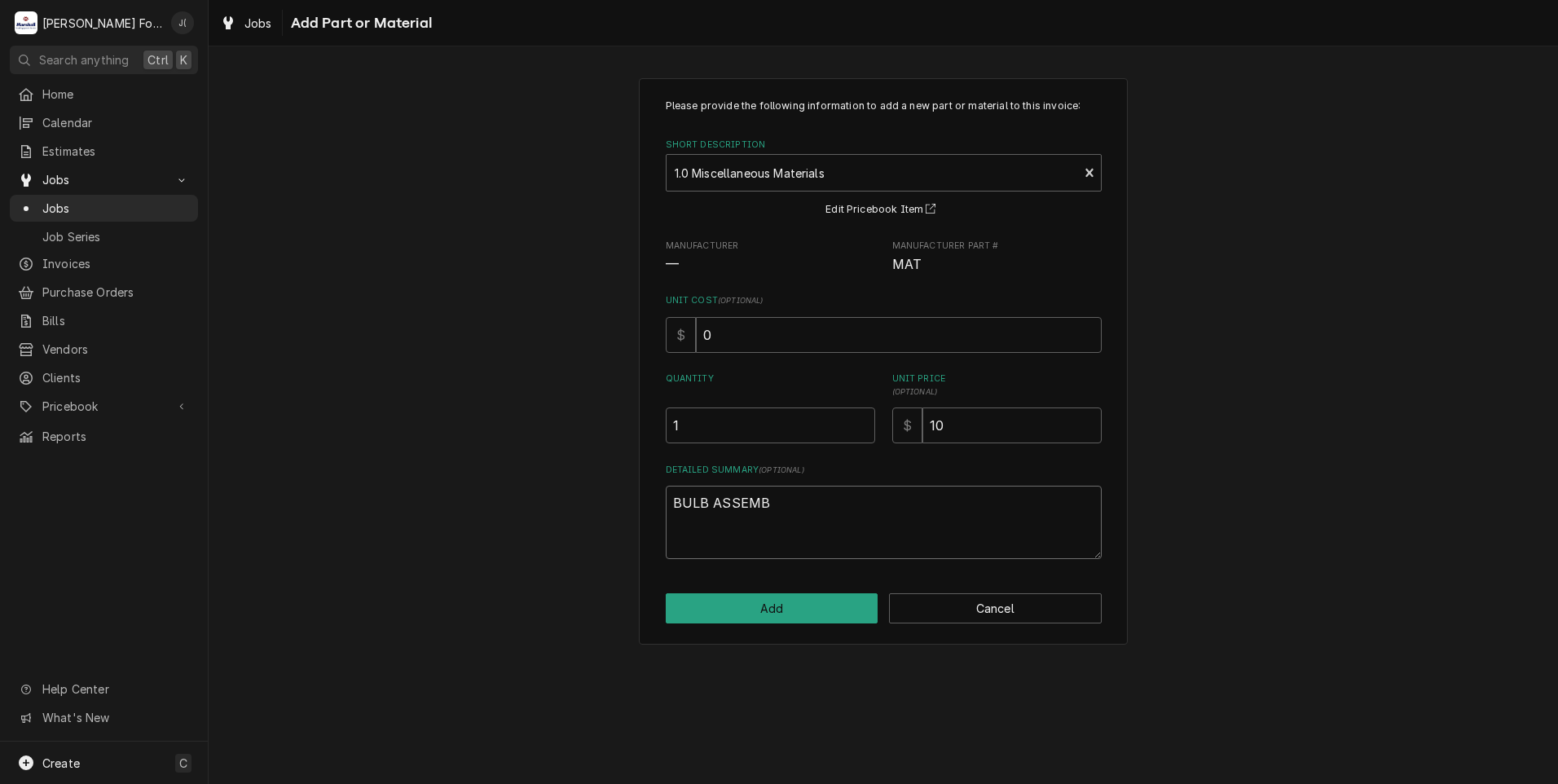
type textarea "x"
type textarea "BULB ASSEMBL"
type textarea "x"
type textarea "BULB ASSEMBLY"
click at [792, 604] on button "Add" at bounding box center [772, 607] width 212 height 30
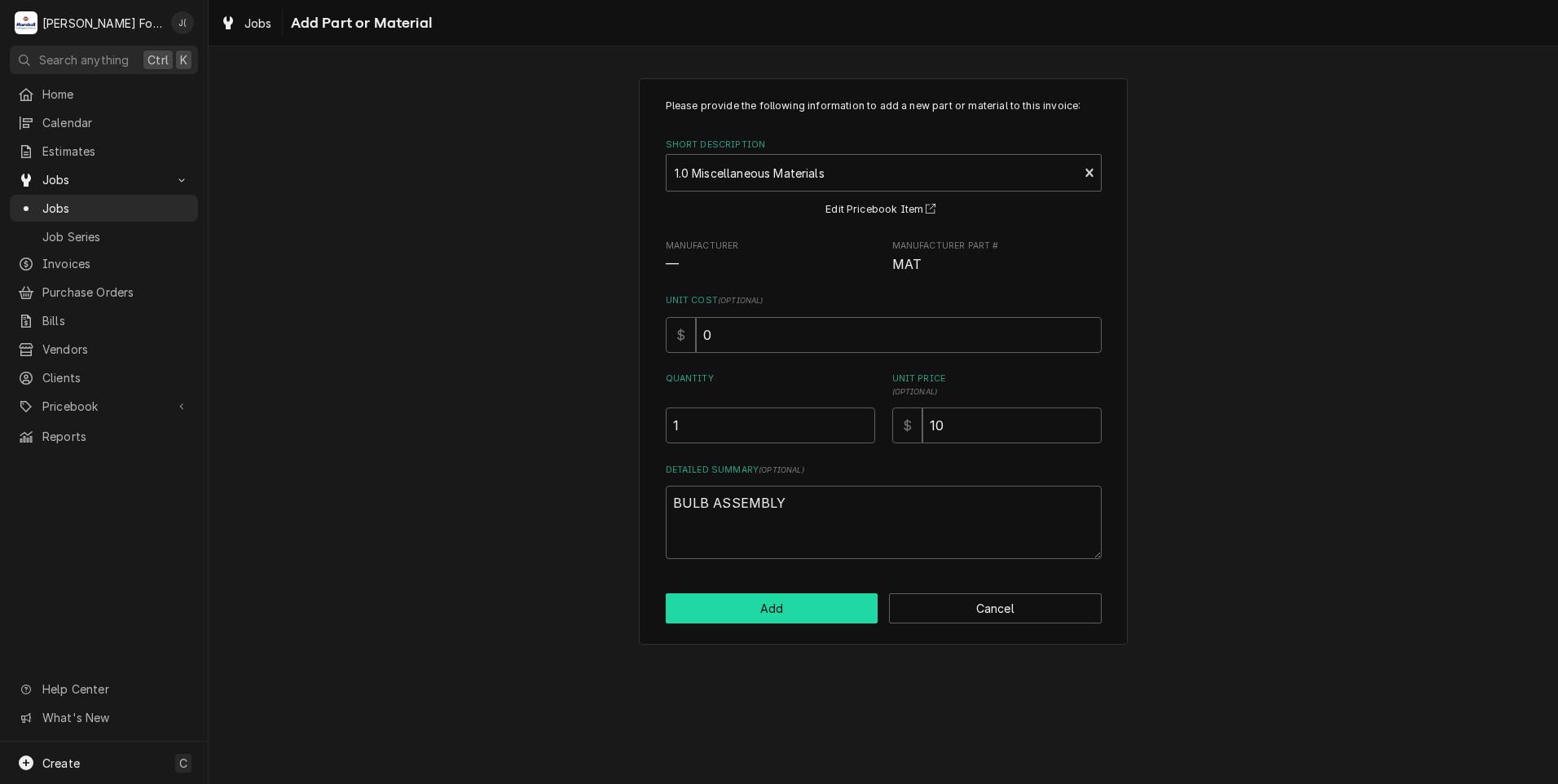
type textarea "x"
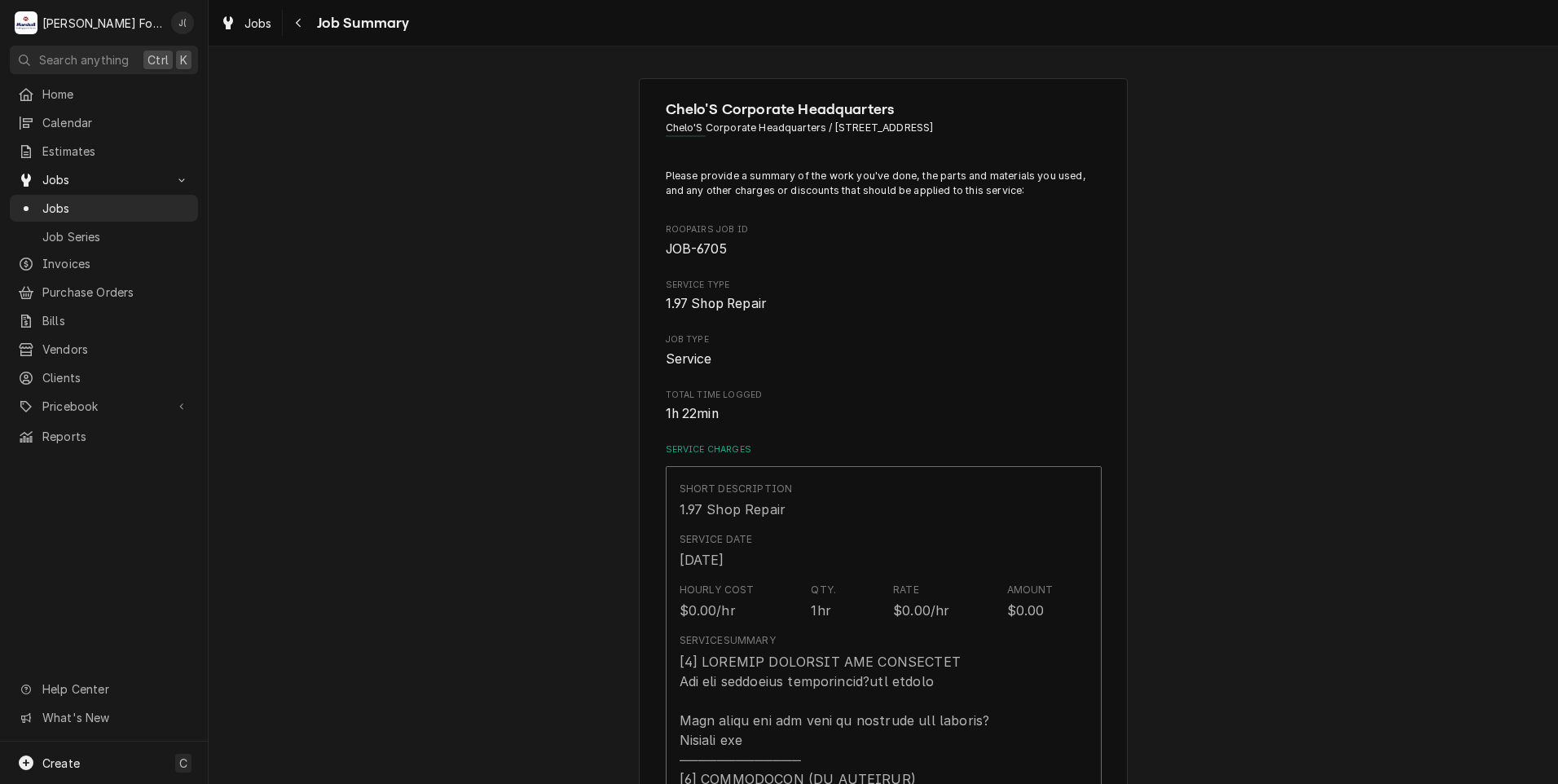
scroll to position [1059, 0]
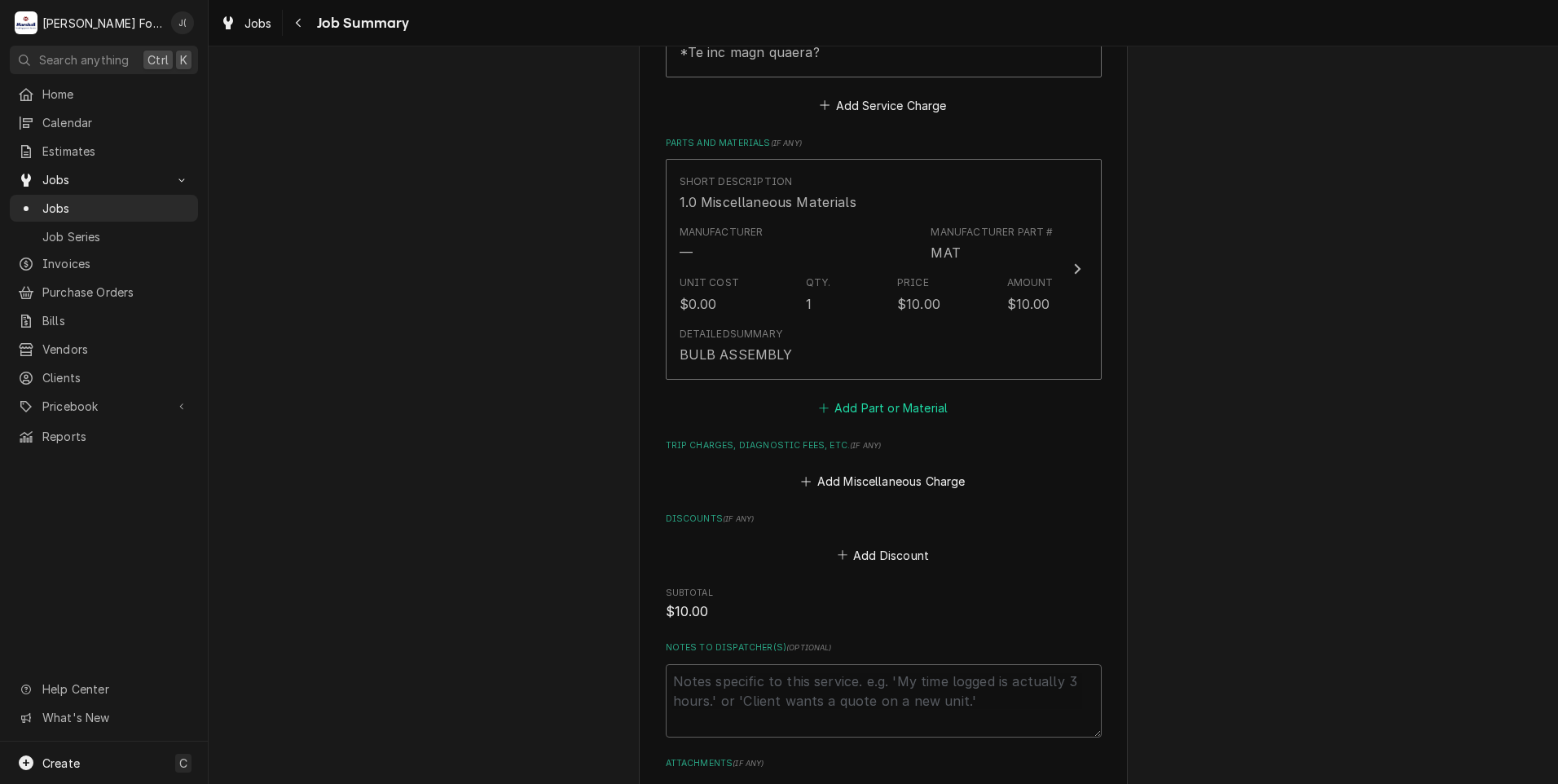
click at [865, 396] on button "Add Part or Material" at bounding box center [883, 407] width 134 height 23
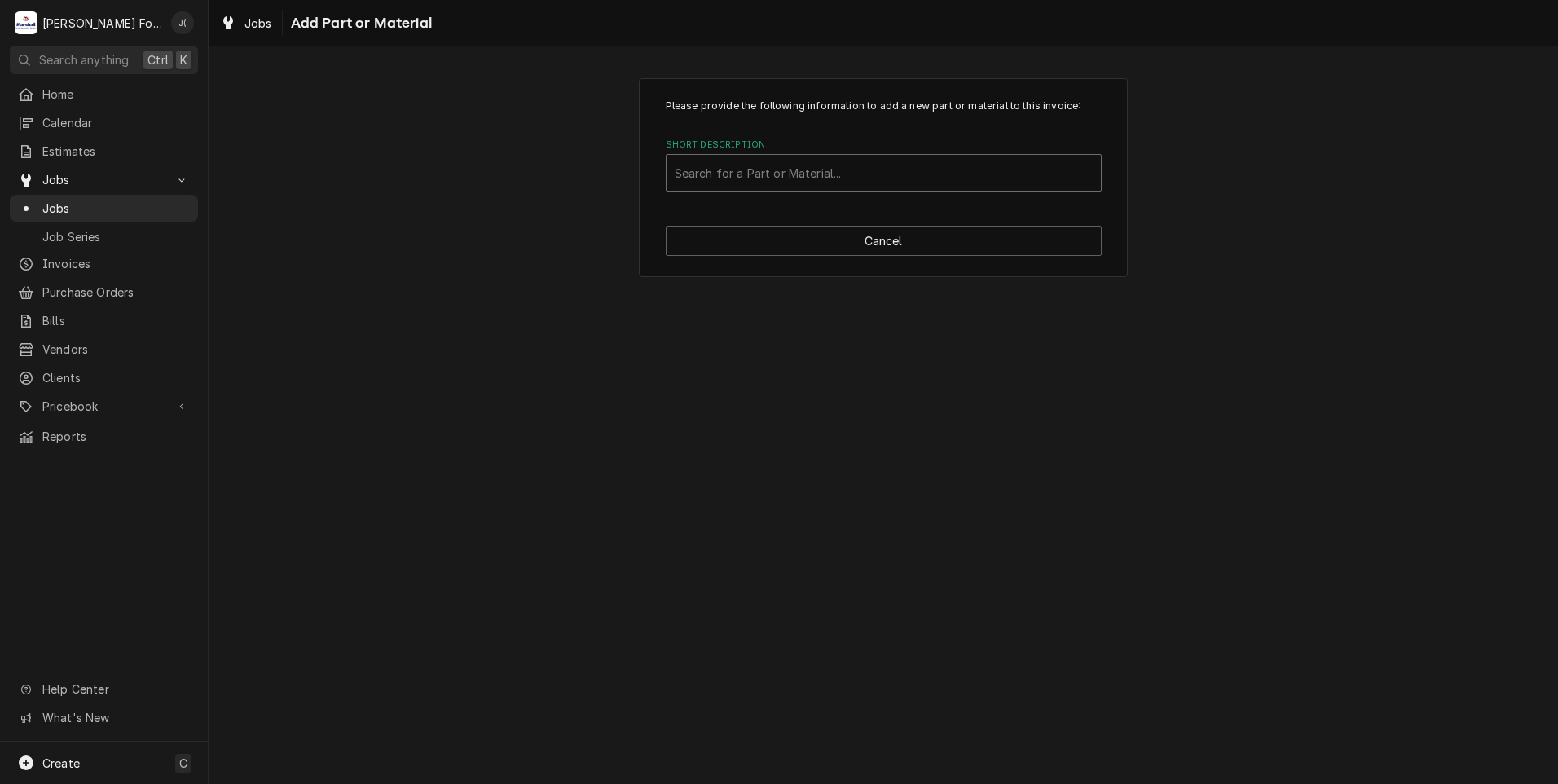
click at [816, 185] on div "Short Description" at bounding box center [883, 172] width 418 height 30
type input "SSDT"
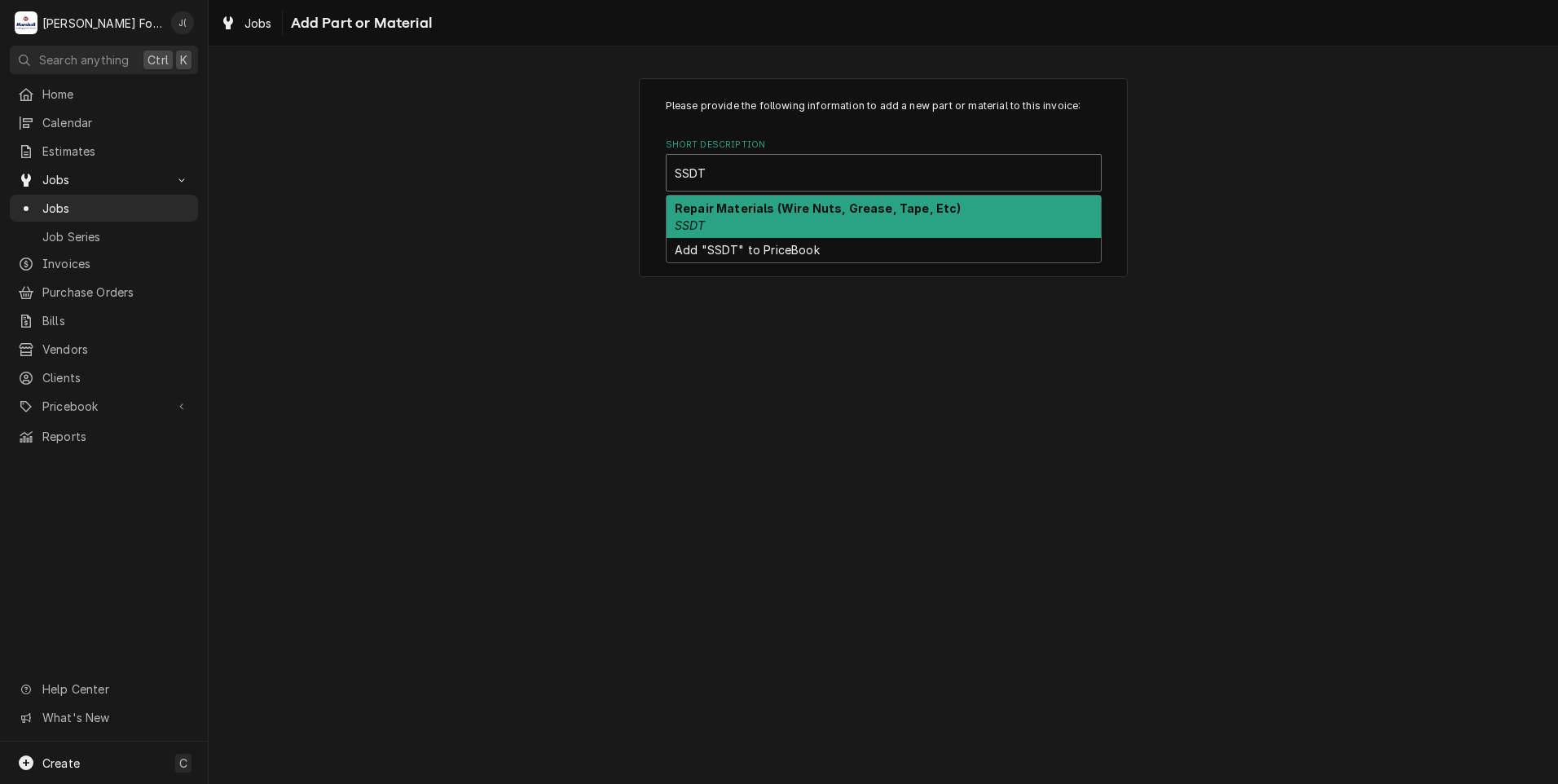
click at [730, 223] on div "Repair Materials (Wire Nuts, Grease, Tape, Etc) SSDT" at bounding box center [883, 217] width 434 height 42
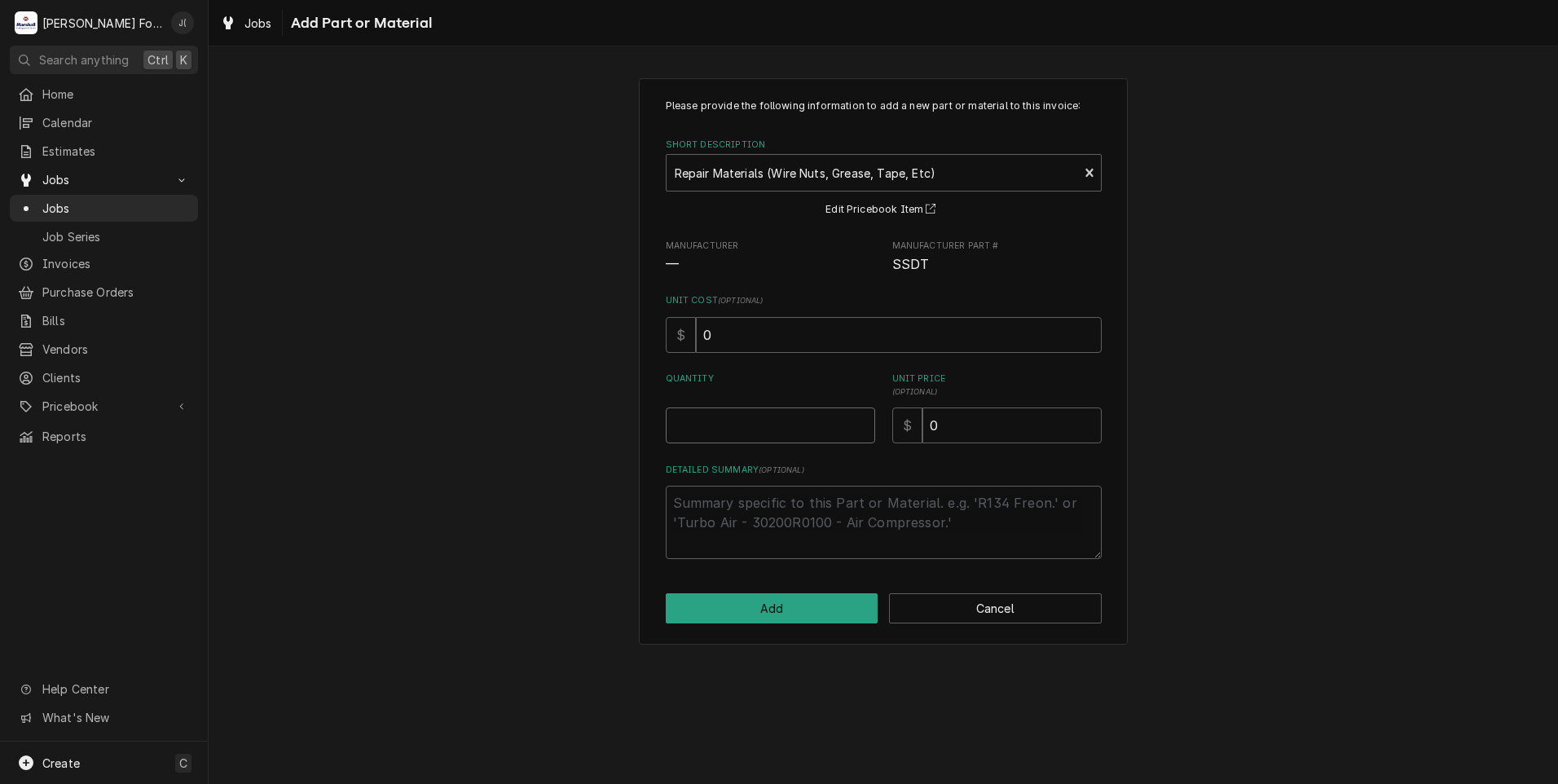
click at [725, 411] on input "Quantity" at bounding box center [771, 426] width 210 height 36
type textarea "x"
type input "1"
type textarea "x"
type input "2"
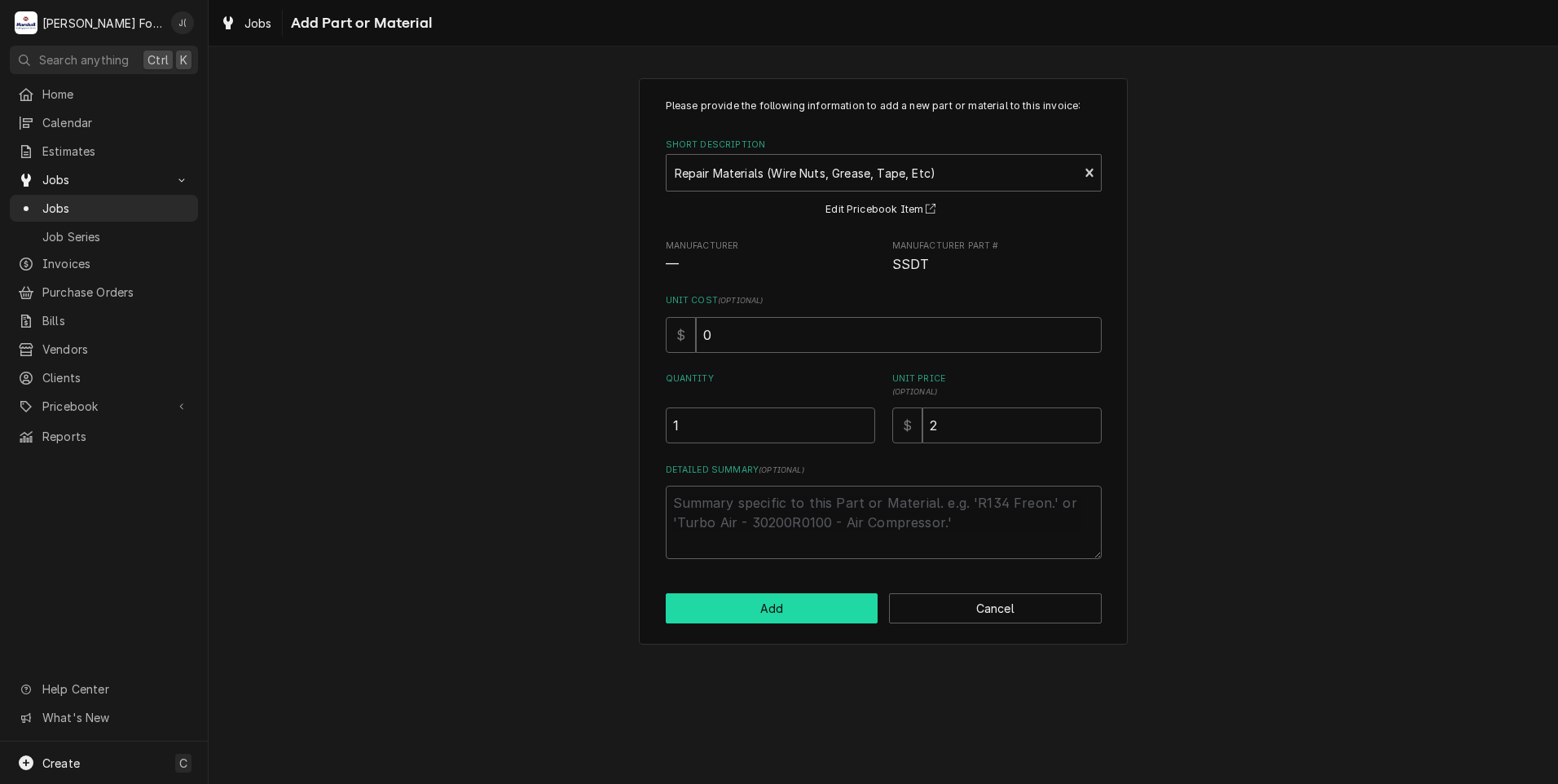
click at [673, 607] on button "Add" at bounding box center [772, 607] width 212 height 30
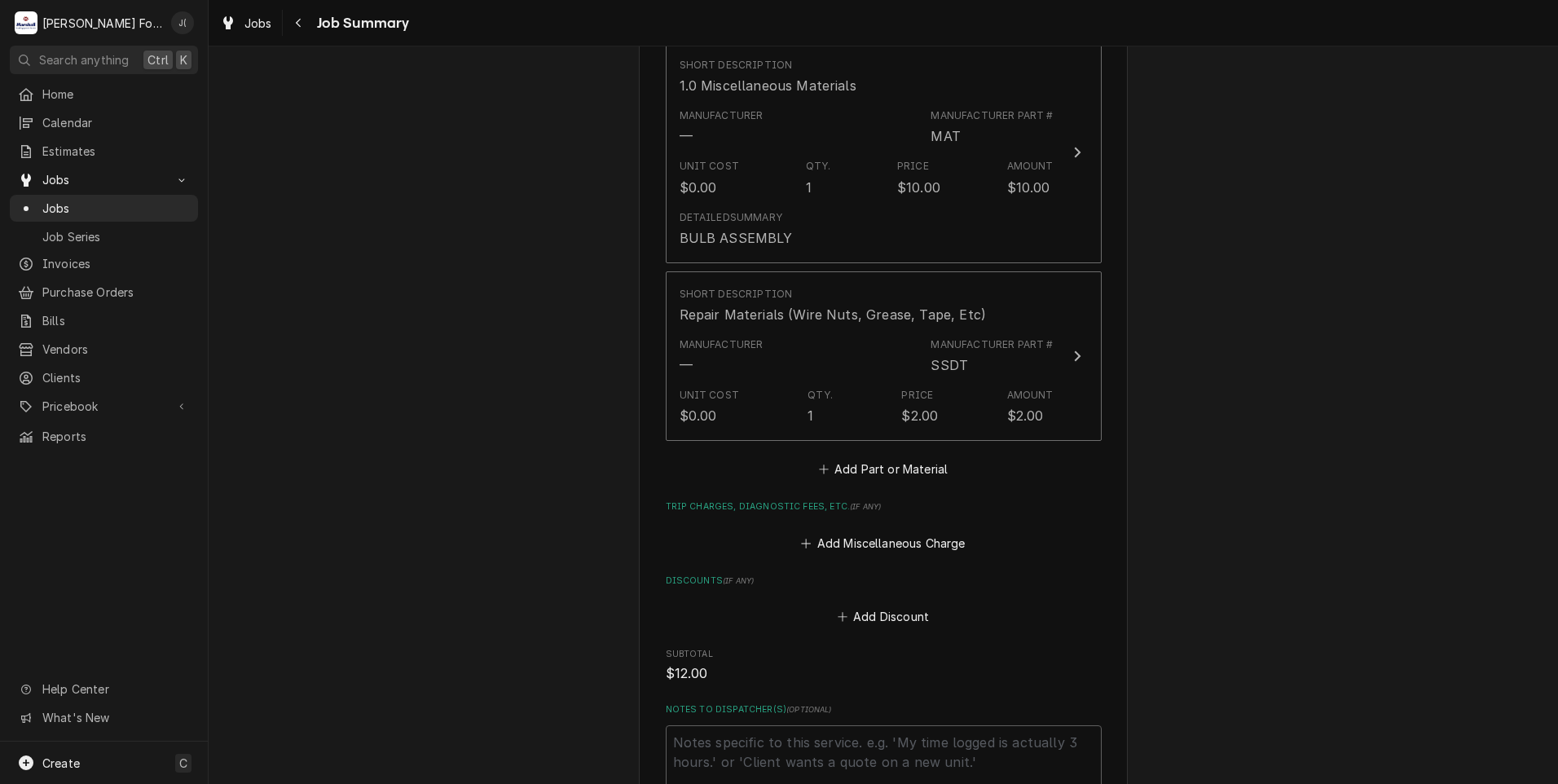
scroll to position [1497, 0]
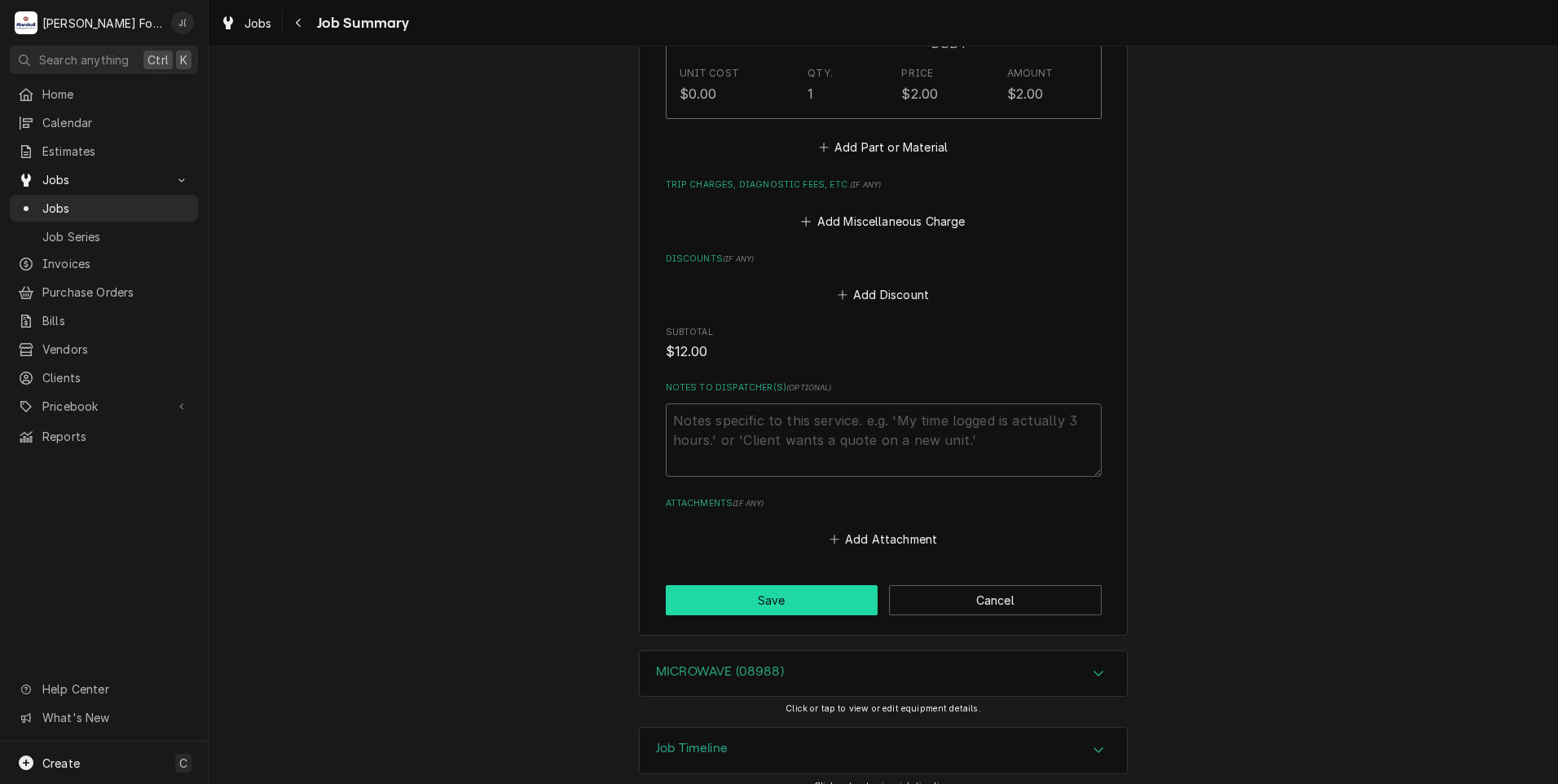
click at [726, 585] on button "Save" at bounding box center [772, 600] width 212 height 30
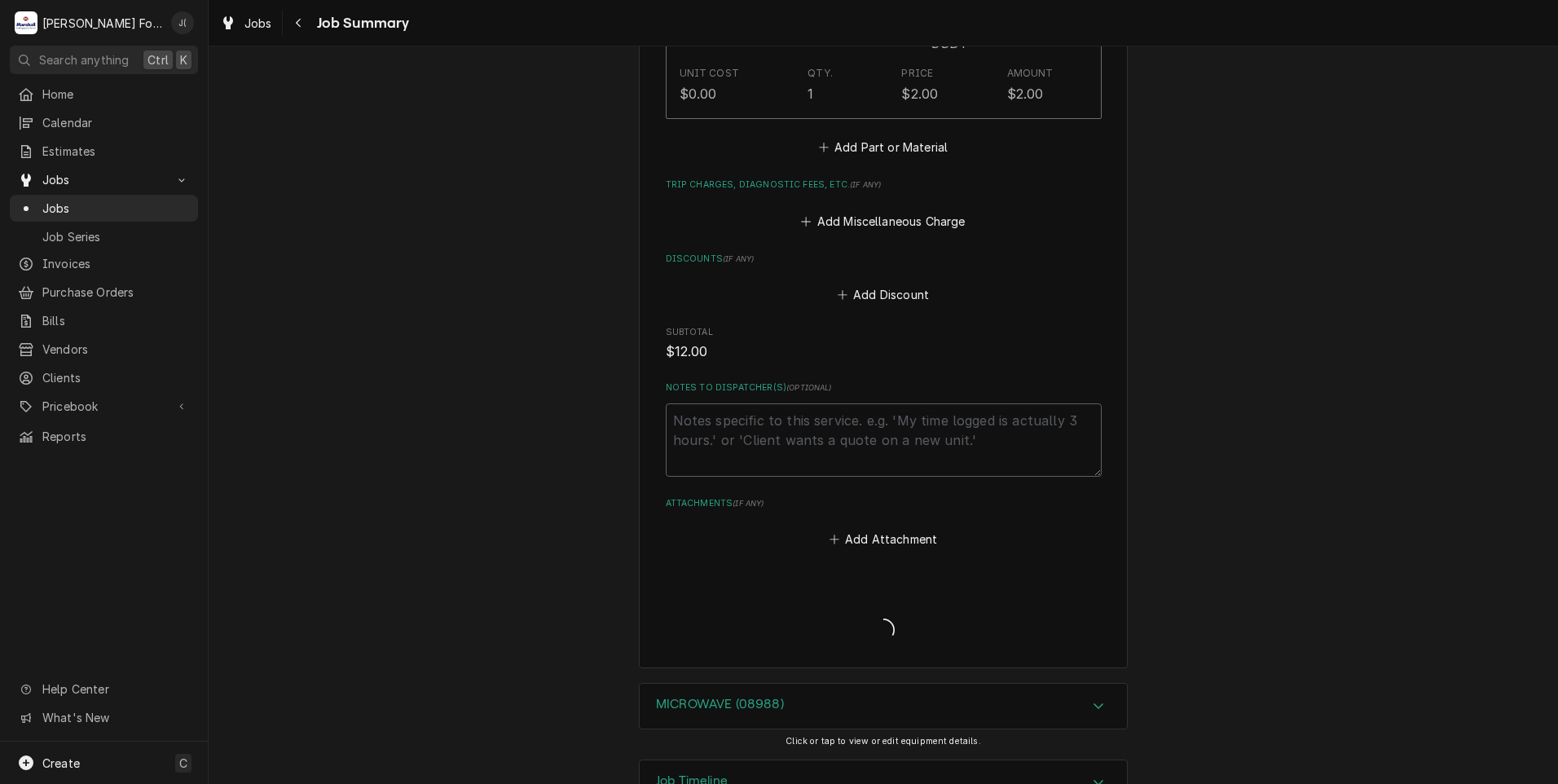
type textarea "x"
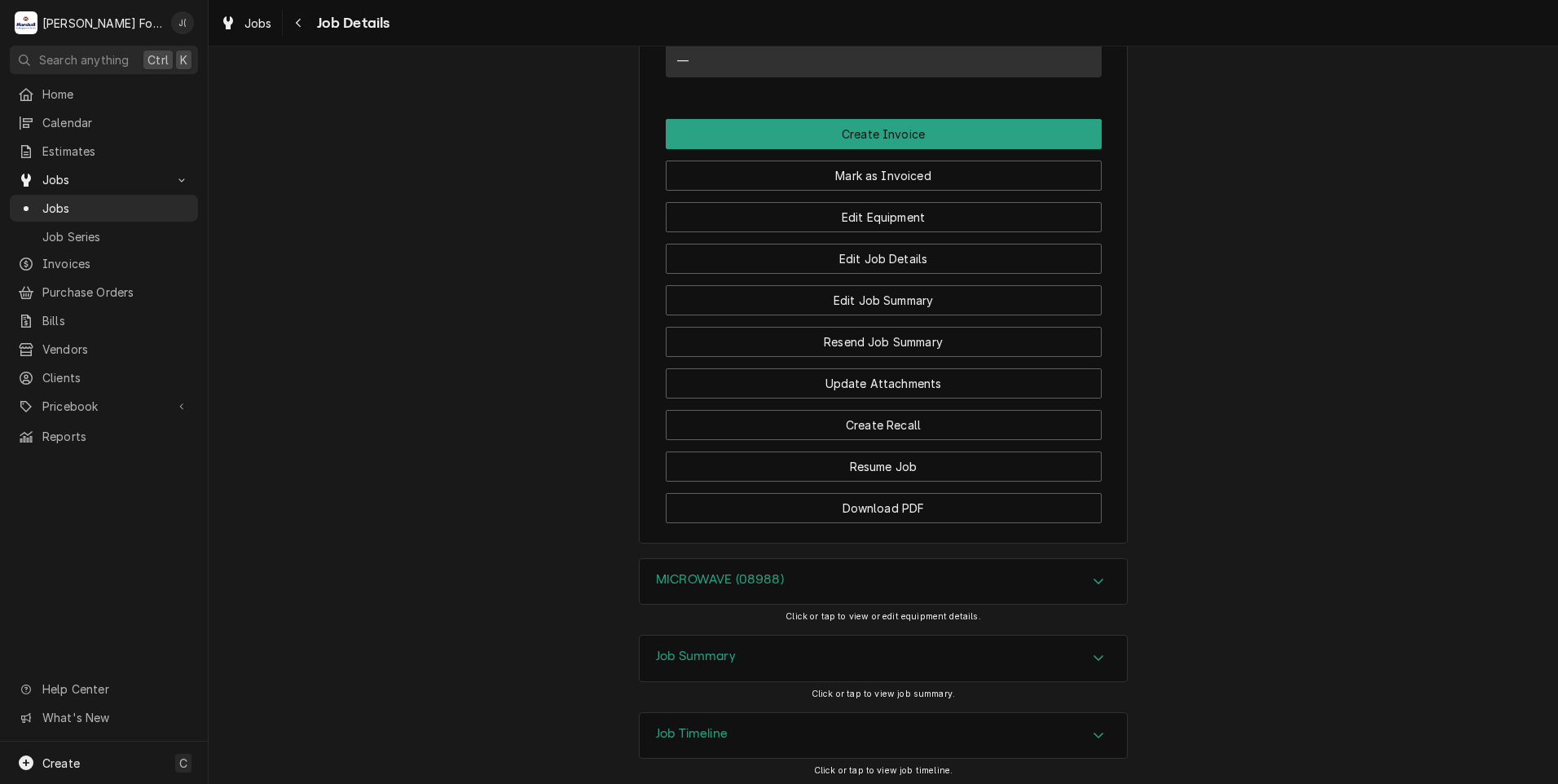
scroll to position [1314, 0]
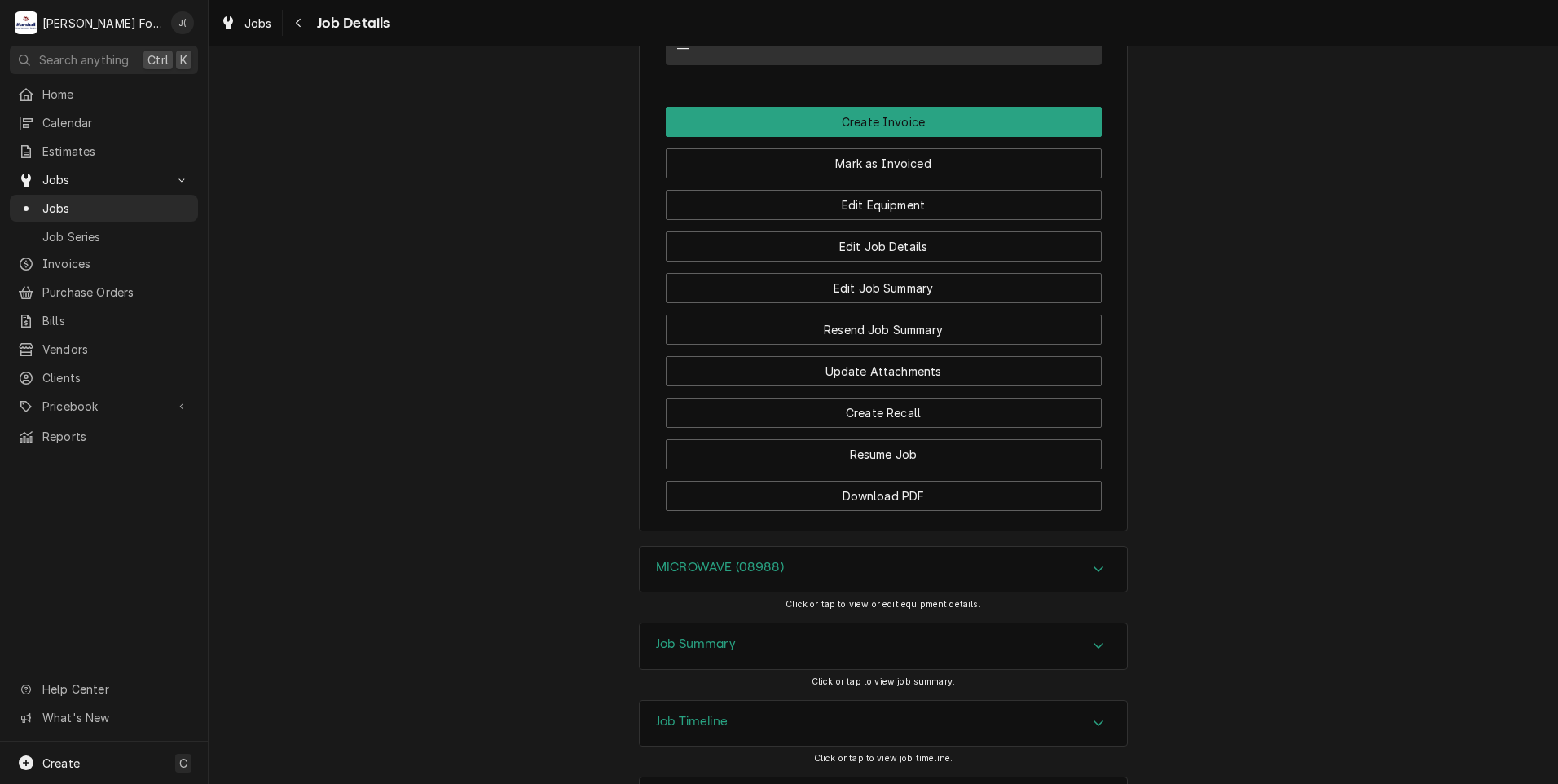
click at [667, 636] on h3 "Job Summary" at bounding box center [696, 644] width 80 height 15
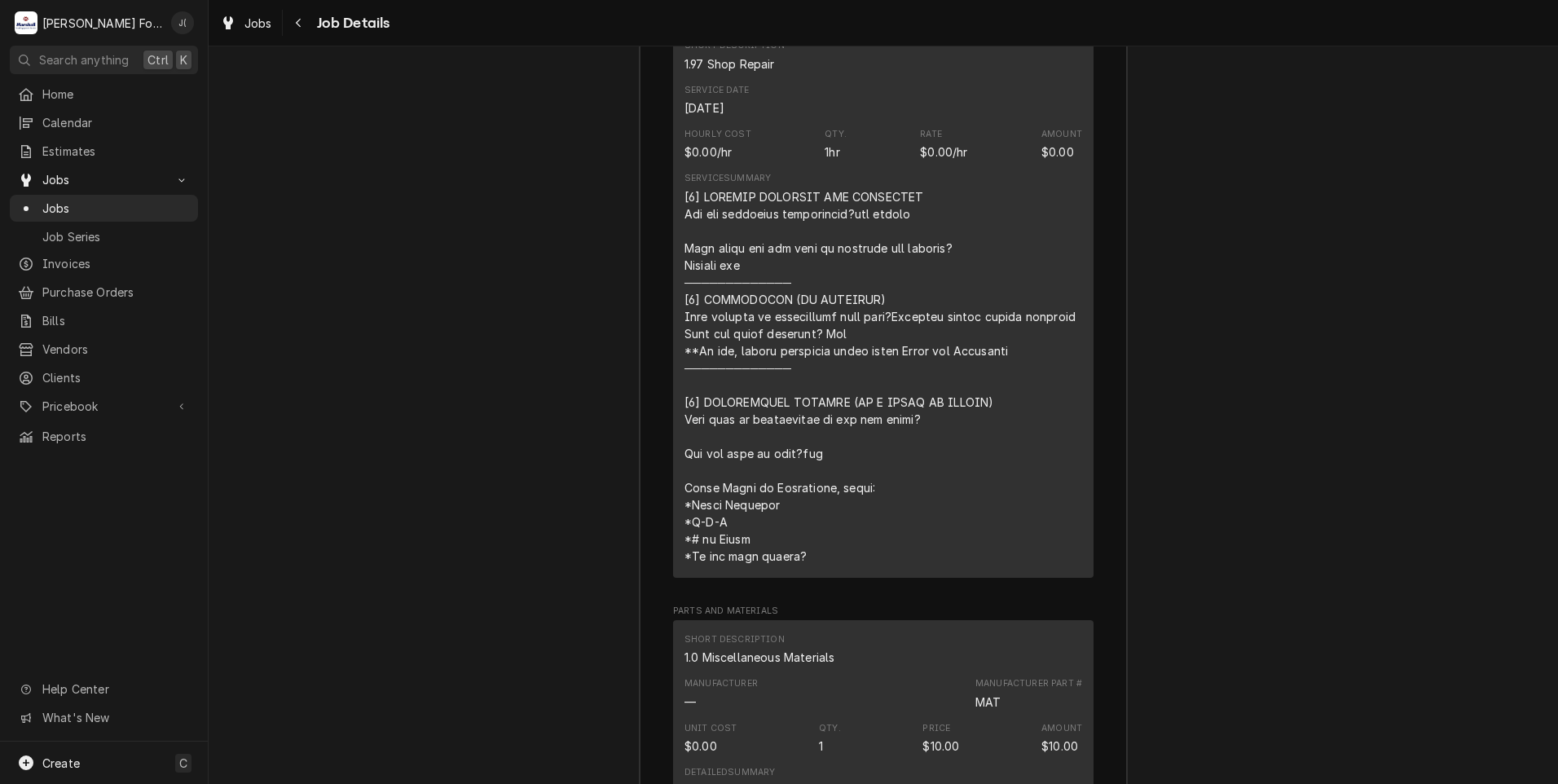
scroll to position [2536, 0]
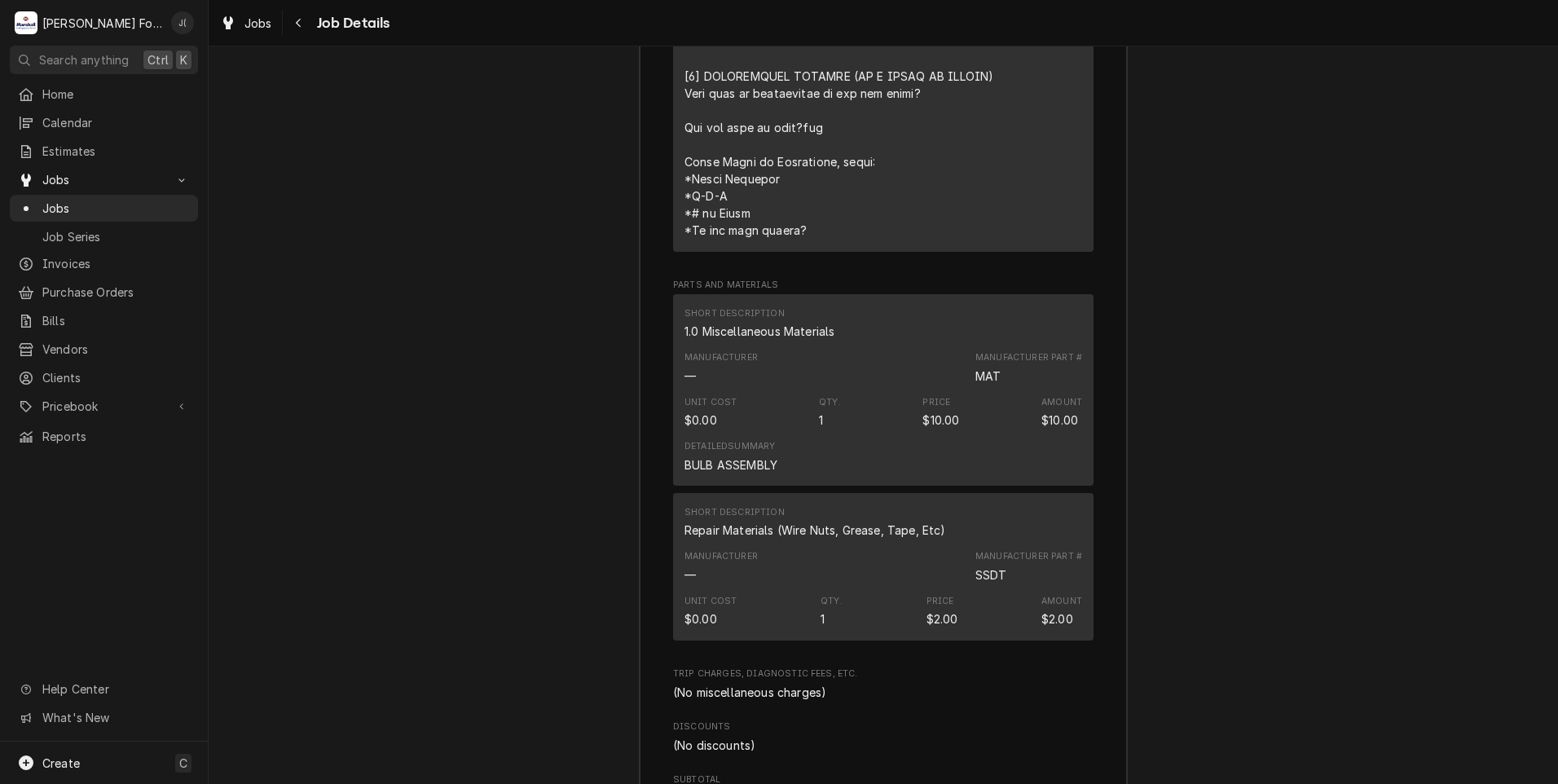
click at [536, 514] on div "Job Summary Roopairs Job ID JOB-6705 Service Type 1.97 Shop Repair Job Type Ser…" at bounding box center [883, 332] width 1350 height 1864
click at [99, 205] on span "Jobs" at bounding box center [116, 208] width 148 height 17
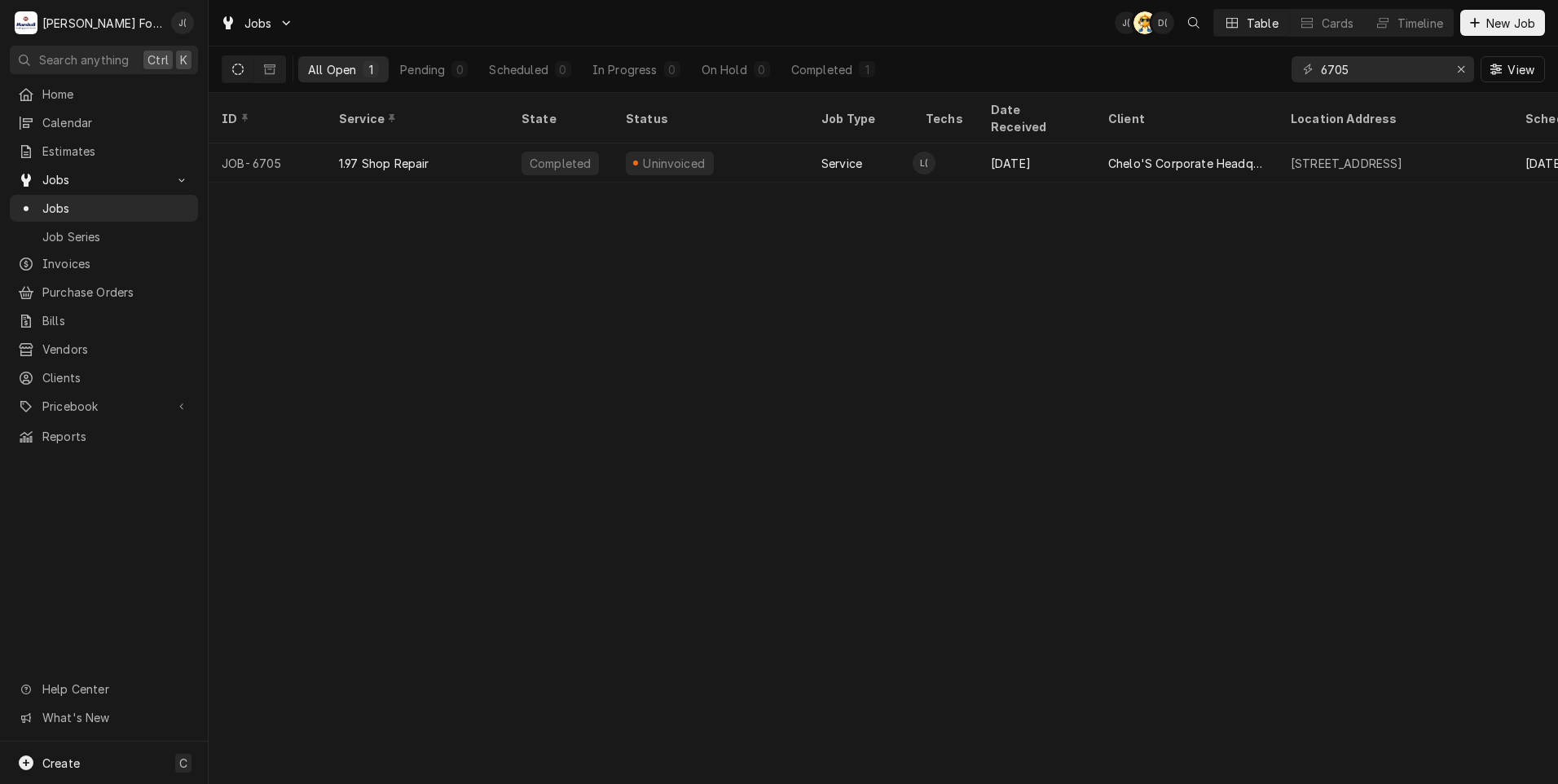
click at [357, 429] on div "ID Service State Status Job Type Techs Date Received Client Location Address Sc…" at bounding box center [883, 438] width 1350 height 691
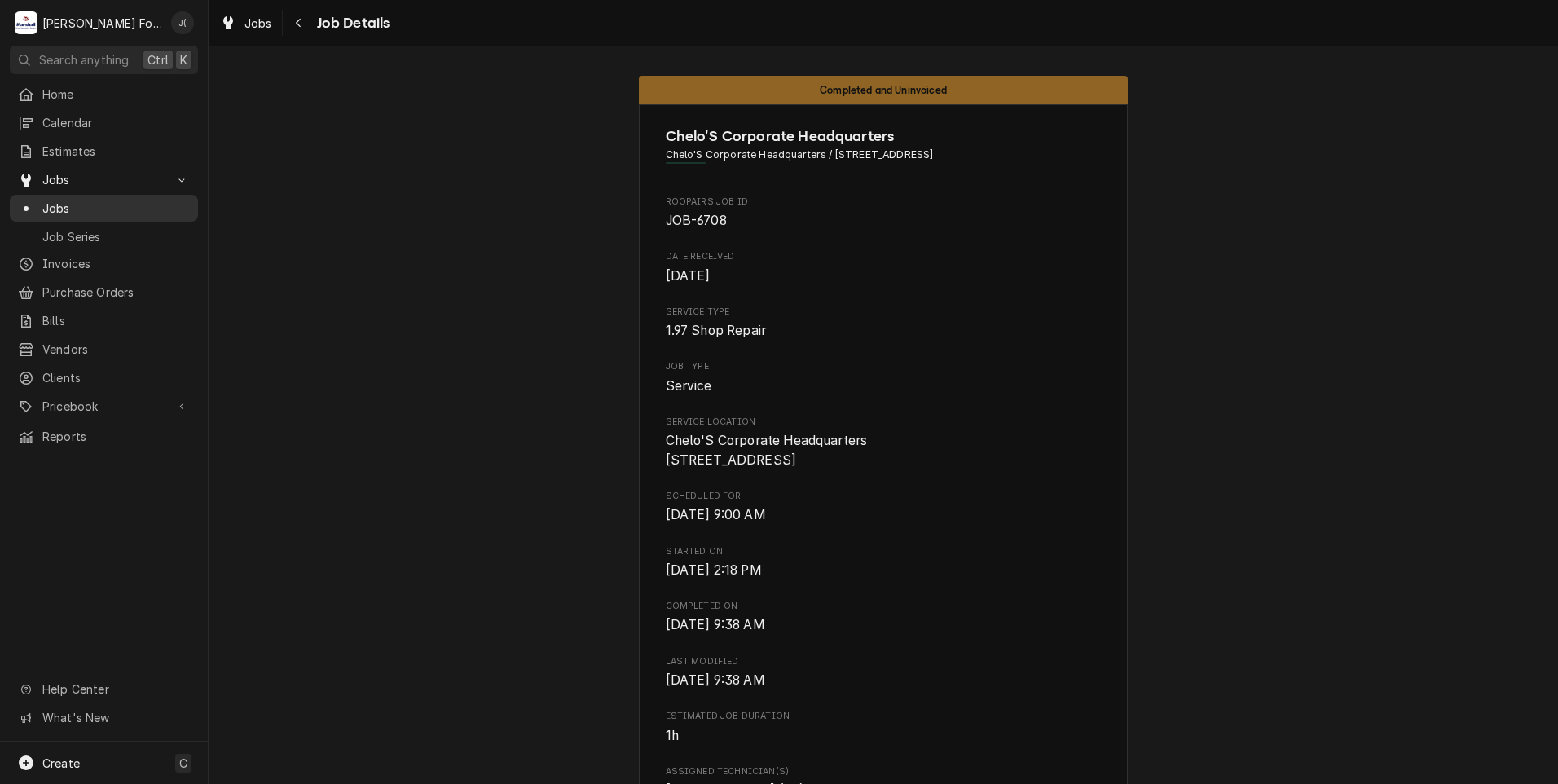
click at [58, 213] on link "Jobs" at bounding box center [104, 208] width 189 height 27
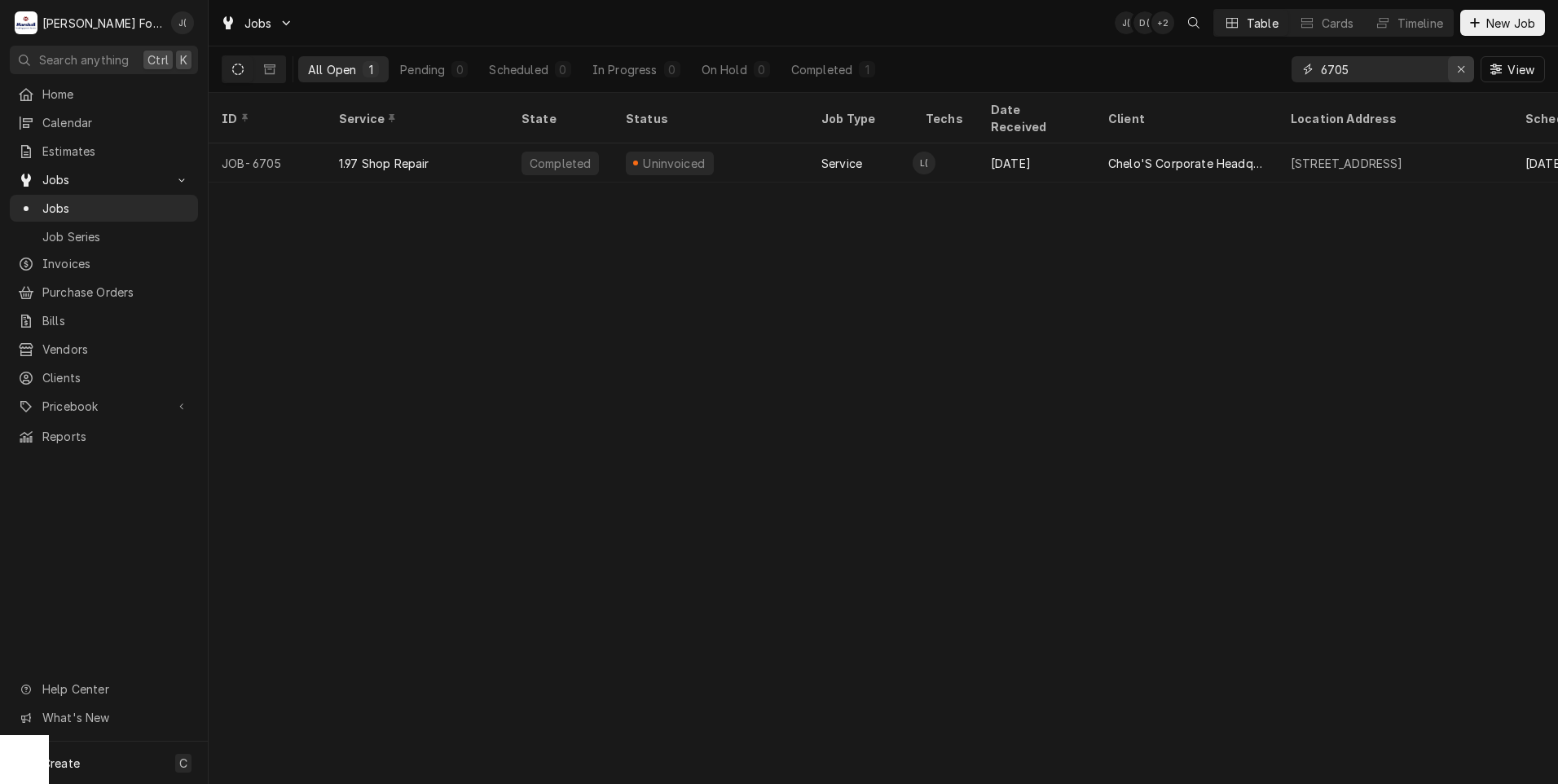
click at [1465, 71] on icon "Erase input" at bounding box center [1461, 69] width 9 height 11
click at [1405, 71] on input "Dynamic Content Wrapper" at bounding box center [1397, 69] width 153 height 26
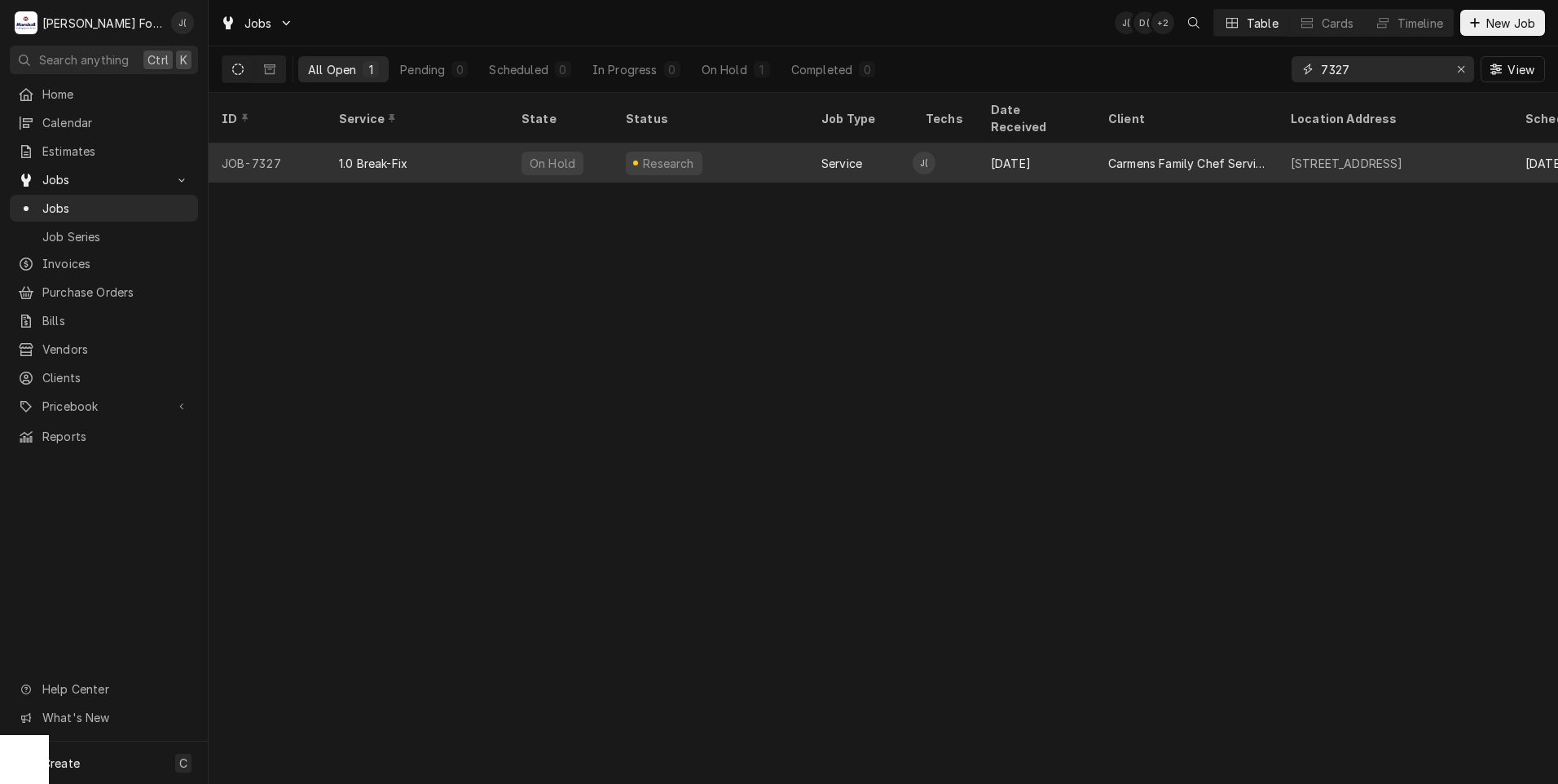
type input "7327"
click at [489, 144] on div "1.0 Break-Fix" at bounding box center [417, 163] width 183 height 39
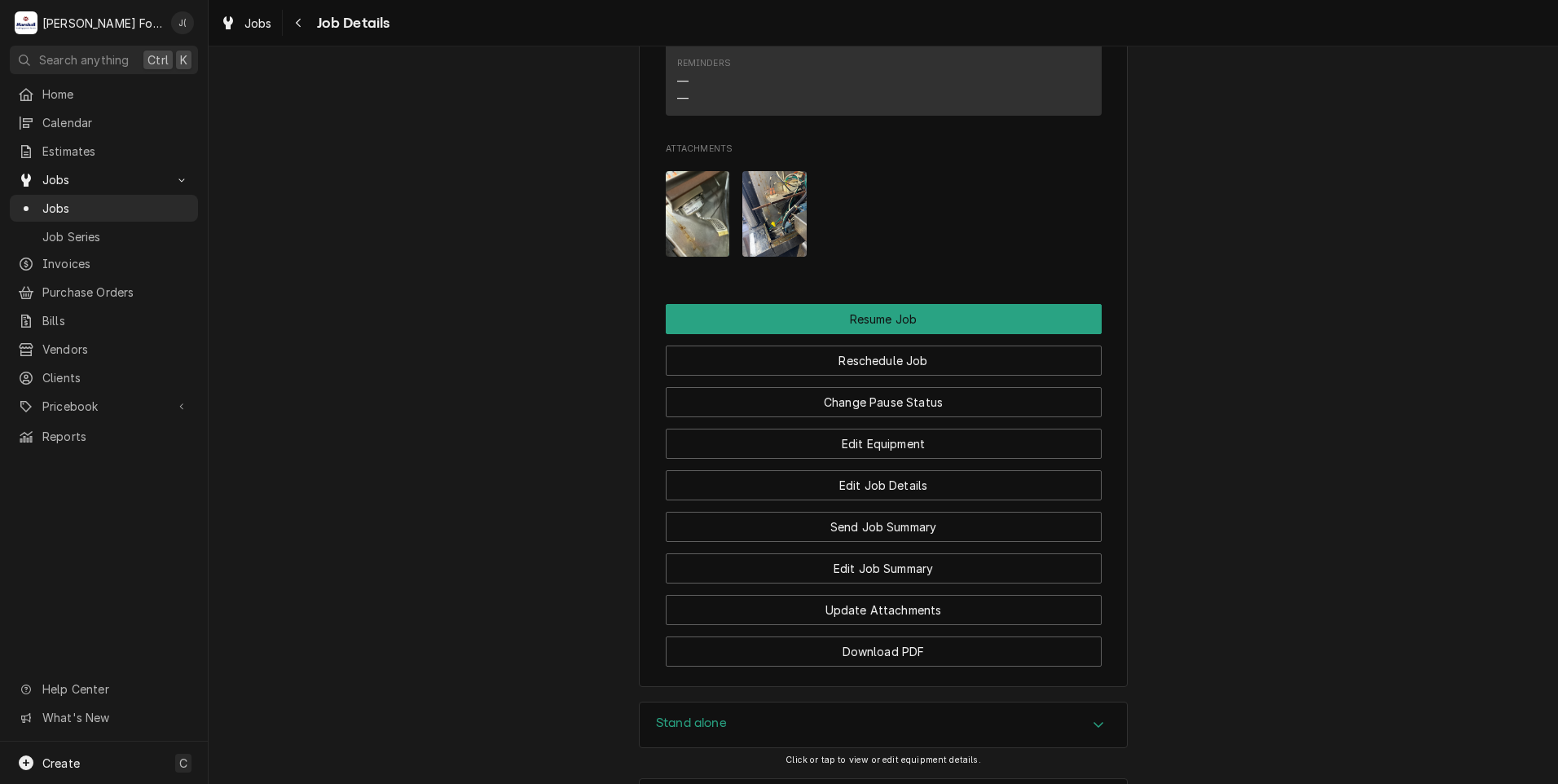
scroll to position [2007, 0]
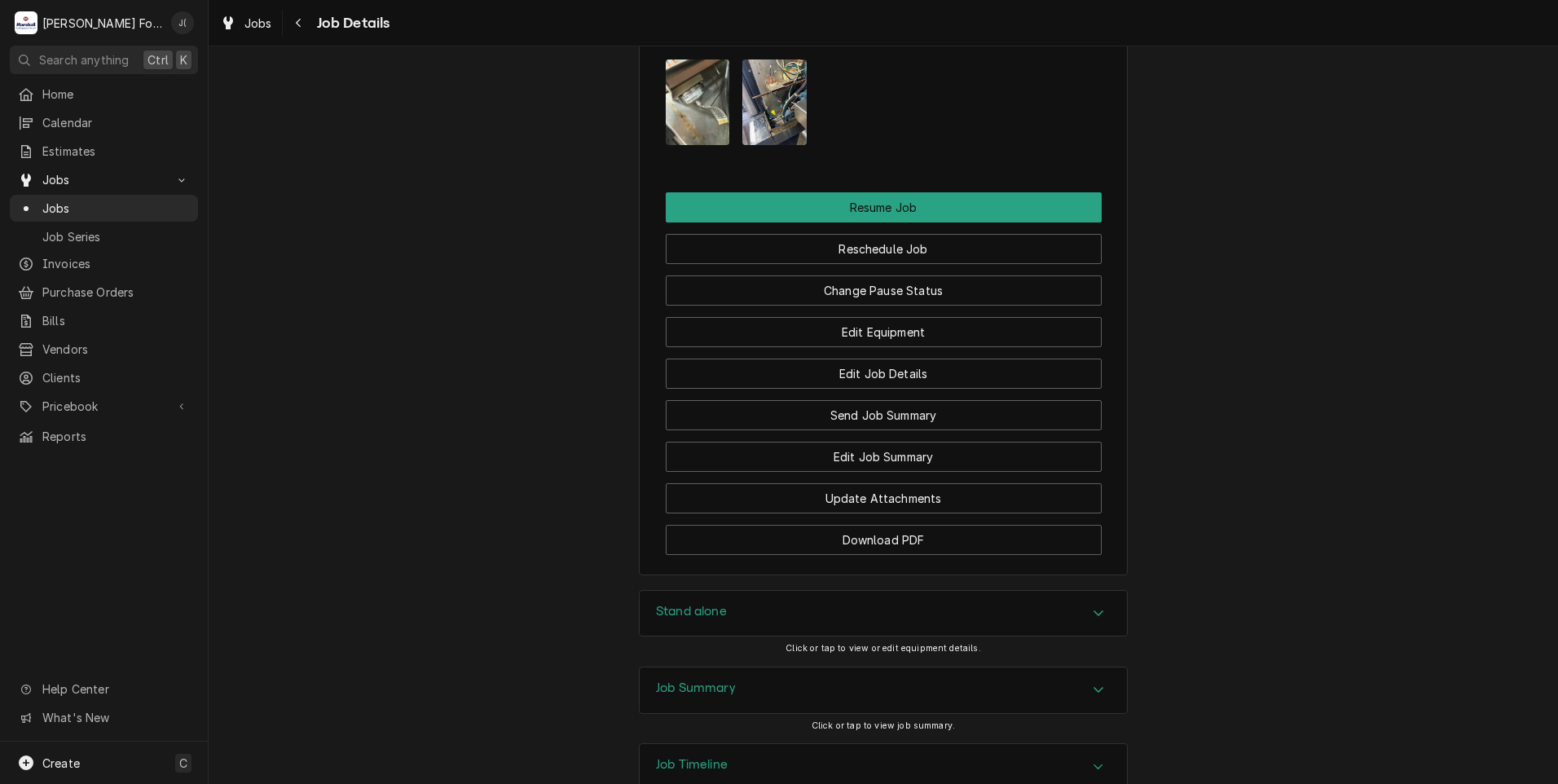
click at [704, 604] on h3 "Stand alone" at bounding box center [691, 612] width 71 height 15
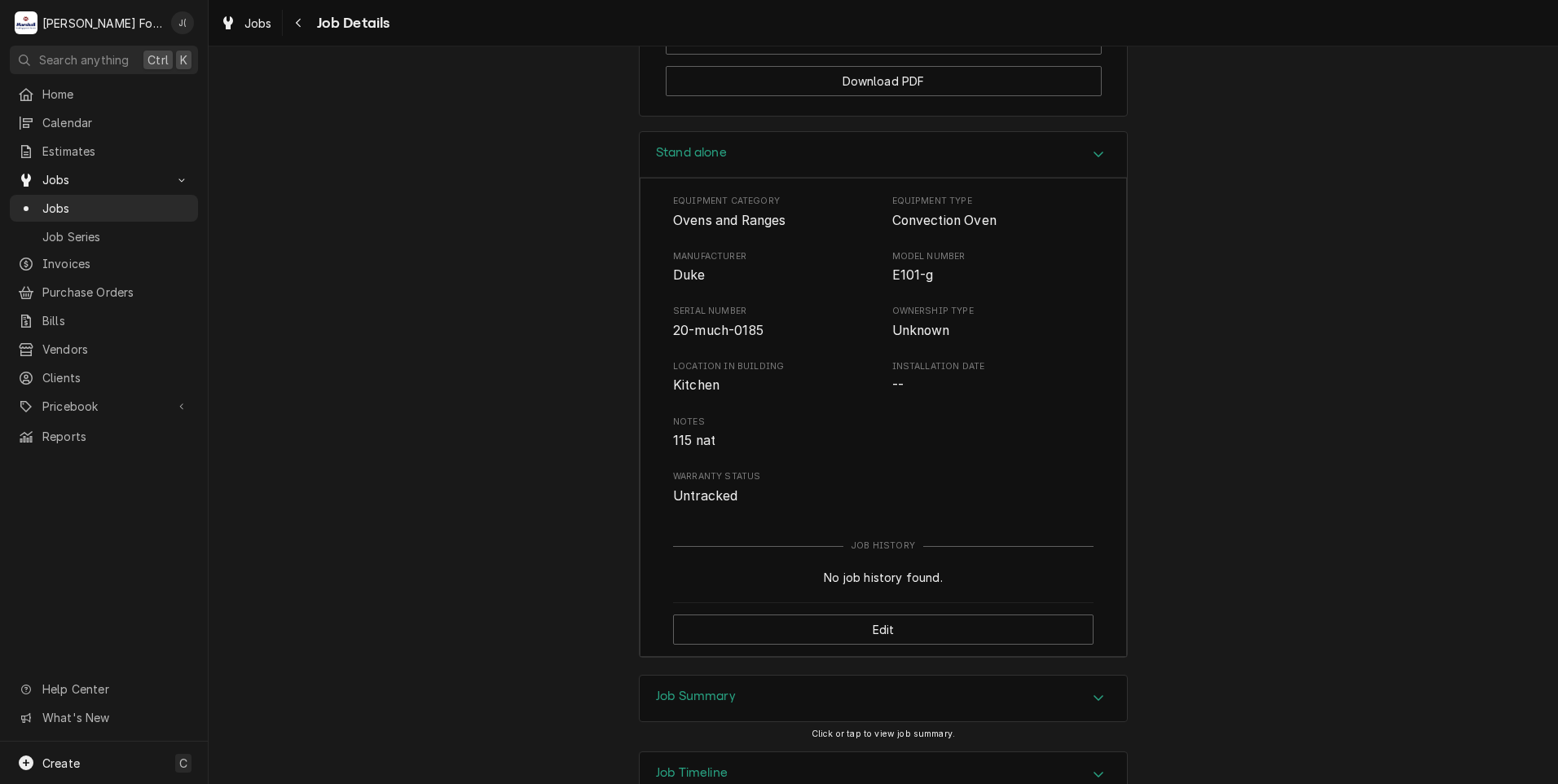
scroll to position [2473, 0]
click at [700, 681] on h3 "Job Summary" at bounding box center [696, 689] width 80 height 15
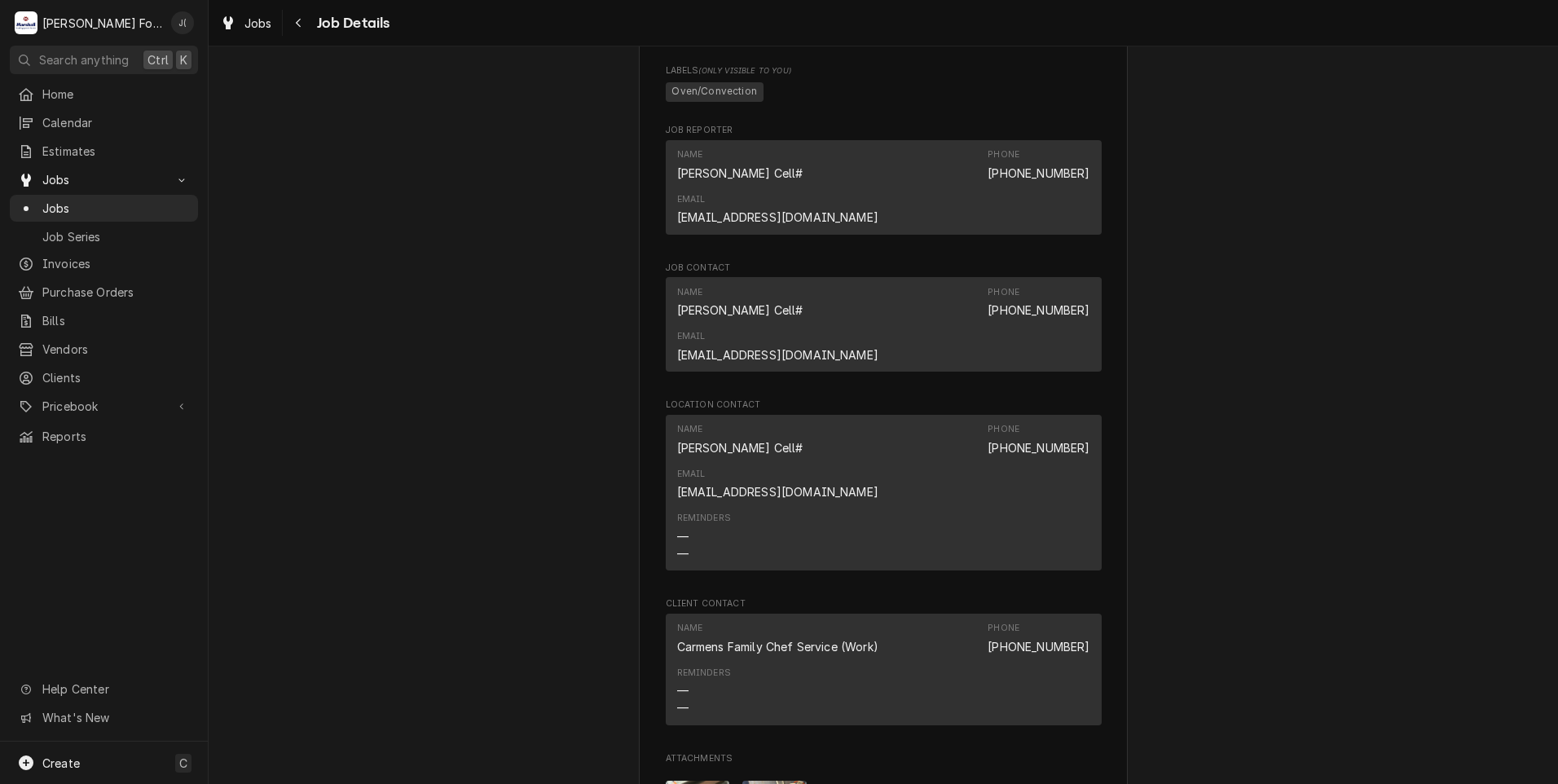
scroll to position [1413, 0]
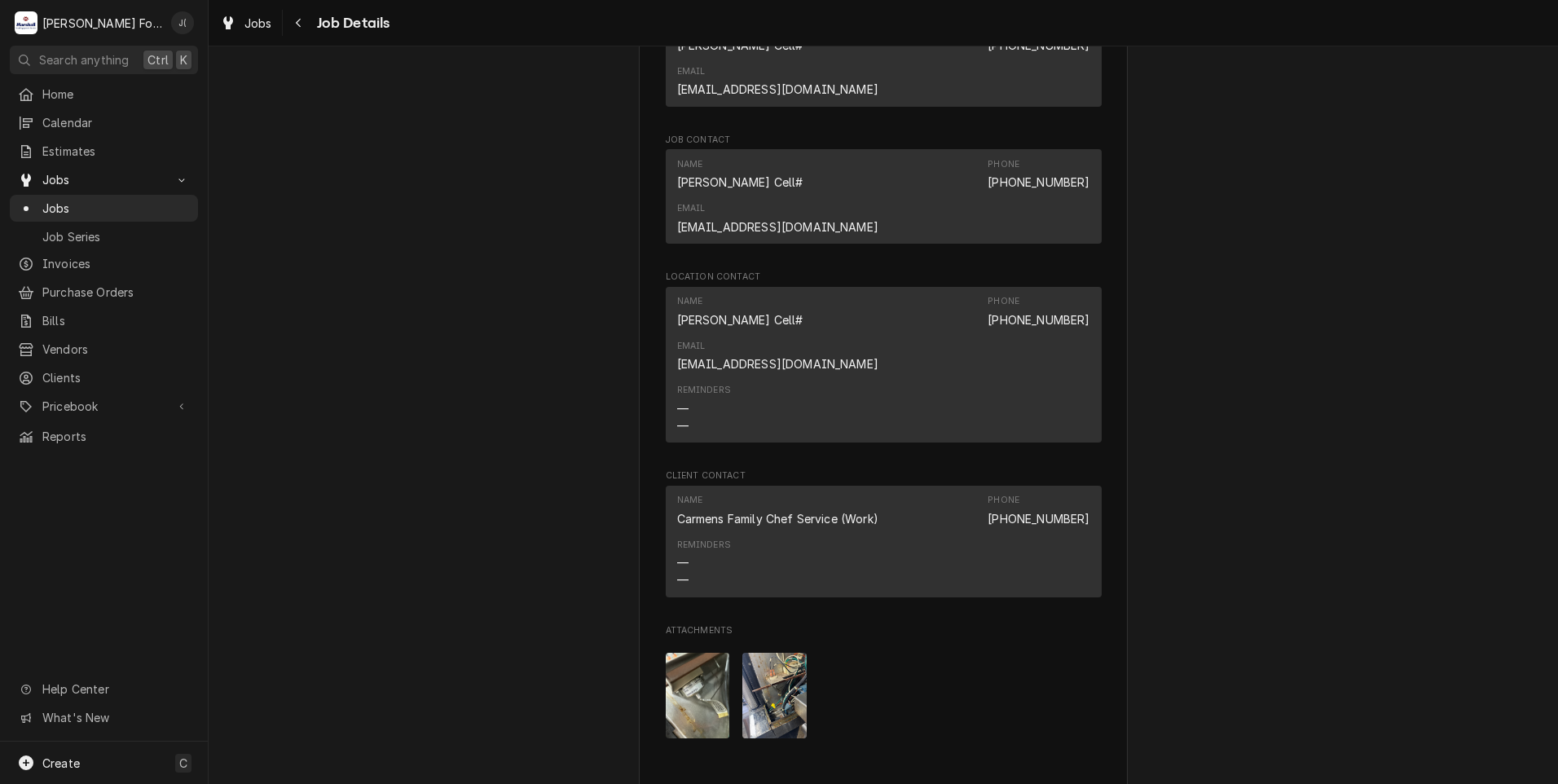
click at [708, 652] on img "Attachments" at bounding box center [698, 695] width 65 height 86
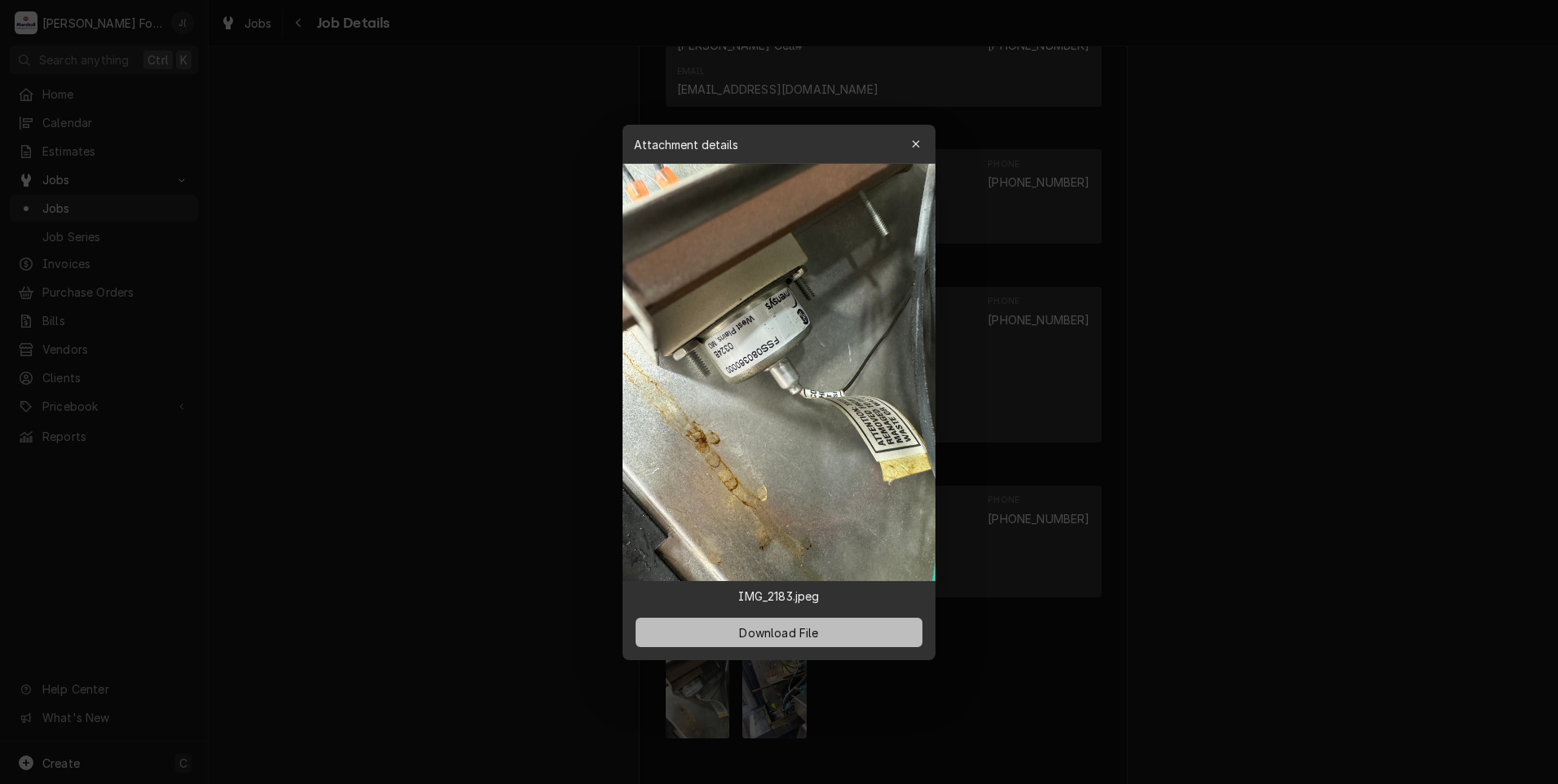
click at [824, 635] on button "Download File" at bounding box center [779, 632] width 287 height 30
click at [914, 144] on icon "button" at bounding box center [917, 144] width 9 height 11
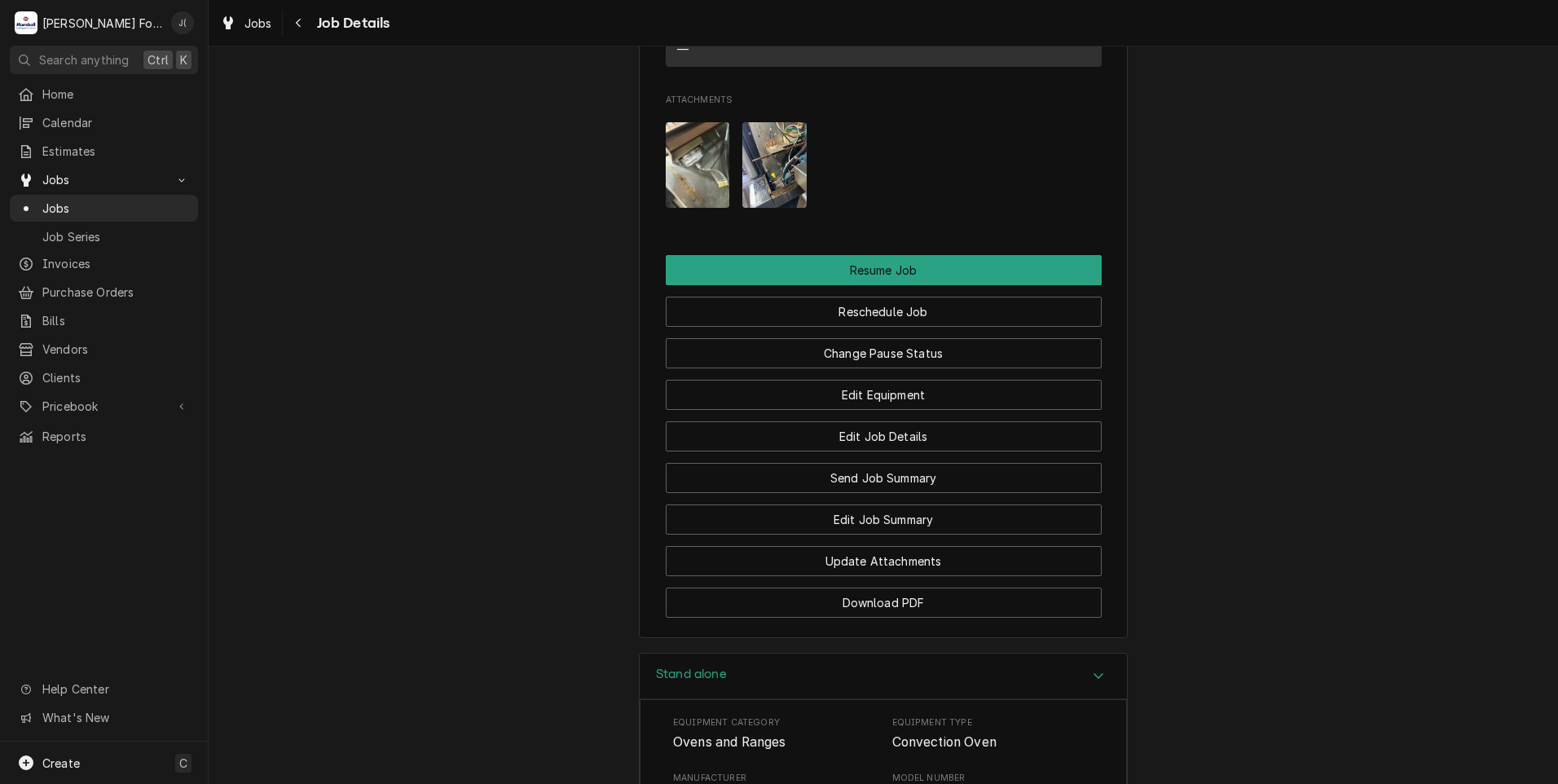
scroll to position [1742, 0]
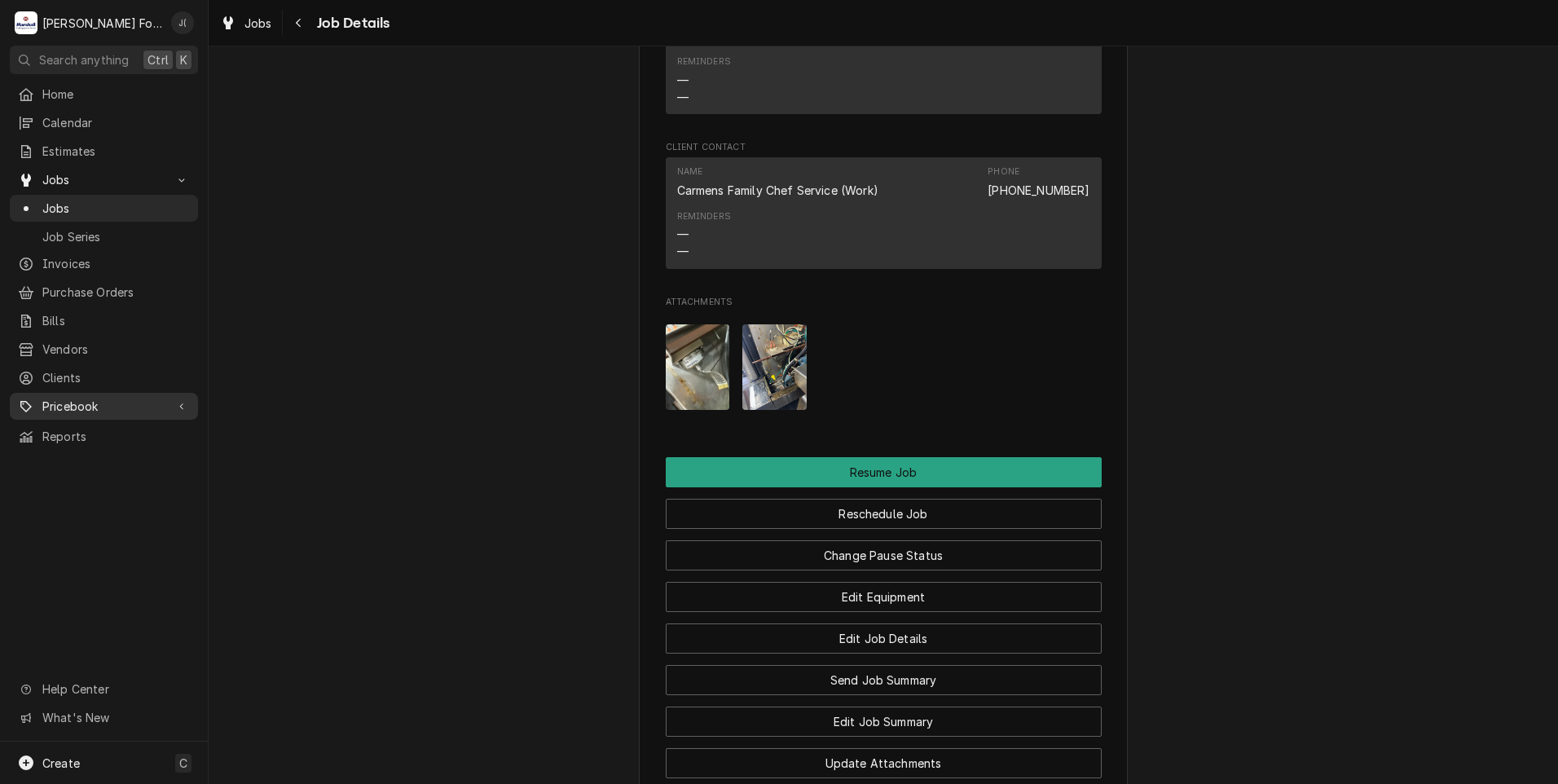
click at [91, 398] on span "Pricebook" at bounding box center [104, 406] width 123 height 17
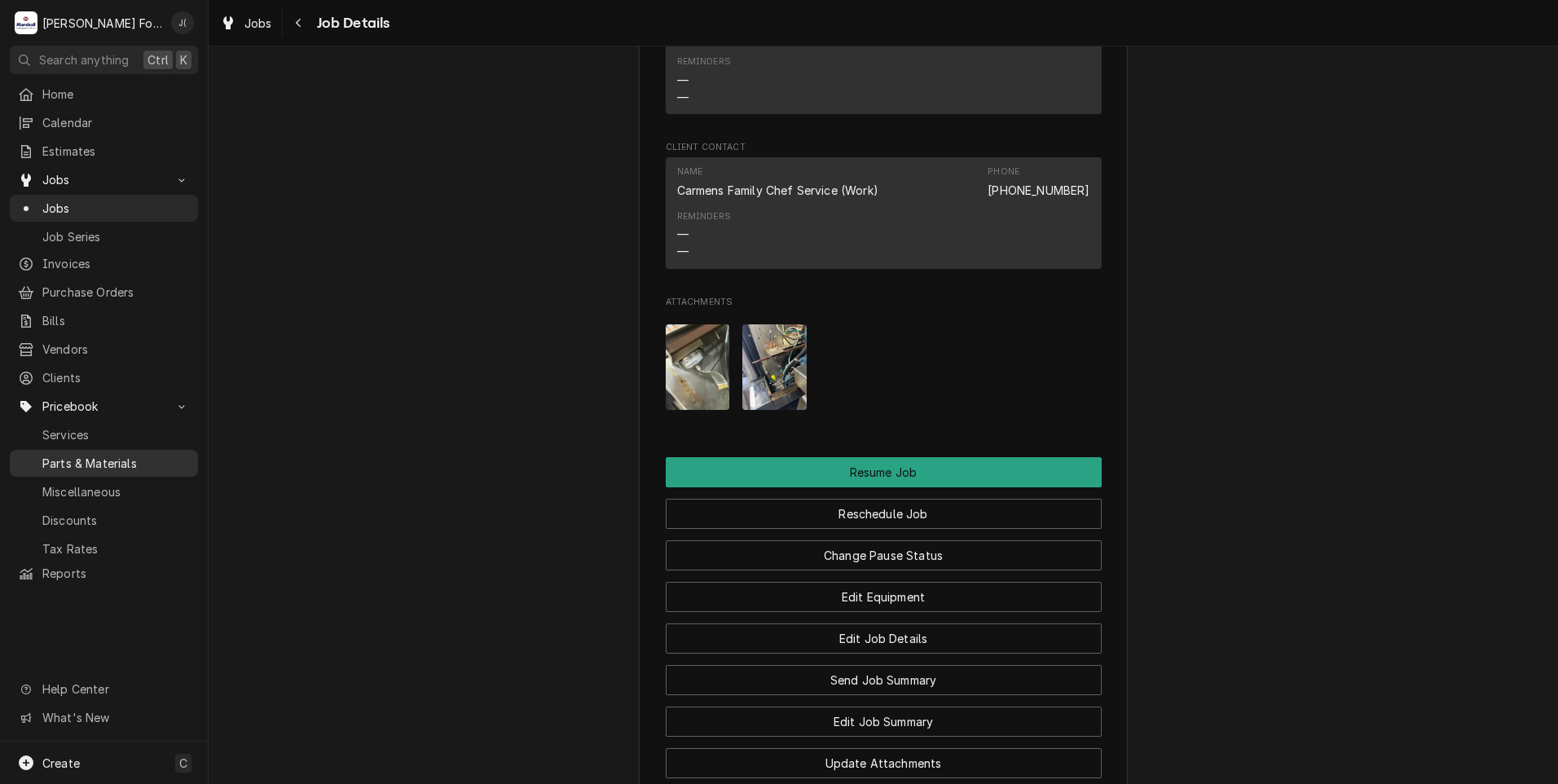
click at [108, 454] on span "Parts & Materials" at bounding box center [116, 463] width 148 height 17
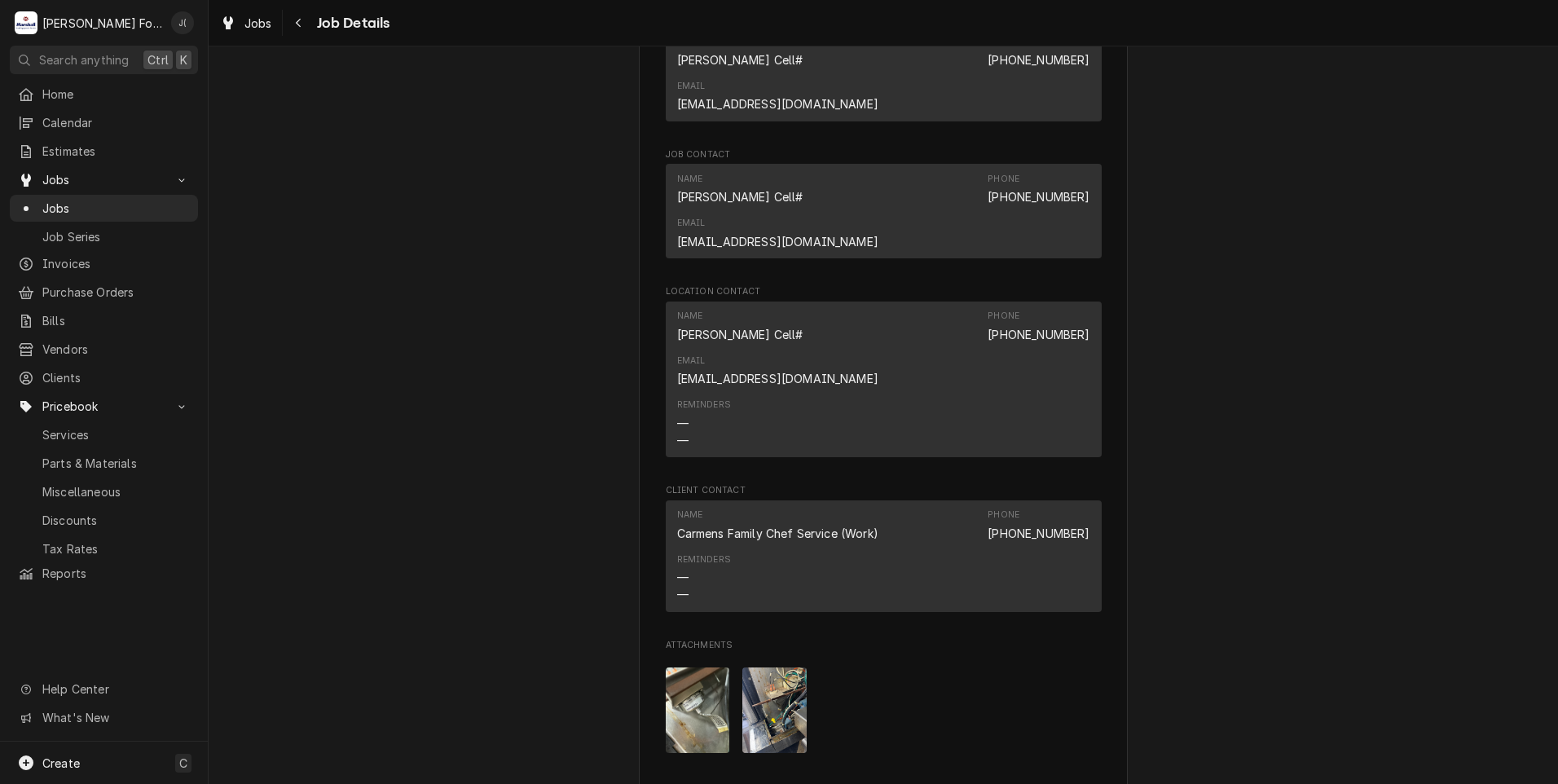
scroll to position [1253, 0]
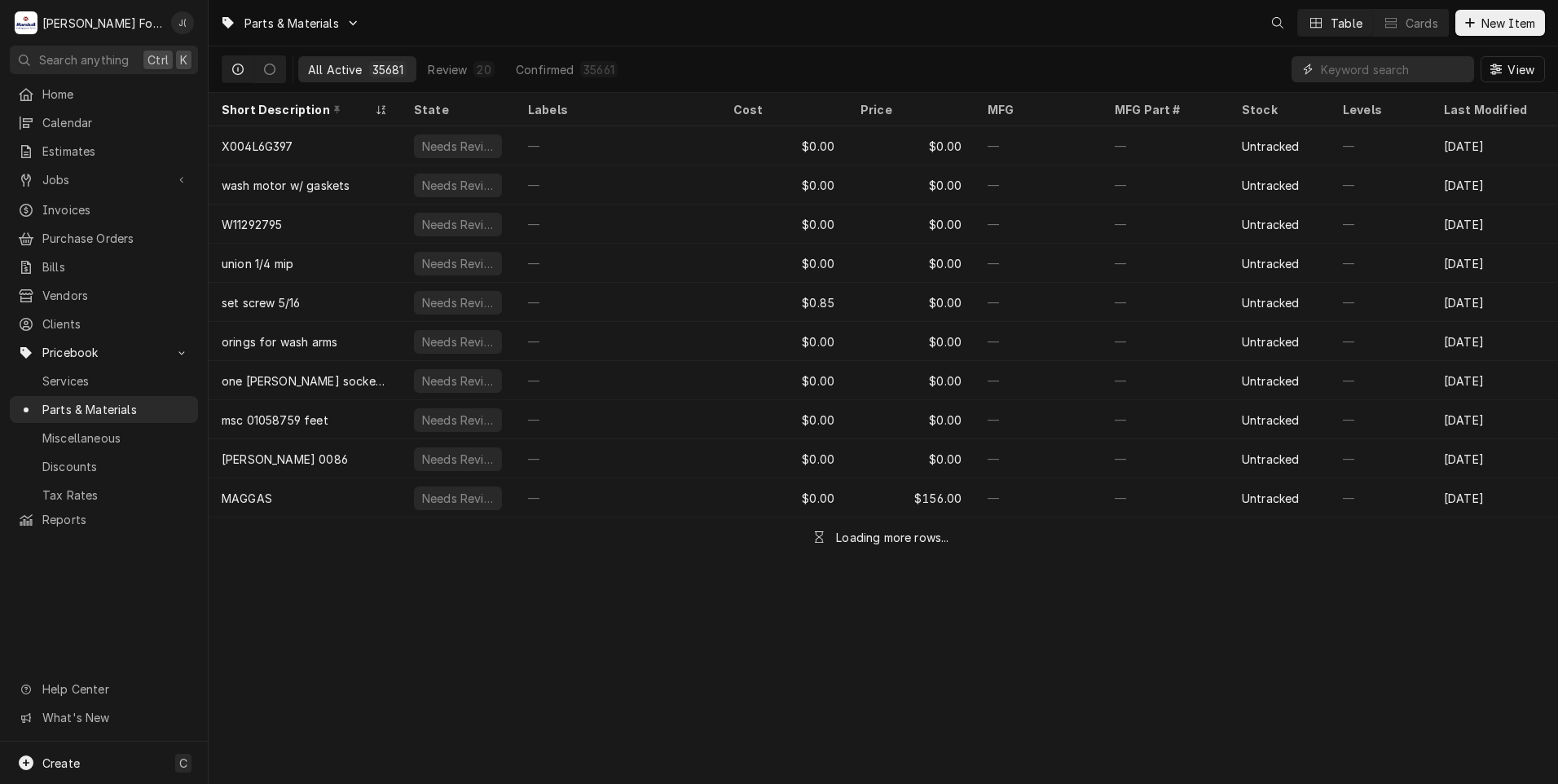
click at [1411, 65] on input "Dynamic Content Wrapper" at bounding box center [1393, 69] width 145 height 26
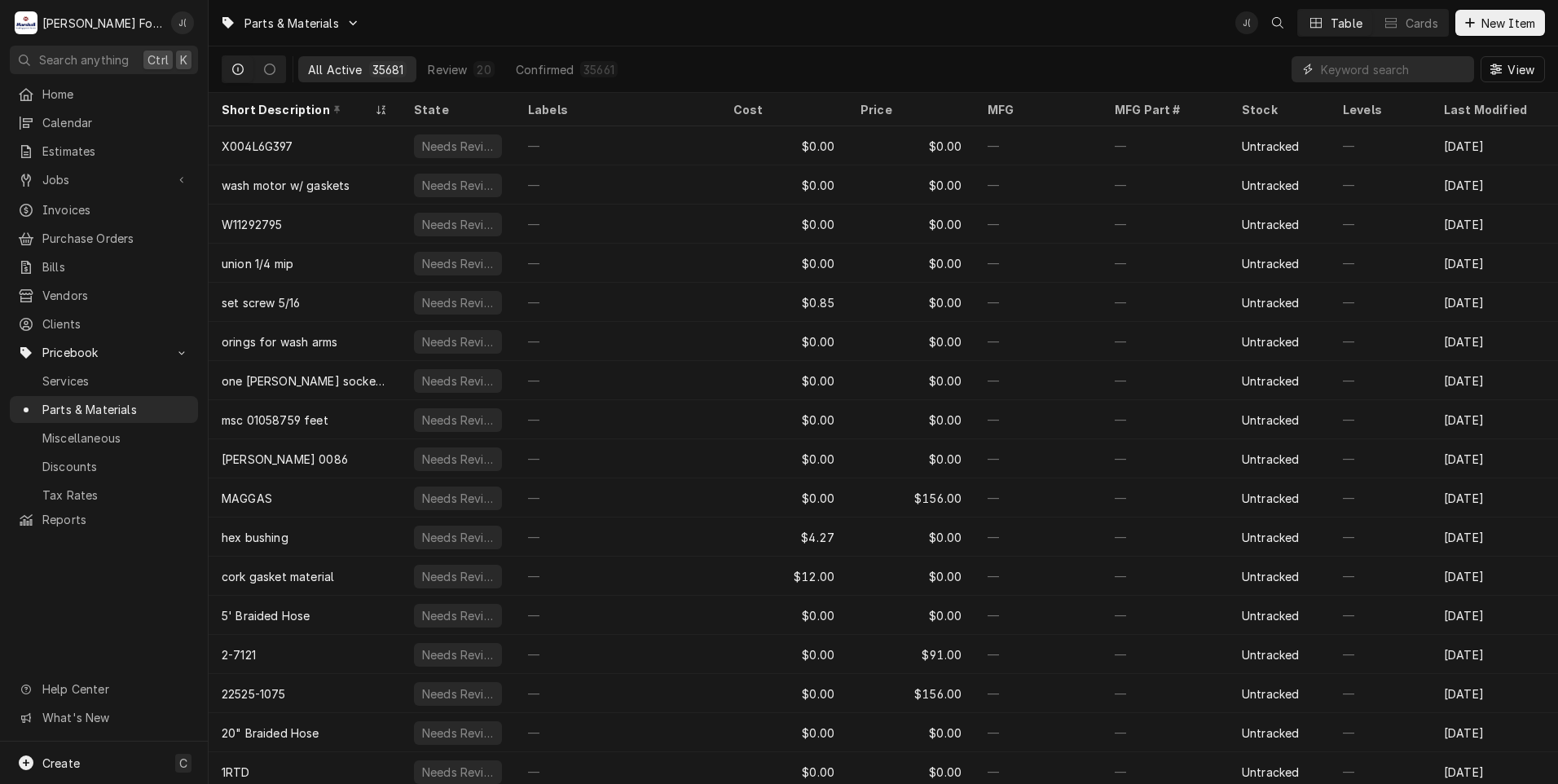
paste input "153641"
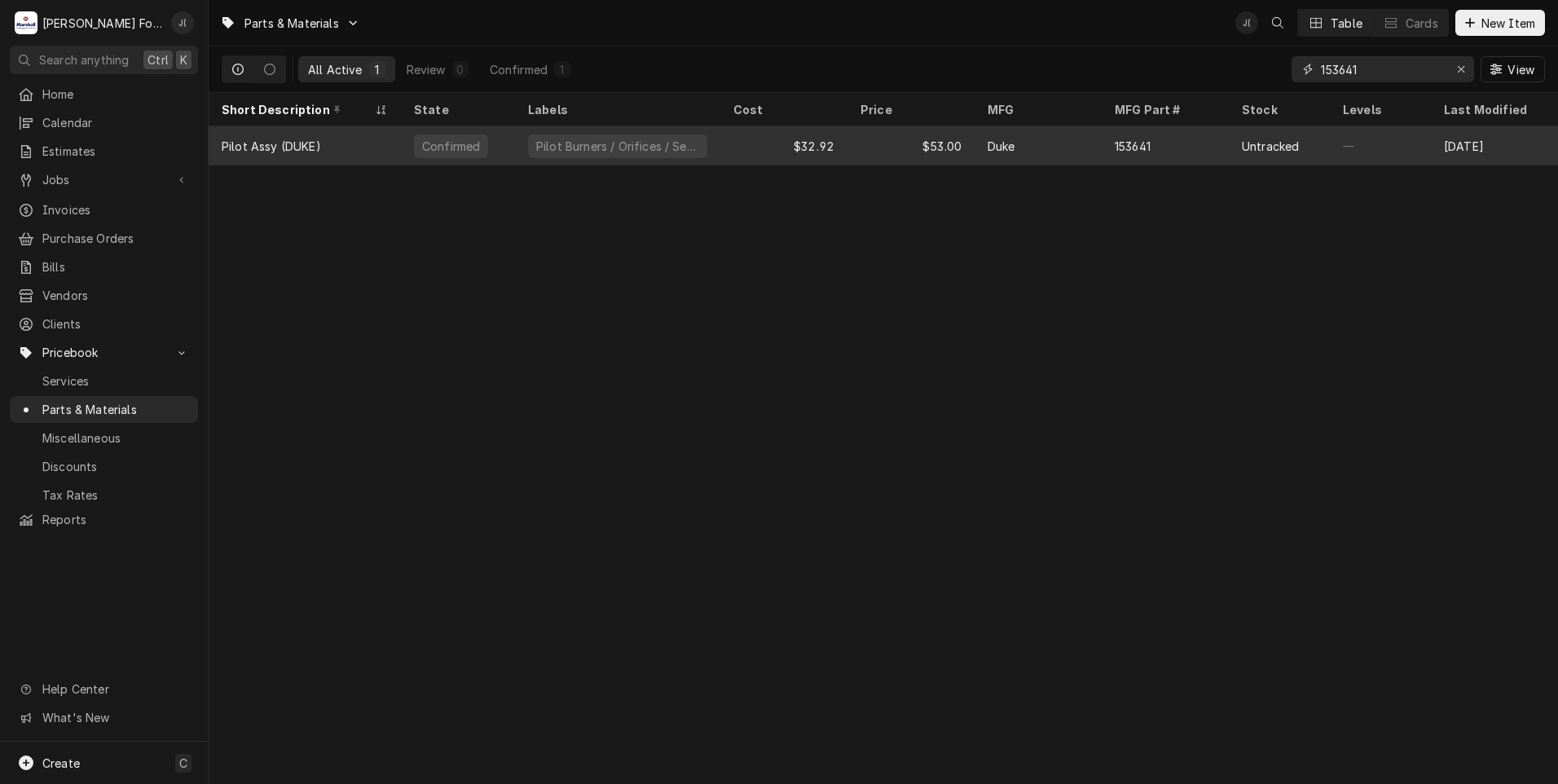
type input "153641"
click at [531, 148] on div "Pilot Burners / Orifices / Sensors" at bounding box center [618, 146] width 179 height 24
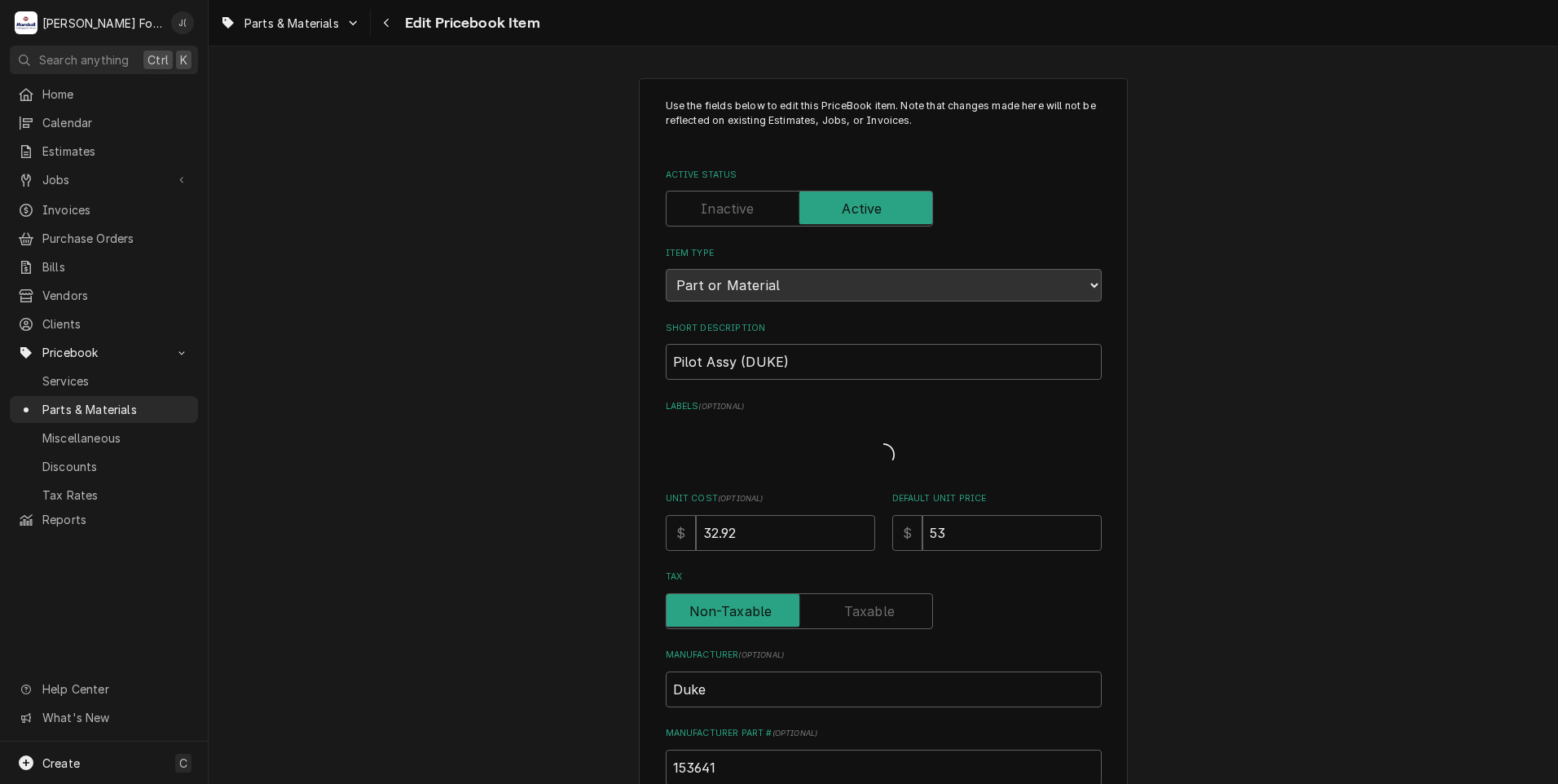
type textarea "x"
